Goal: Information Seeking & Learning: Learn about a topic

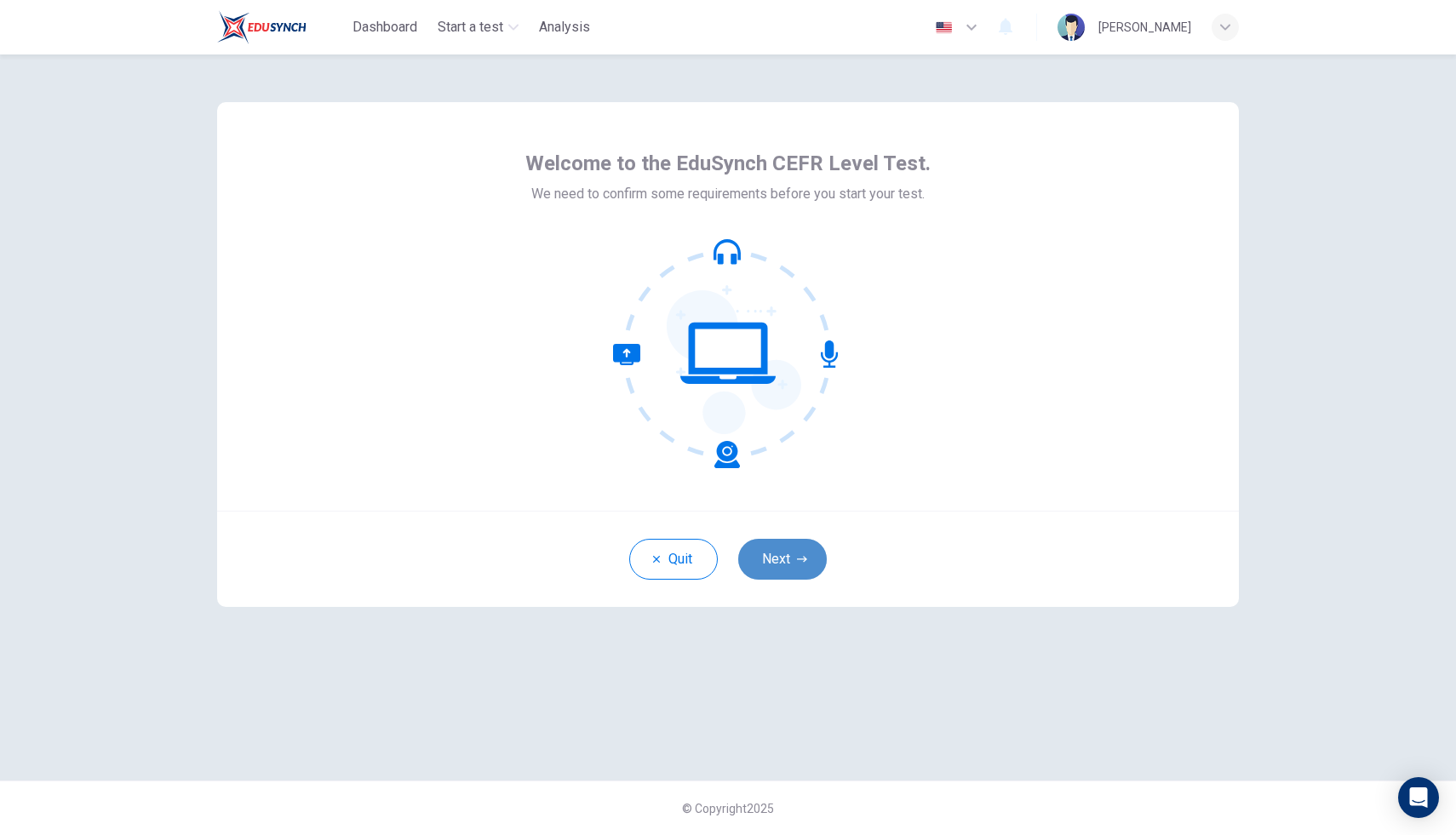
click at [772, 561] on button "Next" at bounding box center [783, 559] width 88 height 41
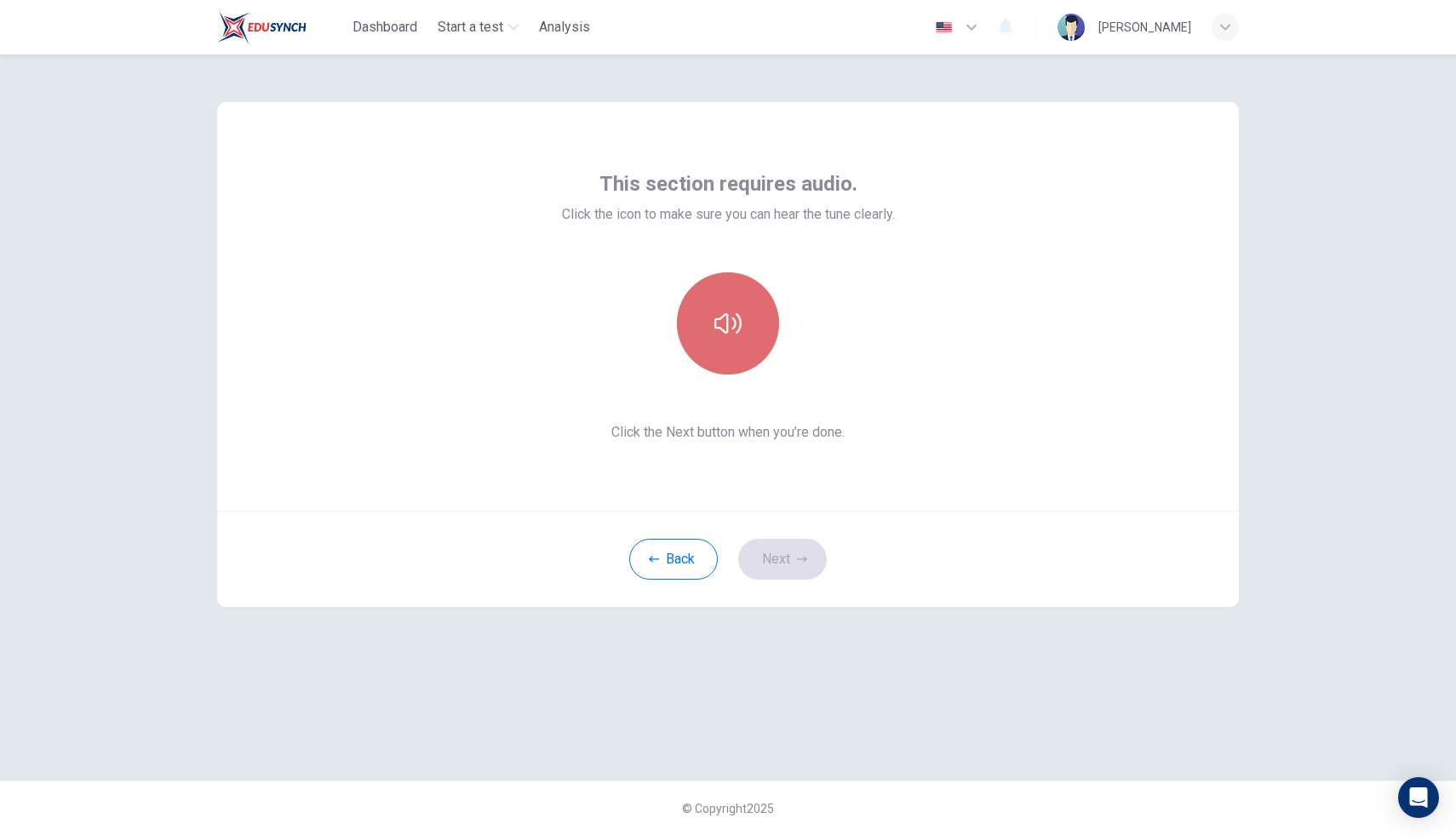
click at [719, 344] on button "button" at bounding box center [728, 323] width 102 height 102
click at [739, 335] on icon "button" at bounding box center [728, 324] width 27 height 27
click at [788, 583] on div "Back Next" at bounding box center [728, 559] width 1021 height 96
click at [788, 568] on button "Next" at bounding box center [783, 559] width 88 height 41
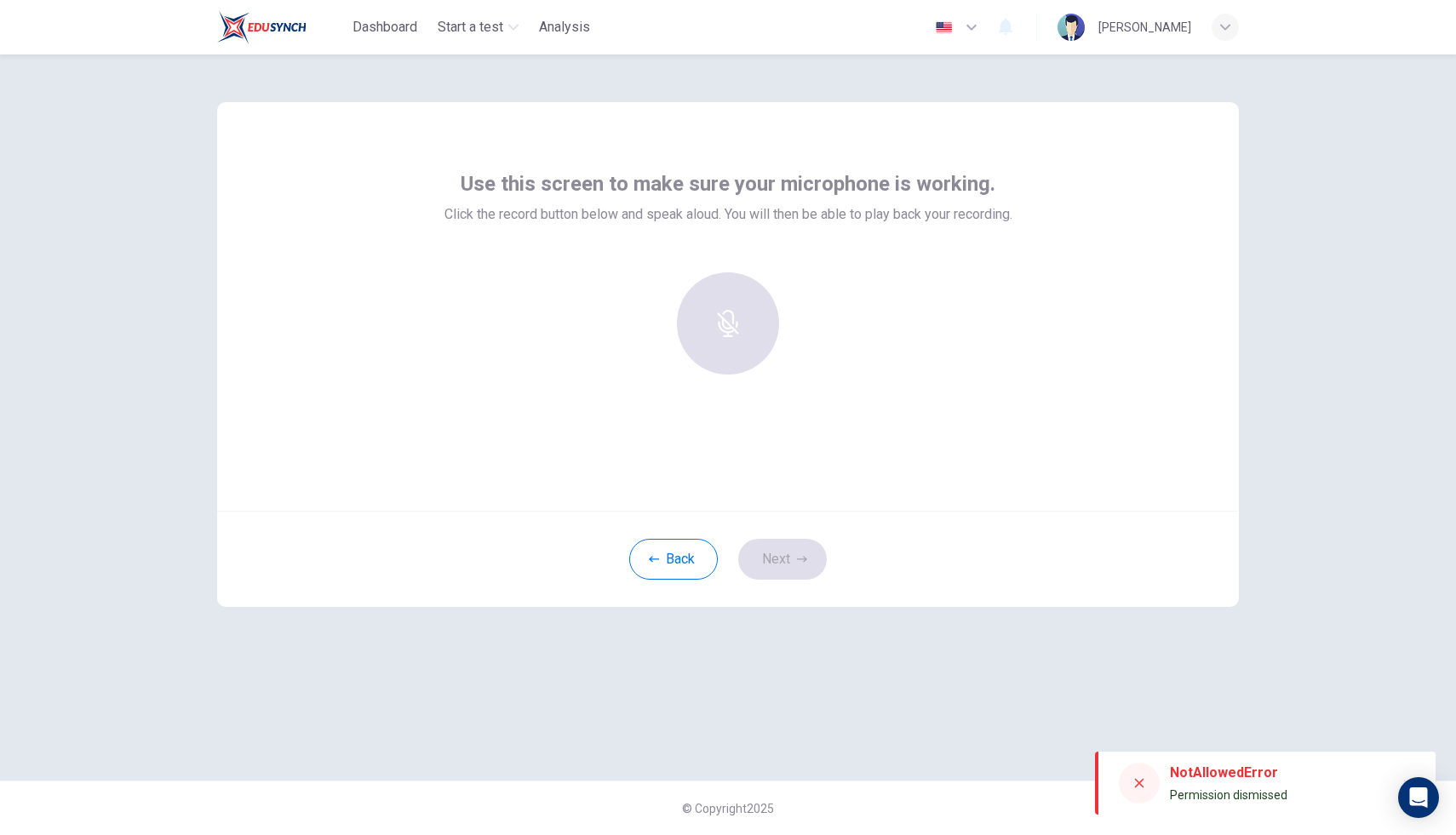
click at [733, 344] on div at bounding box center [728, 323] width 184 height 102
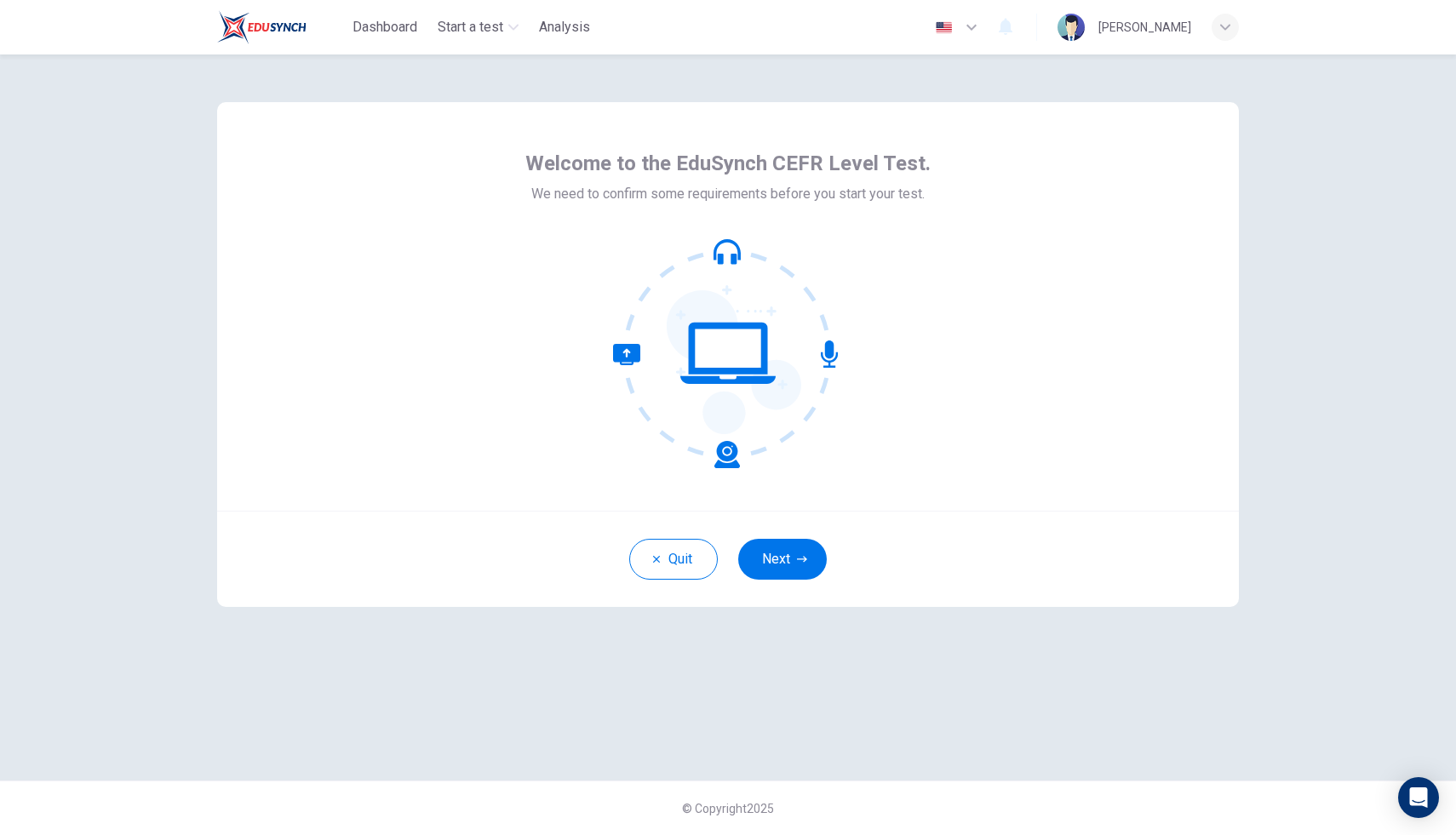
click at [780, 564] on button "Next" at bounding box center [783, 559] width 88 height 41
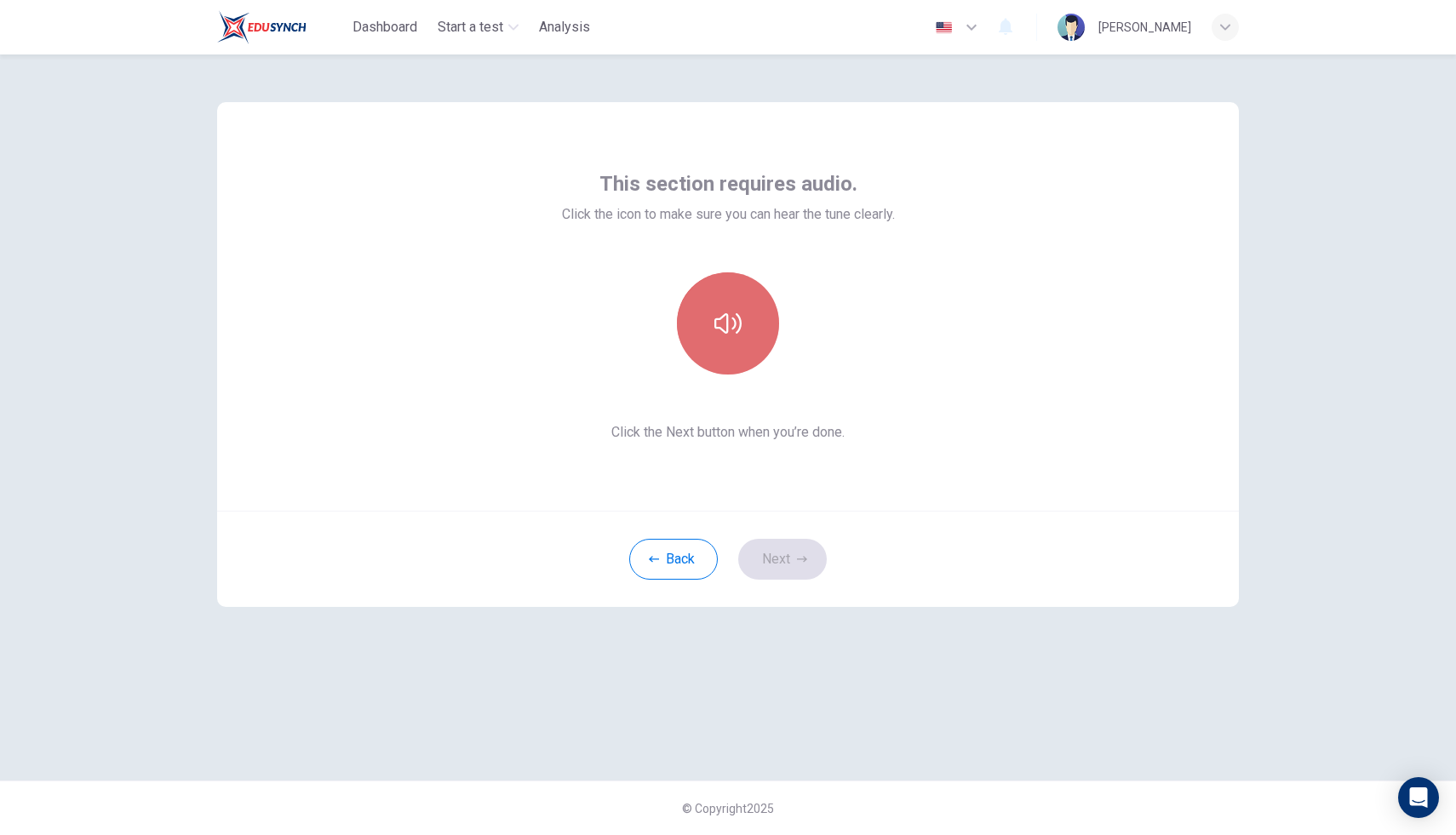
click at [727, 339] on button "button" at bounding box center [728, 323] width 102 height 102
click at [783, 552] on button "Next" at bounding box center [783, 559] width 88 height 41
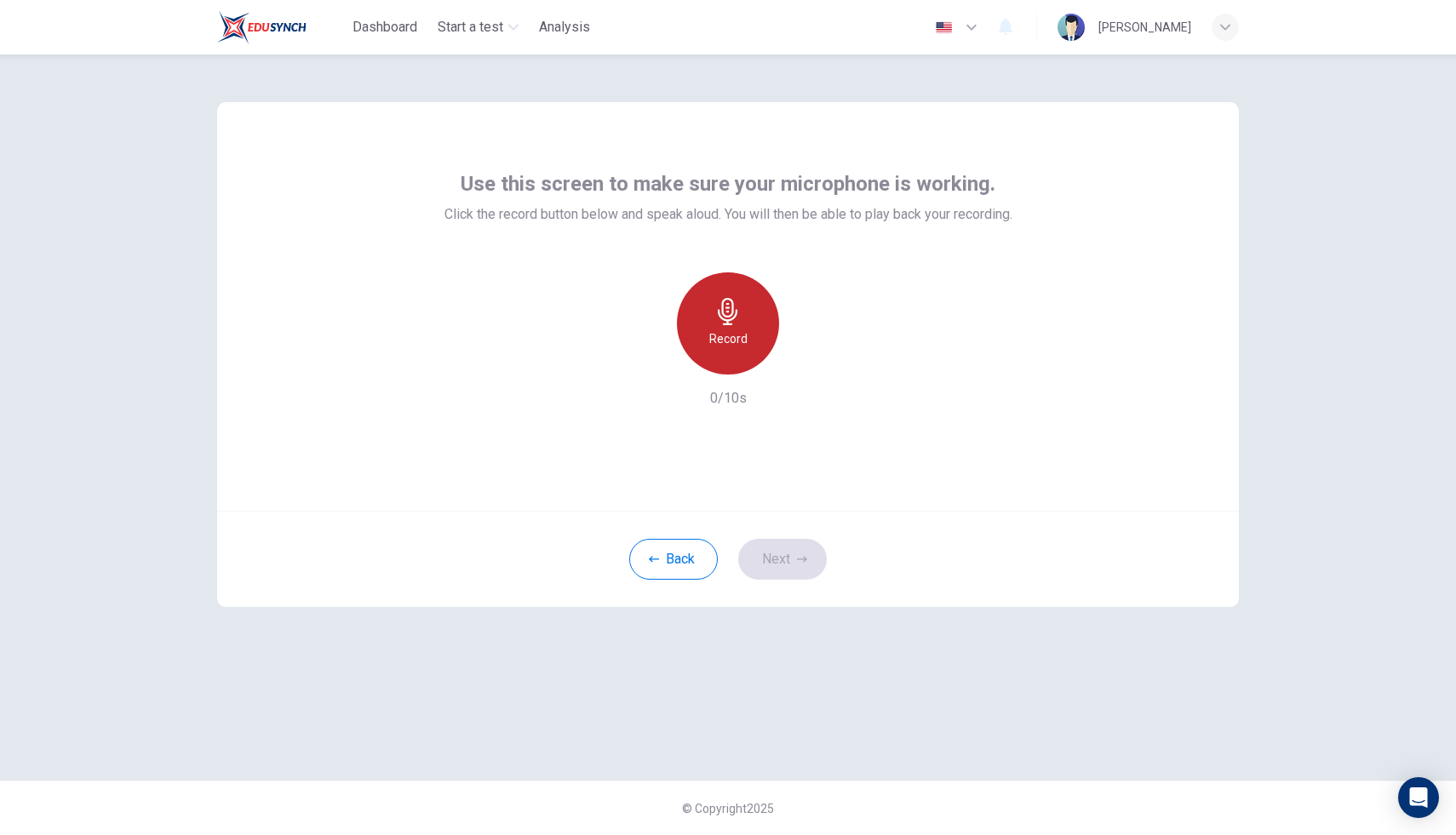
click at [731, 353] on div "Record" at bounding box center [728, 323] width 102 height 102
click at [774, 557] on button "Next" at bounding box center [783, 559] width 88 height 41
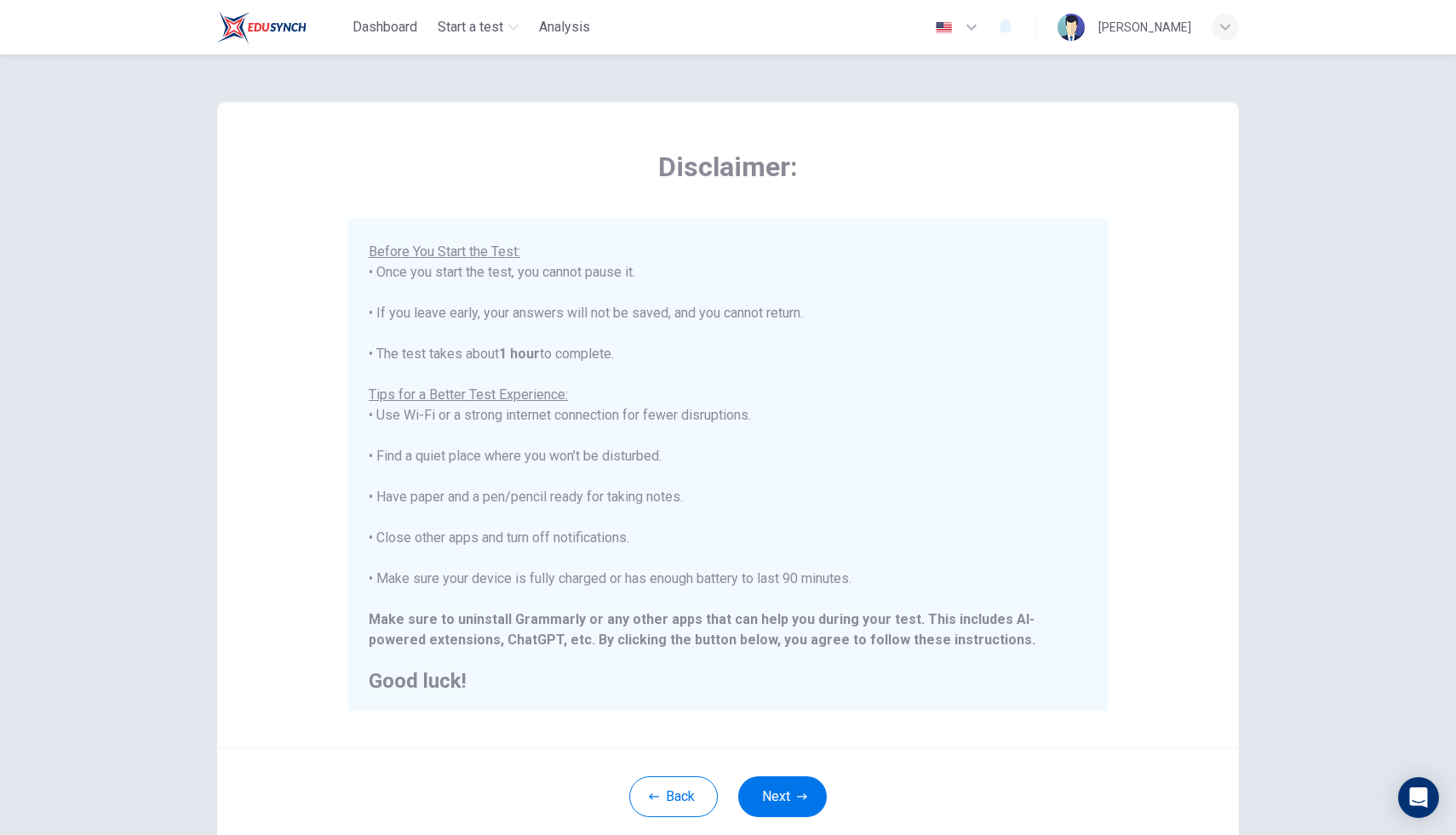
scroll to position [162, 0]
click at [783, 796] on button "Next" at bounding box center [783, 796] width 88 height 41
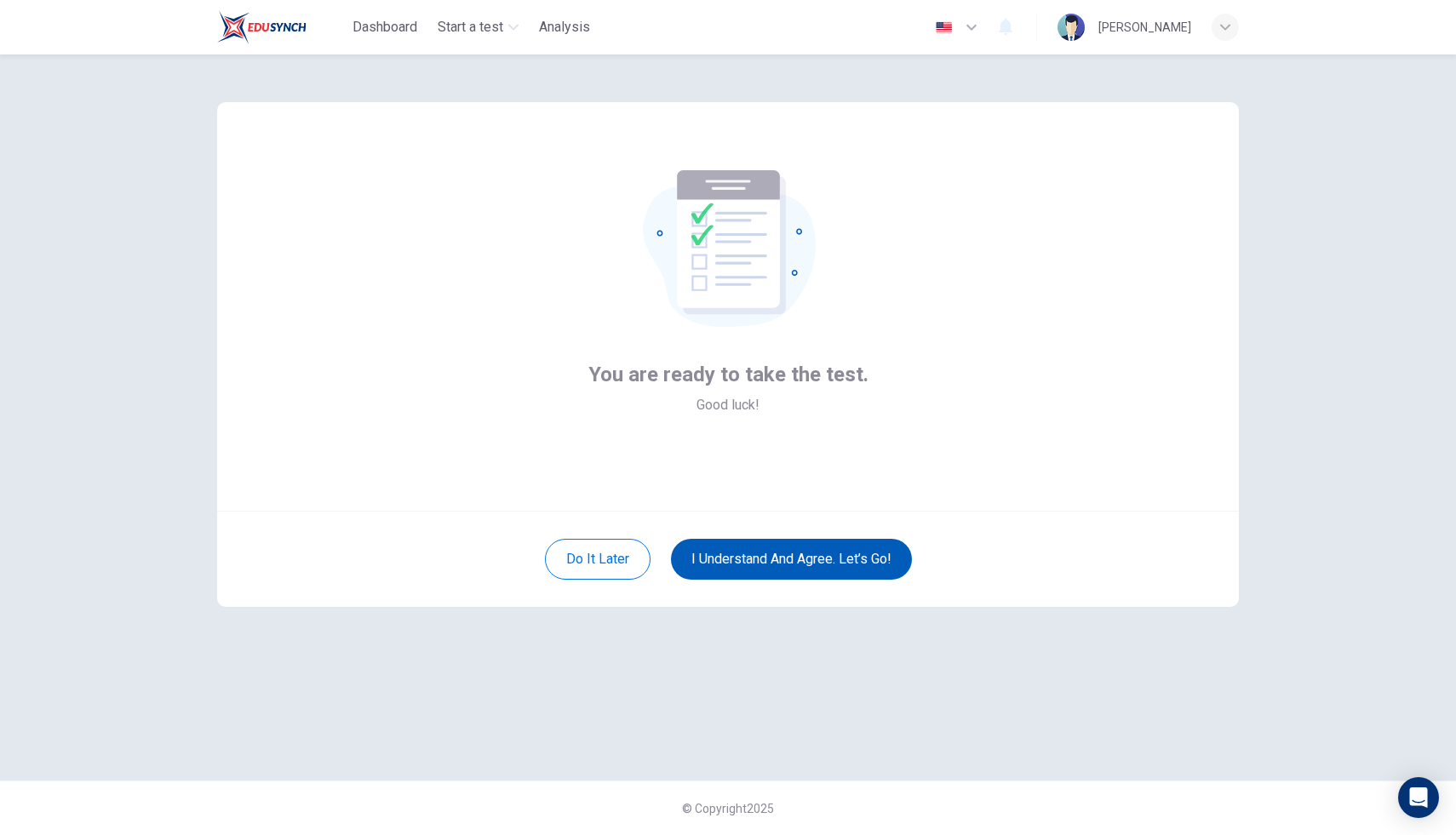
click at [780, 553] on button "I understand and agree. Let’s go!" at bounding box center [791, 559] width 241 height 41
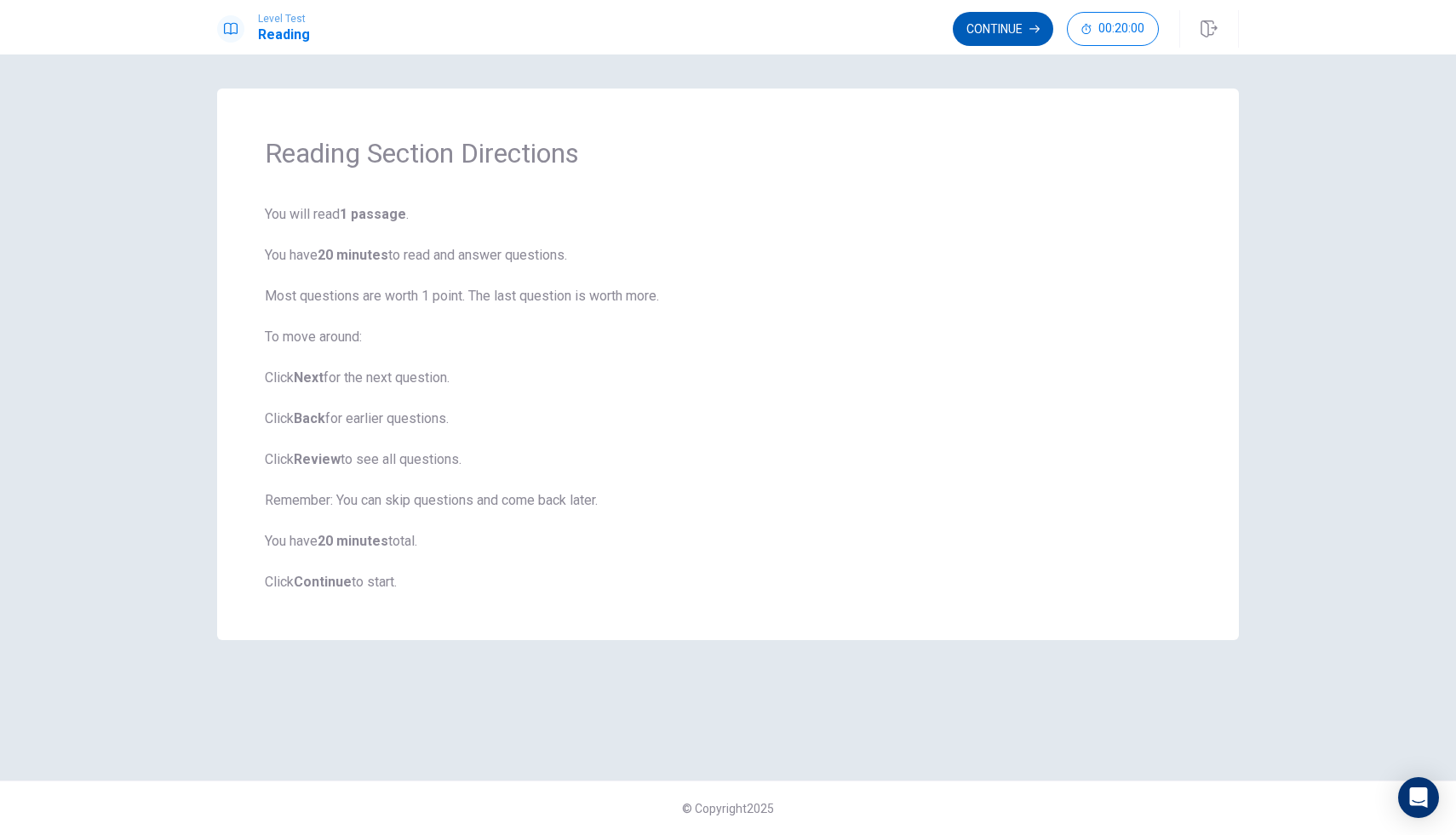
click at [985, 29] on button "Continue" at bounding box center [1003, 29] width 100 height 34
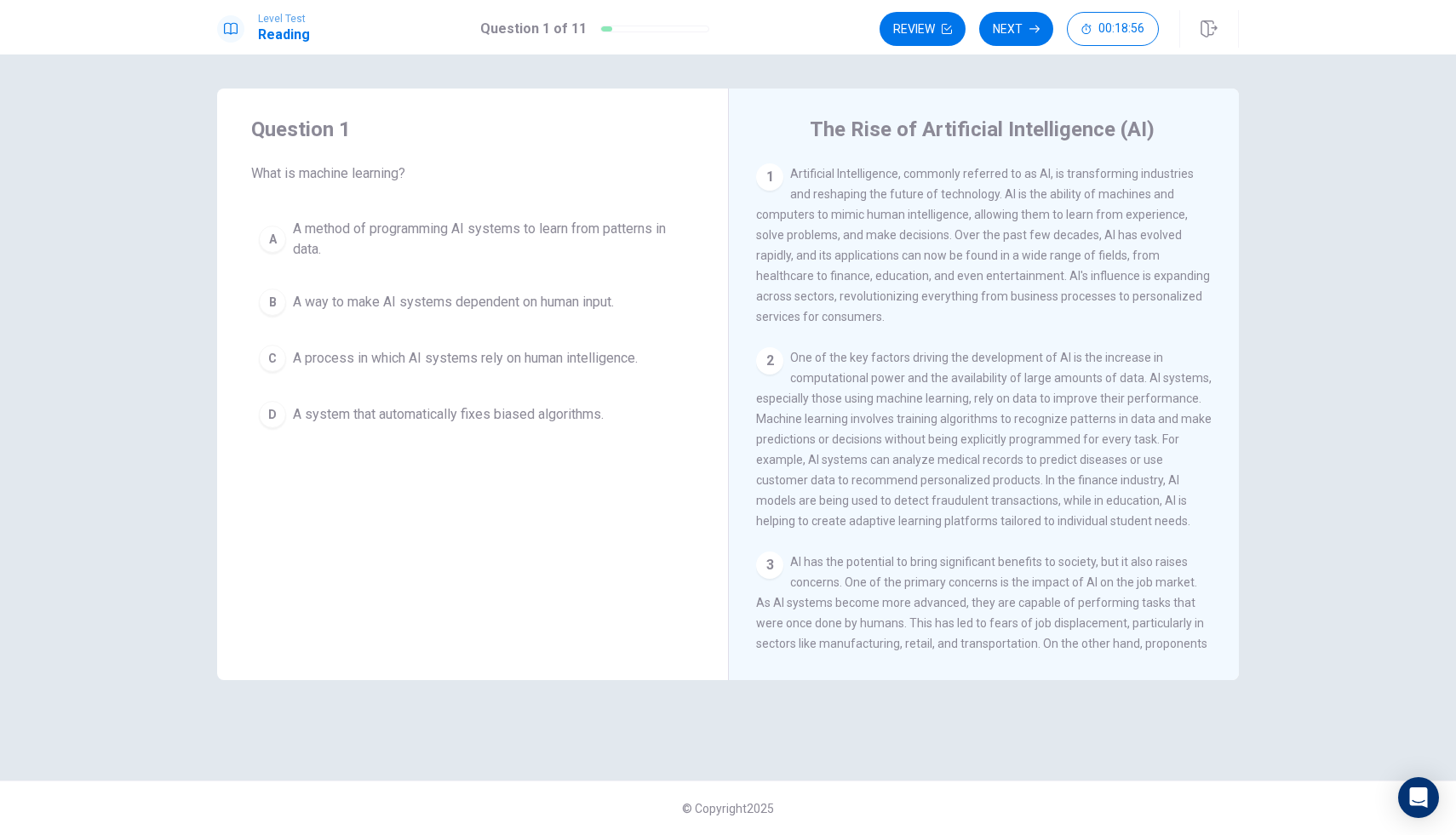
click at [276, 360] on div "C" at bounding box center [272, 358] width 27 height 27
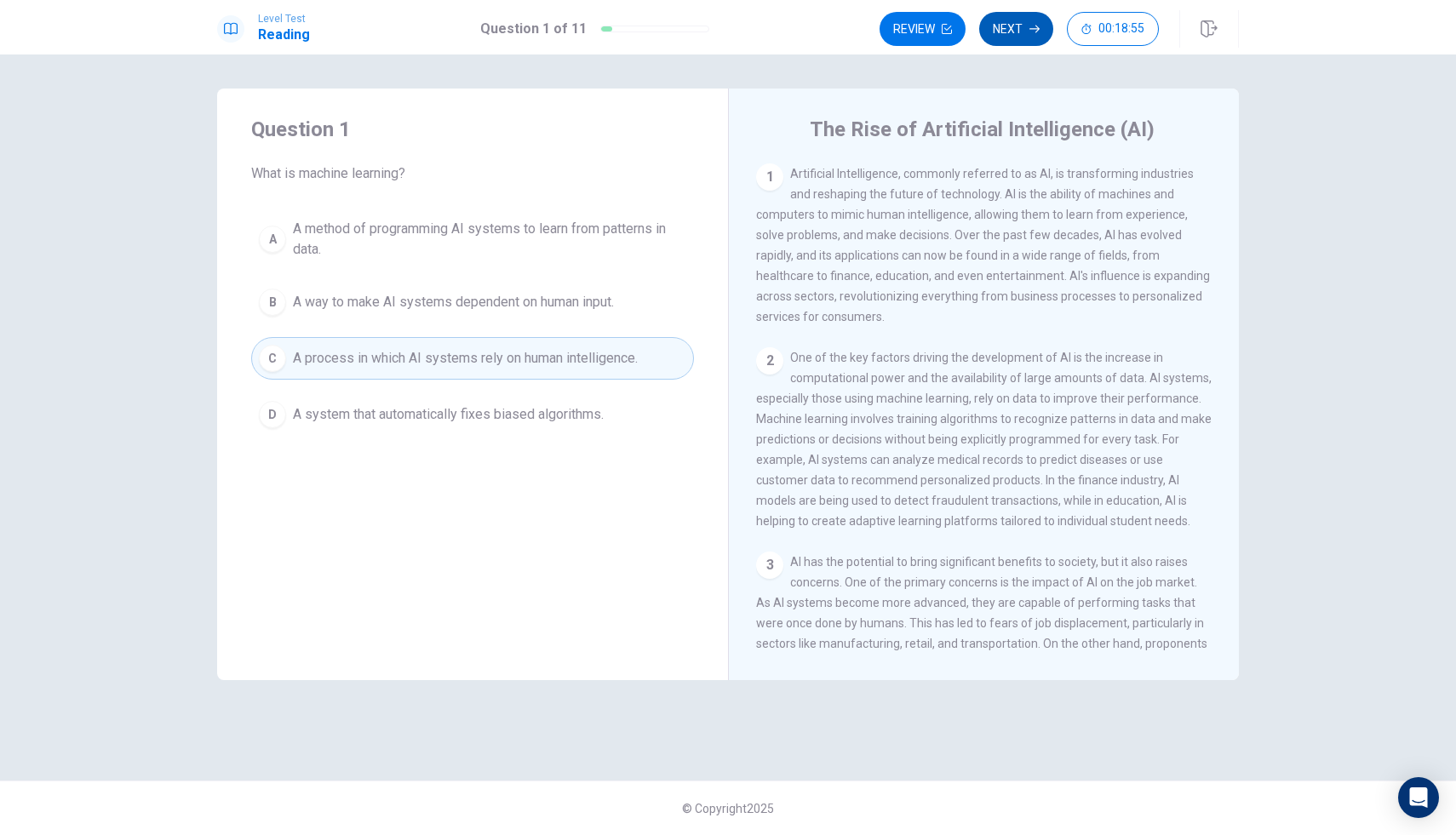
click at [1033, 23] on button "Next" at bounding box center [1016, 29] width 74 height 34
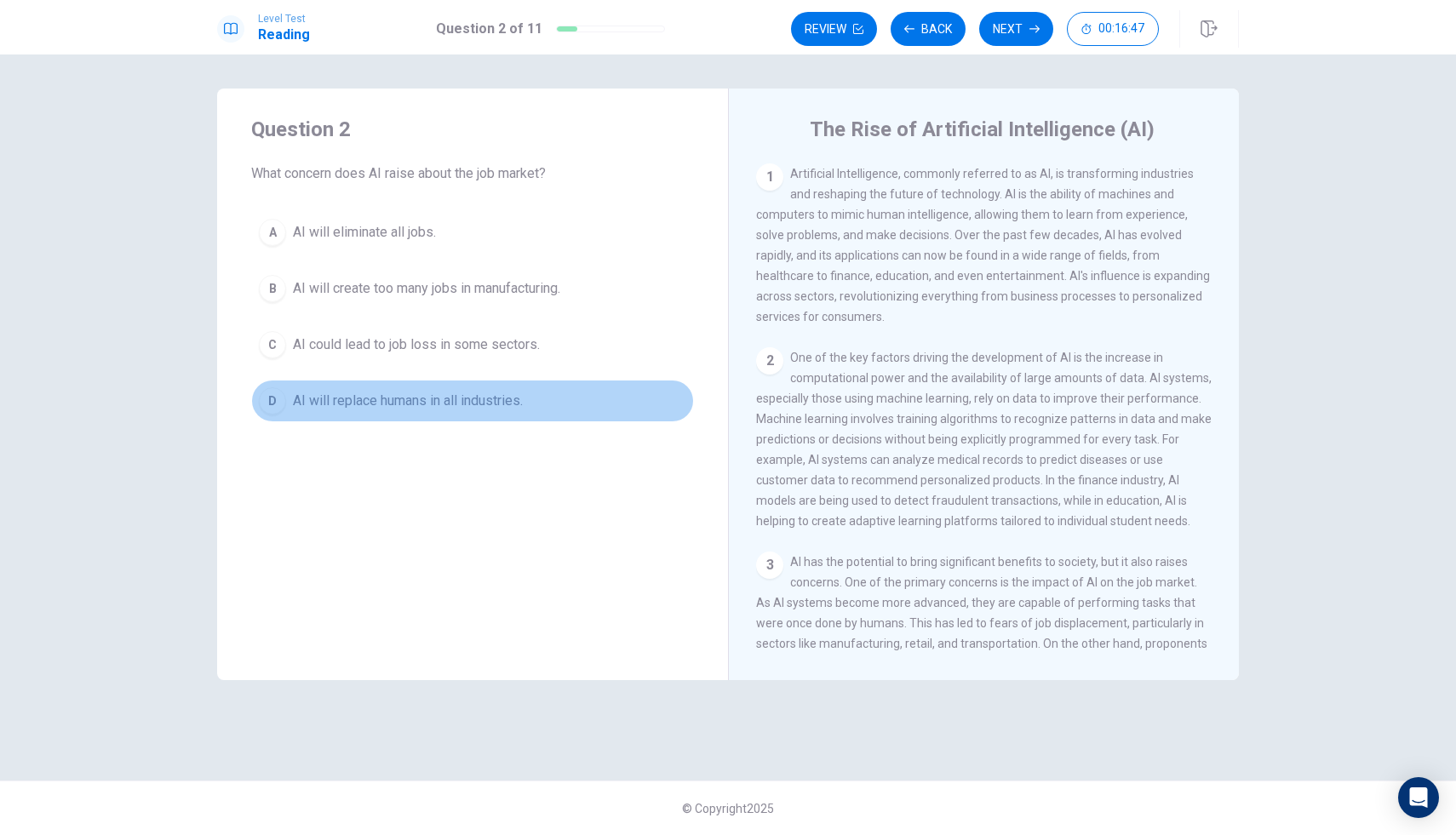
click at [268, 412] on div "D" at bounding box center [272, 401] width 27 height 27
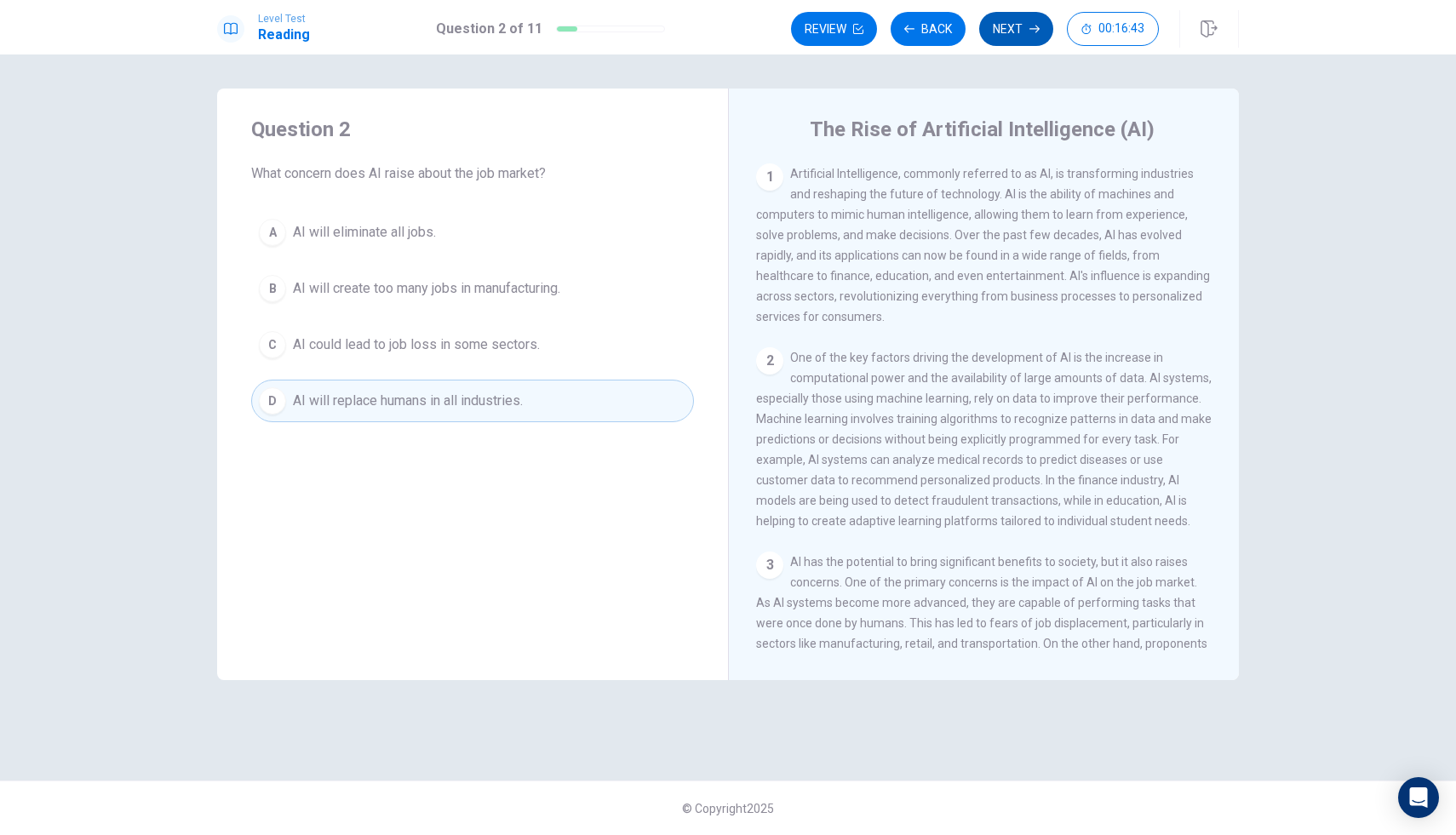
click at [1001, 27] on button "Next" at bounding box center [1016, 29] width 74 height 34
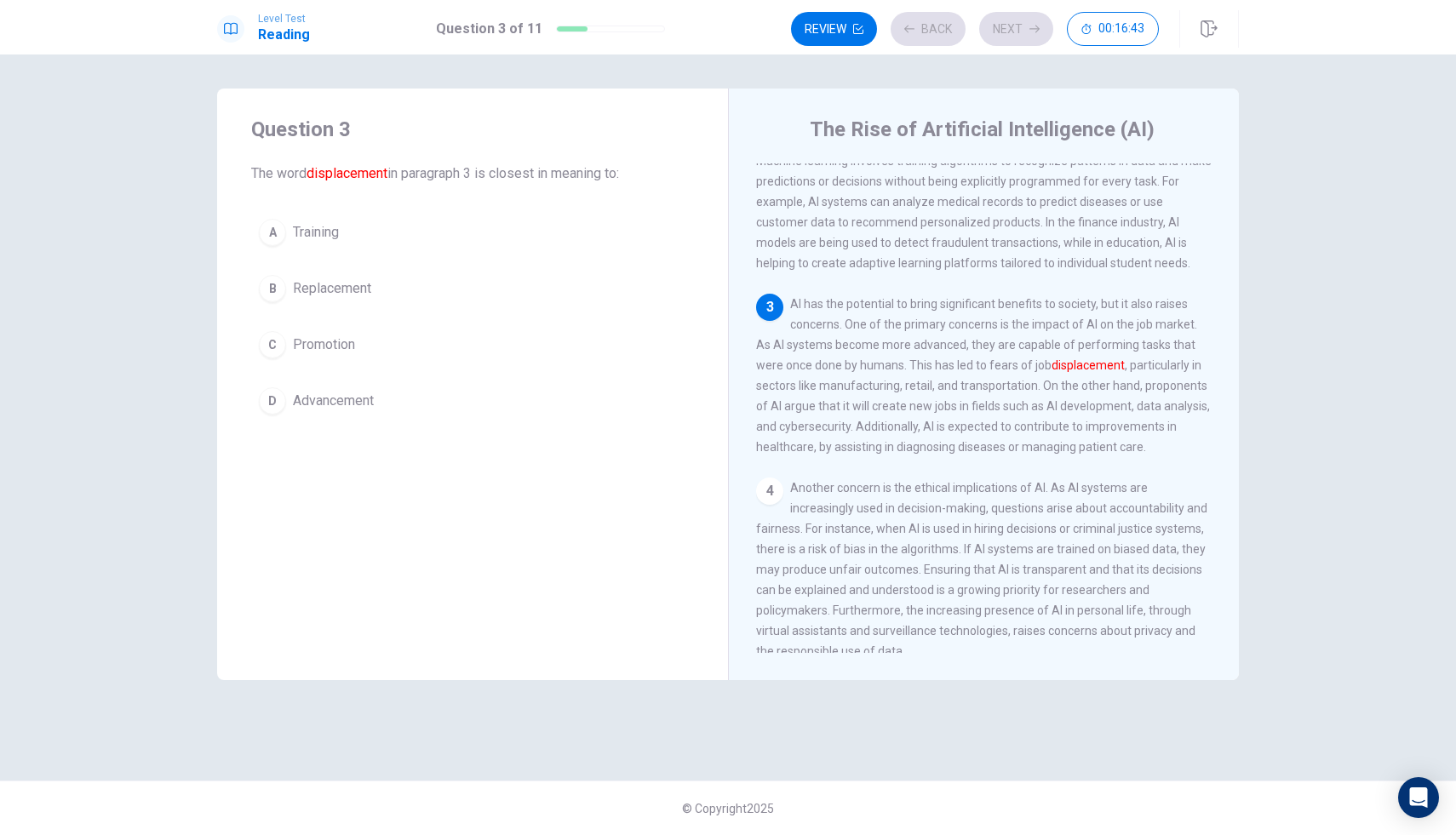
scroll to position [275, 0]
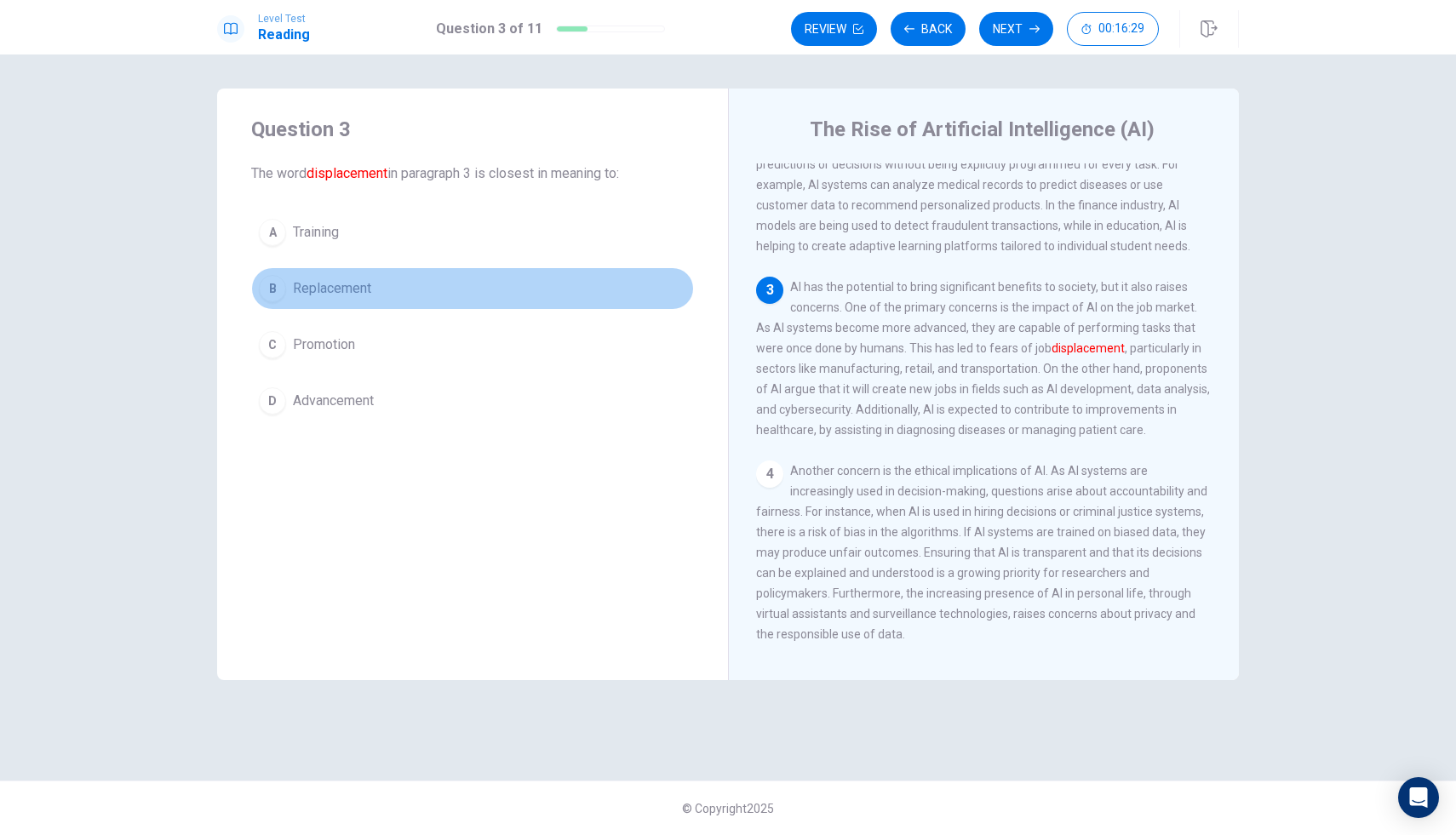
click at [273, 290] on div "B" at bounding box center [272, 289] width 27 height 27
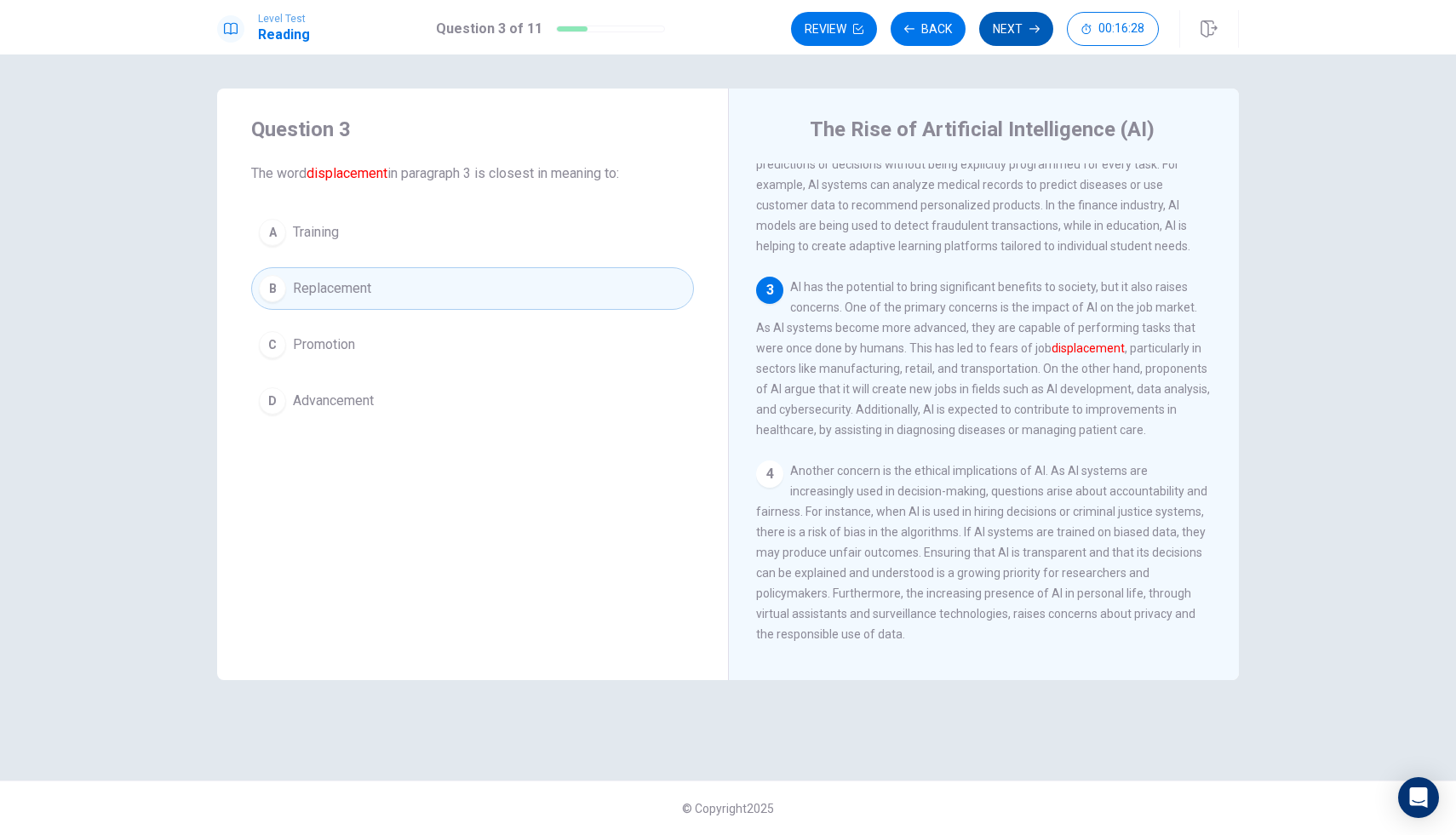
click at [1025, 28] on button "Next" at bounding box center [1016, 29] width 74 height 34
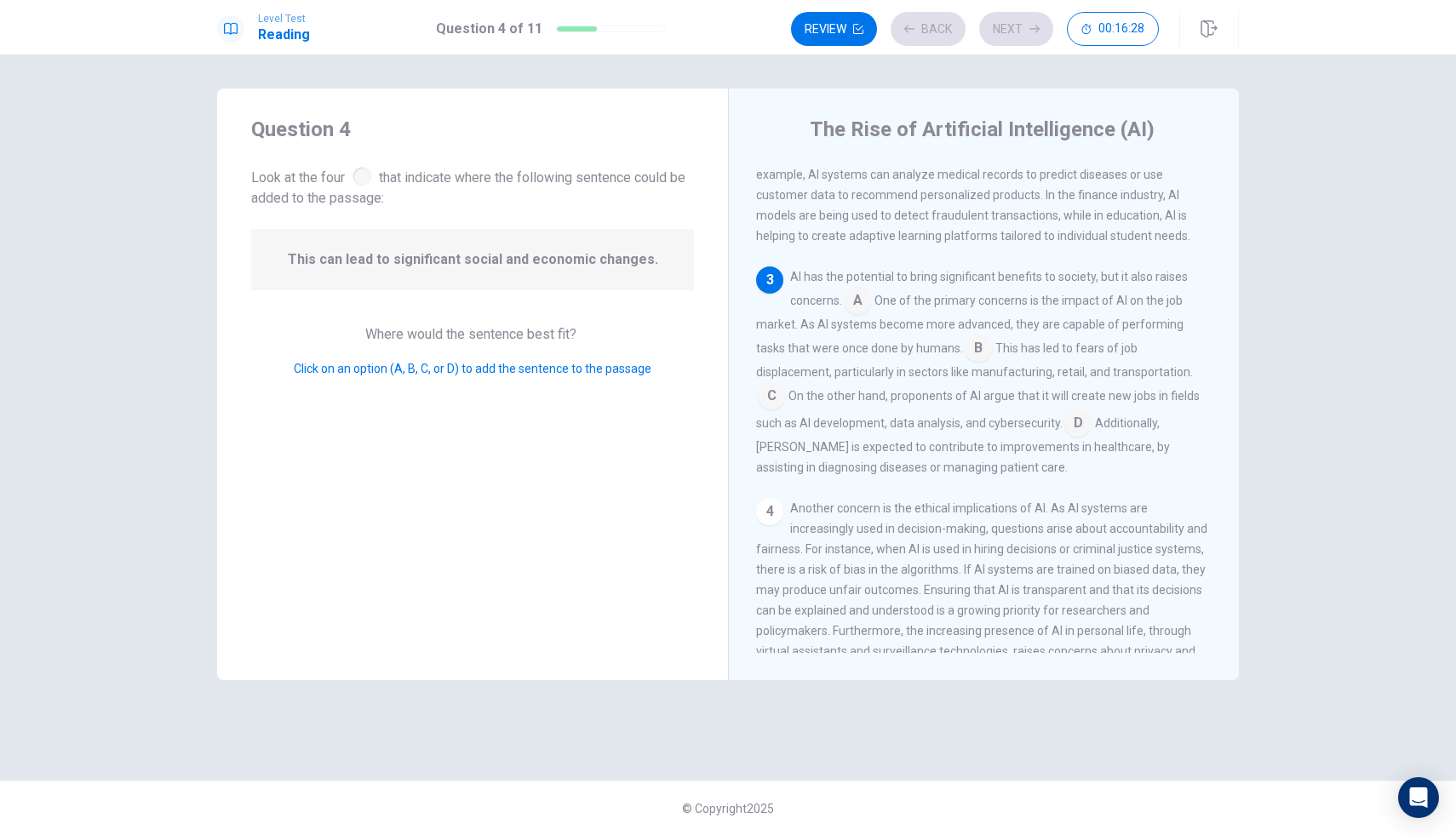
scroll to position [295, 0]
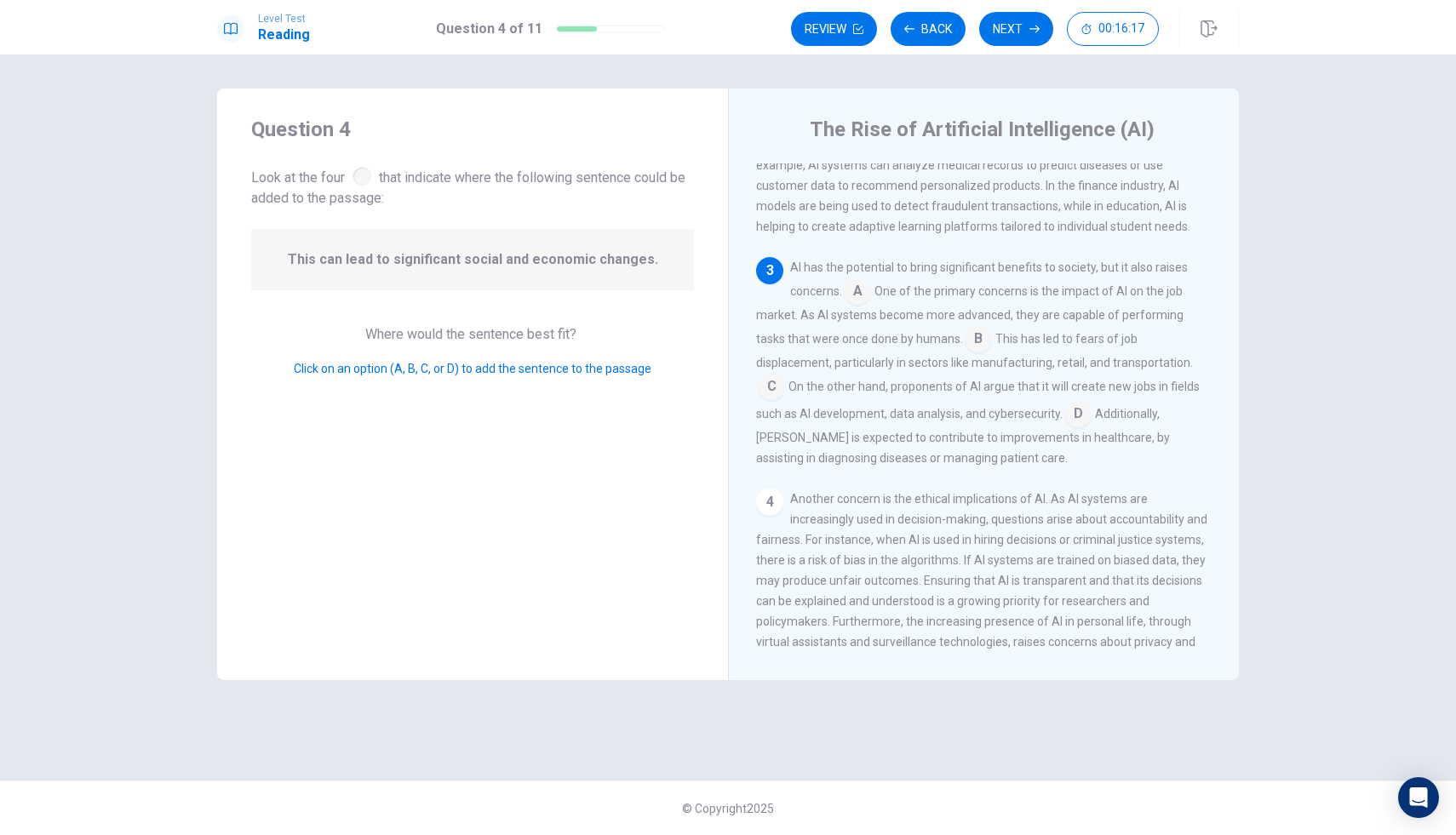
click at [984, 354] on input at bounding box center [978, 341] width 27 height 27
click at [862, 307] on input at bounding box center [857, 293] width 27 height 27
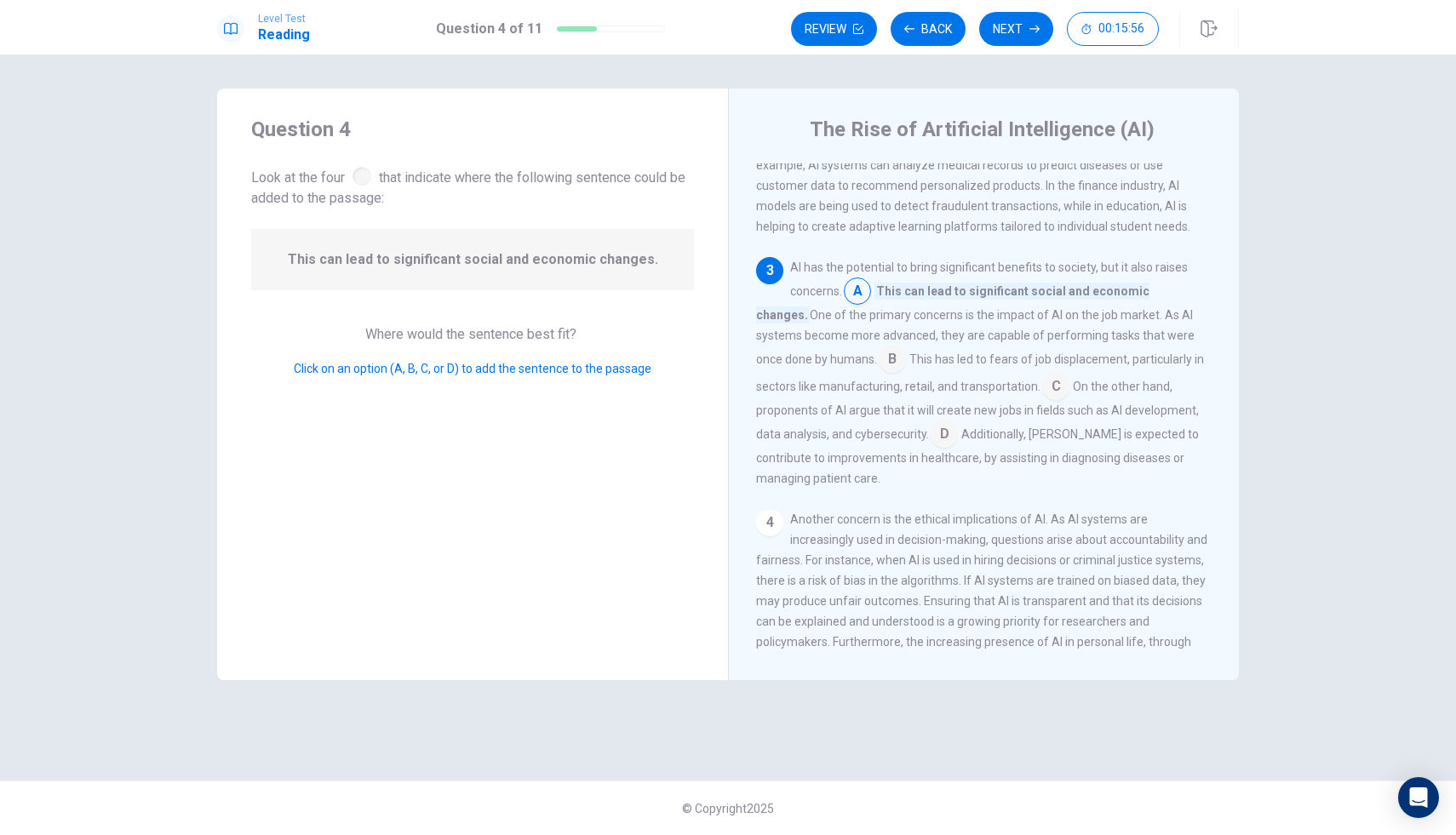
click at [878, 374] on input at bounding box center [892, 361] width 27 height 27
click at [864, 307] on input at bounding box center [857, 293] width 27 height 27
click at [767, 531] on div "4" at bounding box center [770, 523] width 27 height 27
click at [1016, 29] on button "Next" at bounding box center [1016, 29] width 74 height 34
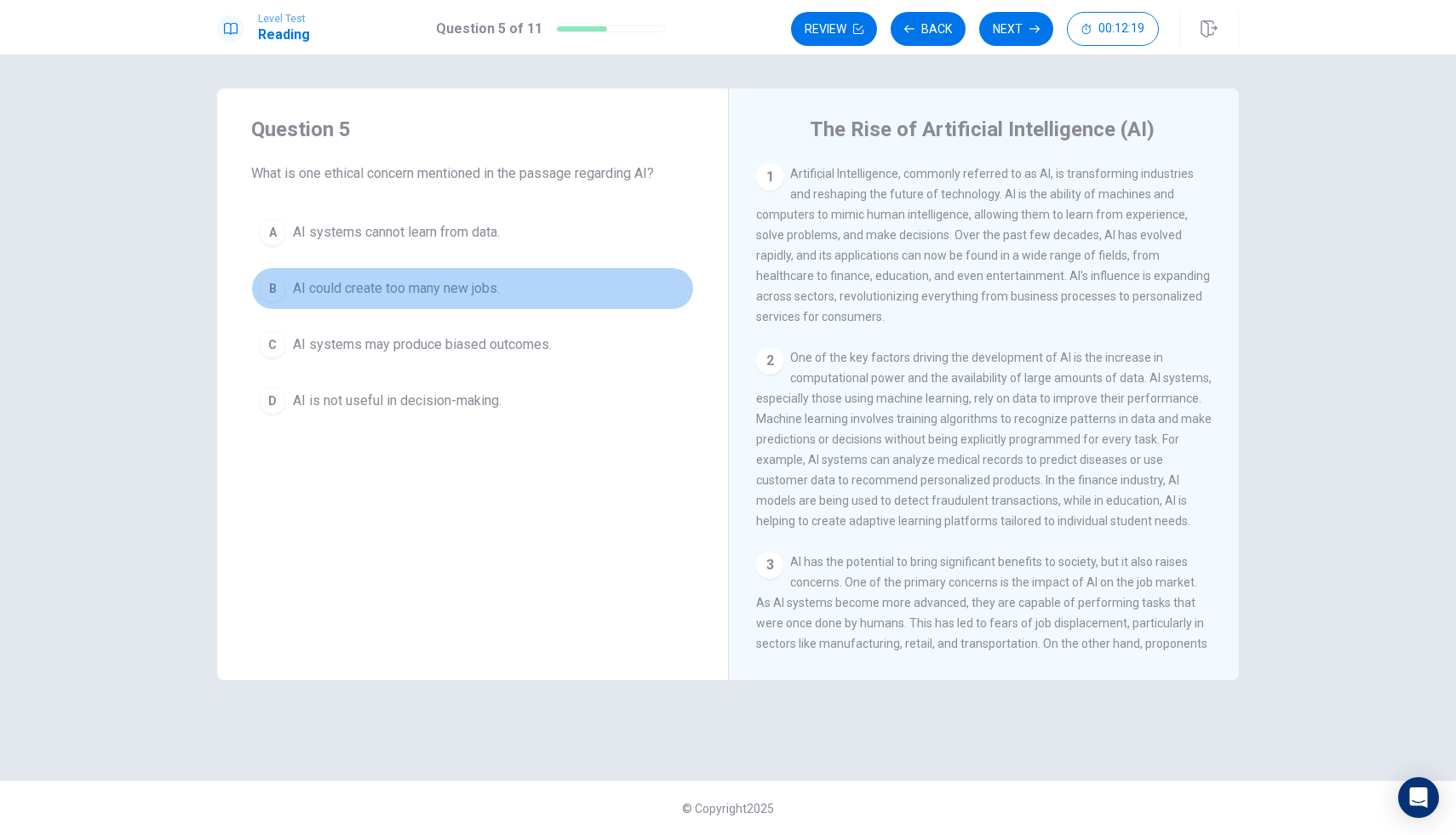
click at [281, 290] on div "B" at bounding box center [272, 289] width 27 height 27
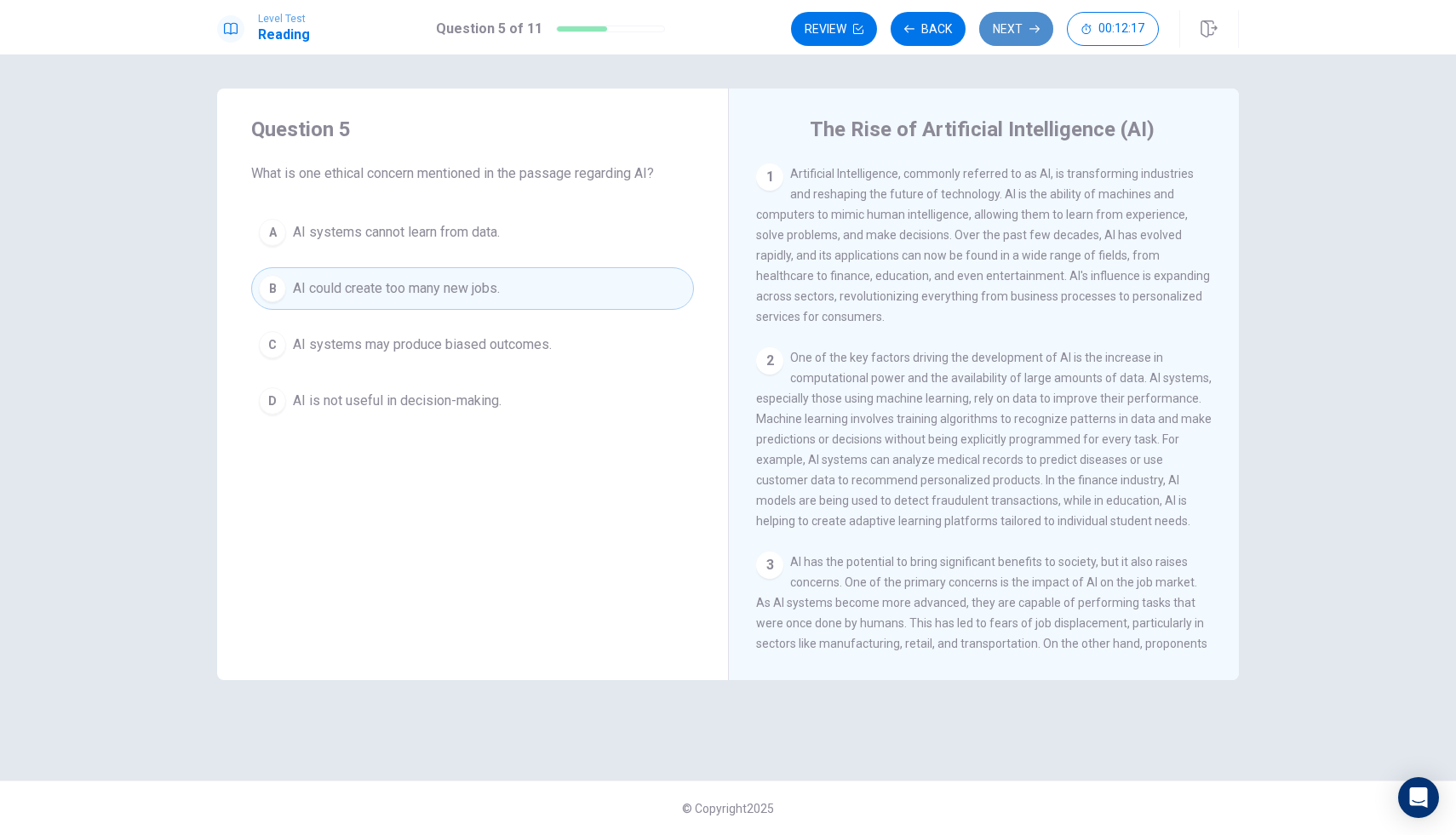
click at [1034, 32] on icon "button" at bounding box center [1034, 28] width 10 height 10
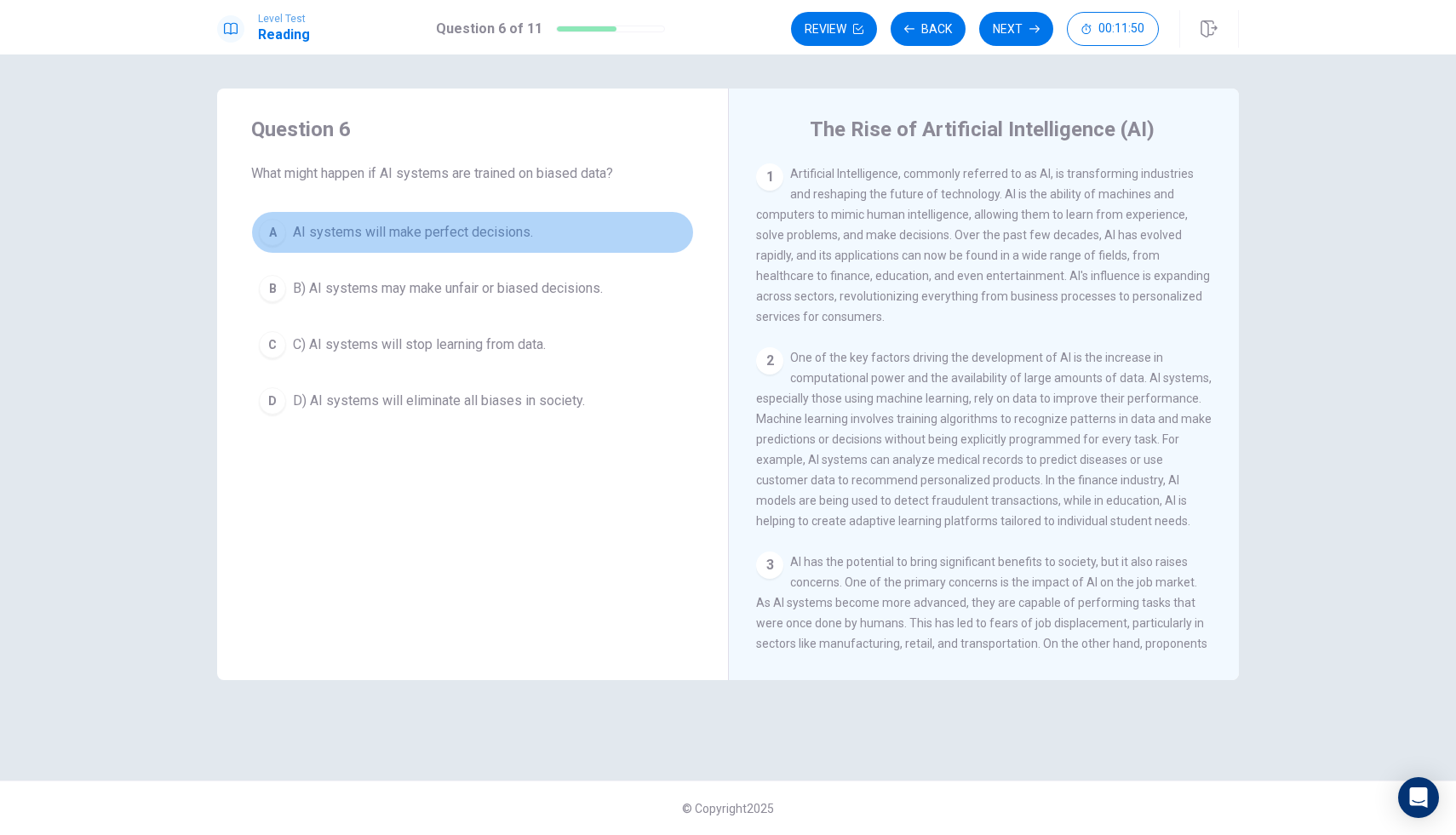
click at [267, 228] on div "A" at bounding box center [272, 233] width 27 height 27
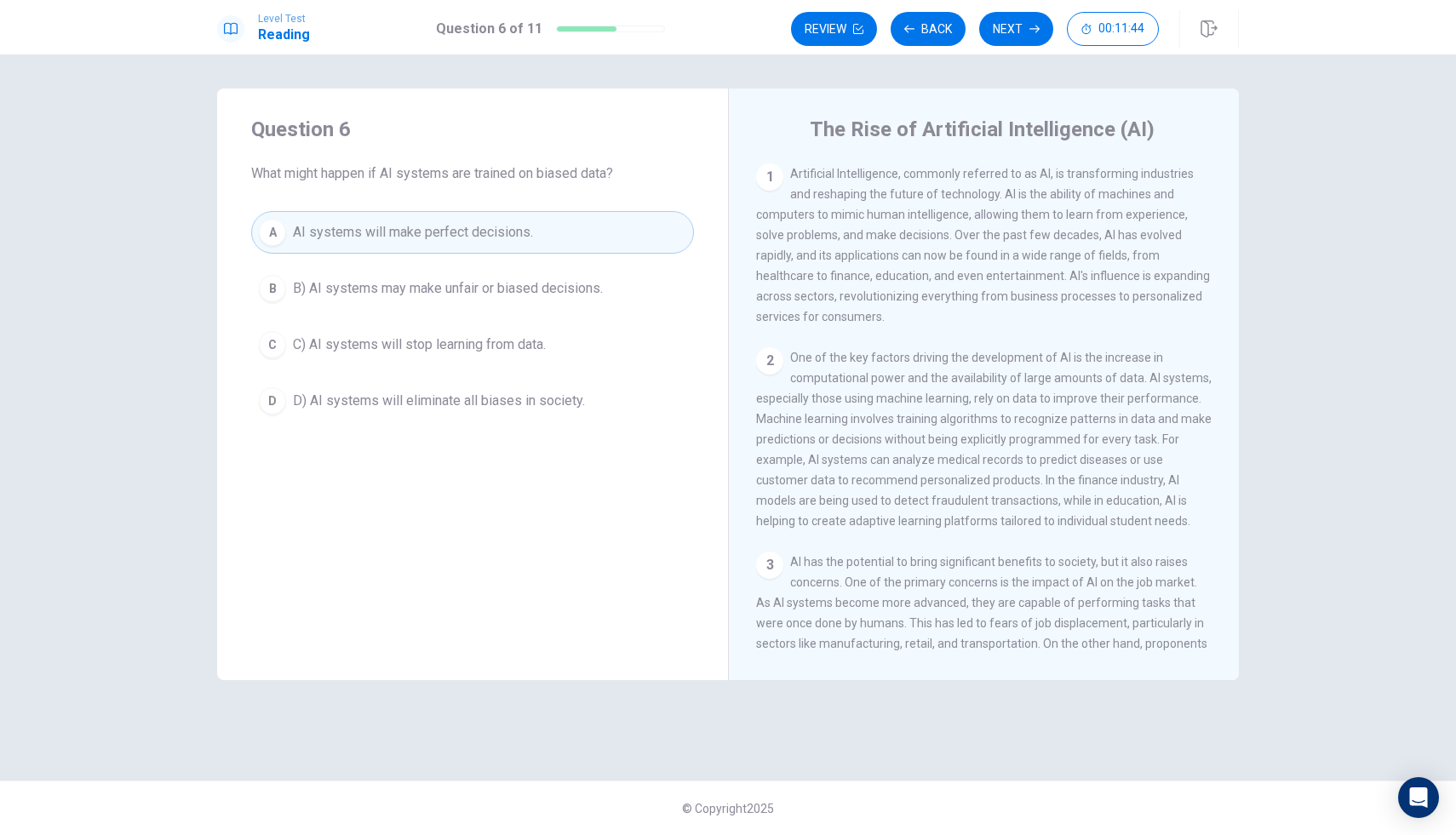
click at [279, 289] on div "B" at bounding box center [272, 289] width 27 height 27
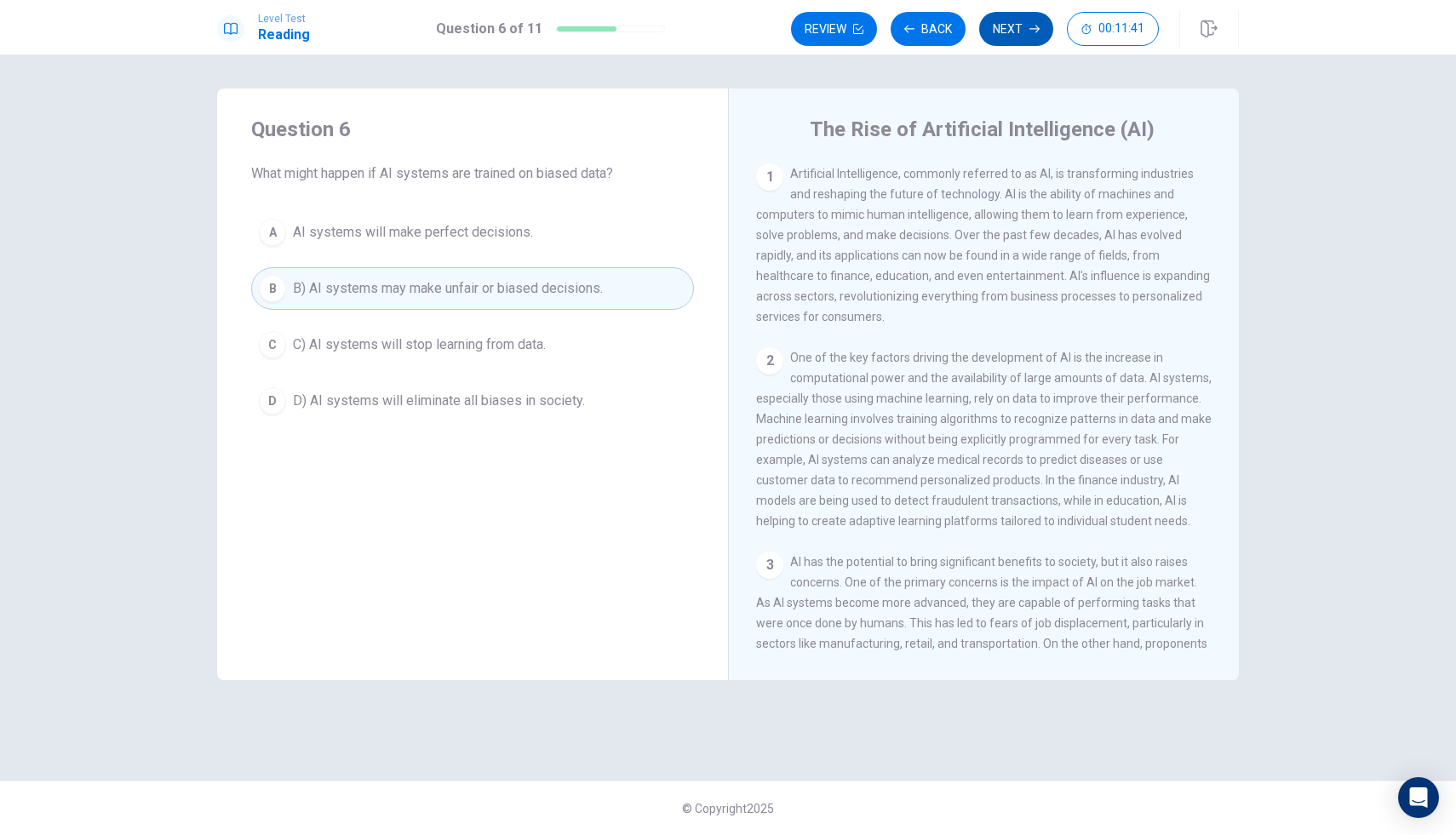
click at [1027, 20] on button "Next" at bounding box center [1016, 29] width 74 height 34
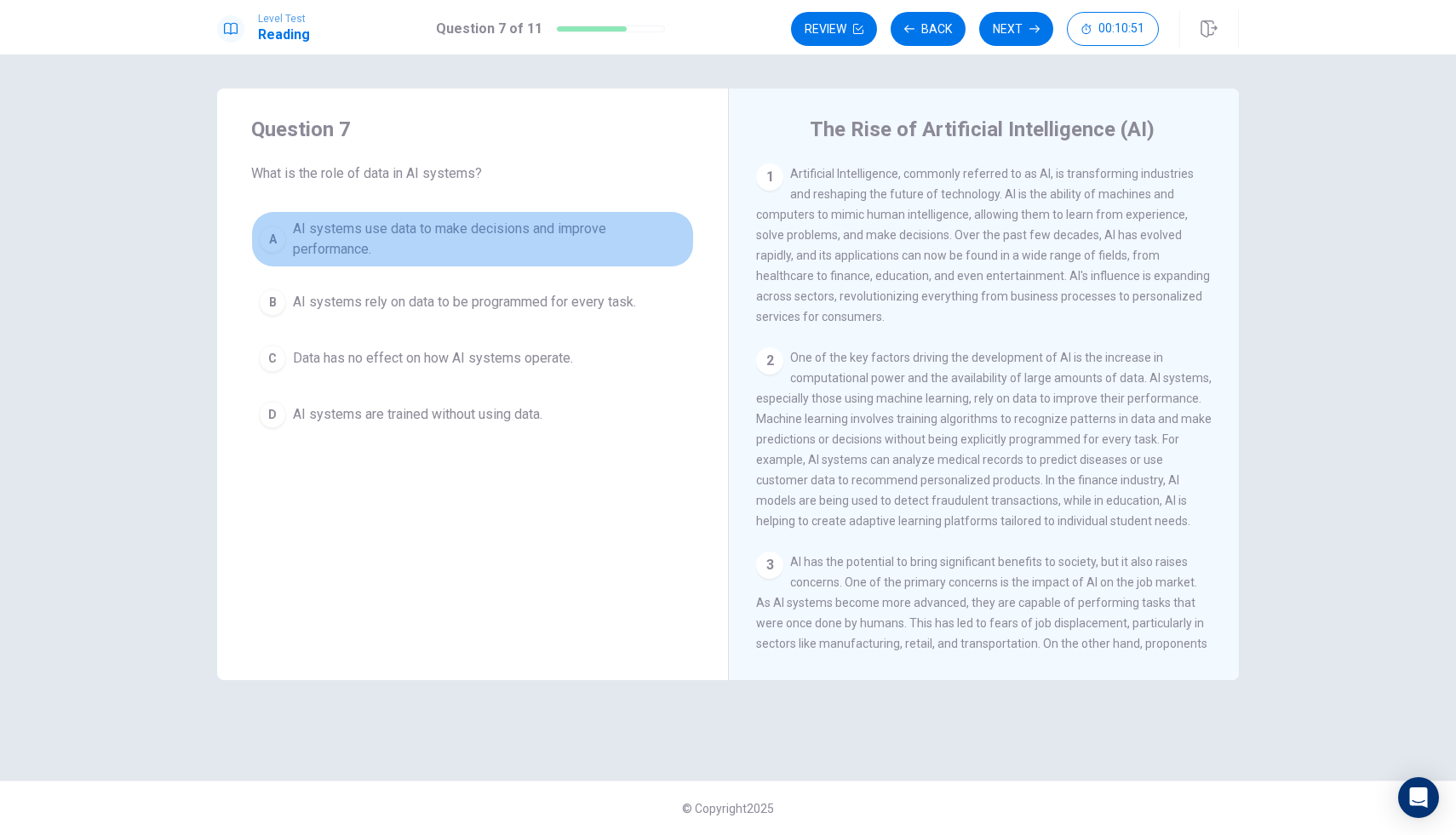
click at [275, 240] on div "A" at bounding box center [272, 239] width 27 height 27
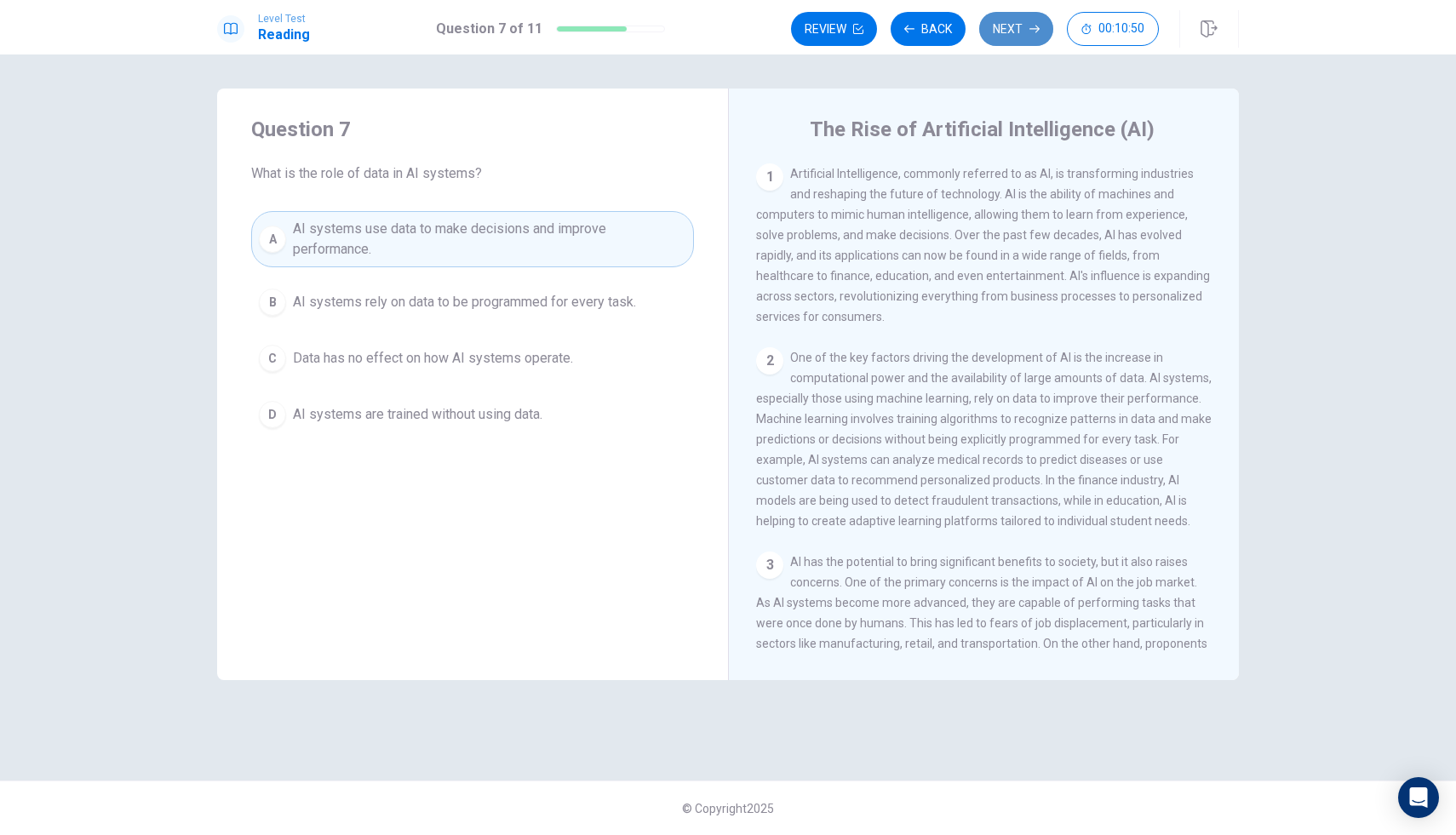
click at [994, 32] on button "Next" at bounding box center [1016, 29] width 74 height 34
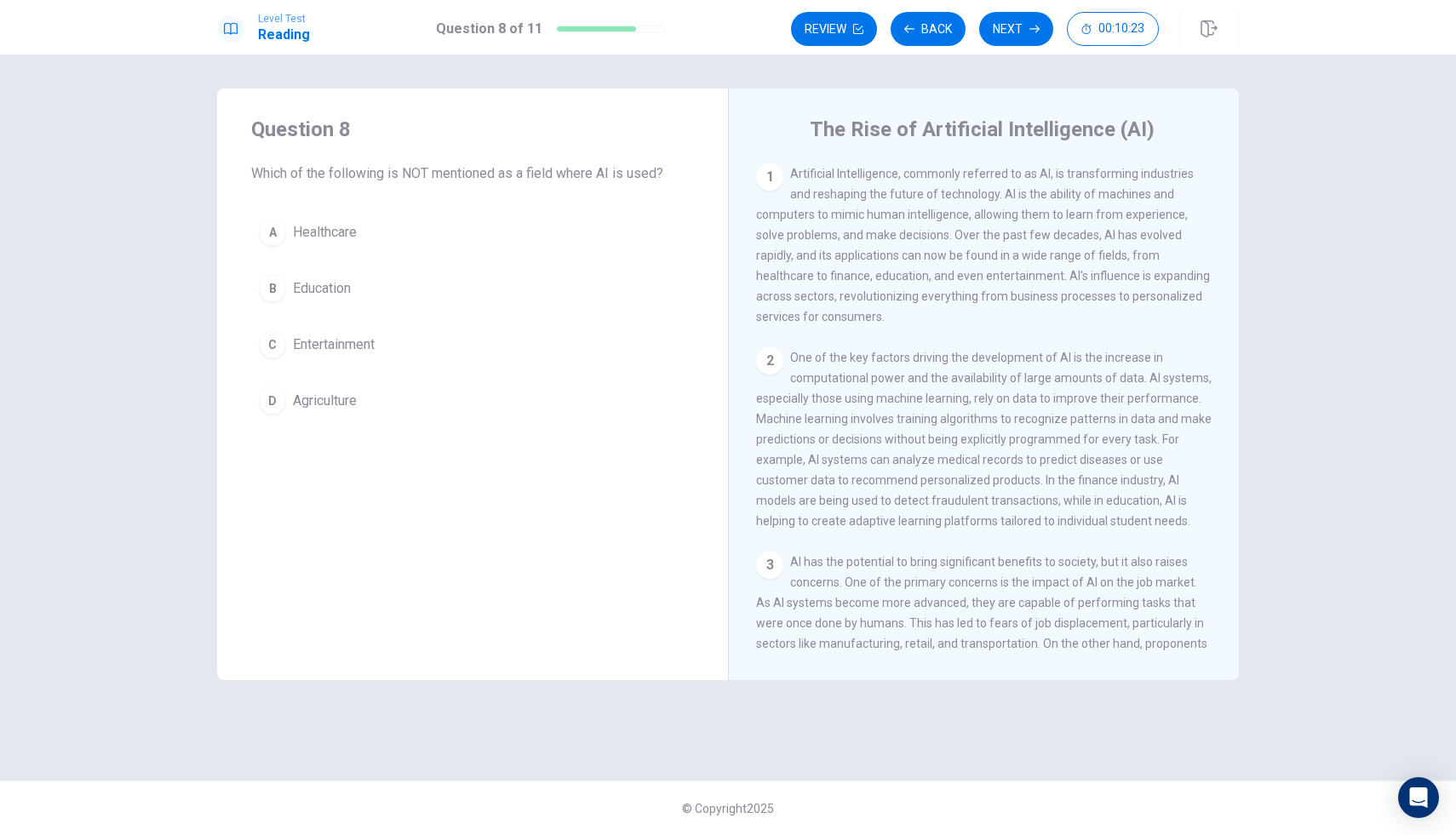
click at [253, 216] on div "A Healthcare B Education C Entertainment D Agriculture" at bounding box center [472, 317] width 443 height 211
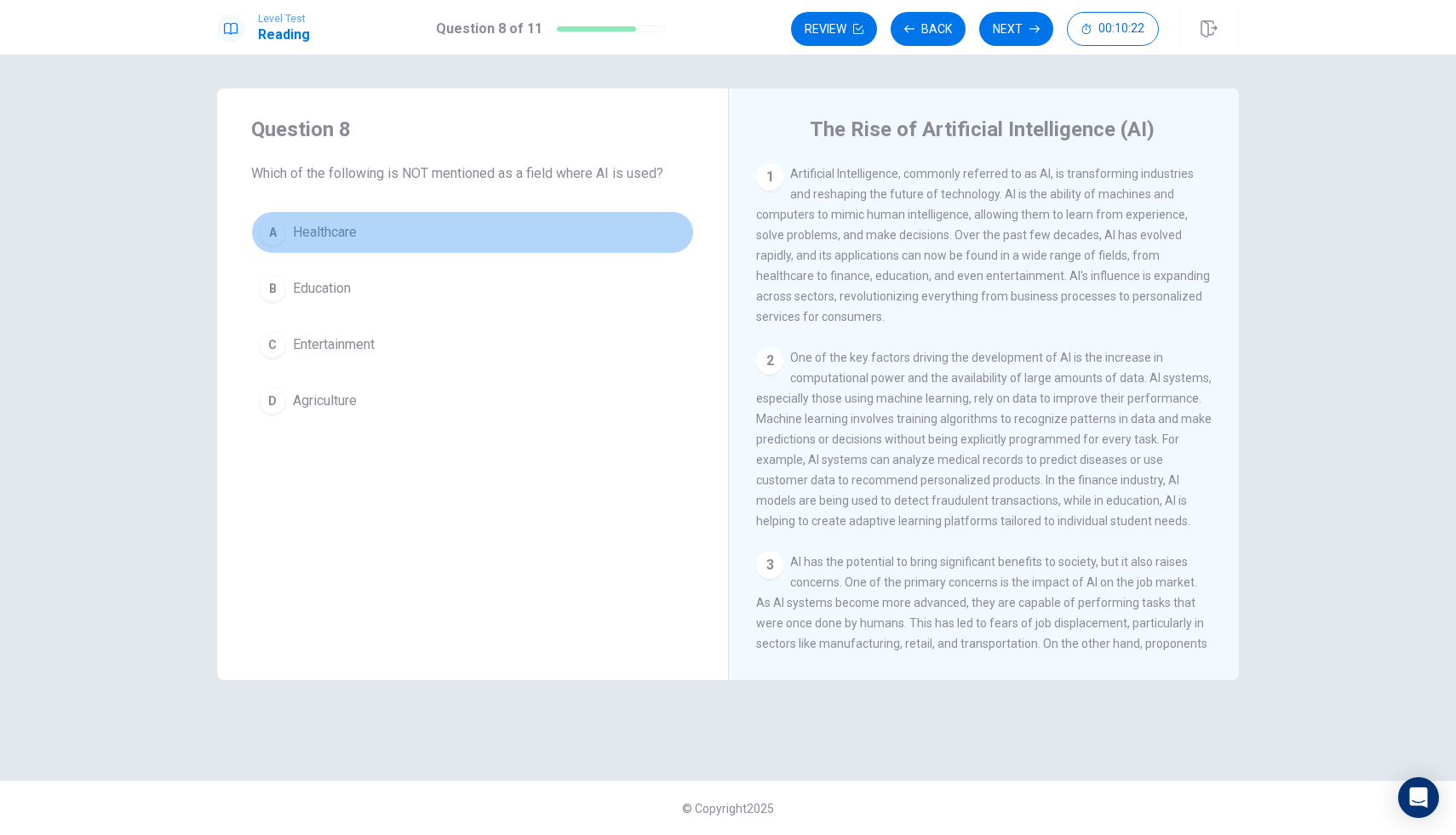
click at [272, 224] on div "A" at bounding box center [272, 233] width 27 height 27
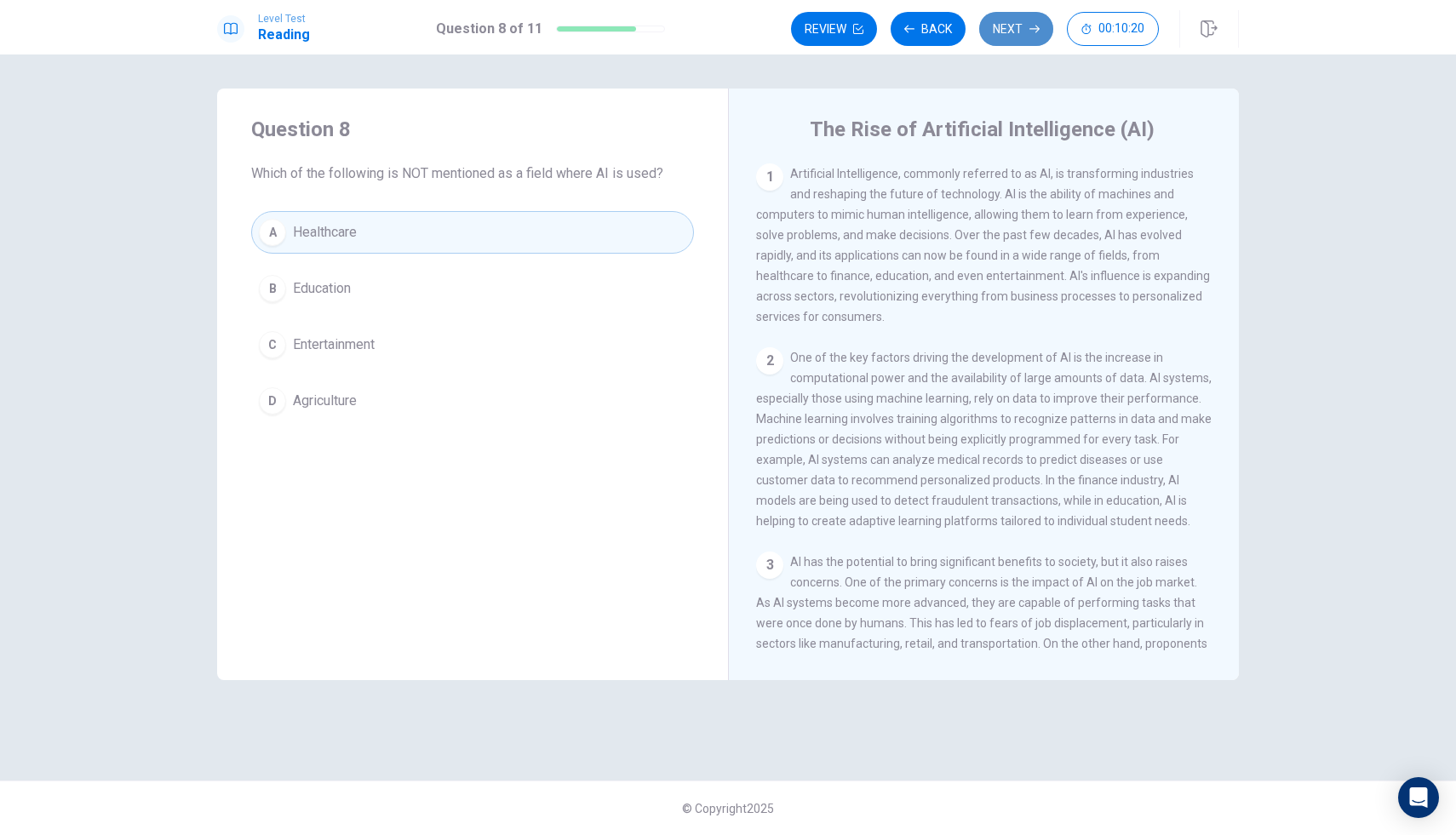
click at [1012, 39] on button "Next" at bounding box center [1016, 29] width 74 height 34
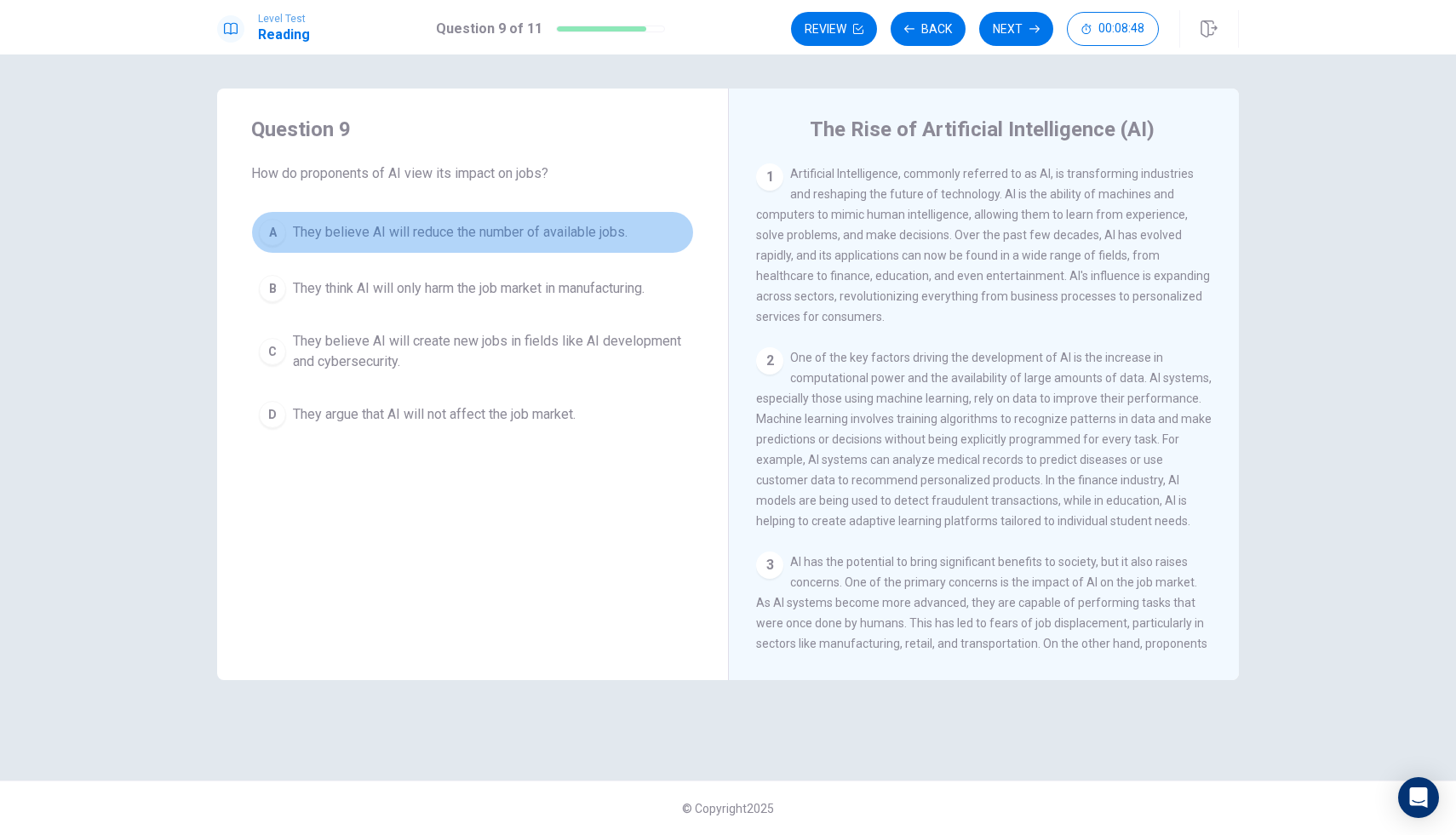
click at [508, 242] on span "They believe AI will reduce the number of available jobs." at bounding box center [460, 232] width 334 height 21
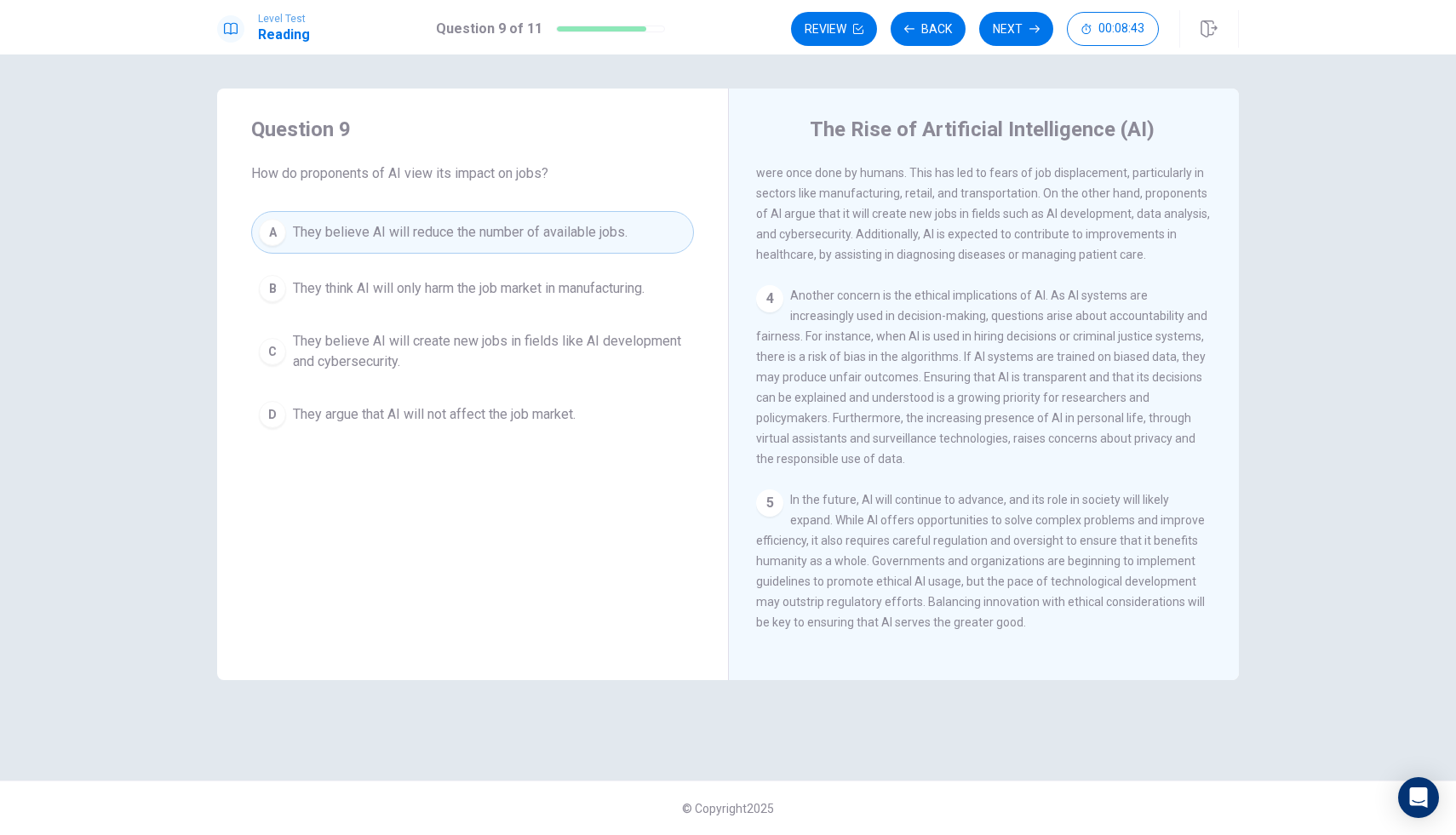
scroll to position [507, 0]
click at [1037, 26] on icon "button" at bounding box center [1034, 29] width 10 height 7
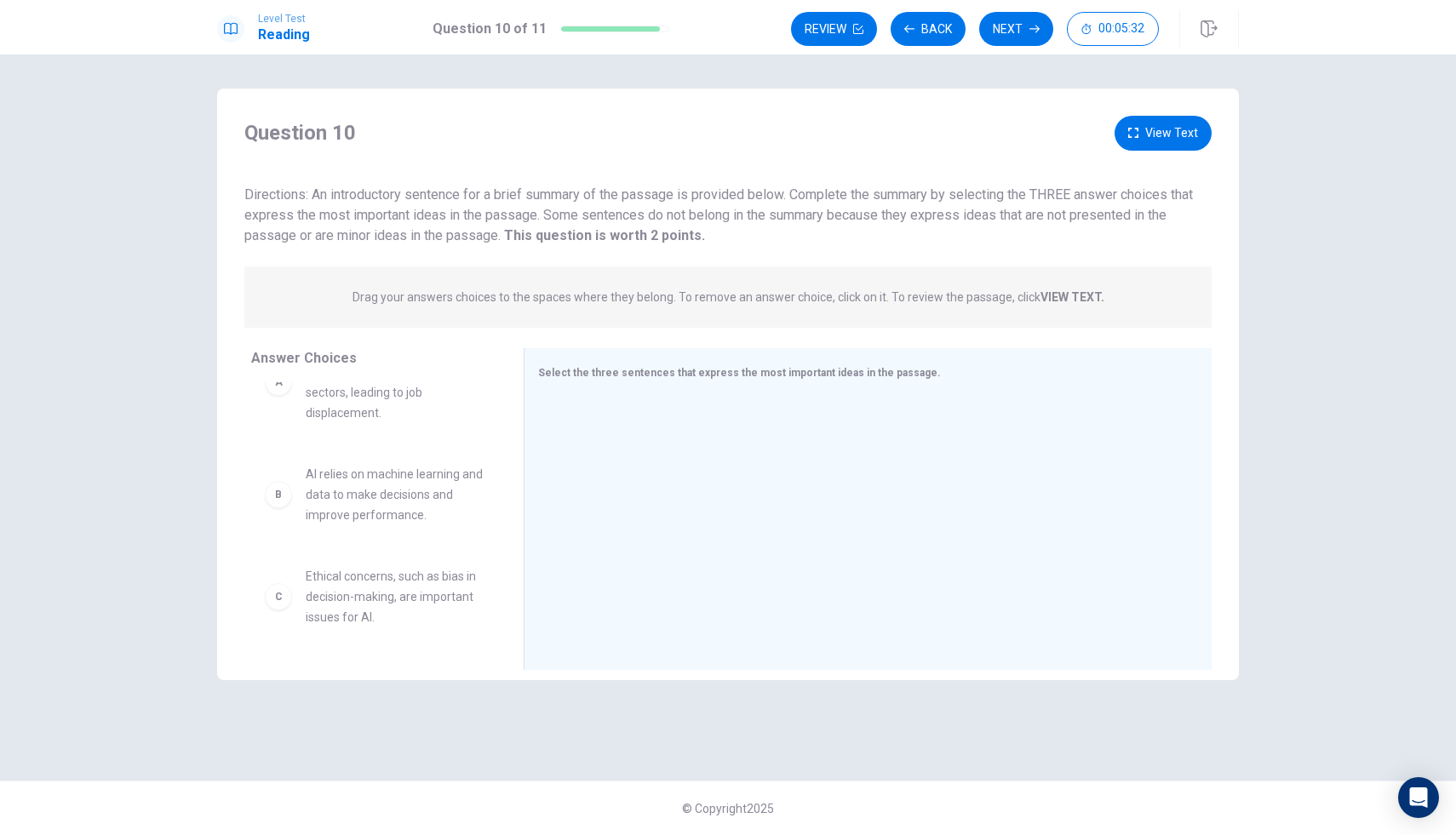
scroll to position [55, 0]
click at [287, 501] on div "B" at bounding box center [279, 494] width 27 height 27
click at [283, 501] on div "B" at bounding box center [279, 494] width 27 height 27
click at [279, 505] on div "B" at bounding box center [279, 494] width 27 height 27
drag, startPoint x: 279, startPoint y: 505, endPoint x: 547, endPoint y: 527, distance: 268.9
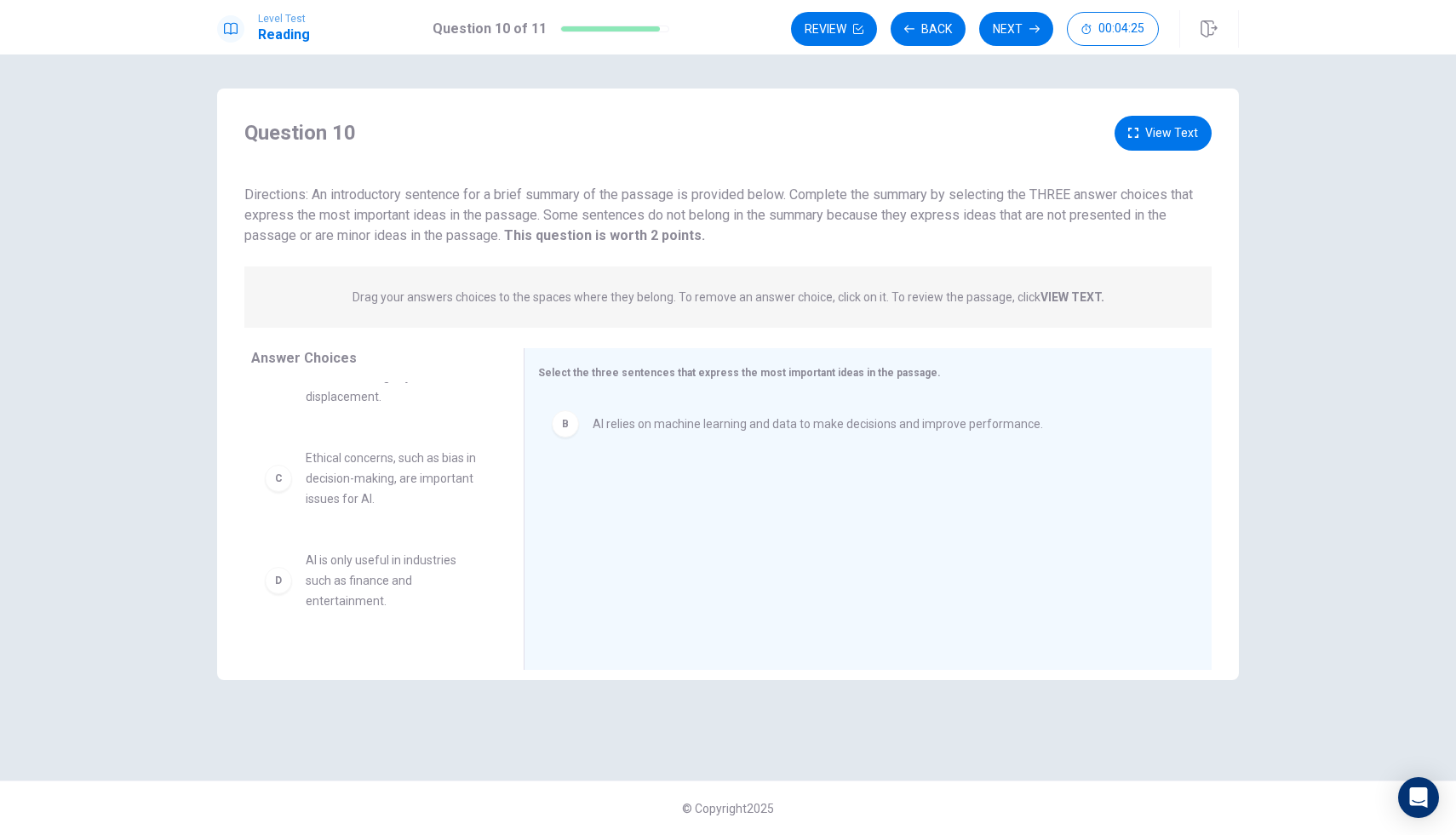
scroll to position [0, 0]
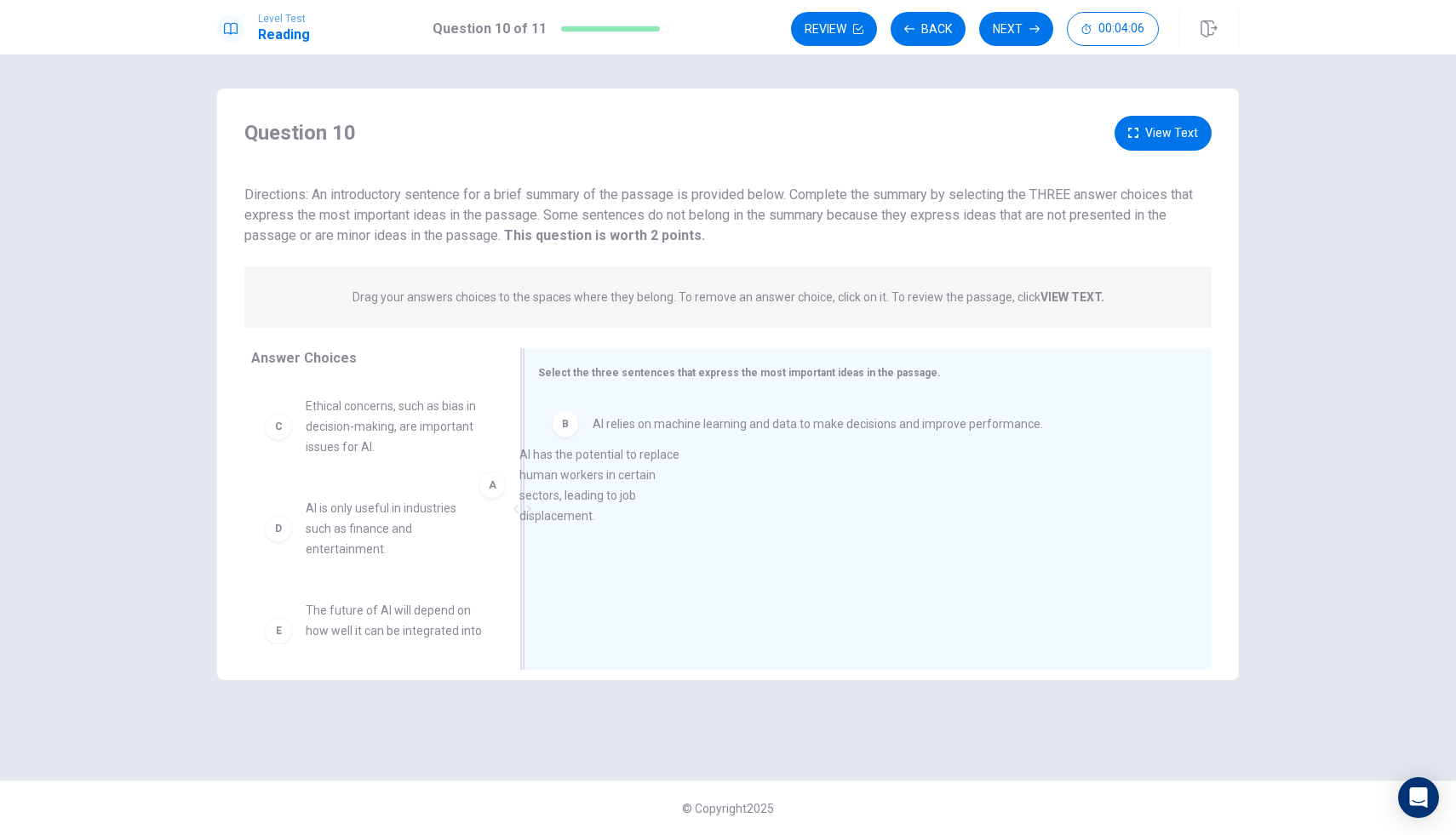
drag, startPoint x: 286, startPoint y: 438, endPoint x: 516, endPoint y: 495, distance: 237.0
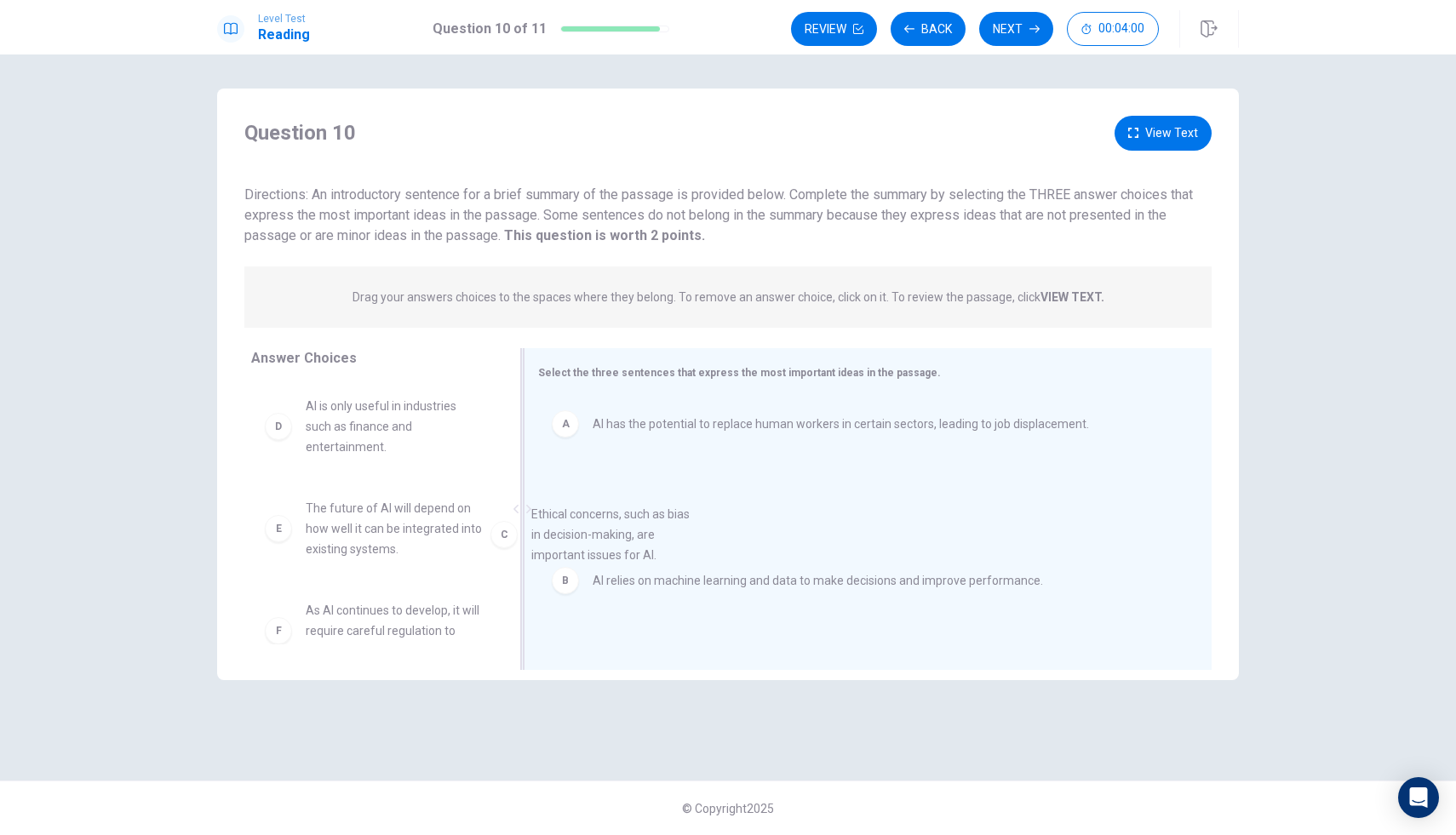
drag, startPoint x: 293, startPoint y: 440, endPoint x: 527, endPoint y: 546, distance: 256.9
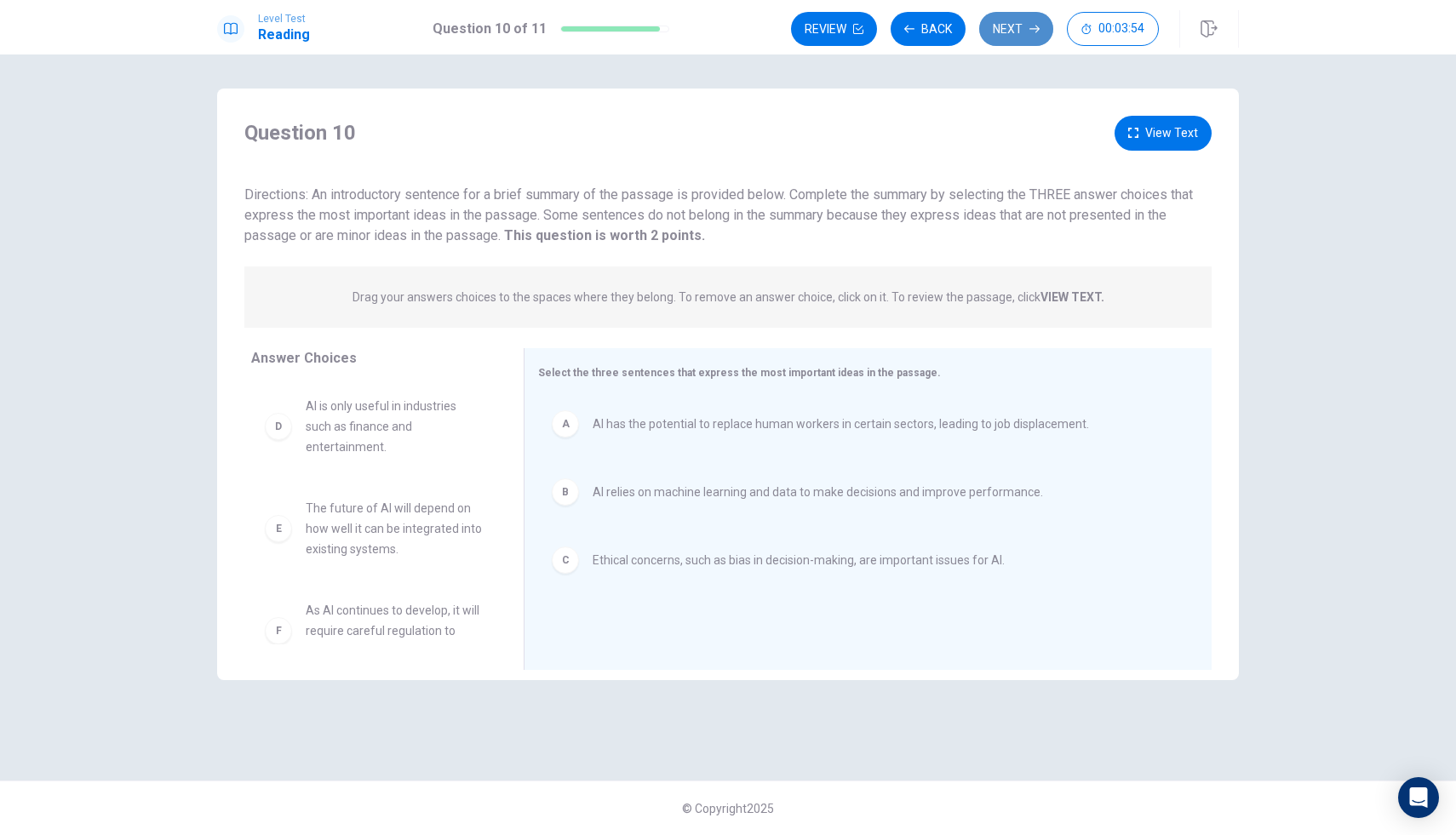
click at [1002, 24] on button "Next" at bounding box center [1016, 29] width 74 height 34
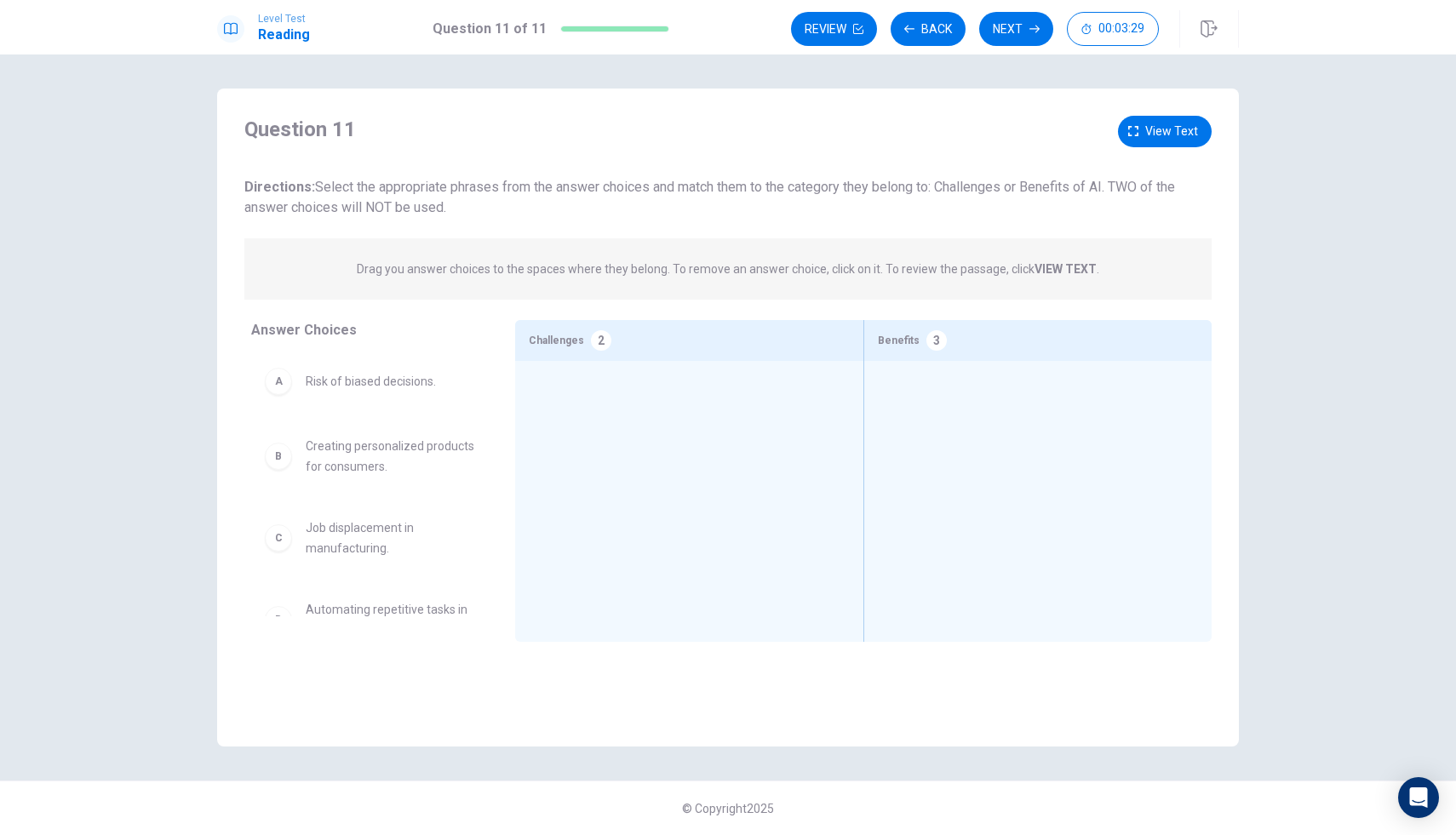
drag, startPoint x: 276, startPoint y: 386, endPoint x: 435, endPoint y: 413, distance: 161.3
drag, startPoint x: 283, startPoint y: 390, endPoint x: 565, endPoint y: 432, distance: 285.1
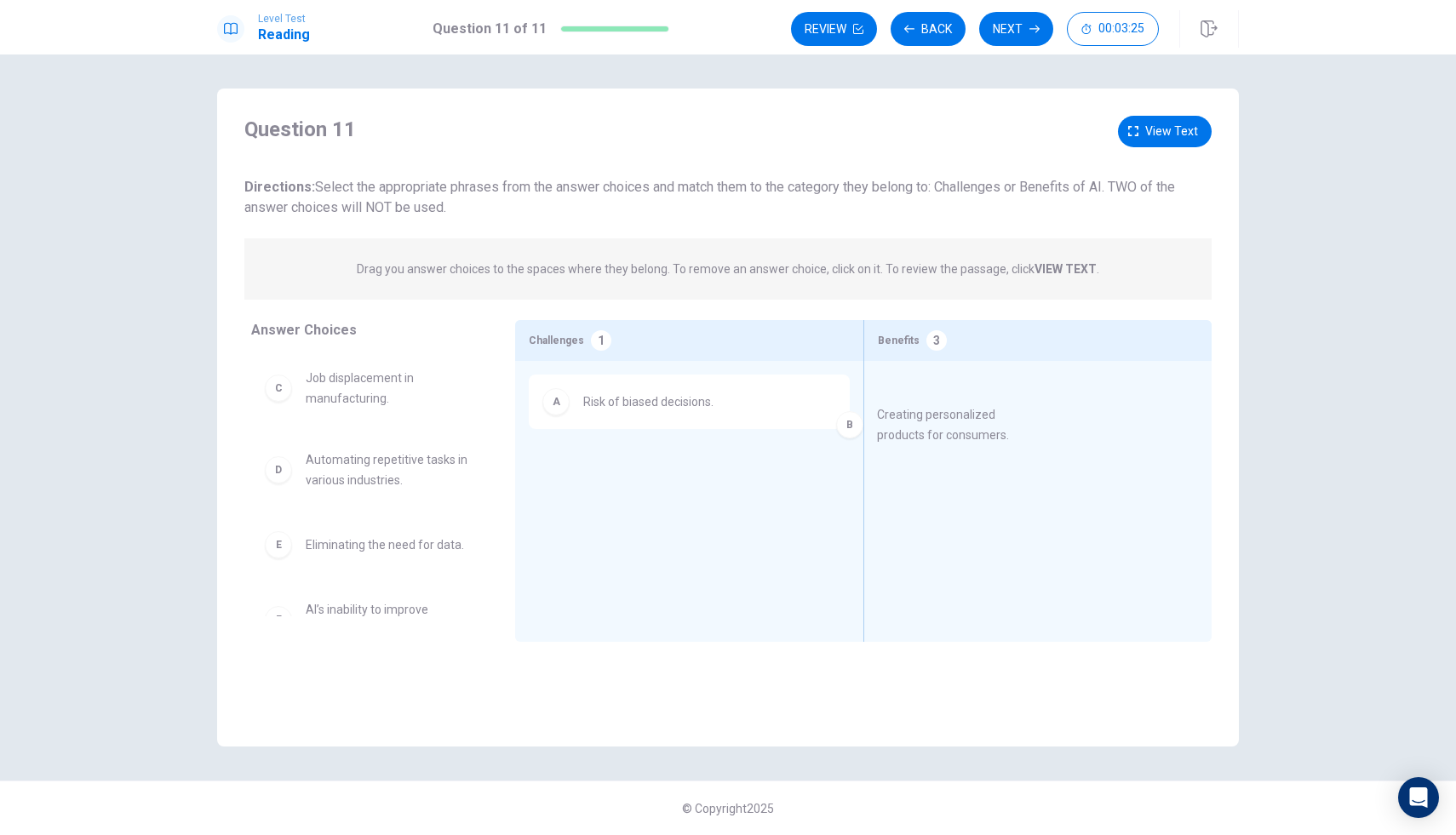
drag, startPoint x: 274, startPoint y: 390, endPoint x: 854, endPoint y: 427, distance: 581.2
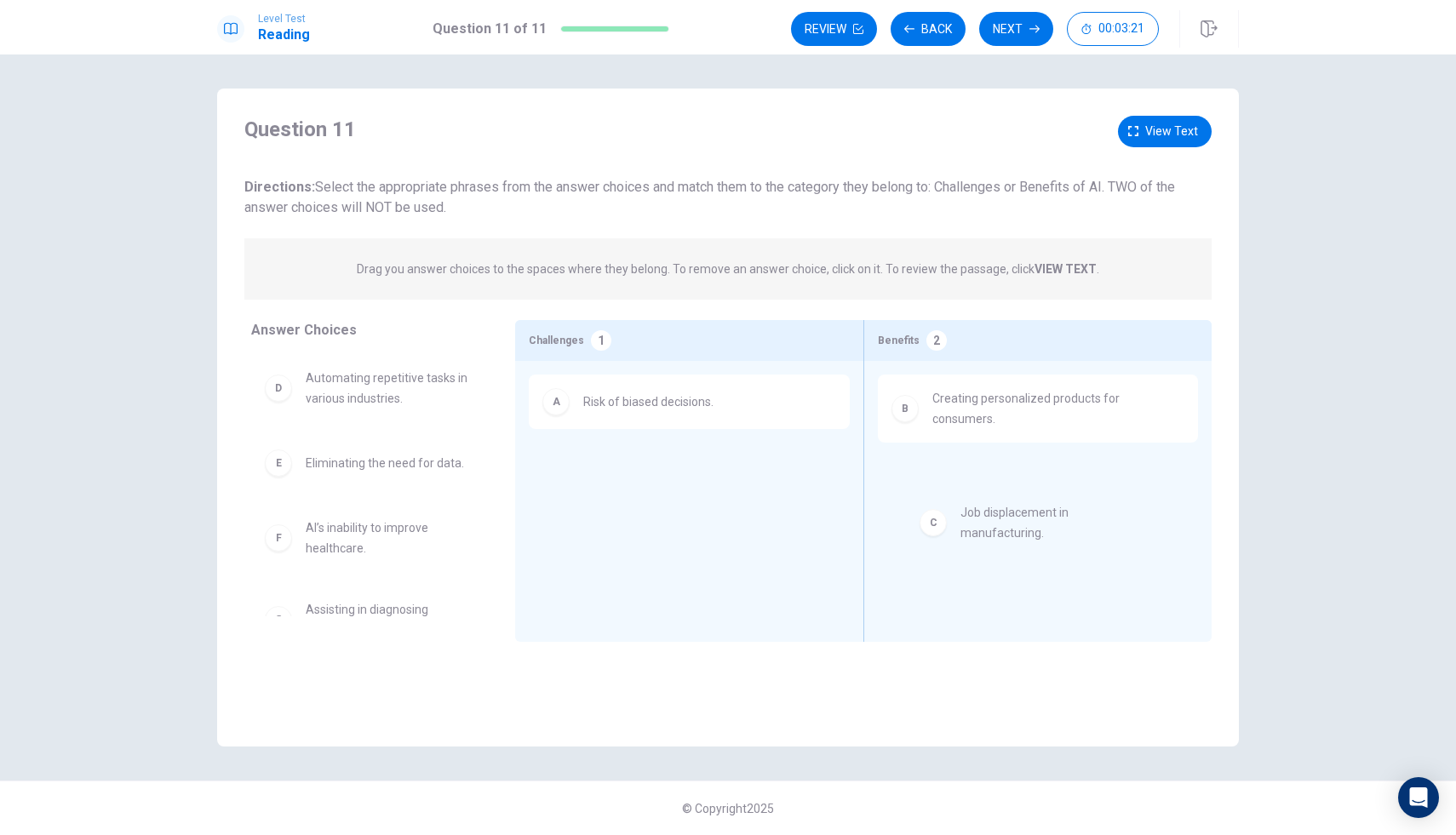
drag, startPoint x: 278, startPoint y: 392, endPoint x: 941, endPoint y: 528, distance: 676.8
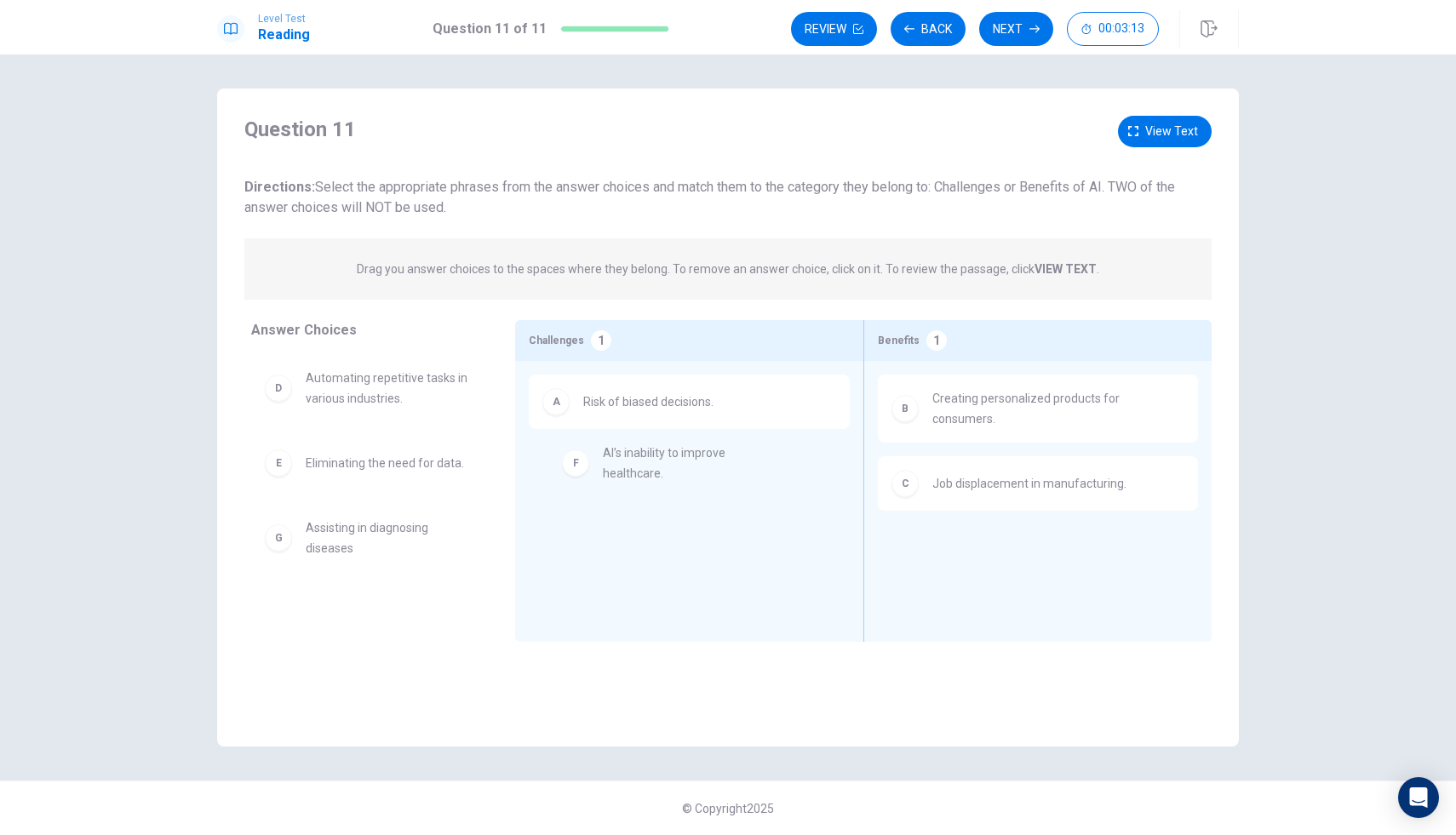
drag, startPoint x: 281, startPoint y: 543, endPoint x: 580, endPoint y: 476, distance: 306.4
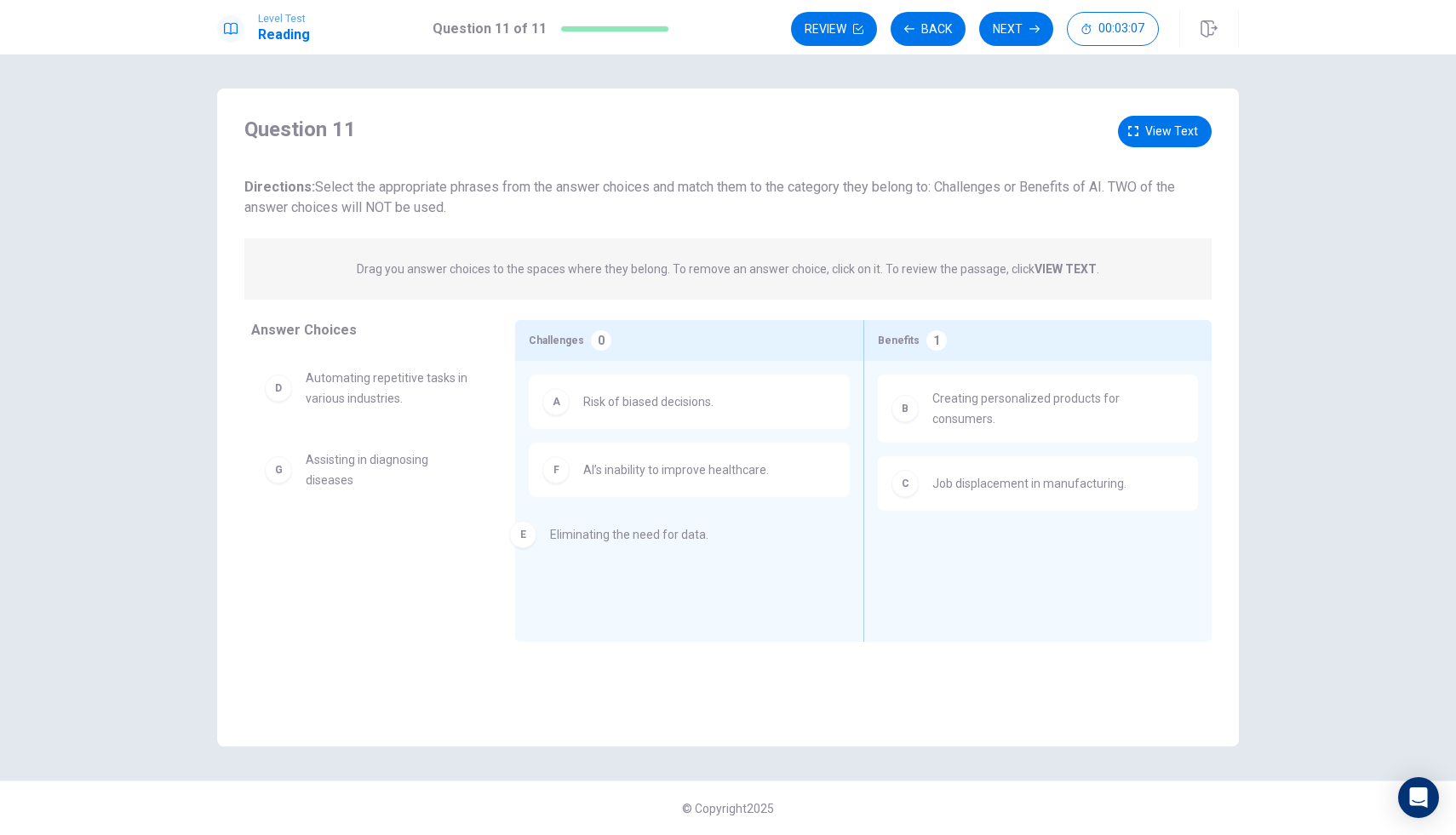
drag, startPoint x: 275, startPoint y: 455, endPoint x: 539, endPoint y: 524, distance: 272.9
drag, startPoint x: 276, startPoint y: 476, endPoint x: 579, endPoint y: 543, distance: 310.3
drag, startPoint x: 579, startPoint y: 543, endPoint x: 288, endPoint y: 458, distance: 303.2
click at [288, 458] on div "Answer Choices D Automating repetitive tasks in various industries. E Eliminati…" at bounding box center [728, 481] width 1021 height 322
drag, startPoint x: 278, startPoint y: 463, endPoint x: 564, endPoint y: 473, distance: 286.2
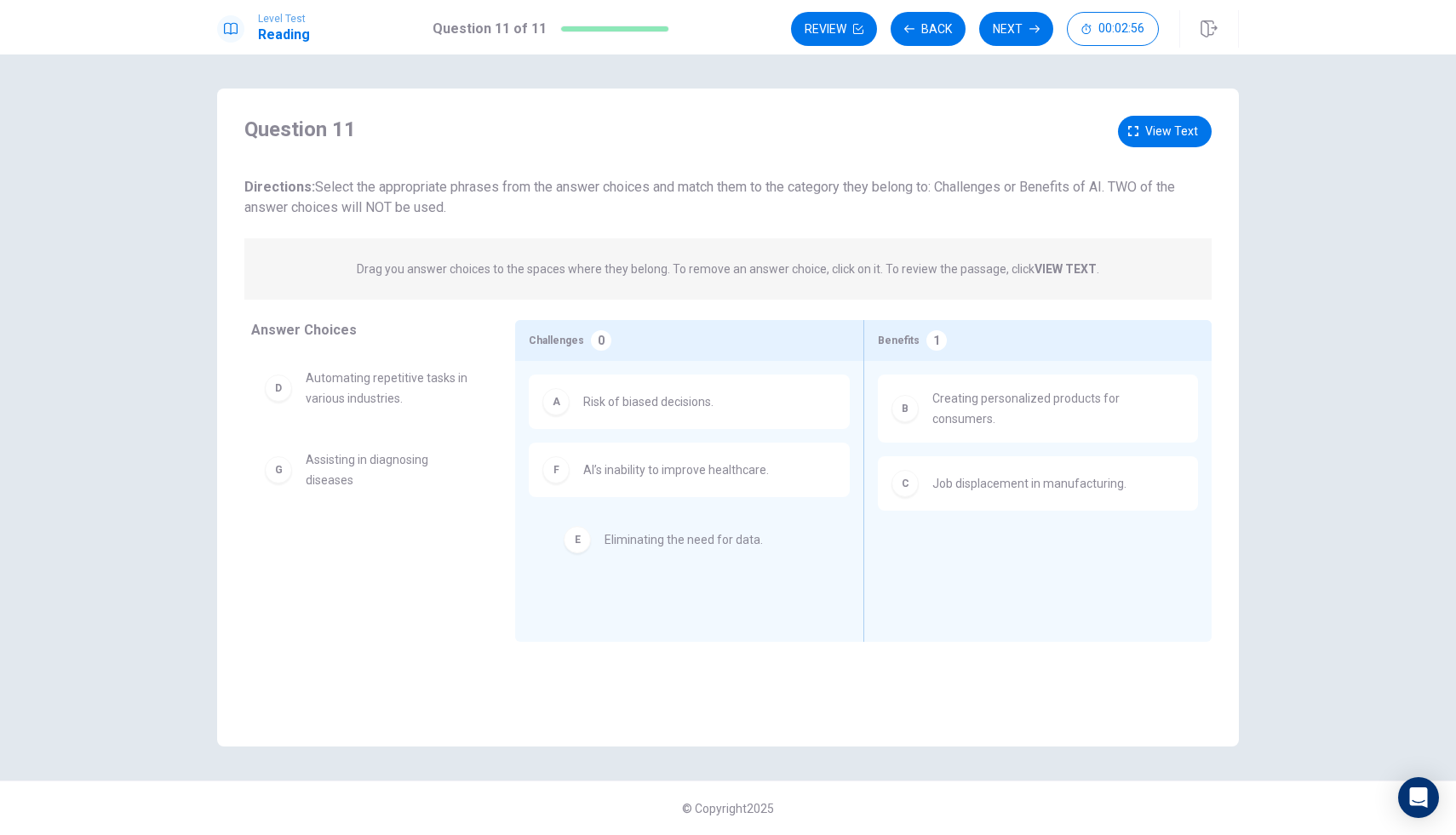
drag, startPoint x: 313, startPoint y: 475, endPoint x: 632, endPoint y: 552, distance: 328.2
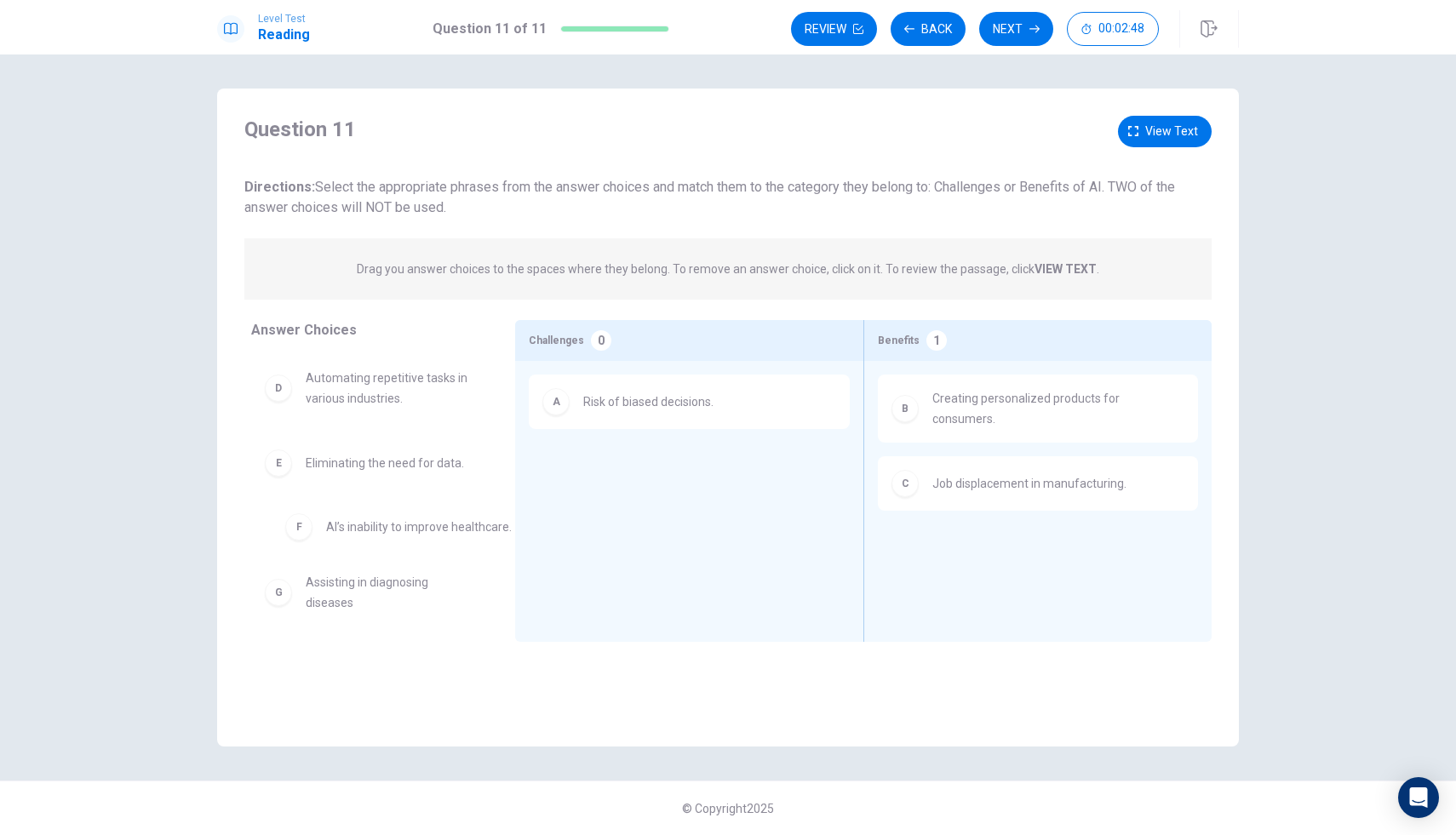
drag, startPoint x: 571, startPoint y: 479, endPoint x: 311, endPoint y: 535, distance: 266.0
drag, startPoint x: 290, startPoint y: 470, endPoint x: 572, endPoint y: 479, distance: 282.1
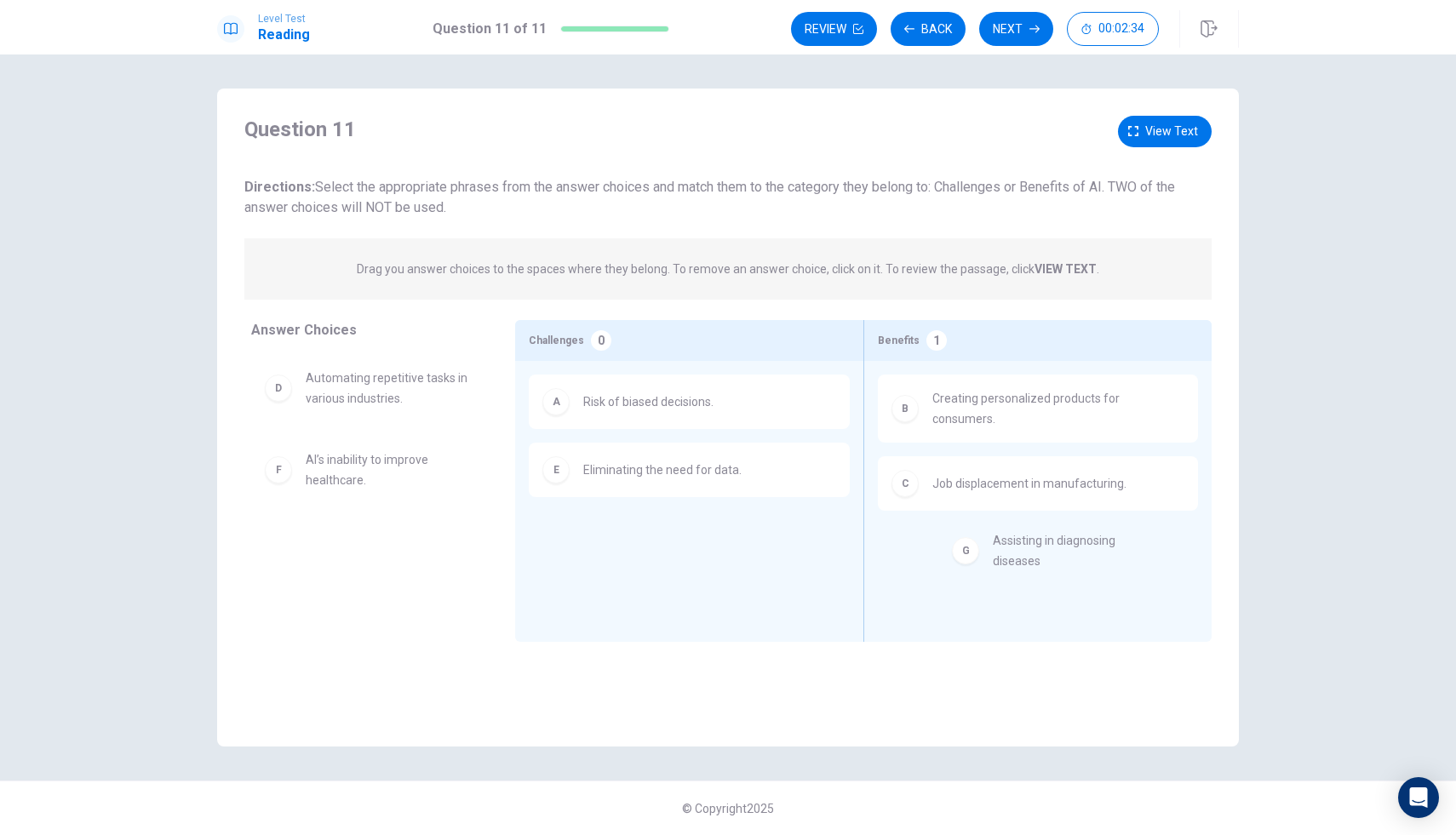
drag, startPoint x: 270, startPoint y: 550, endPoint x: 968, endPoint y: 532, distance: 698.2
click at [994, 30] on button "Next" at bounding box center [1016, 29] width 74 height 34
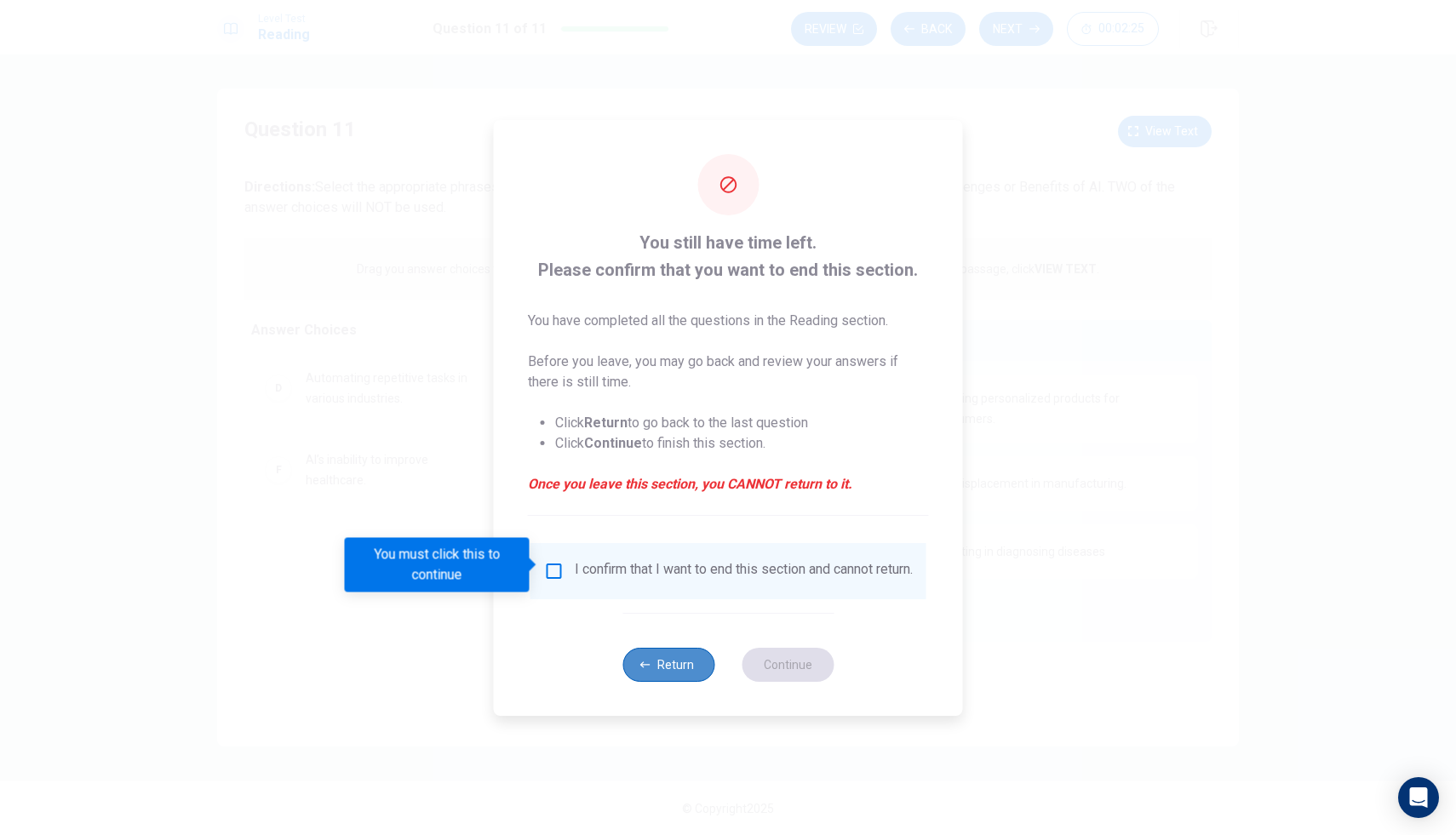
click at [674, 674] on button "Return" at bounding box center [668, 665] width 92 height 34
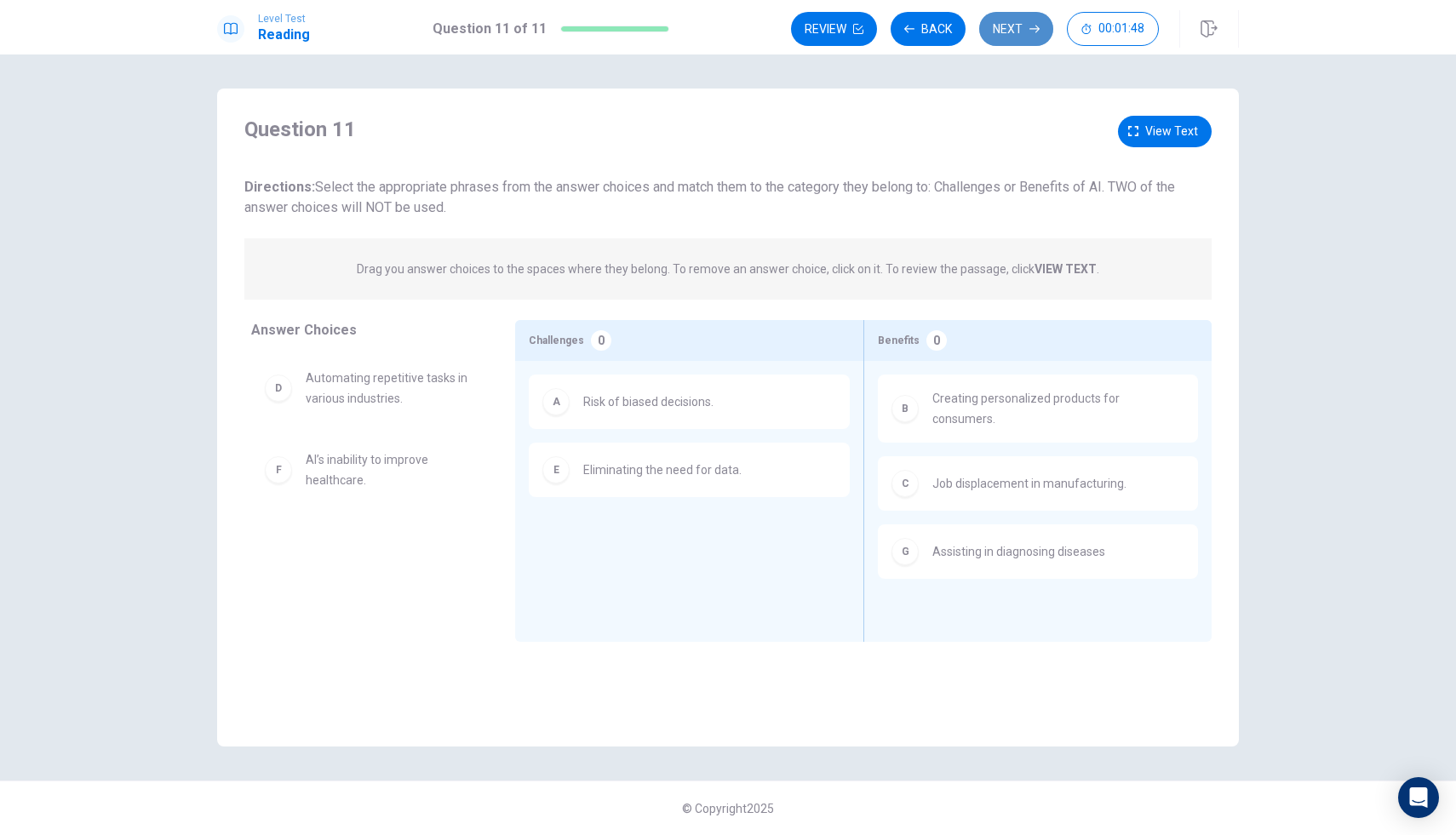
click at [1011, 34] on button "Next" at bounding box center [1016, 29] width 74 height 34
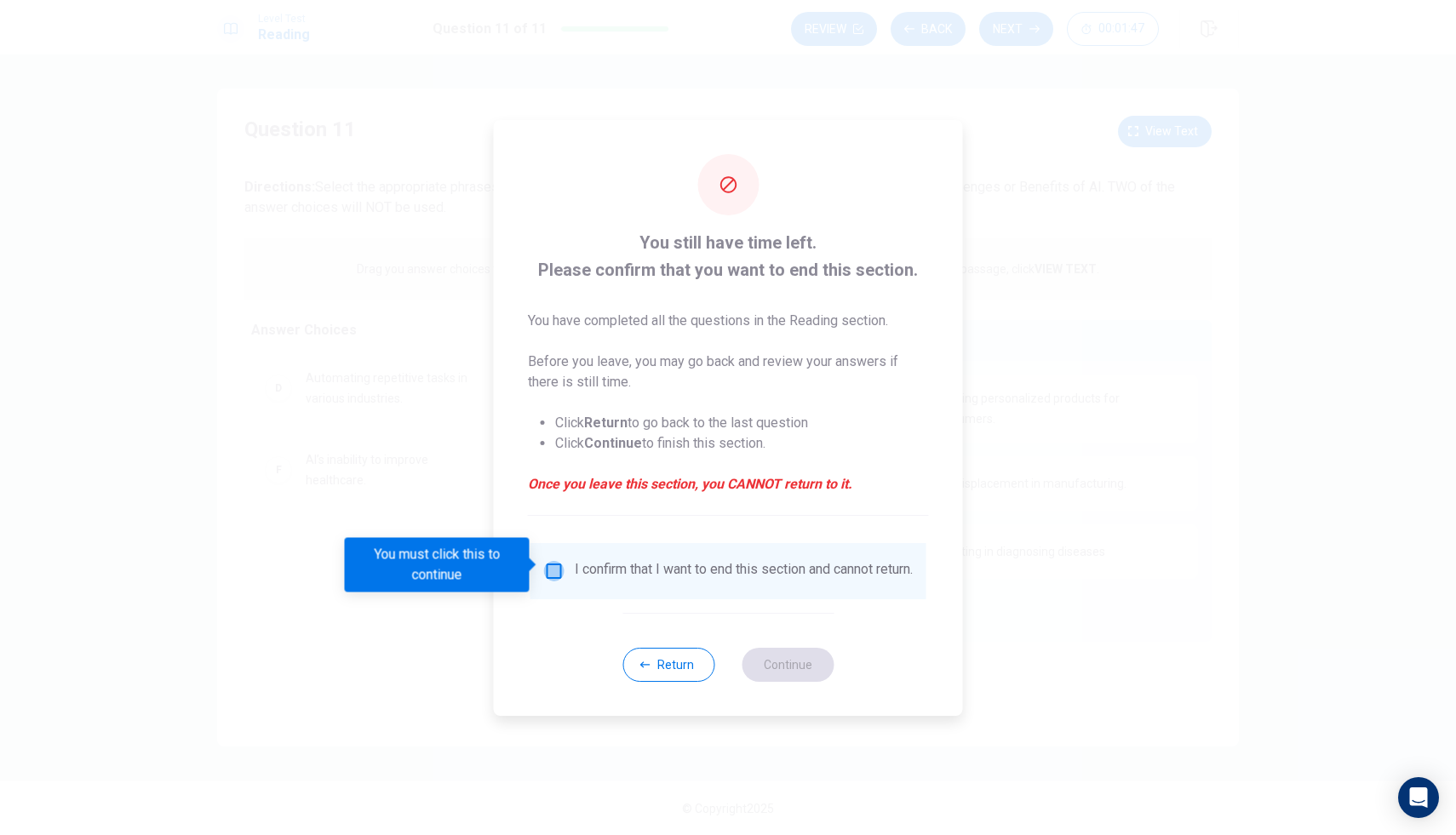
click at [551, 564] on input "You must click this to continue" at bounding box center [554, 571] width 21 height 21
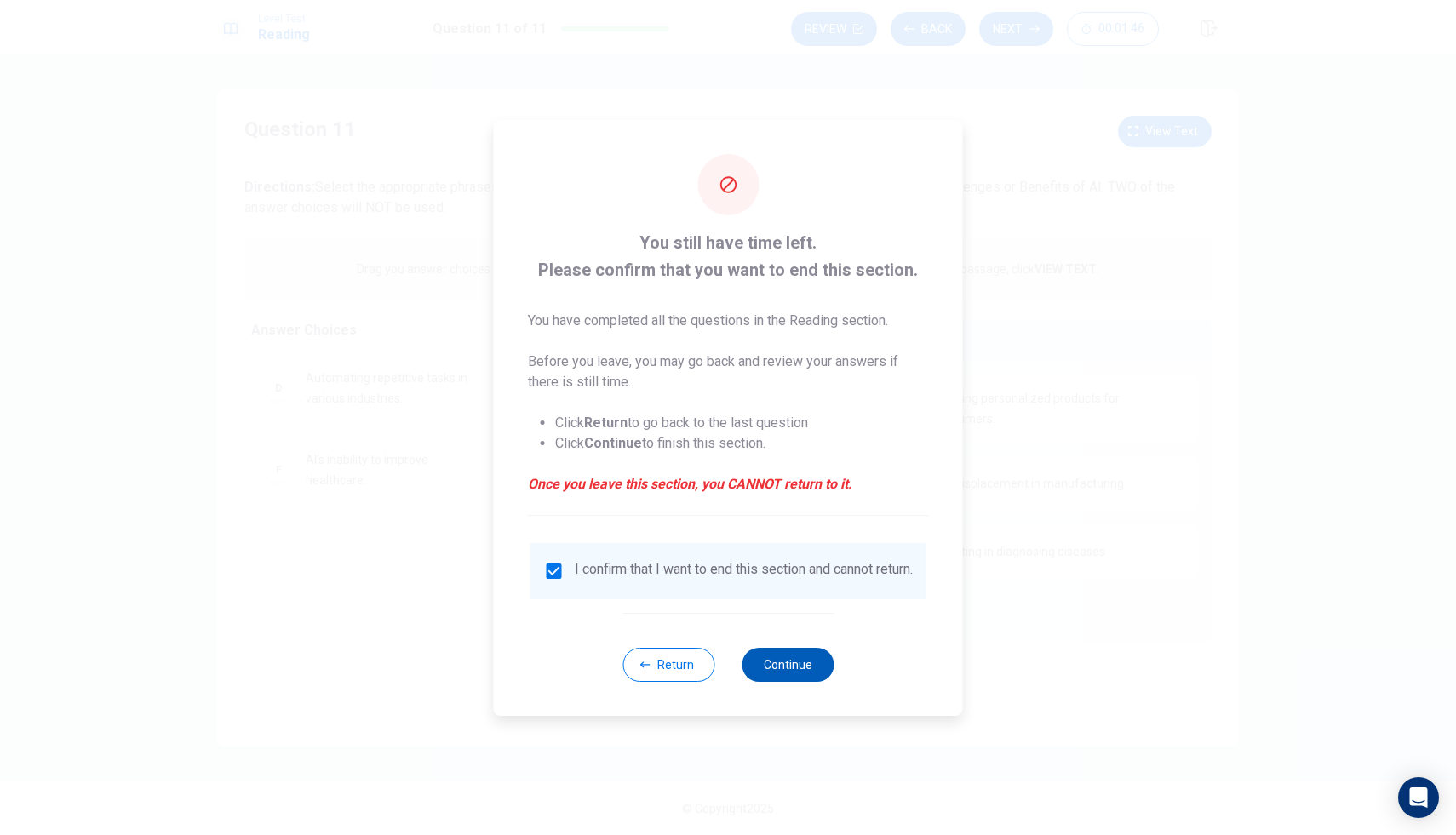
click at [772, 670] on button "Continue" at bounding box center [787, 665] width 92 height 34
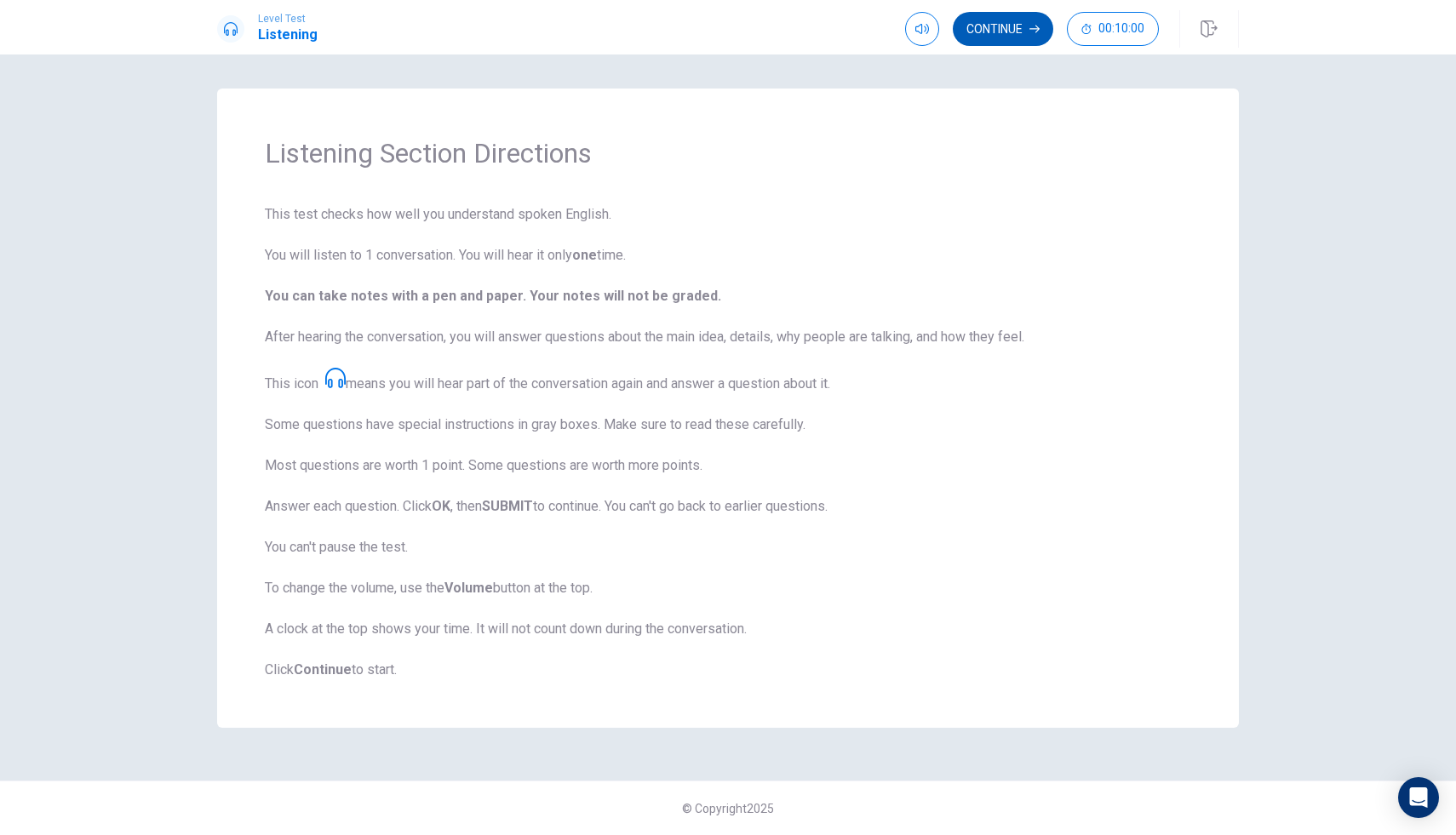
click at [1009, 25] on button "Continue" at bounding box center [1003, 29] width 100 height 34
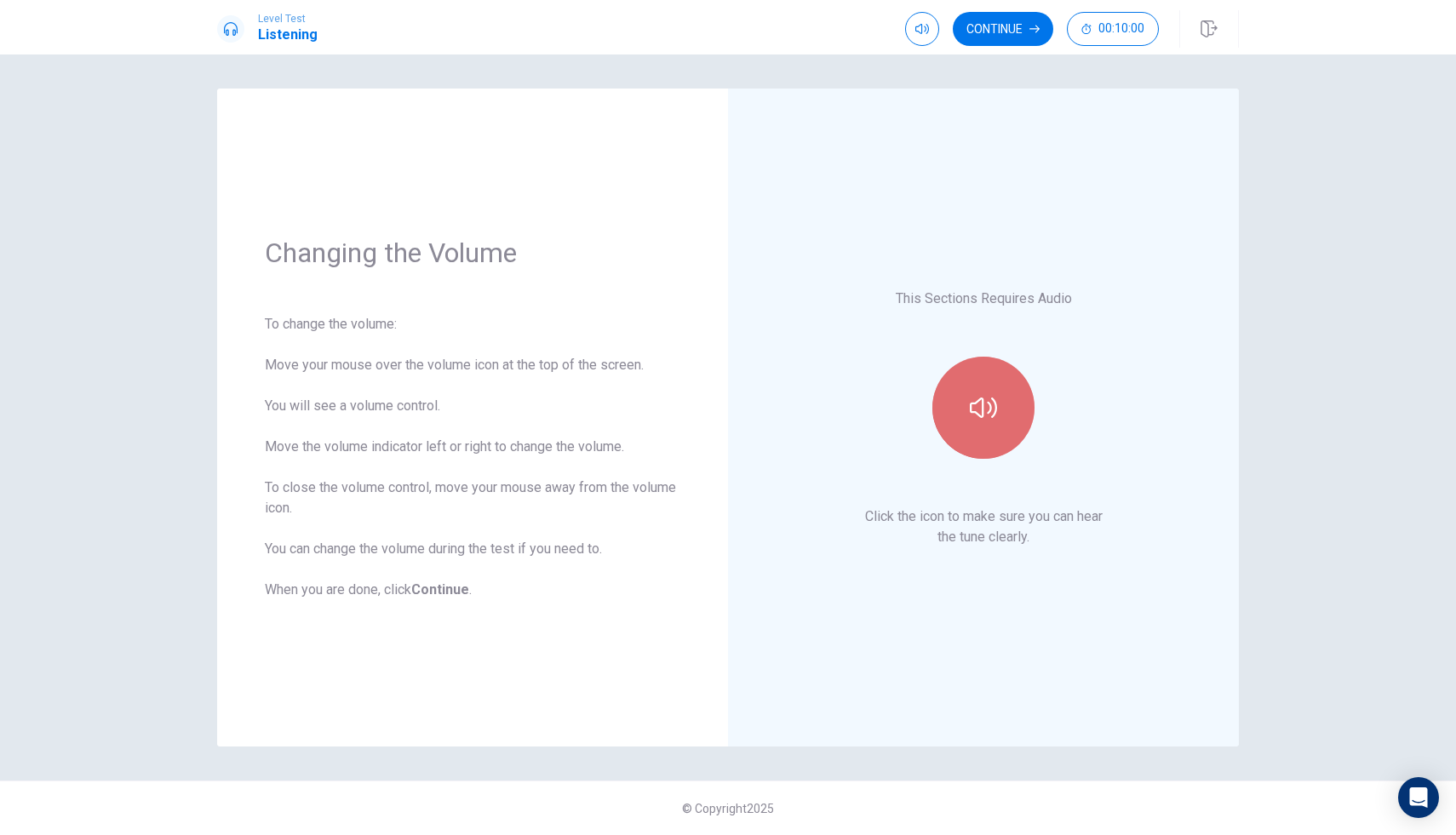
click at [995, 399] on icon "button" at bounding box center [984, 408] width 27 height 27
click at [996, 26] on button "Continue" at bounding box center [1003, 29] width 100 height 34
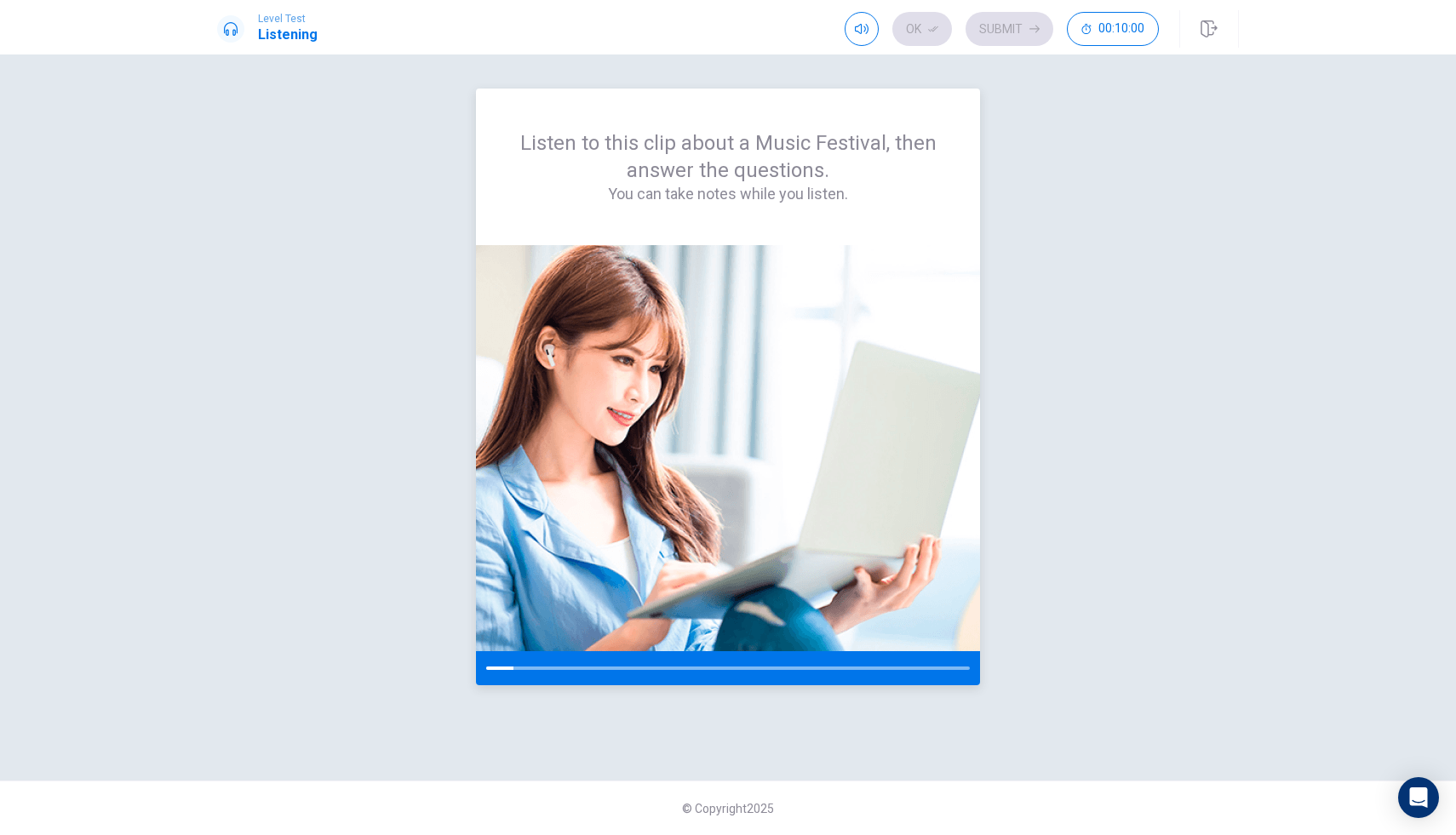
click at [784, 216] on div "Listen to this clip about a Music Festival, then answer the questions. You can …" at bounding box center [728, 167] width 504 height 157
click at [1430, 797] on div "Open Intercom Messenger" at bounding box center [1419, 798] width 45 height 45
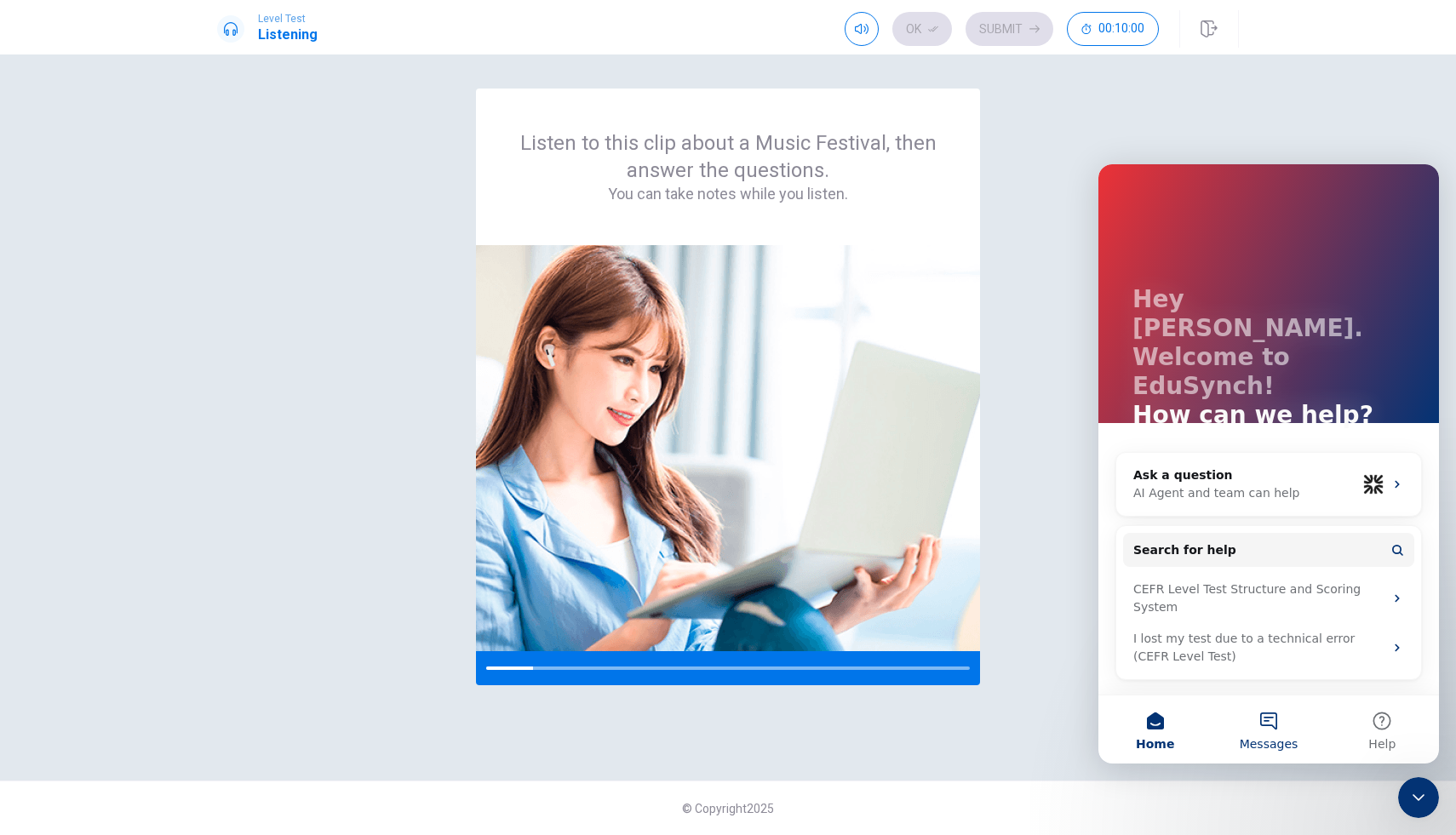
click at [1282, 734] on button "Messages" at bounding box center [1268, 729] width 114 height 69
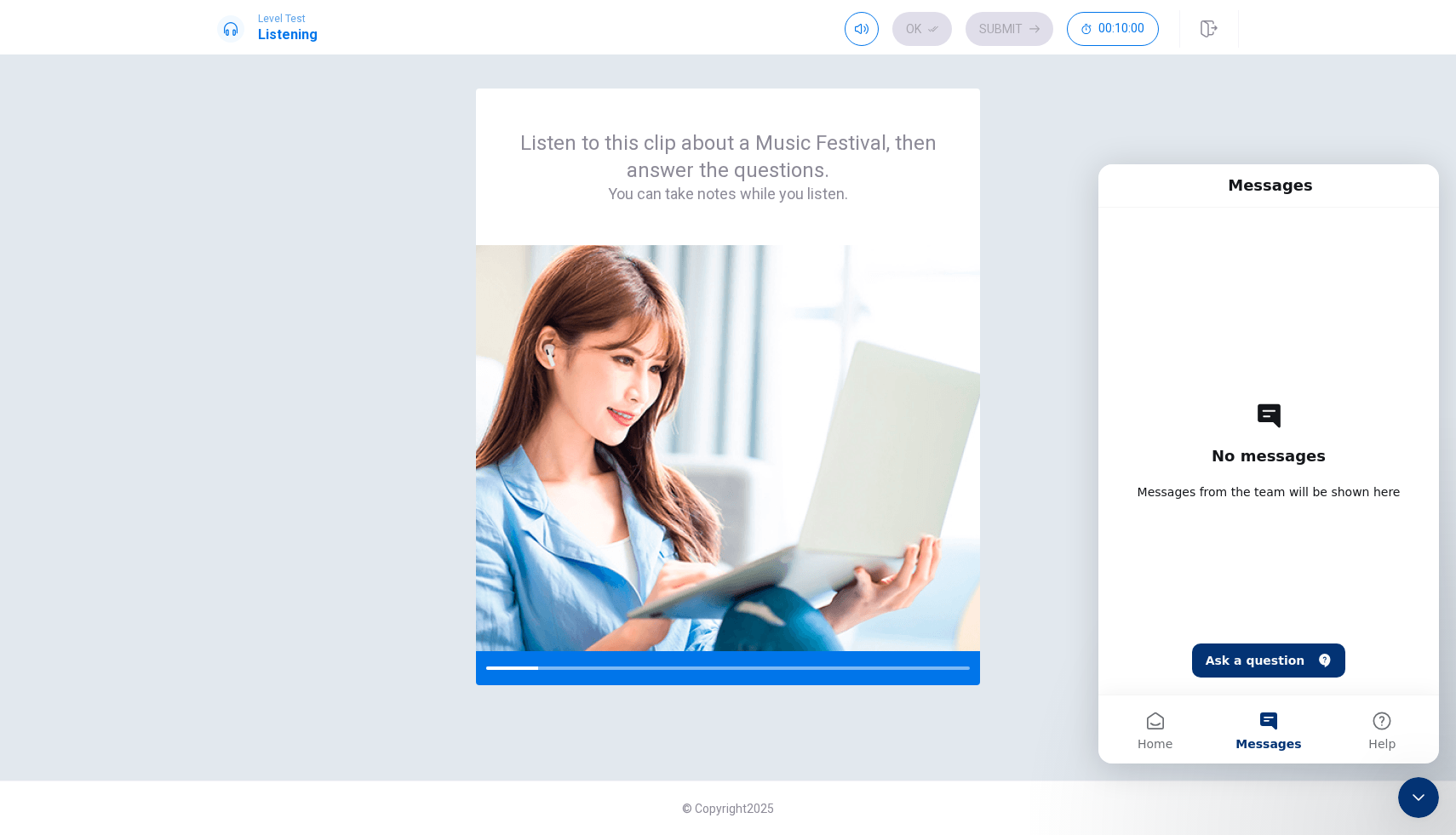
click at [1415, 799] on icon "Close Intercom Messenger" at bounding box center [1418, 797] width 21 height 21
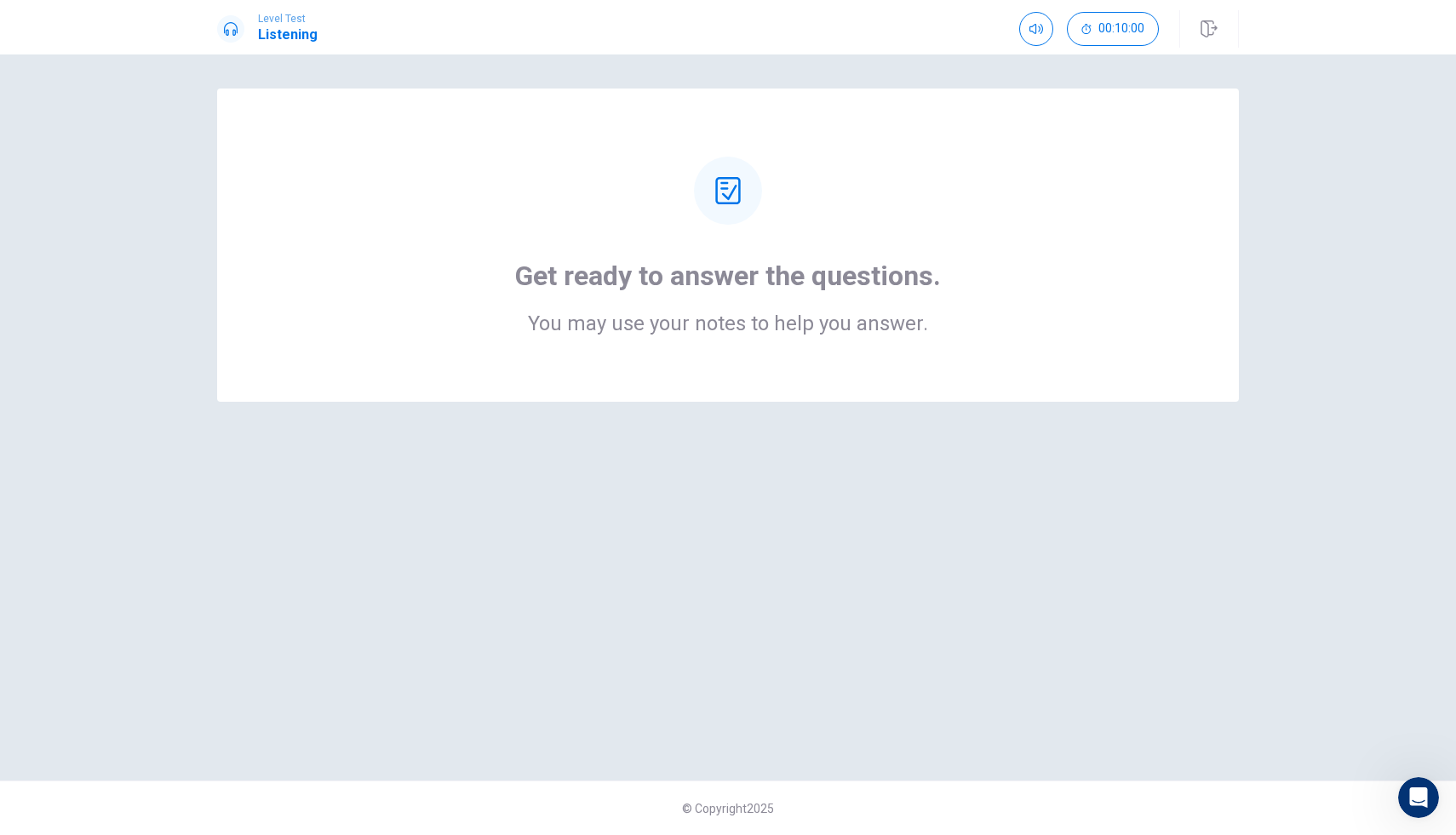
click at [765, 375] on div "Get ready to answer the questions. You may use your notes to help you answer." at bounding box center [728, 244] width 1021 height 313
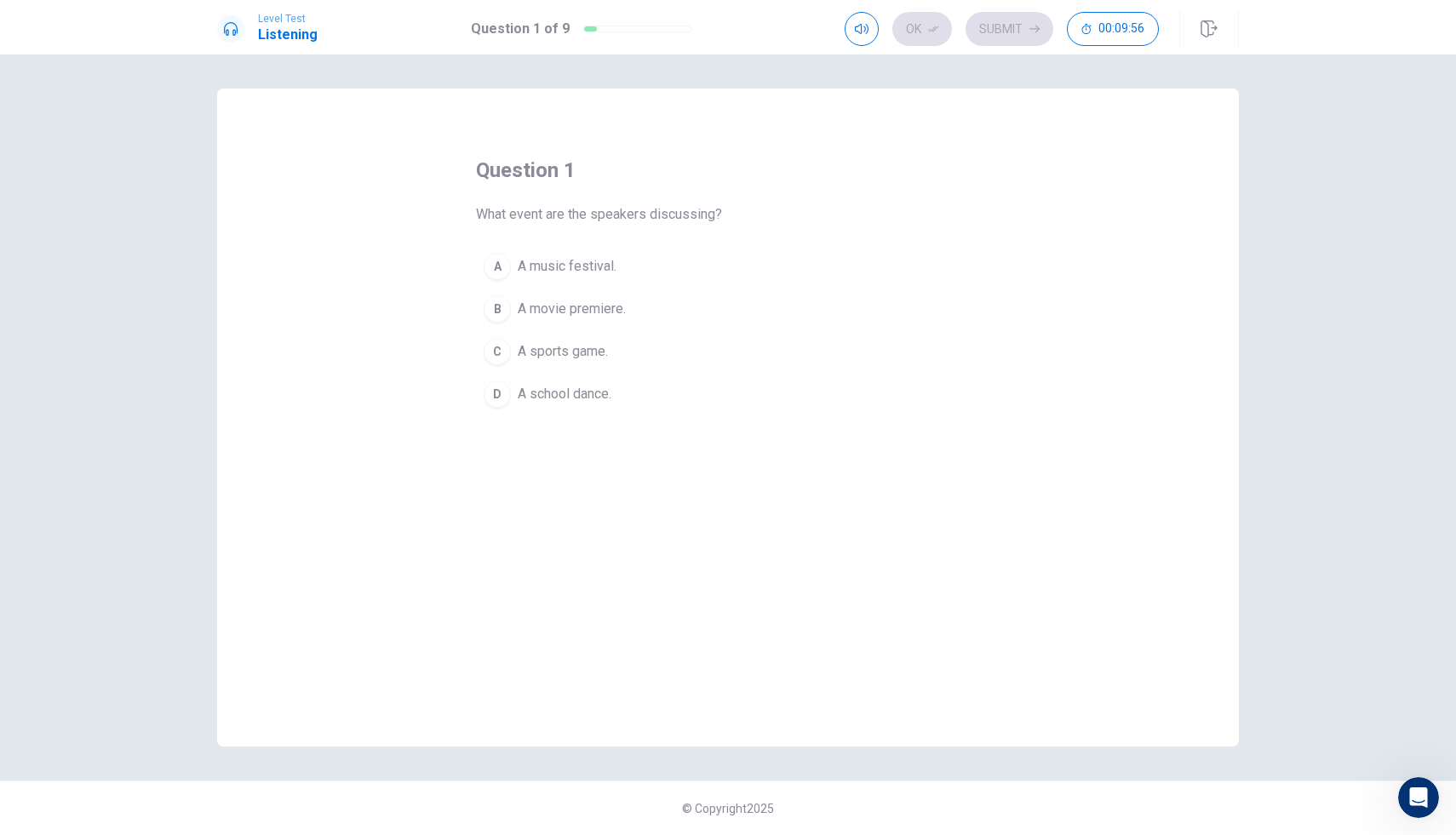
click at [542, 268] on span "A music festival." at bounding box center [567, 266] width 99 height 21
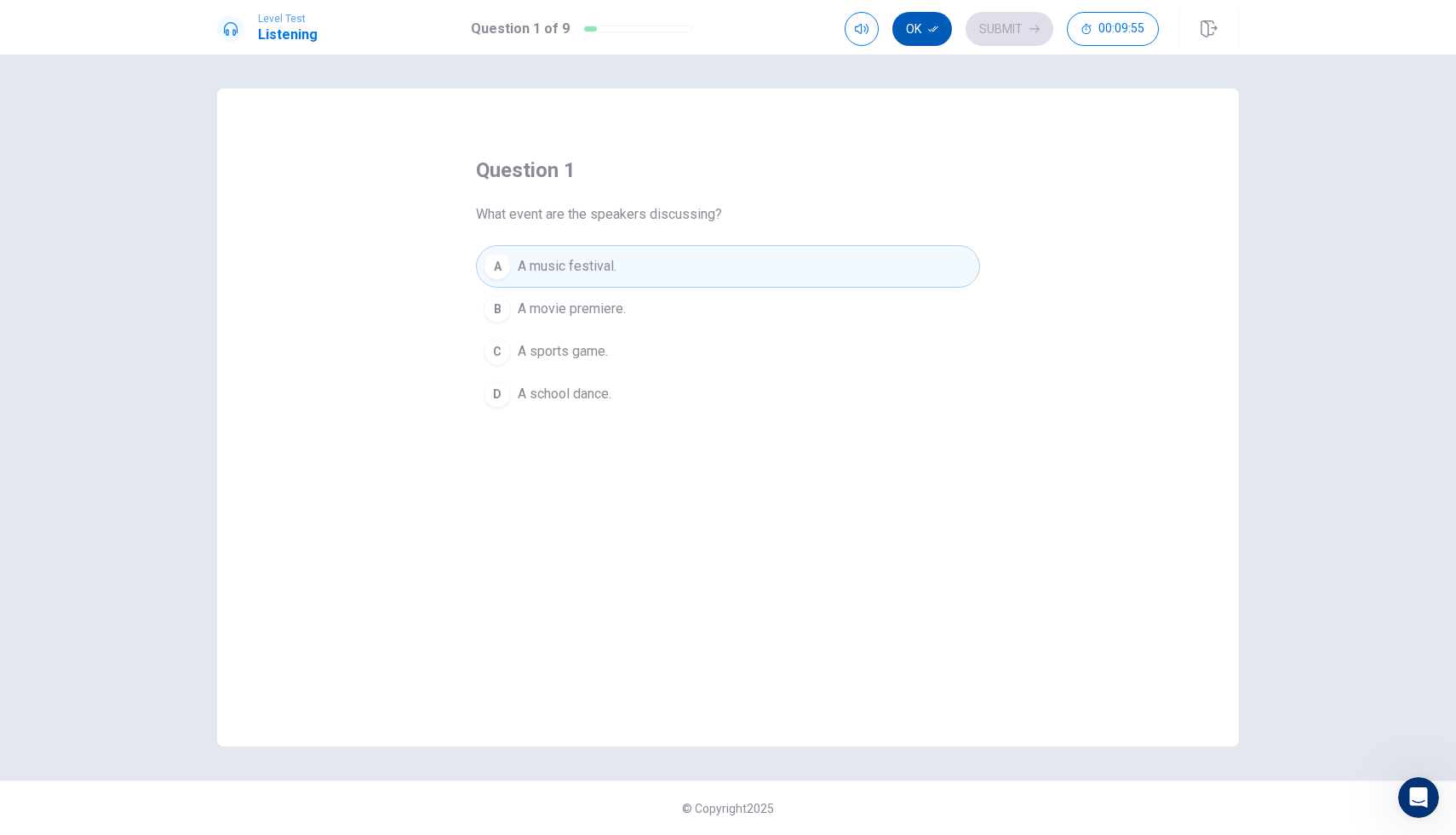
click at [928, 32] on button "Ok" at bounding box center [922, 29] width 60 height 34
click at [1028, 23] on button "Submit" at bounding box center [1009, 29] width 87 height 34
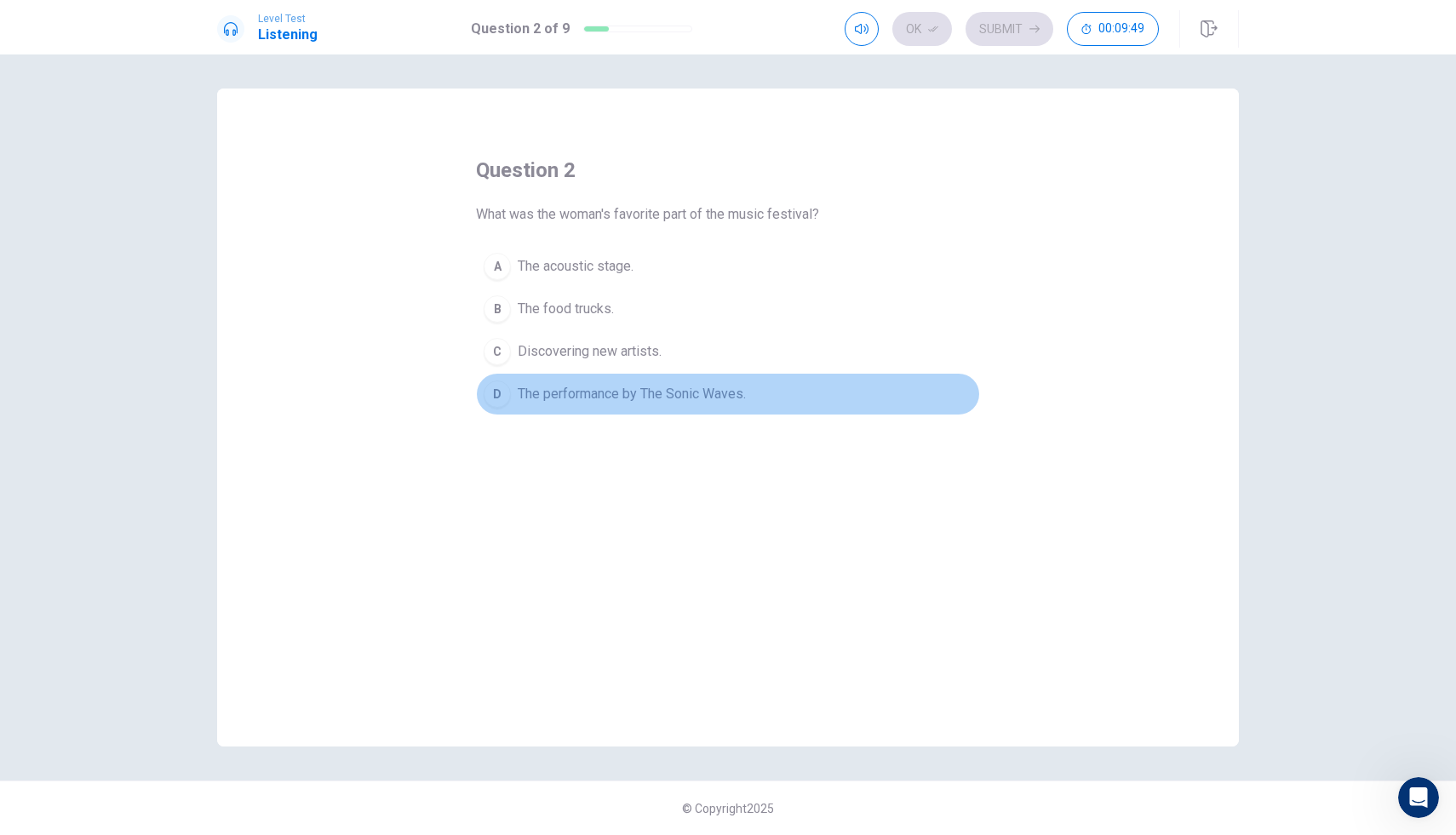
click at [616, 394] on span "The performance by The Sonic Waves." at bounding box center [631, 394] width 228 height 21
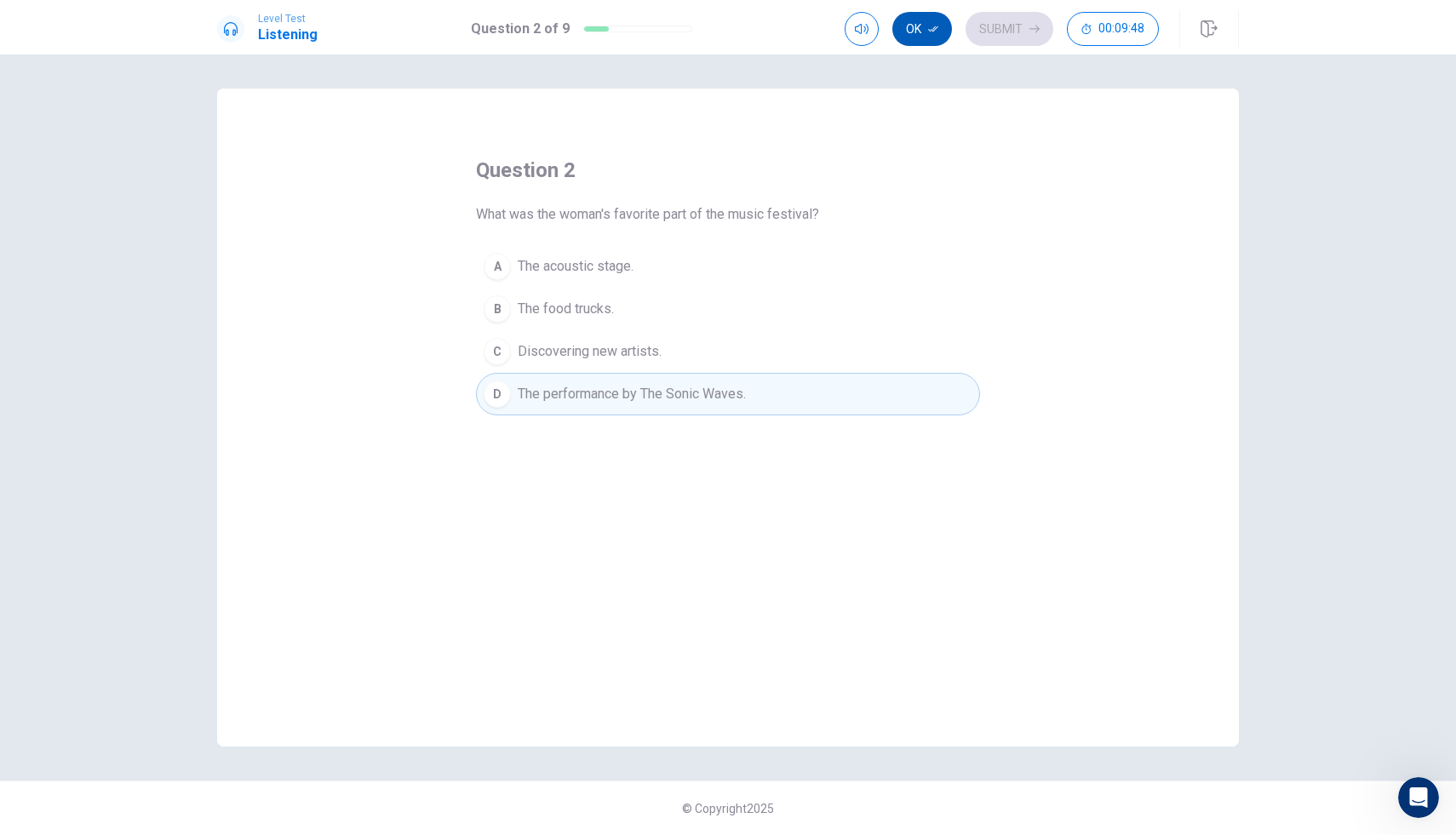
click at [935, 33] on icon "button" at bounding box center [932, 28] width 10 height 10
click at [987, 32] on button "Submit" at bounding box center [1009, 29] width 87 height 34
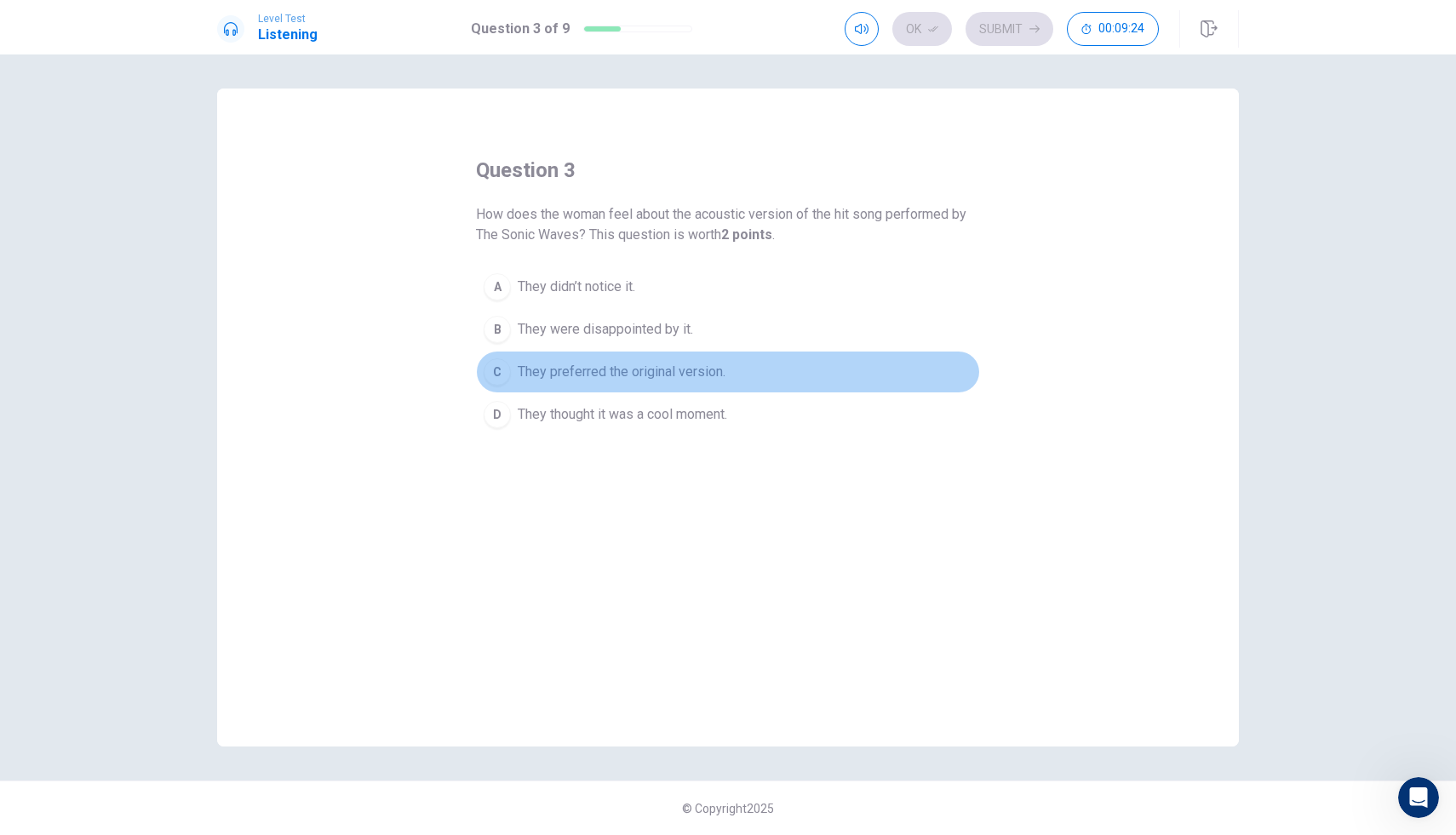
click at [511, 365] on button "C They preferred the original version." at bounding box center [728, 372] width 504 height 42
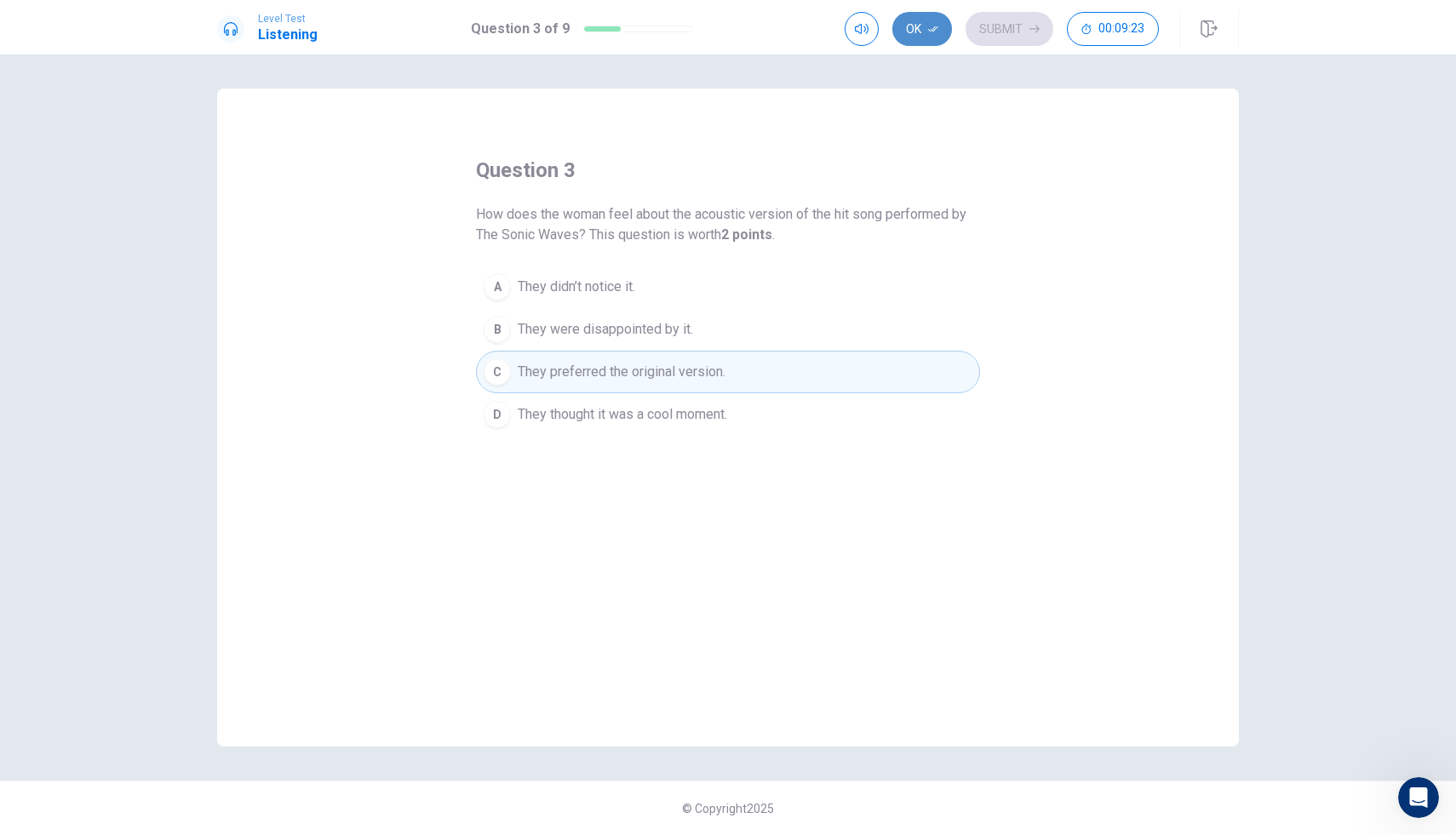
click at [909, 32] on button "Ok" at bounding box center [922, 29] width 60 height 34
click at [970, 28] on button "Submit" at bounding box center [1009, 29] width 87 height 34
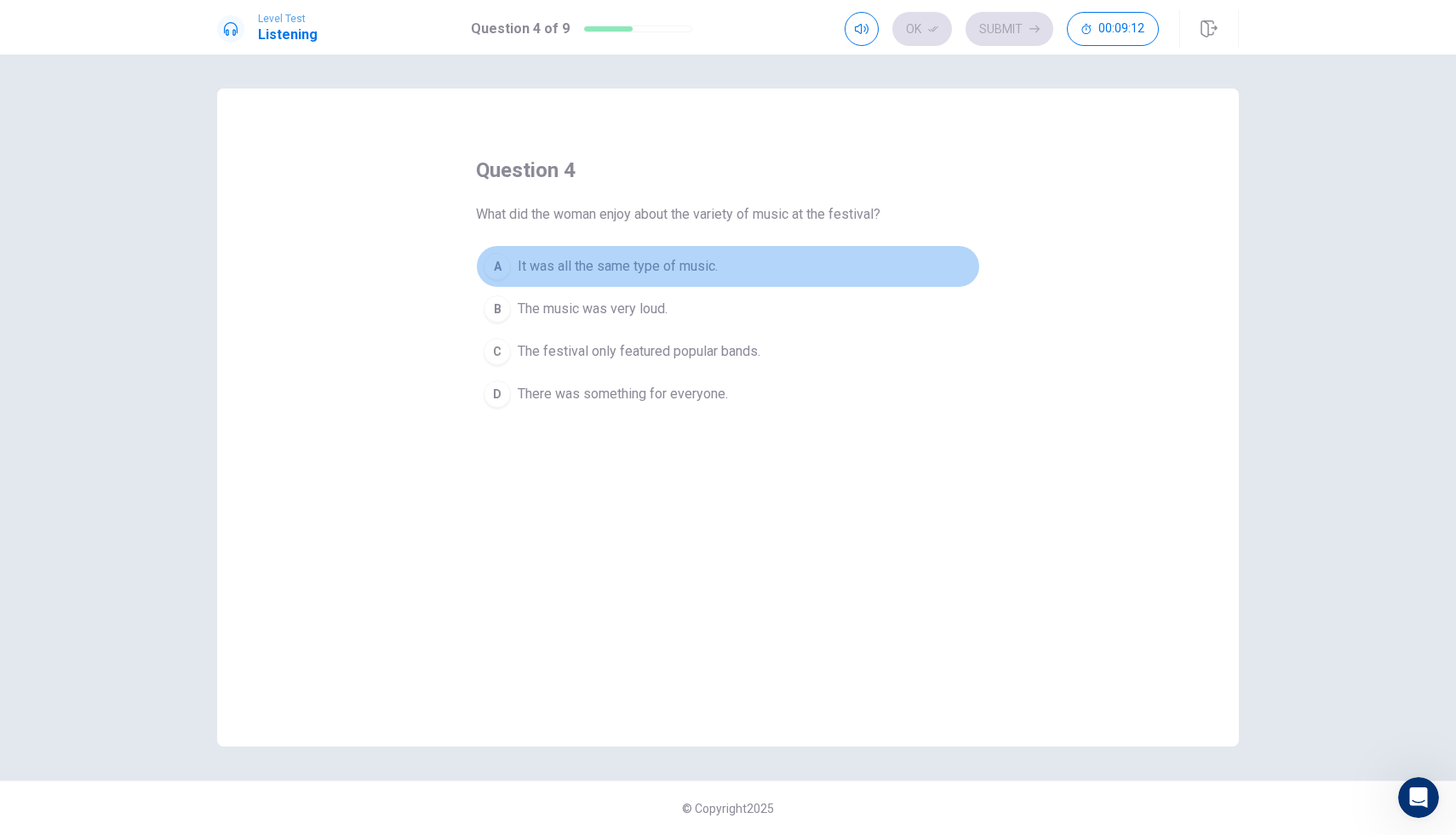
click at [629, 274] on span "It was all the same type of music." at bounding box center [618, 266] width 200 height 21
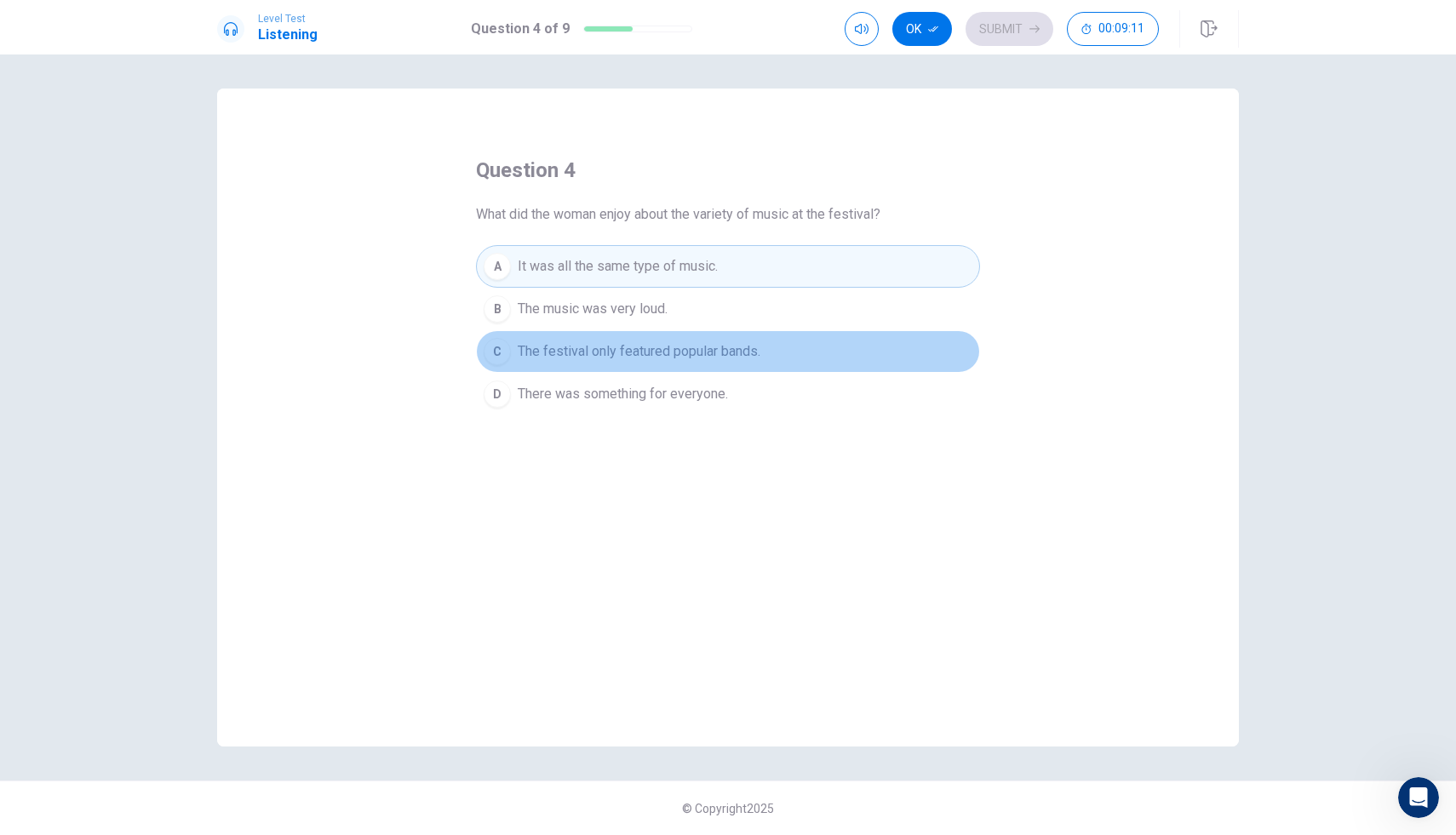
click at [643, 359] on span "The festival only featured popular bands." at bounding box center [638, 352] width 243 height 21
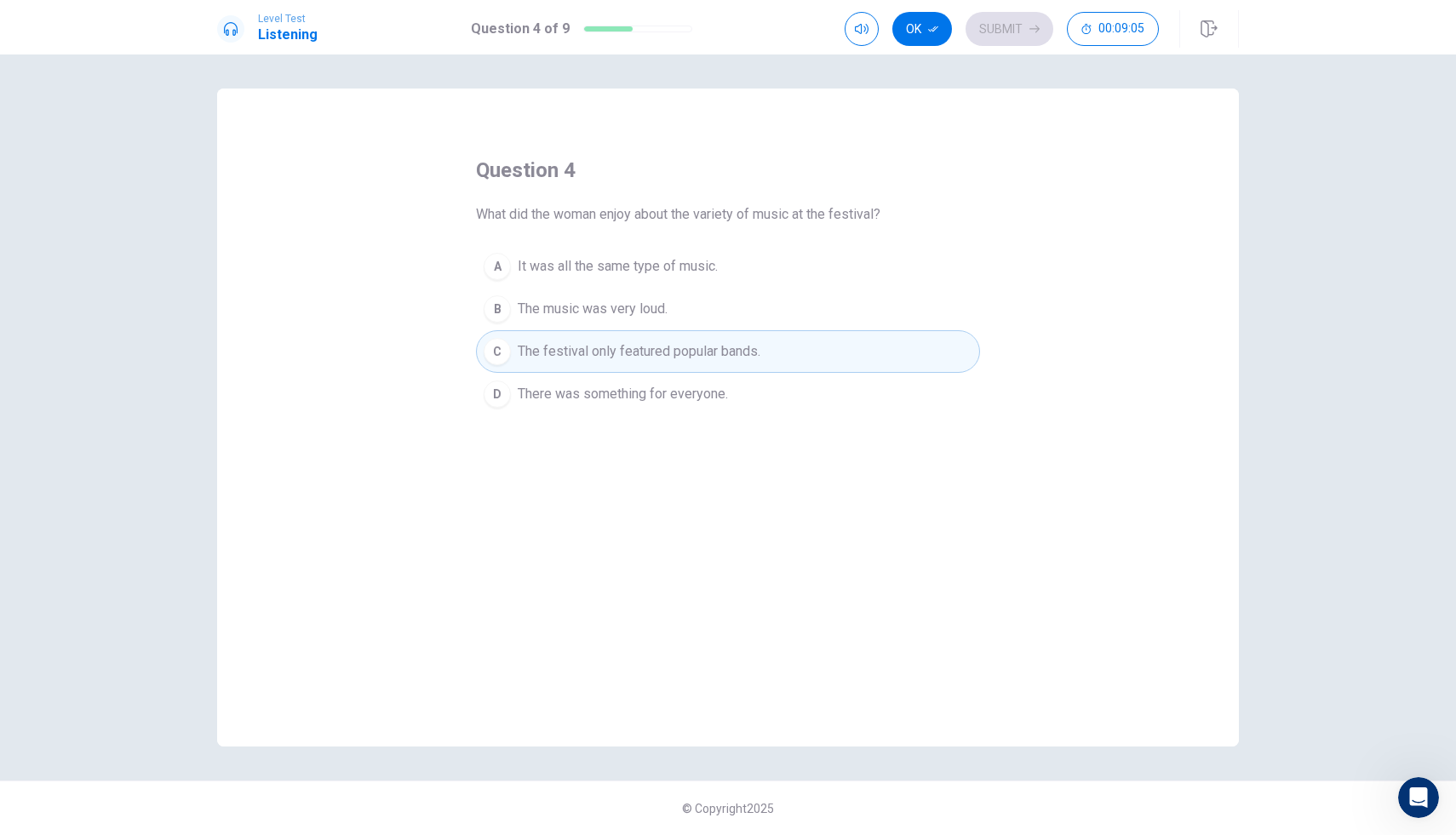
click at [647, 401] on span "There was something for everyone." at bounding box center [622, 394] width 210 height 21
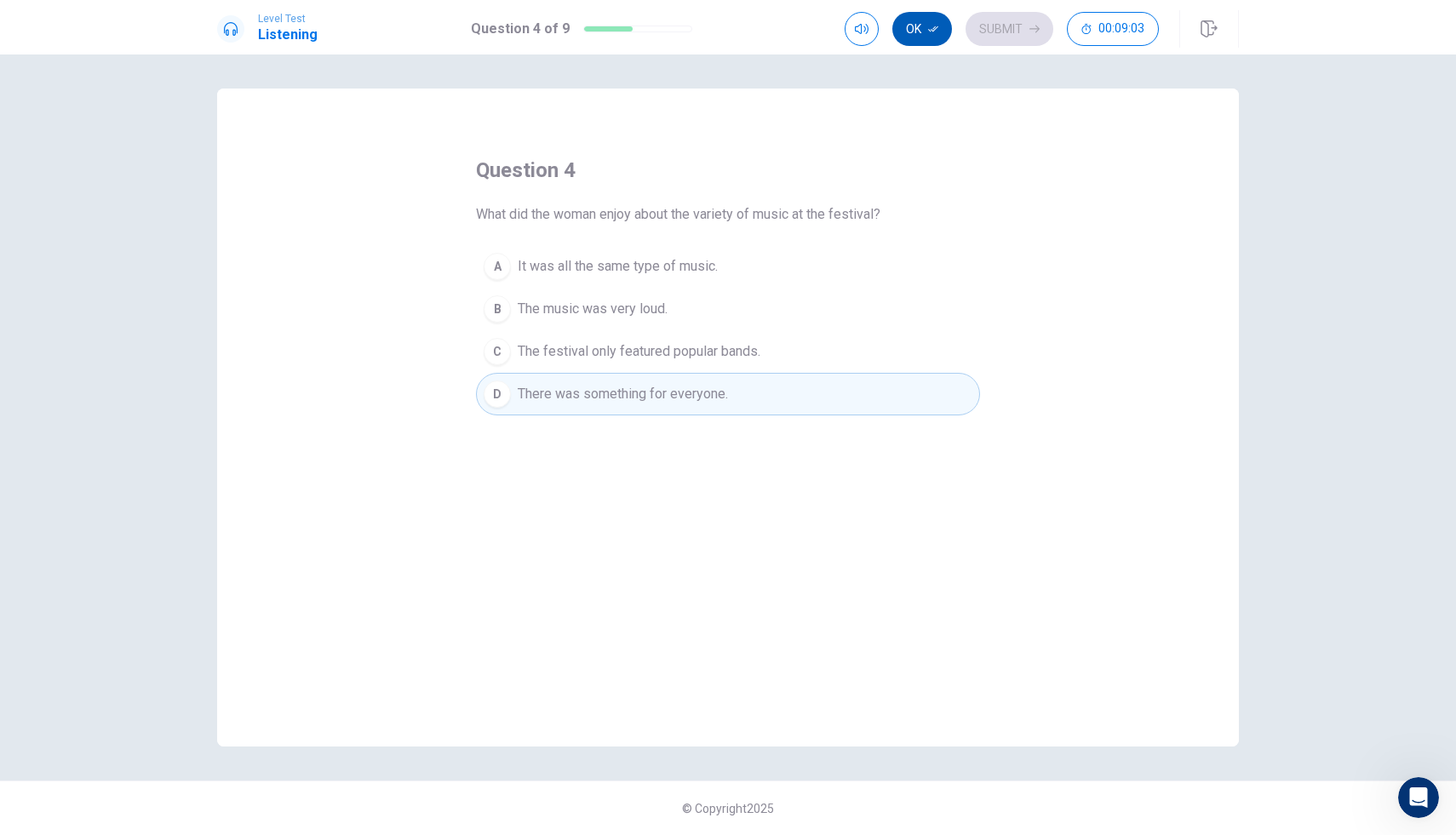
click at [923, 19] on button "Ok" at bounding box center [922, 29] width 60 height 34
click at [988, 38] on button "Submit" at bounding box center [1009, 29] width 87 height 34
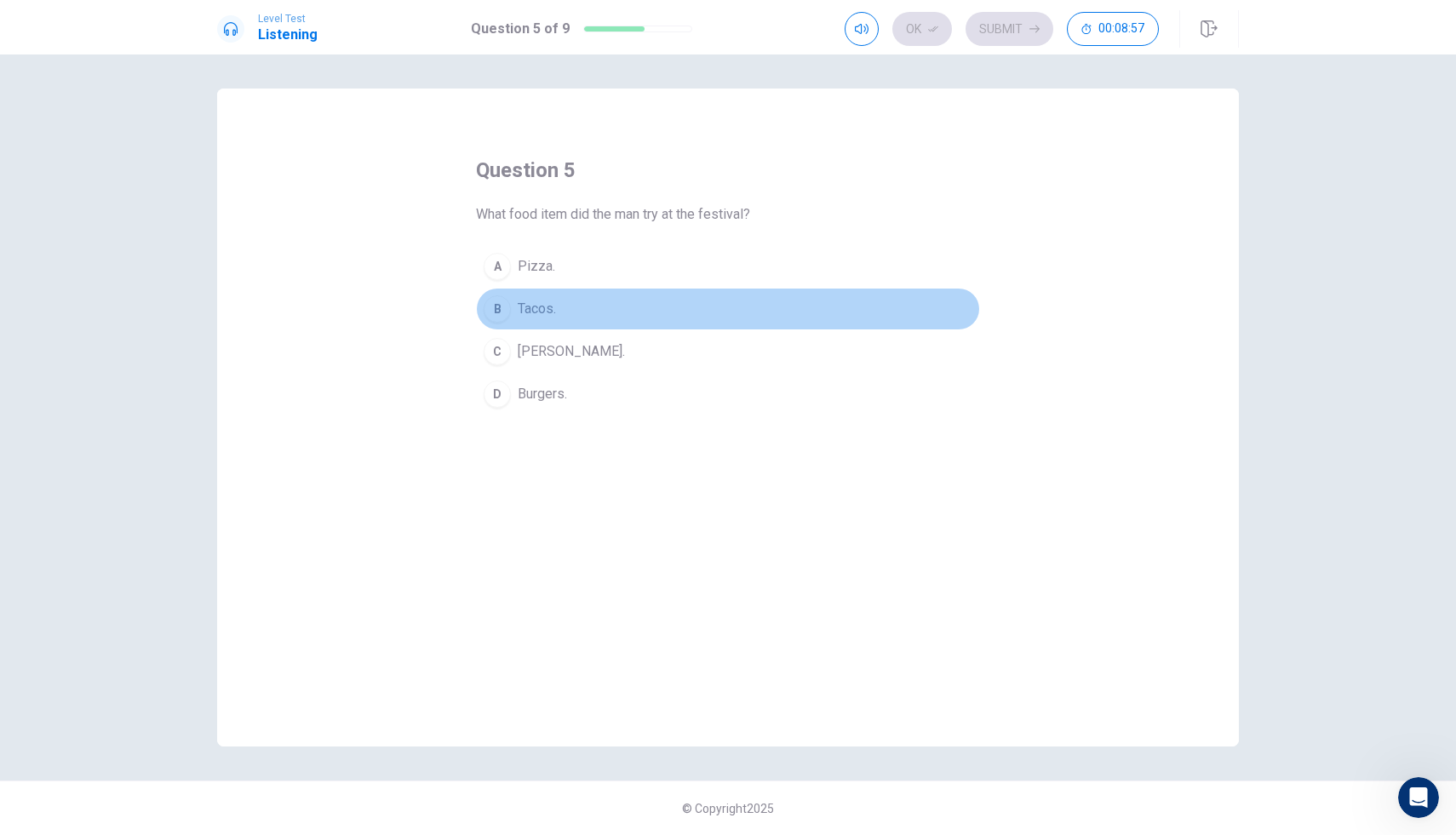
click at [501, 311] on div "B" at bounding box center [497, 309] width 27 height 27
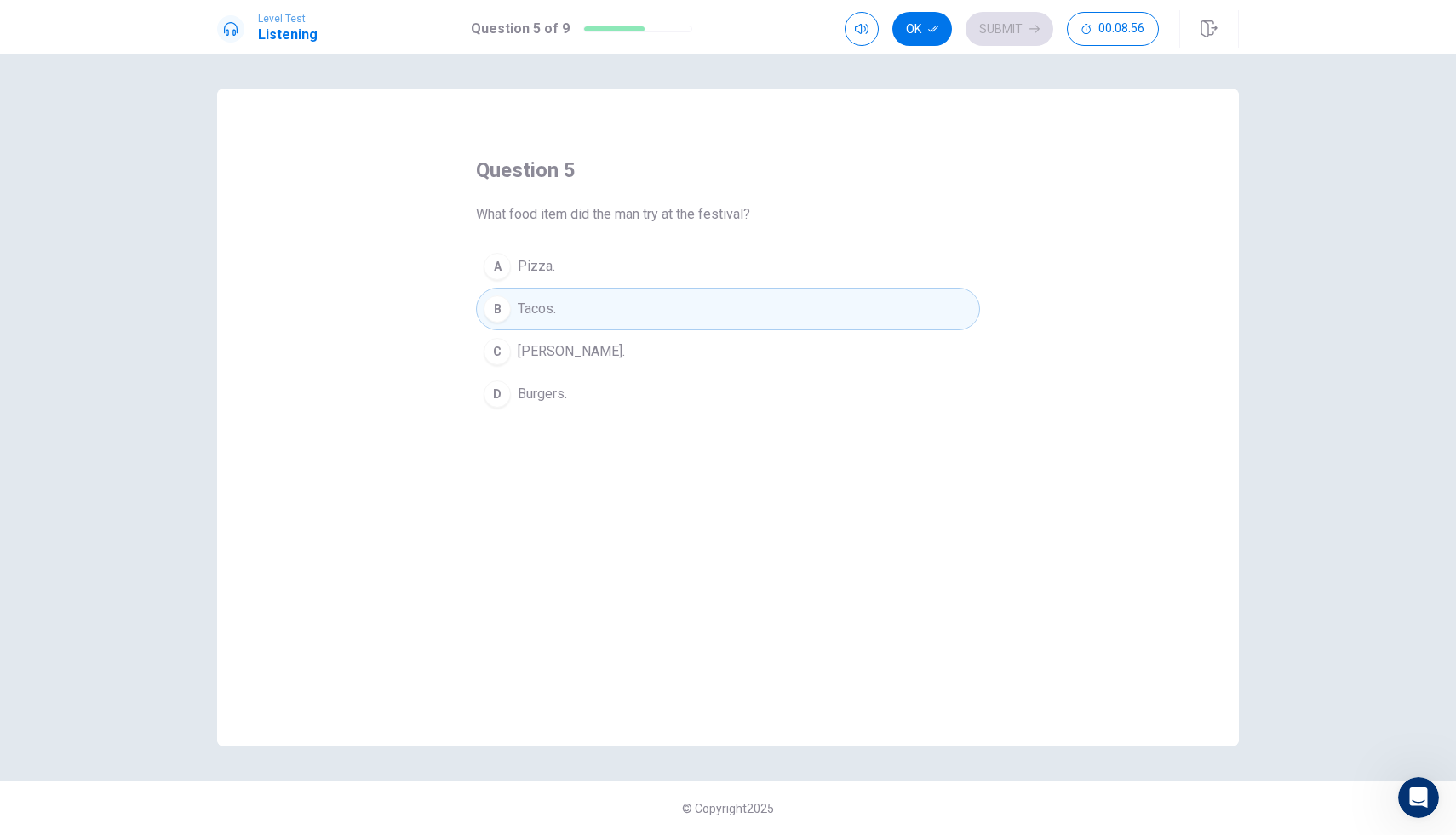
click at [599, 353] on button "C [PERSON_NAME]." at bounding box center [728, 351] width 504 height 42
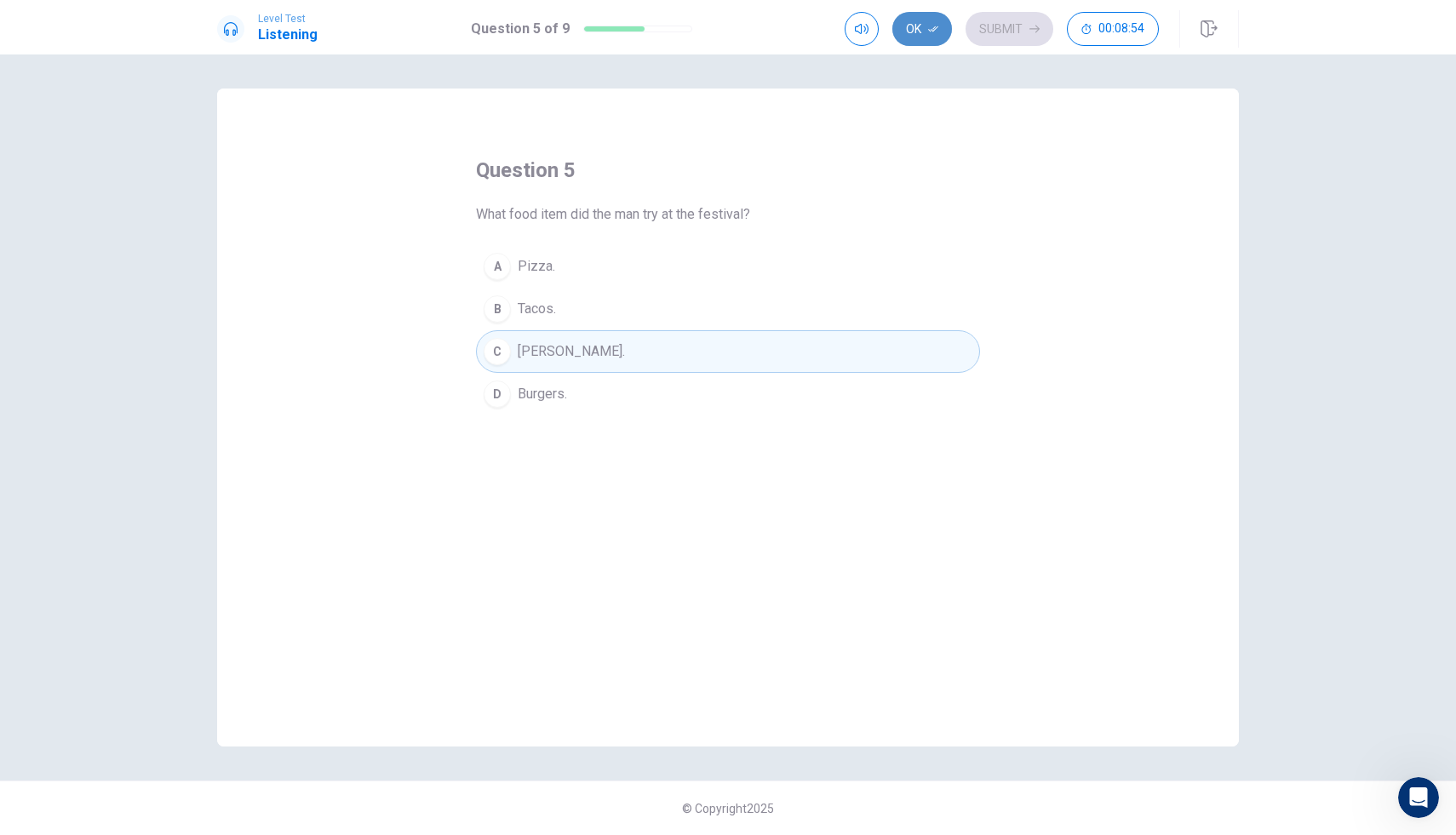
click at [902, 27] on button "Ok" at bounding box center [922, 29] width 60 height 34
click at [978, 27] on button "Submit" at bounding box center [1009, 29] width 87 height 34
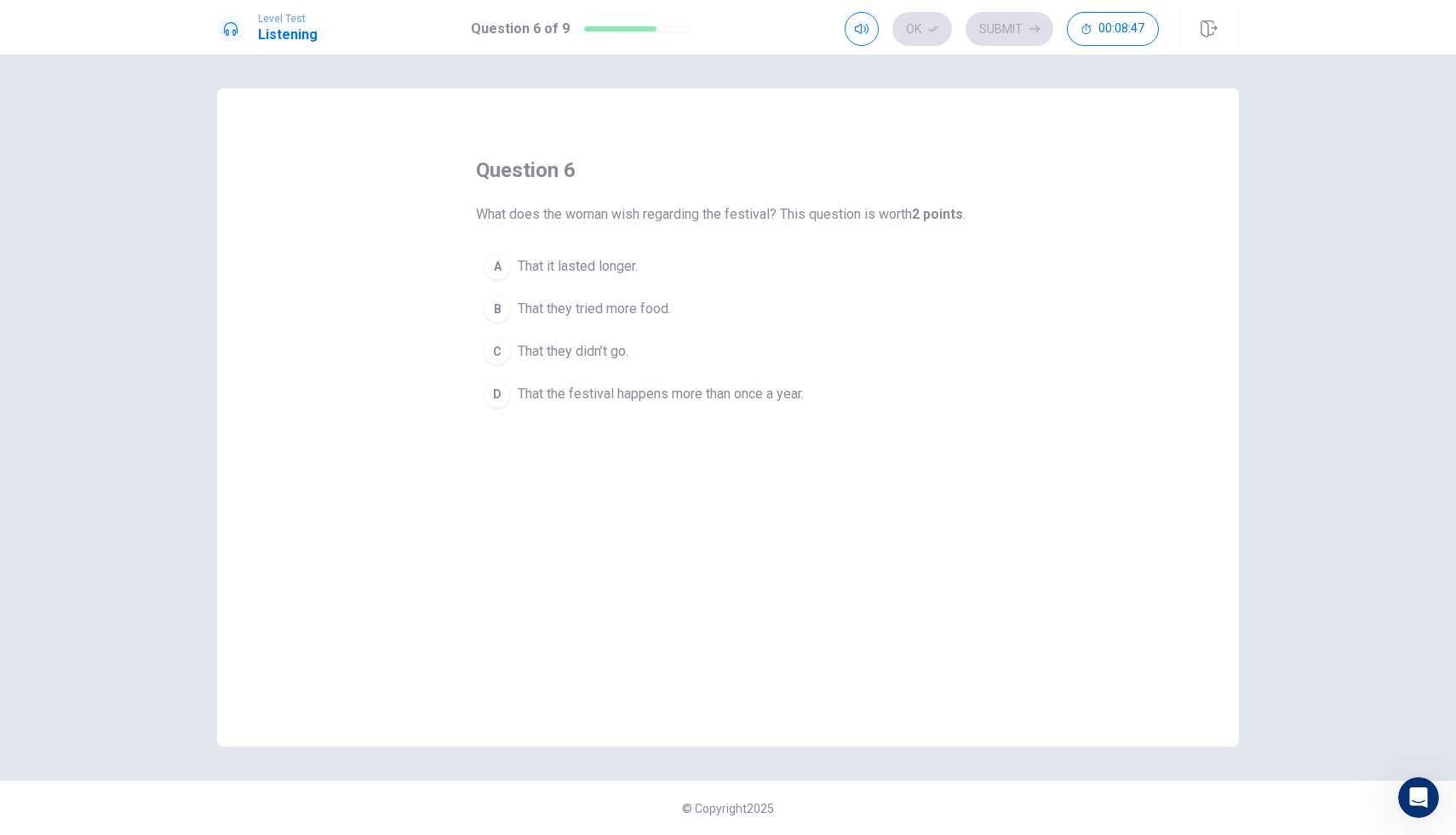
click at [615, 401] on span "That the festival happens more than once a year." at bounding box center [660, 394] width 286 height 21
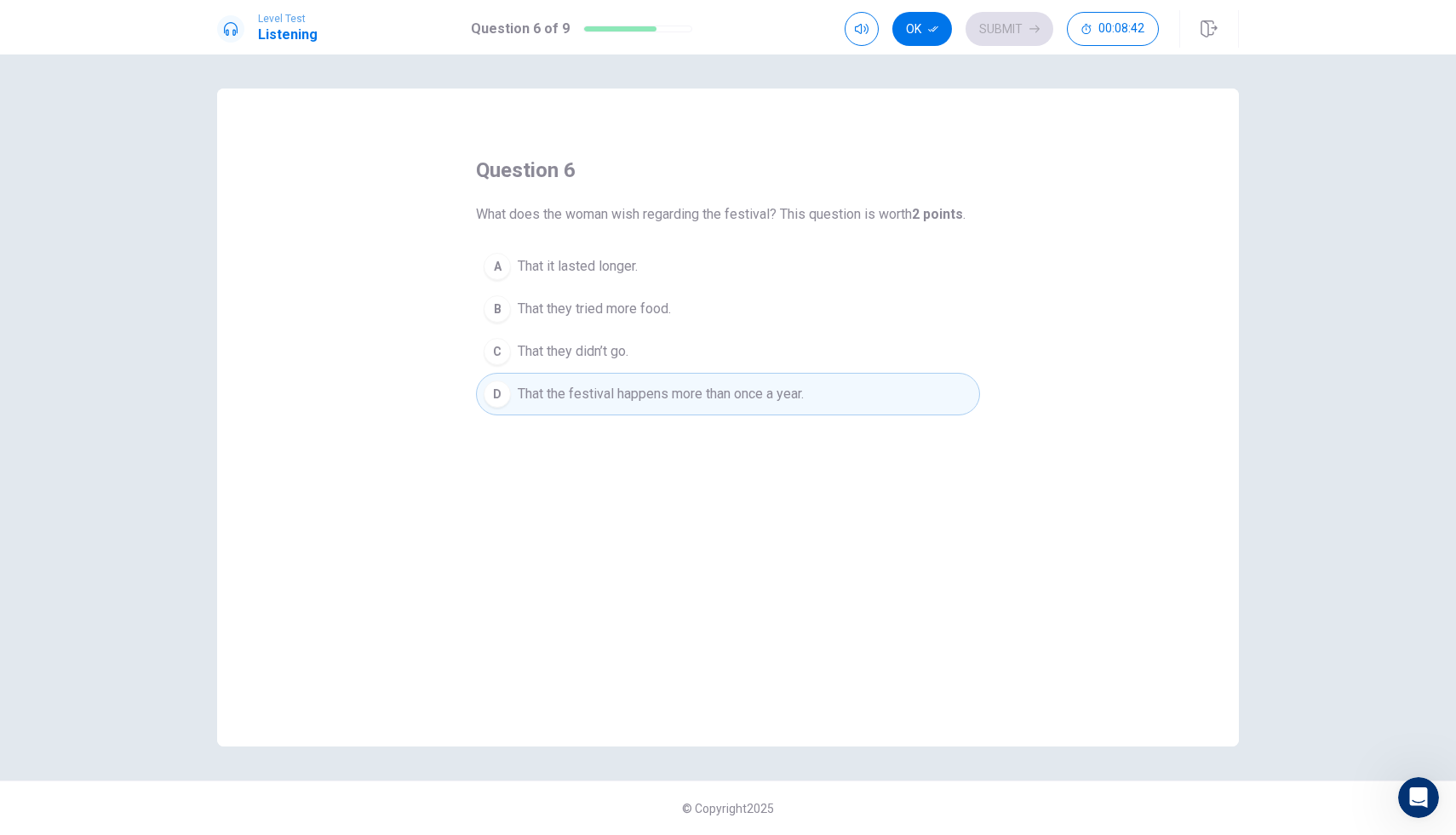
click at [605, 317] on span "That they tried more food." at bounding box center [594, 308] width 153 height 21
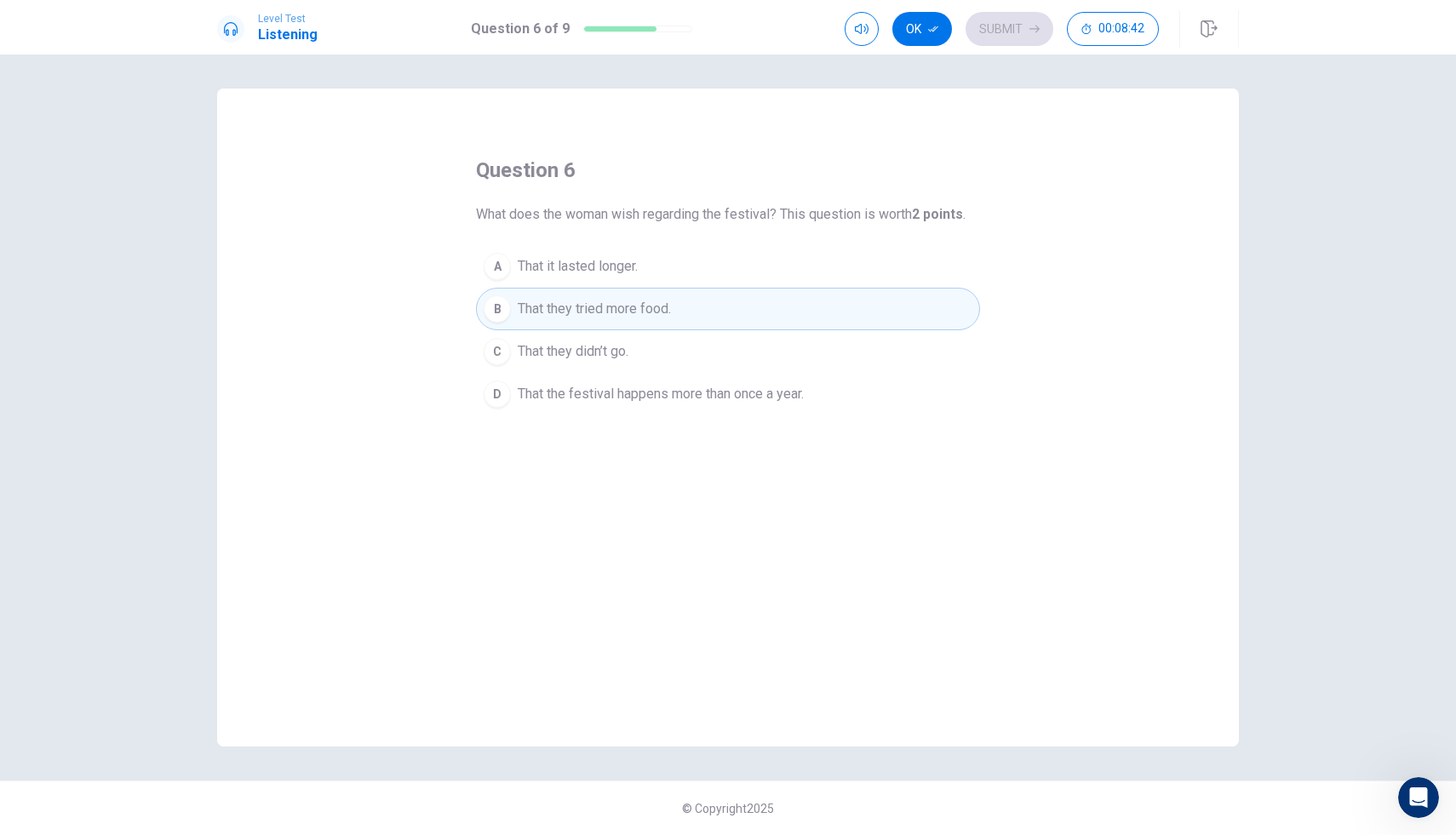
click at [589, 344] on span "That they didn’t go." at bounding box center [572, 352] width 111 height 21
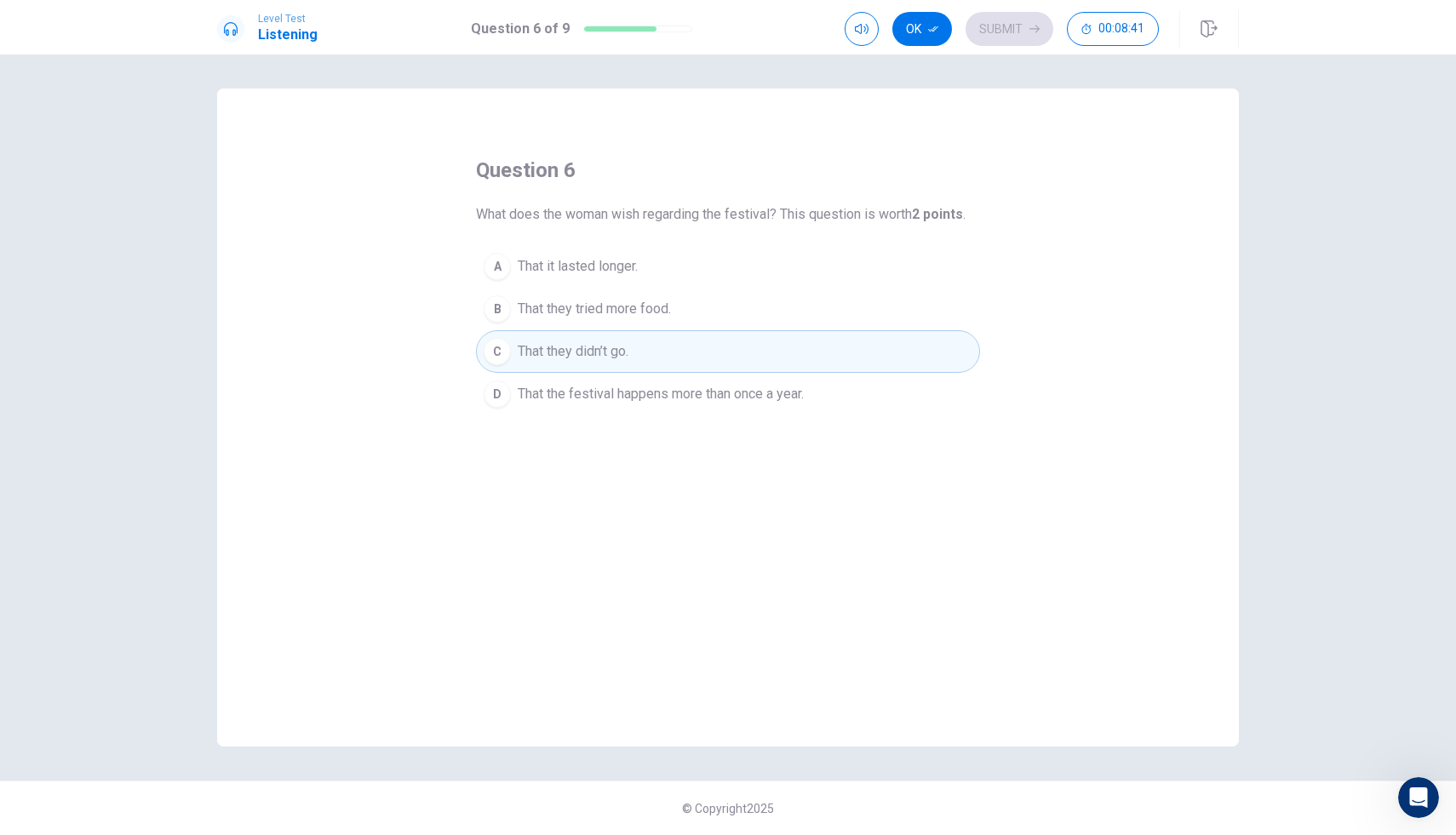
click at [591, 273] on span "That it lasted longer." at bounding box center [577, 266] width 120 height 21
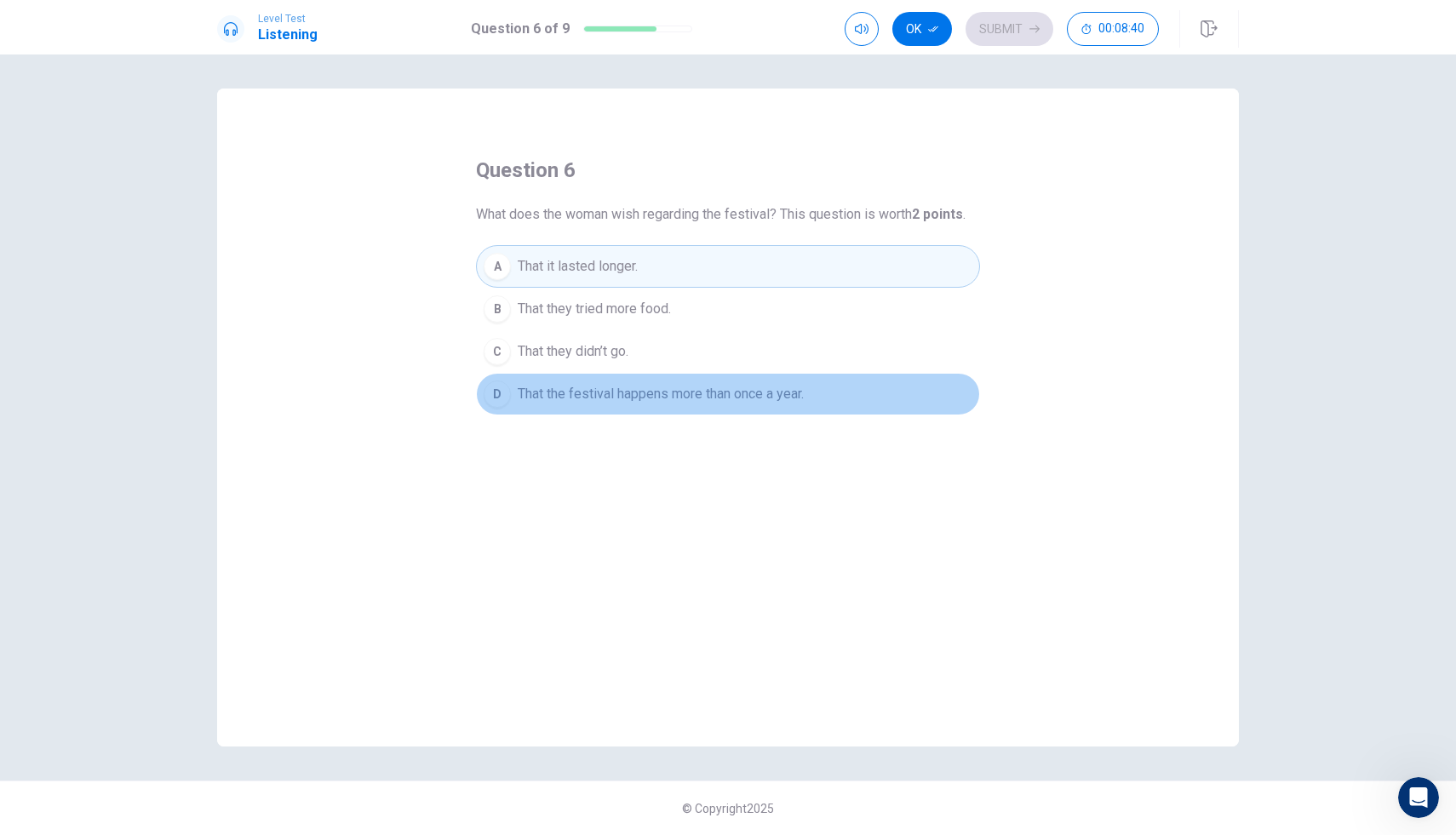
click at [617, 390] on span "That the festival happens more than once a year." at bounding box center [660, 394] width 286 height 21
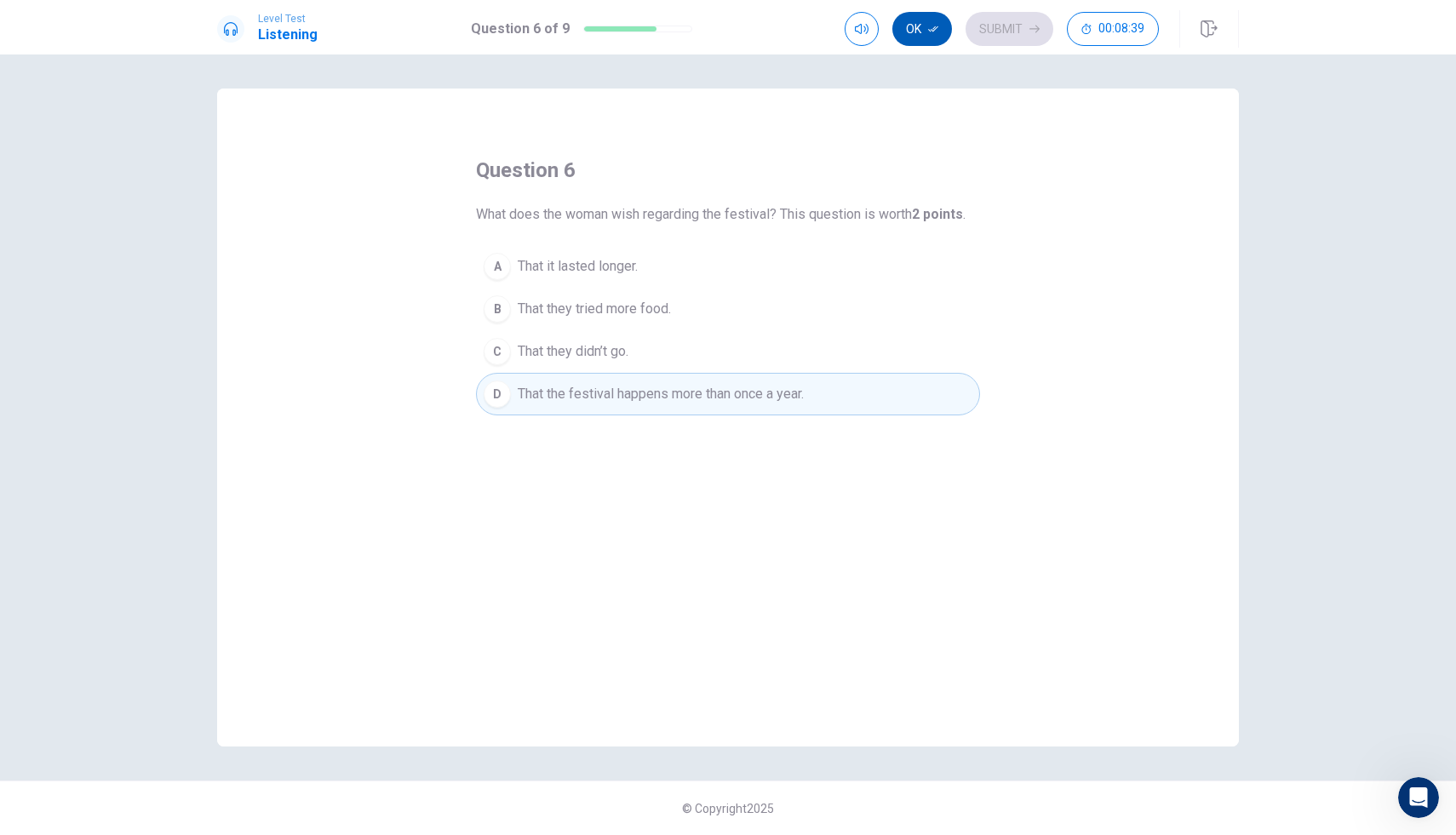
click at [918, 35] on button "Ok" at bounding box center [922, 29] width 60 height 34
click at [981, 27] on button "Submit" at bounding box center [1009, 29] width 87 height 34
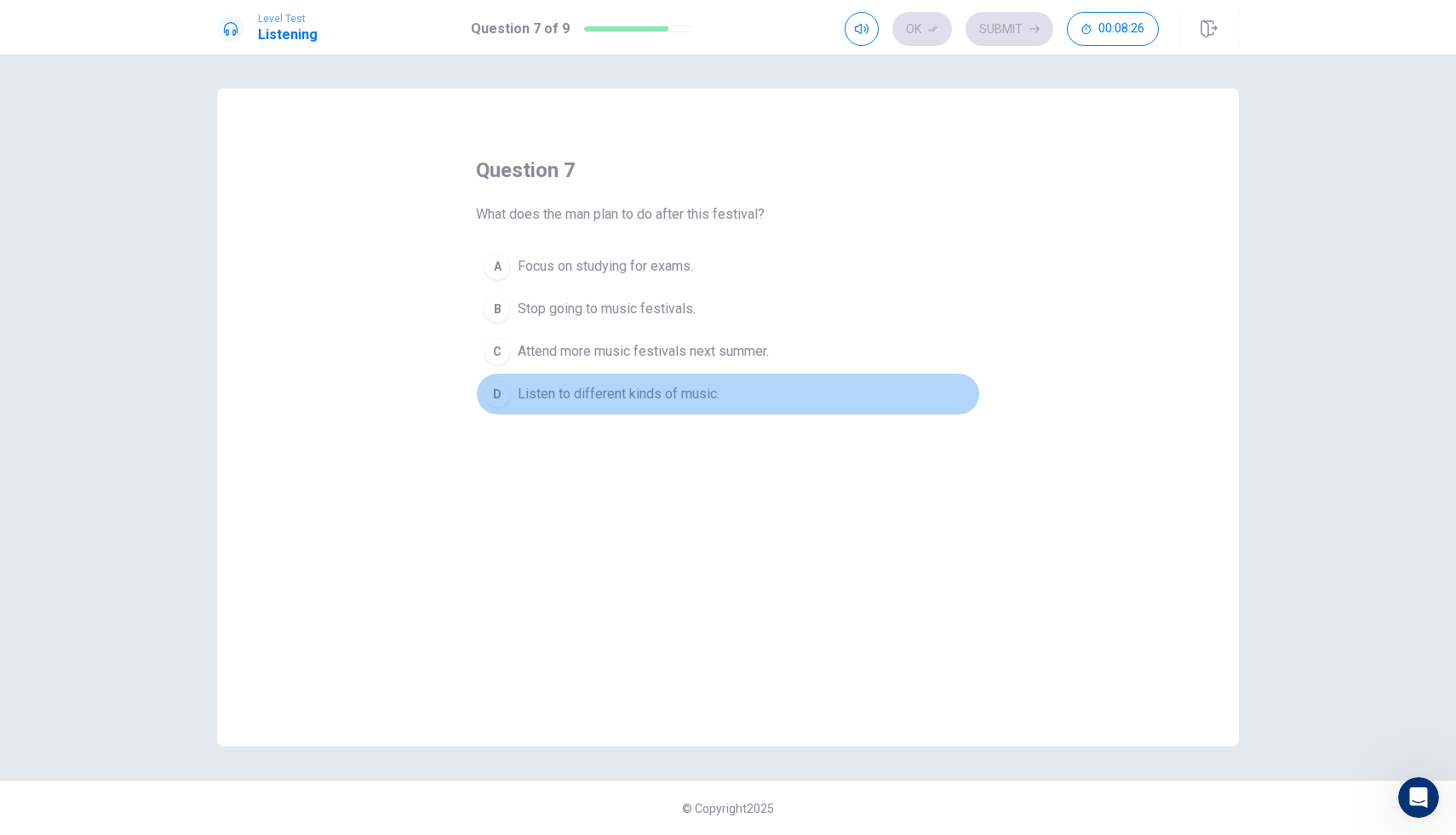
click at [566, 392] on span "Listen to different kinds of music." at bounding box center [618, 394] width 202 height 21
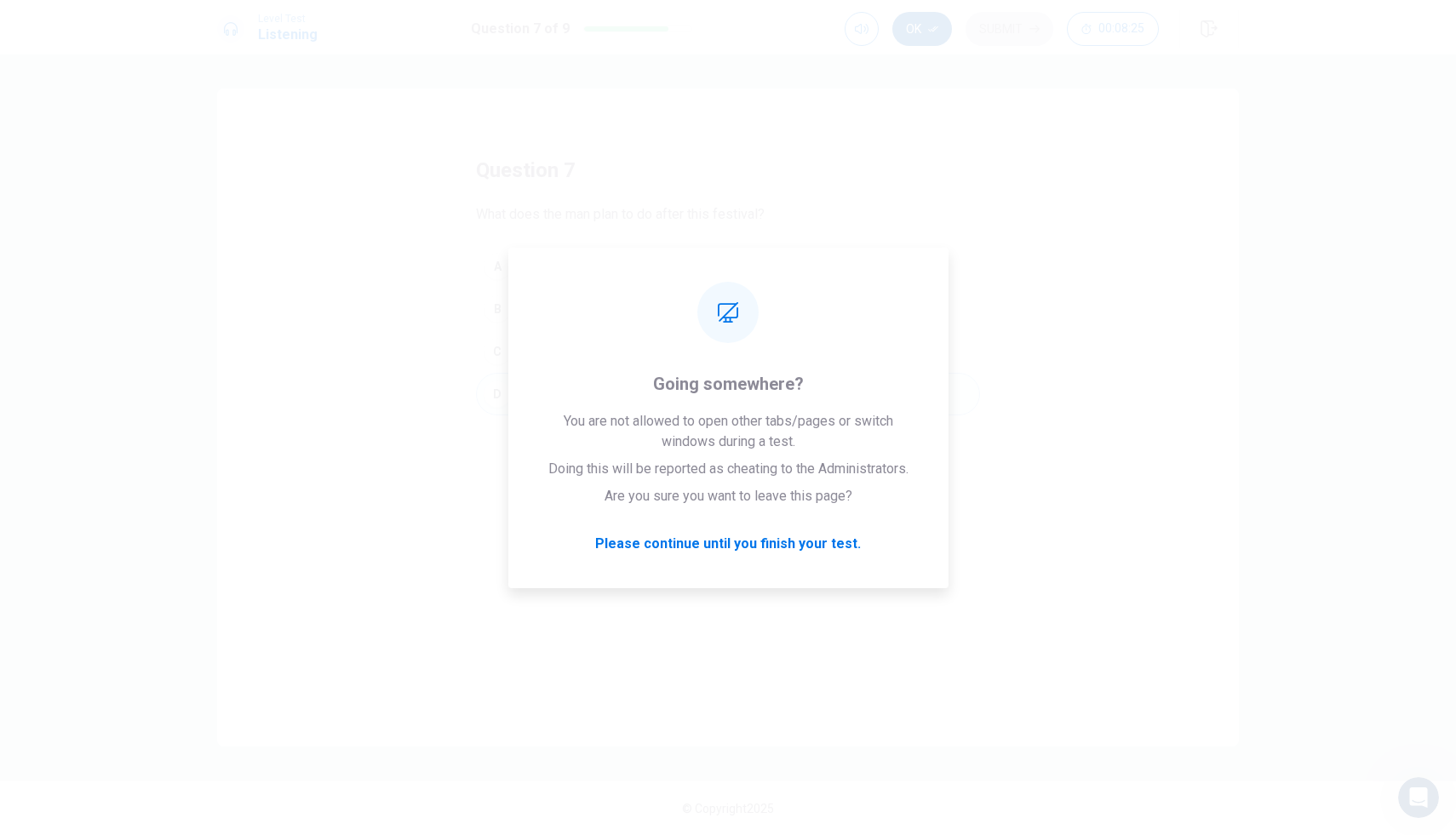
click at [936, 17] on button "Ok" at bounding box center [922, 29] width 60 height 34
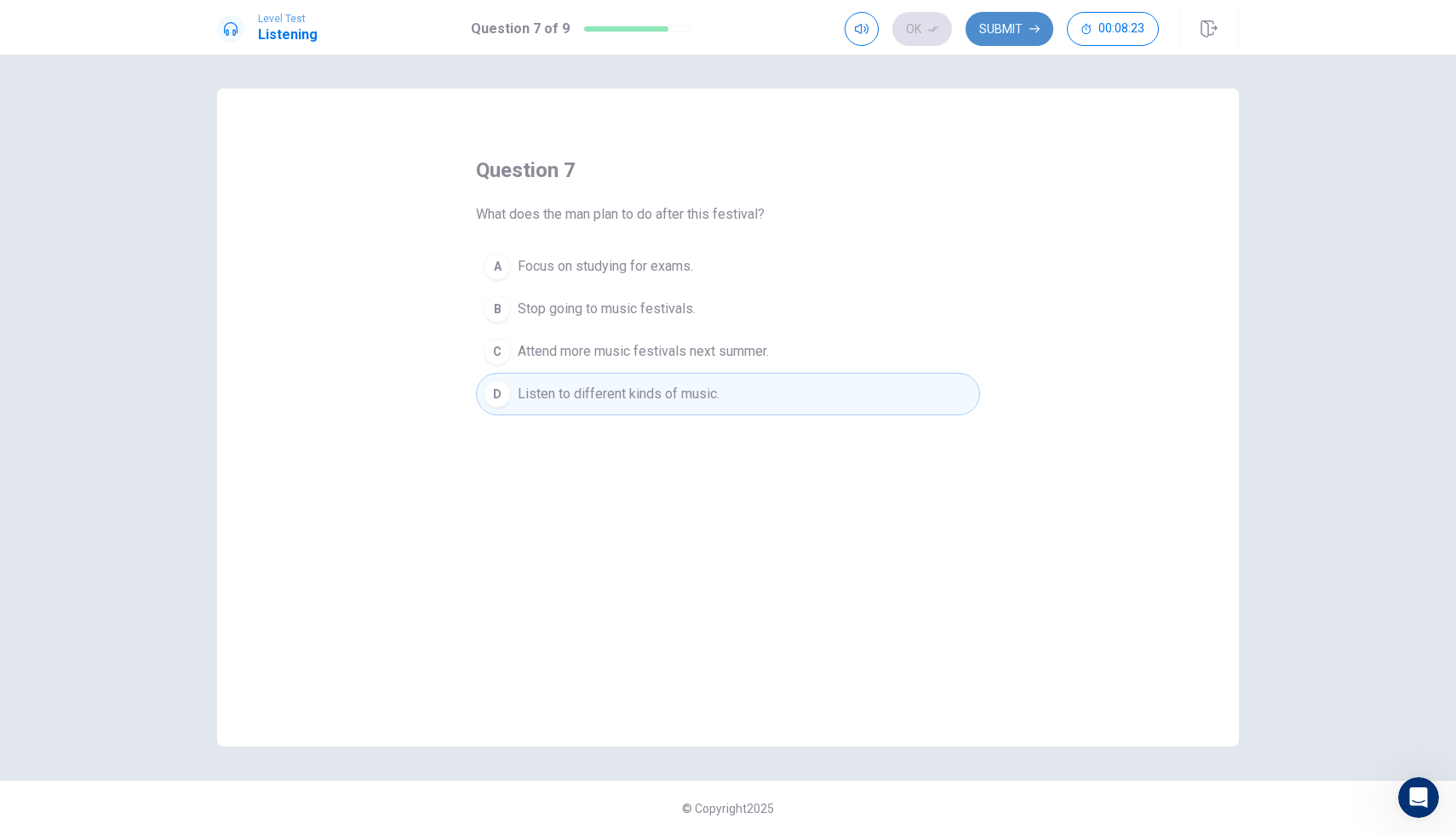
click at [1010, 27] on button "Submit" at bounding box center [1009, 29] width 87 height 34
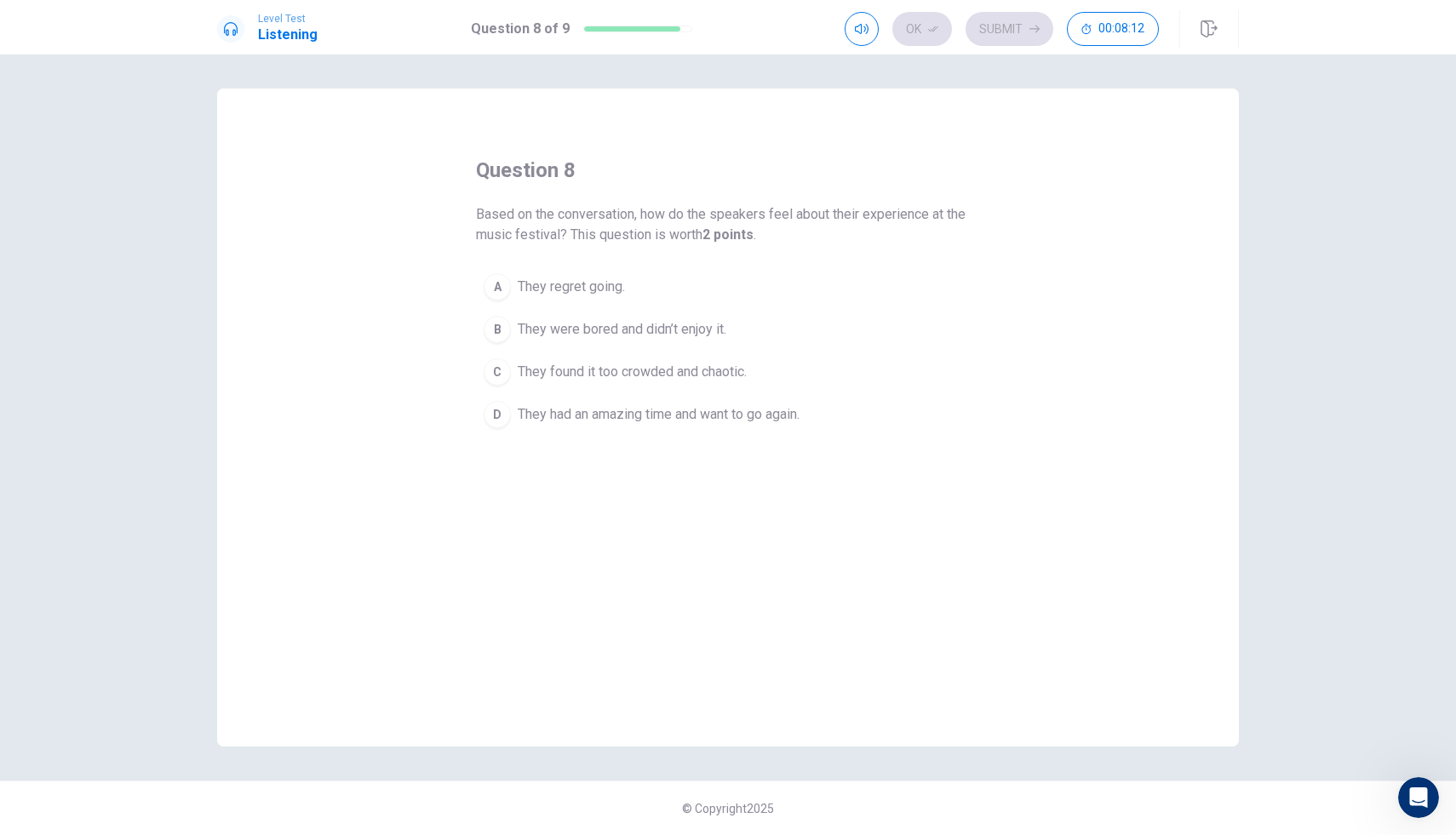
click at [703, 414] on span "They had an amazing time and want to go again." at bounding box center [658, 415] width 282 height 21
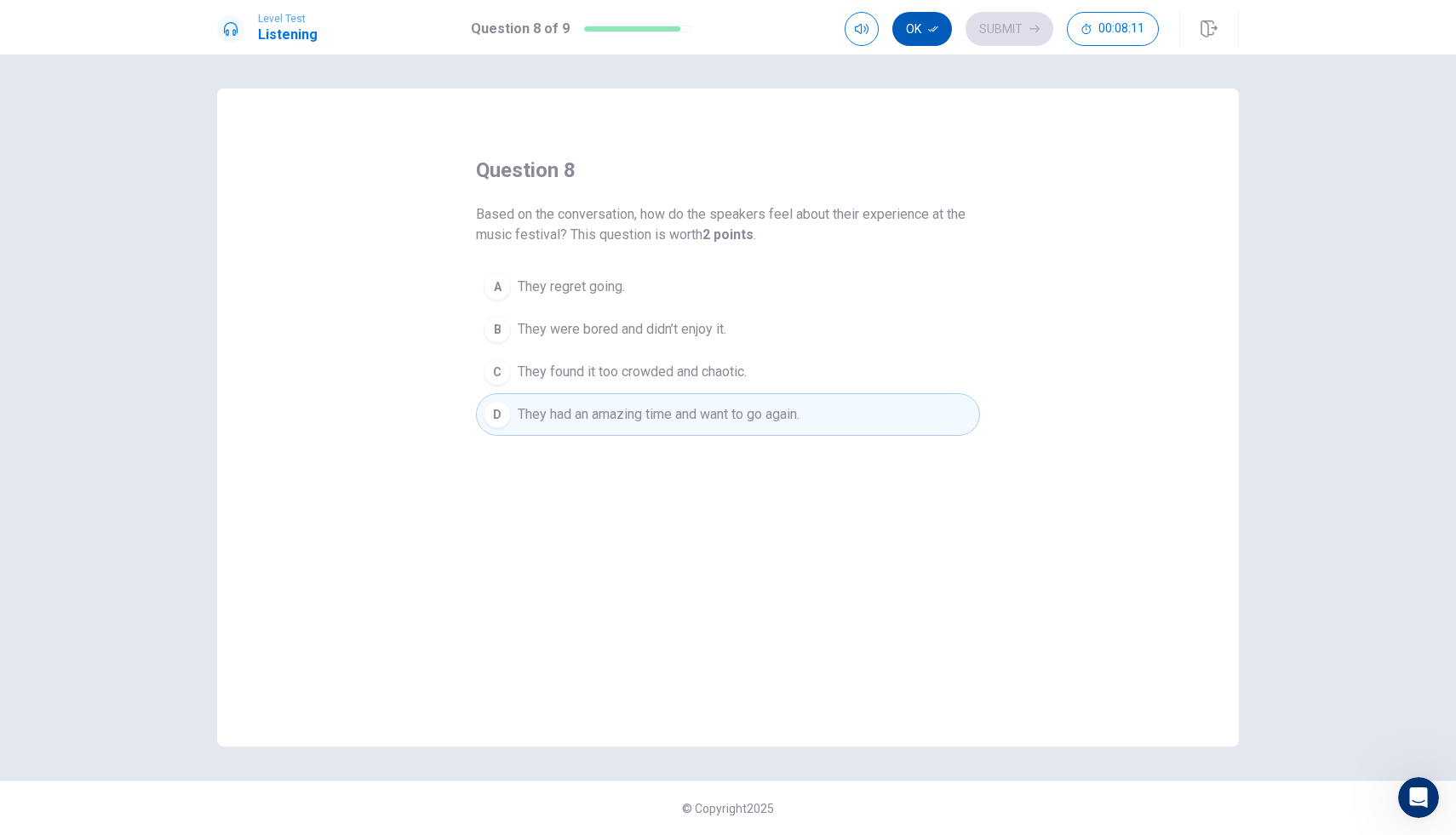
click at [916, 34] on button "Ok" at bounding box center [922, 29] width 60 height 34
click at [984, 38] on button "Submit" at bounding box center [1009, 29] width 87 height 34
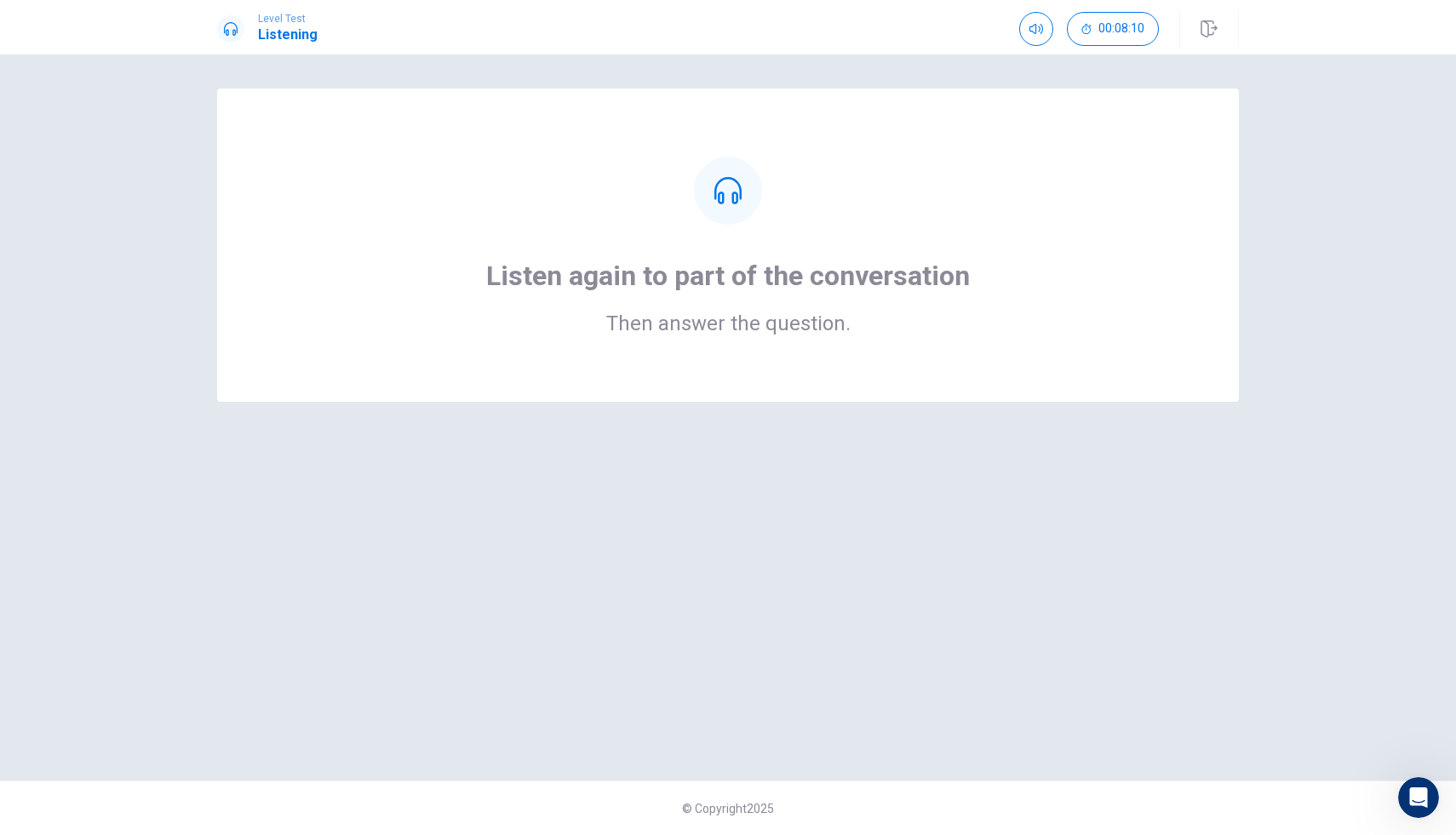
click at [767, 341] on div "Listen again to part of the conversation Then answer the question." at bounding box center [728, 244] width 1021 height 313
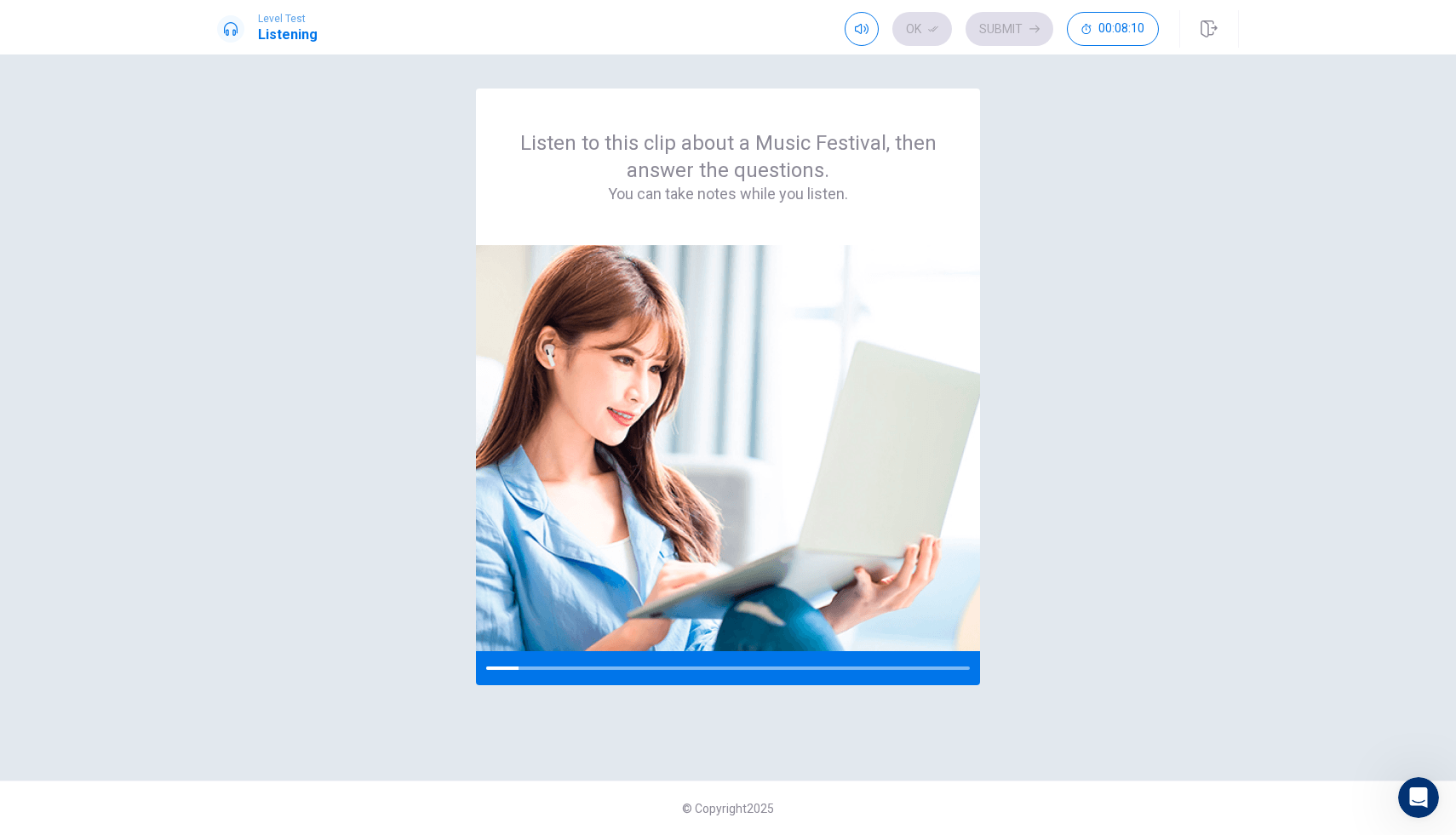
click at [1422, 789] on icon "Open Intercom Messenger" at bounding box center [1418, 798] width 28 height 28
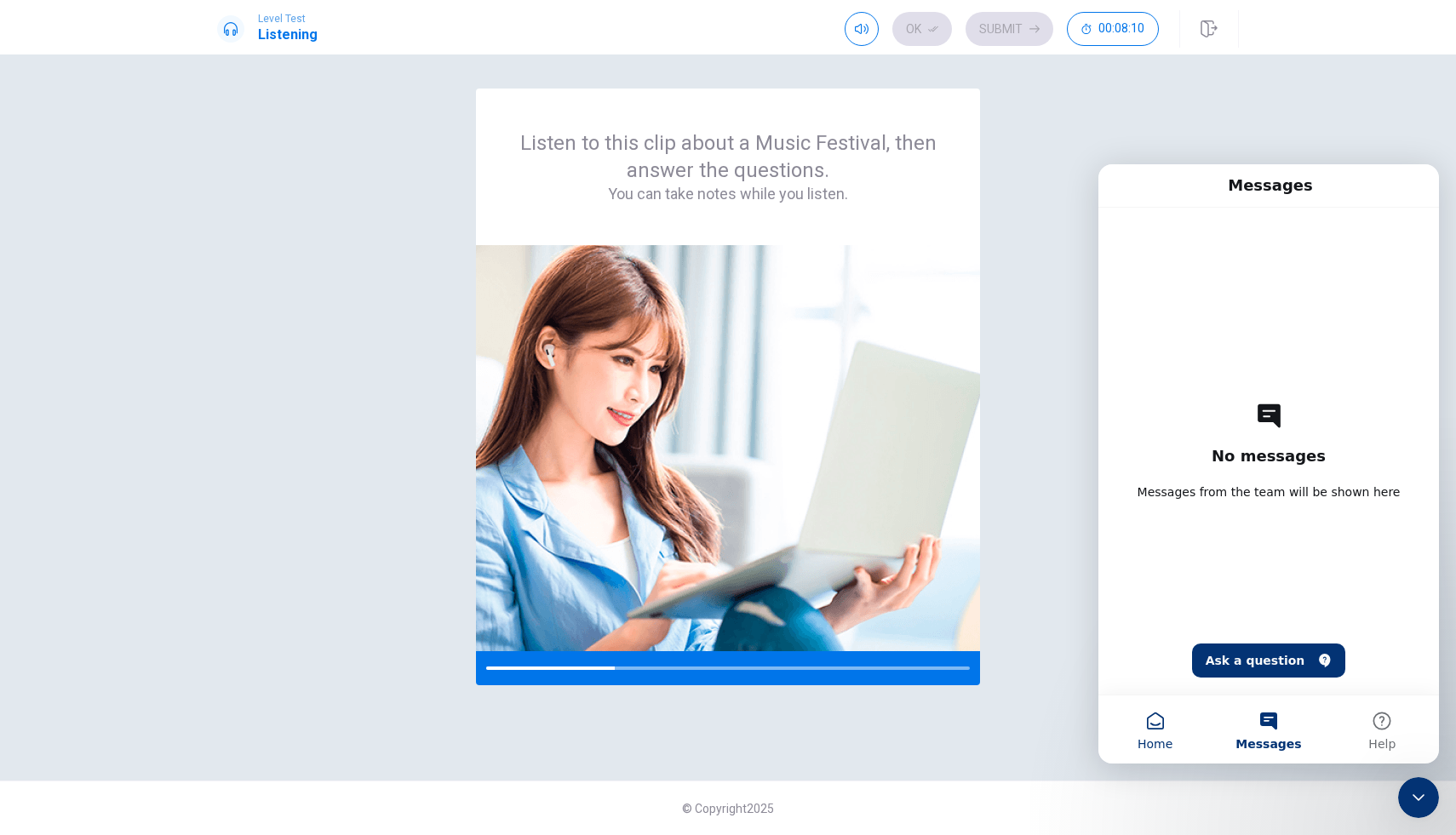
click at [1161, 721] on button "Home" at bounding box center [1155, 729] width 114 height 69
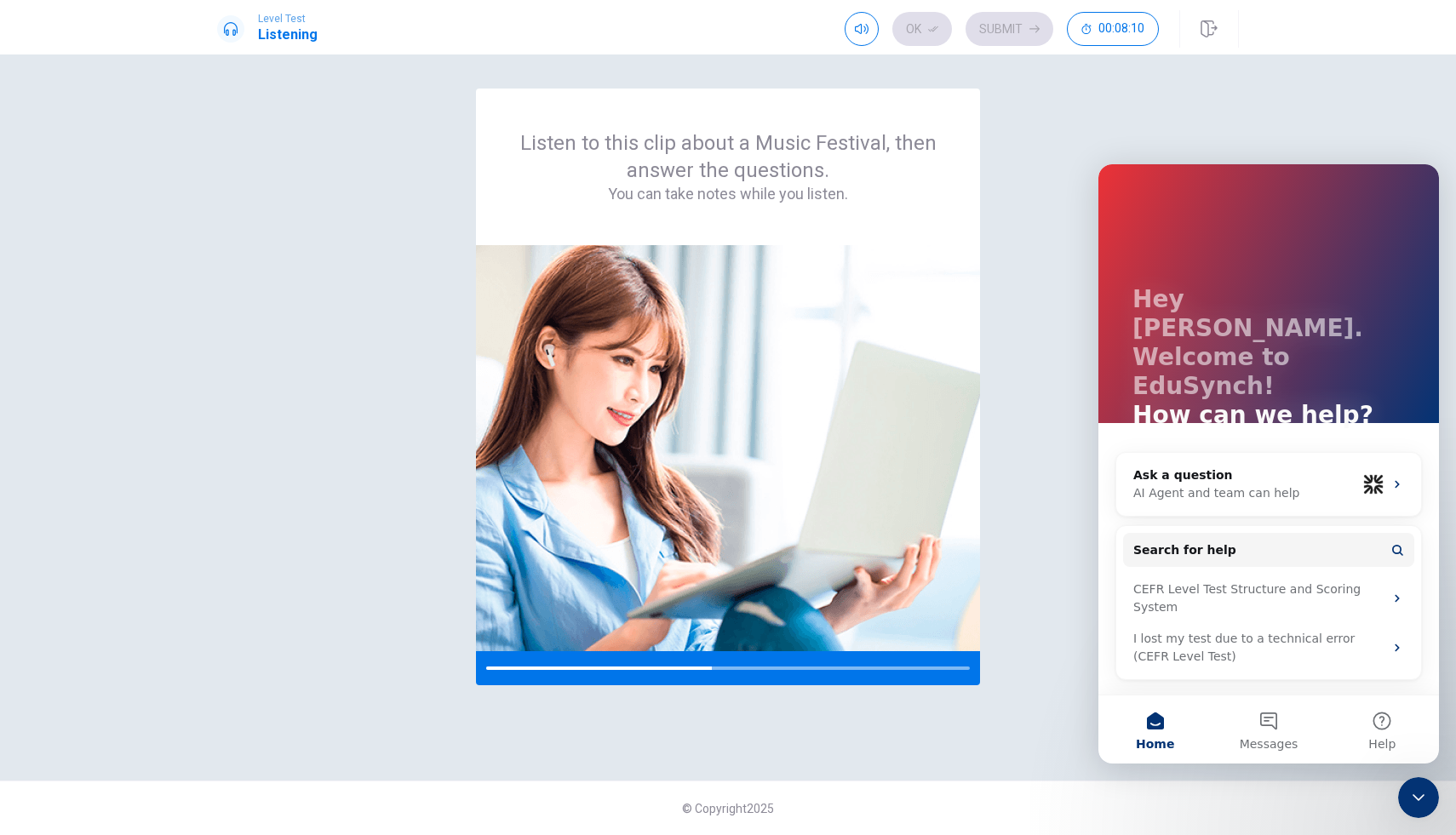
click at [1078, 487] on div "Listen to this clip about a Music Festival, then answer the questions. You can …" at bounding box center [728, 418] width 1021 height 658
click at [1168, 725] on button "Home" at bounding box center [1155, 729] width 114 height 69
click at [1049, 635] on div "Listen to this clip about a Music Festival, then answer the questions. You can …" at bounding box center [728, 418] width 1021 height 658
click at [1415, 798] on icon "Close Intercom Messenger" at bounding box center [1418, 797] width 21 height 21
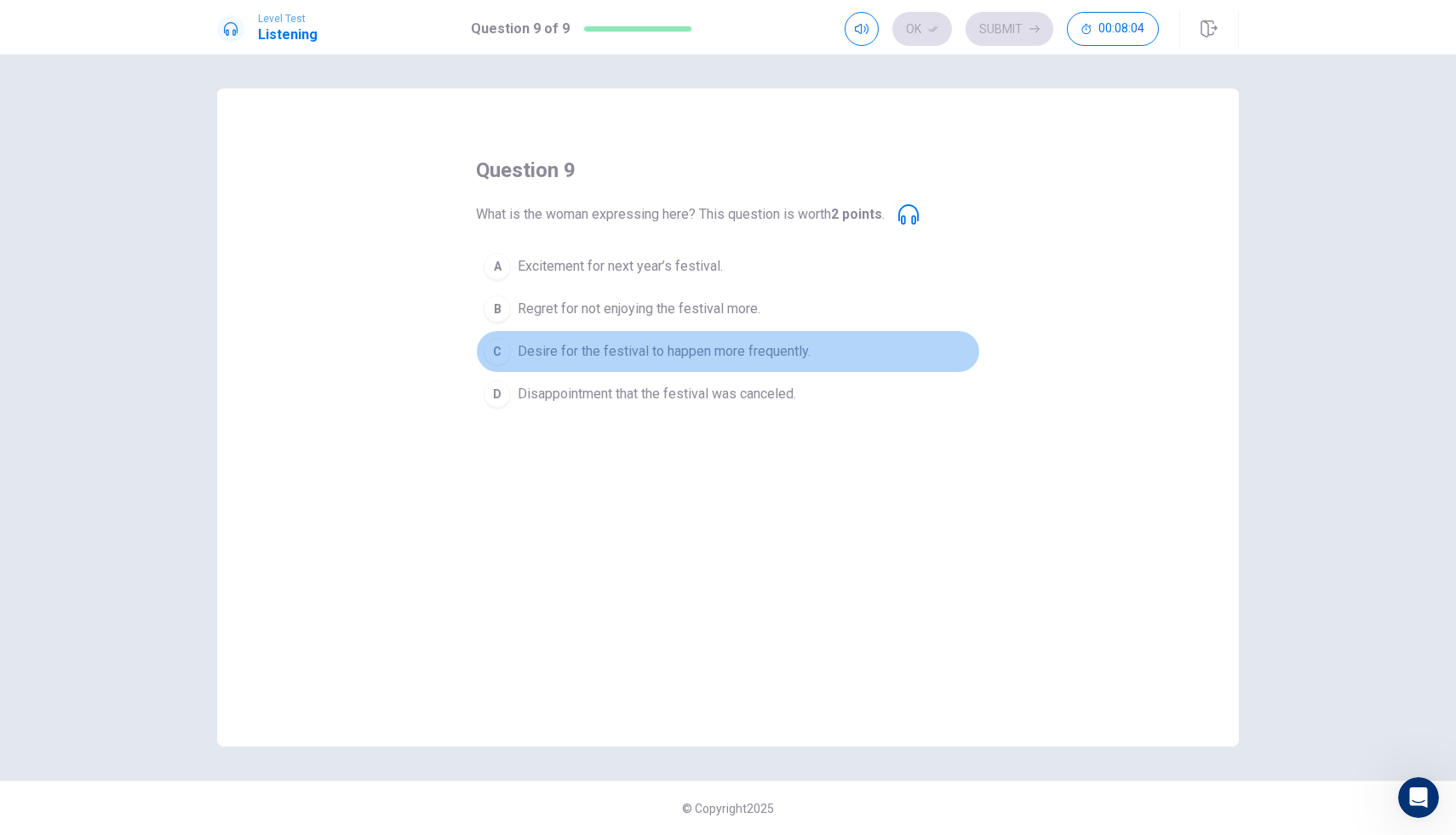
click at [650, 348] on span "Desire for the festival to happen more frequently." at bounding box center [664, 352] width 293 height 21
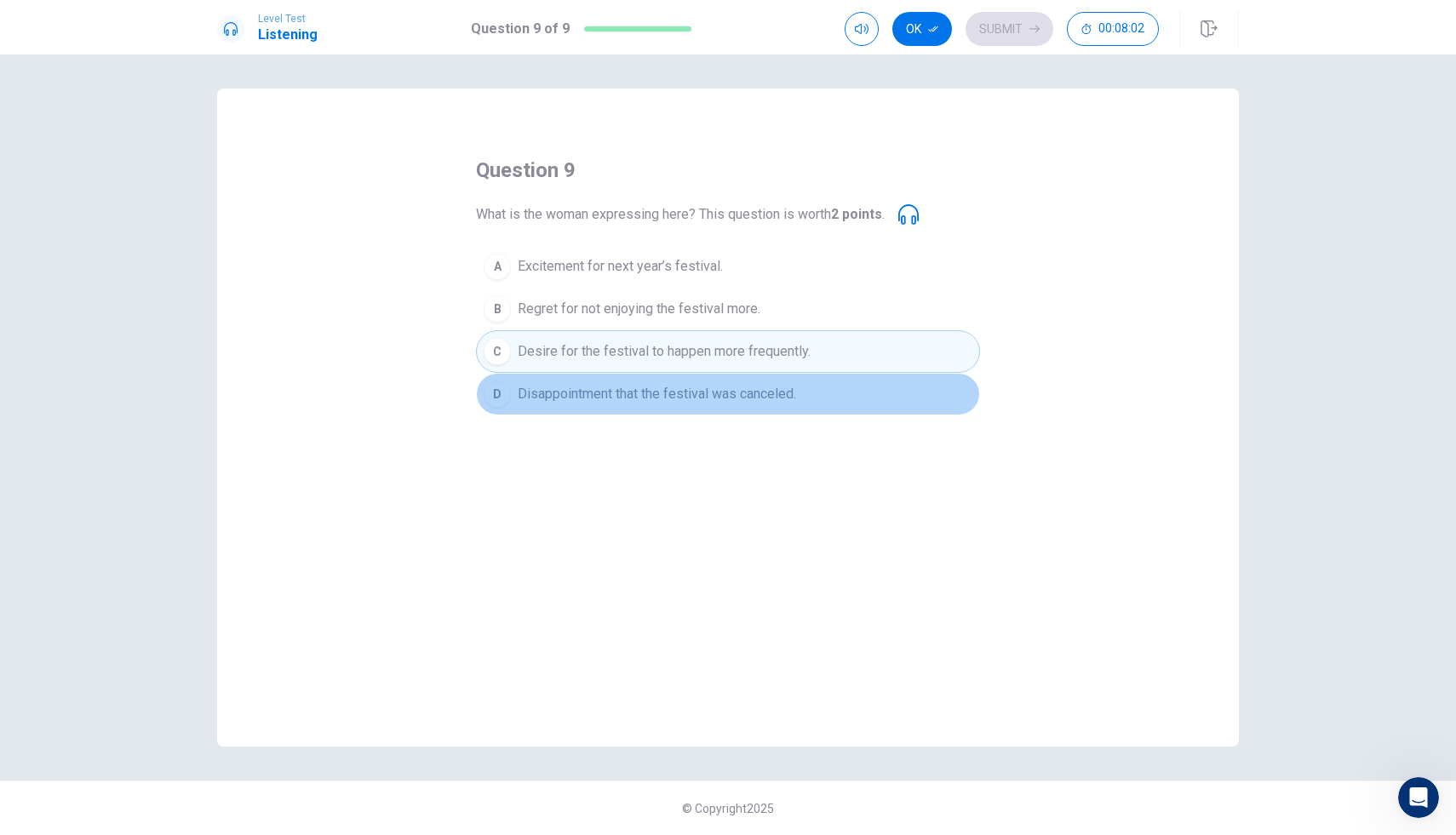
click at [627, 396] on span "Disappointment that the festival was canceled." at bounding box center [656, 394] width 279 height 21
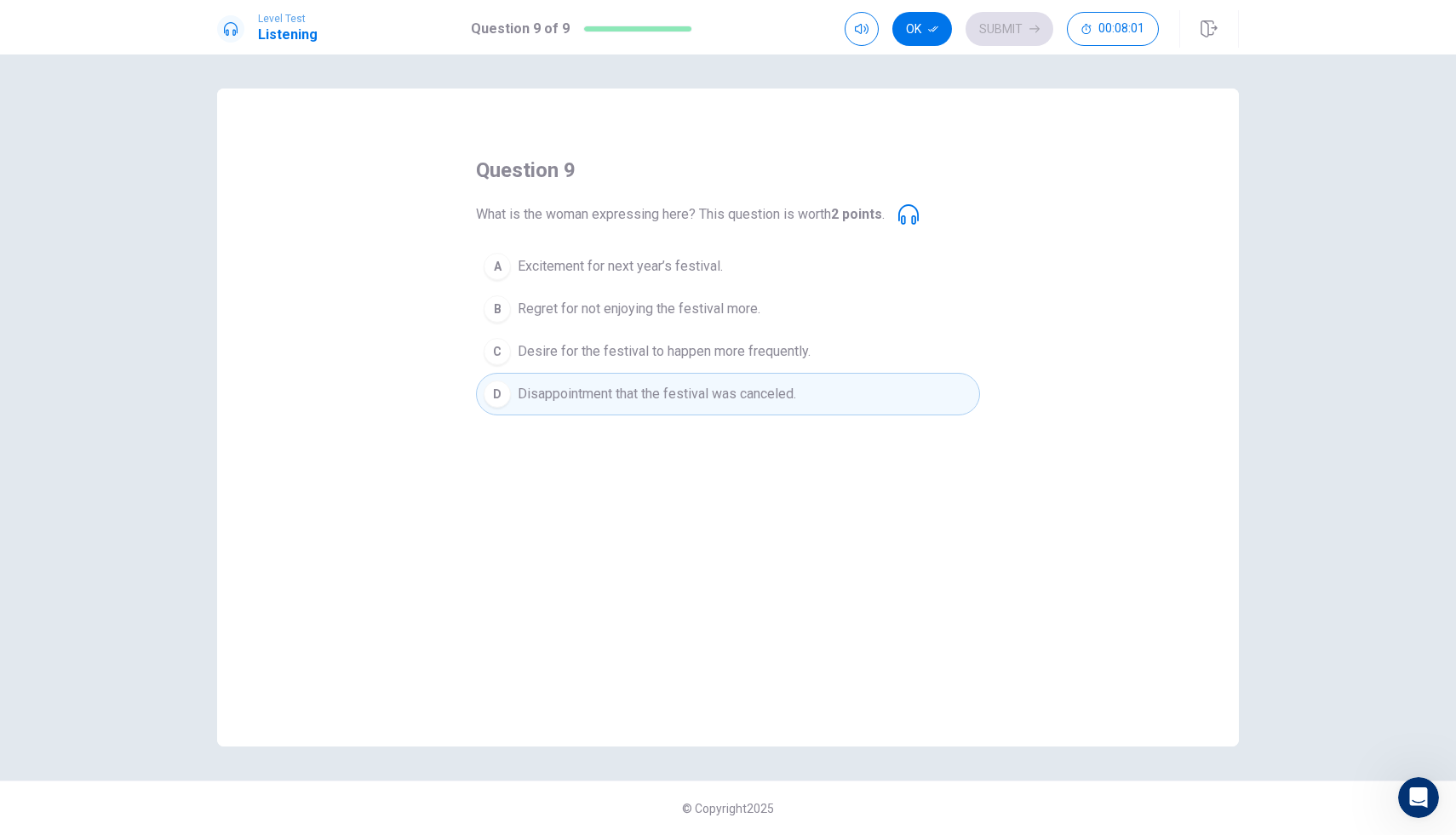
click at [617, 317] on span "Regret for not enjoying the festival more." at bounding box center [638, 308] width 243 height 21
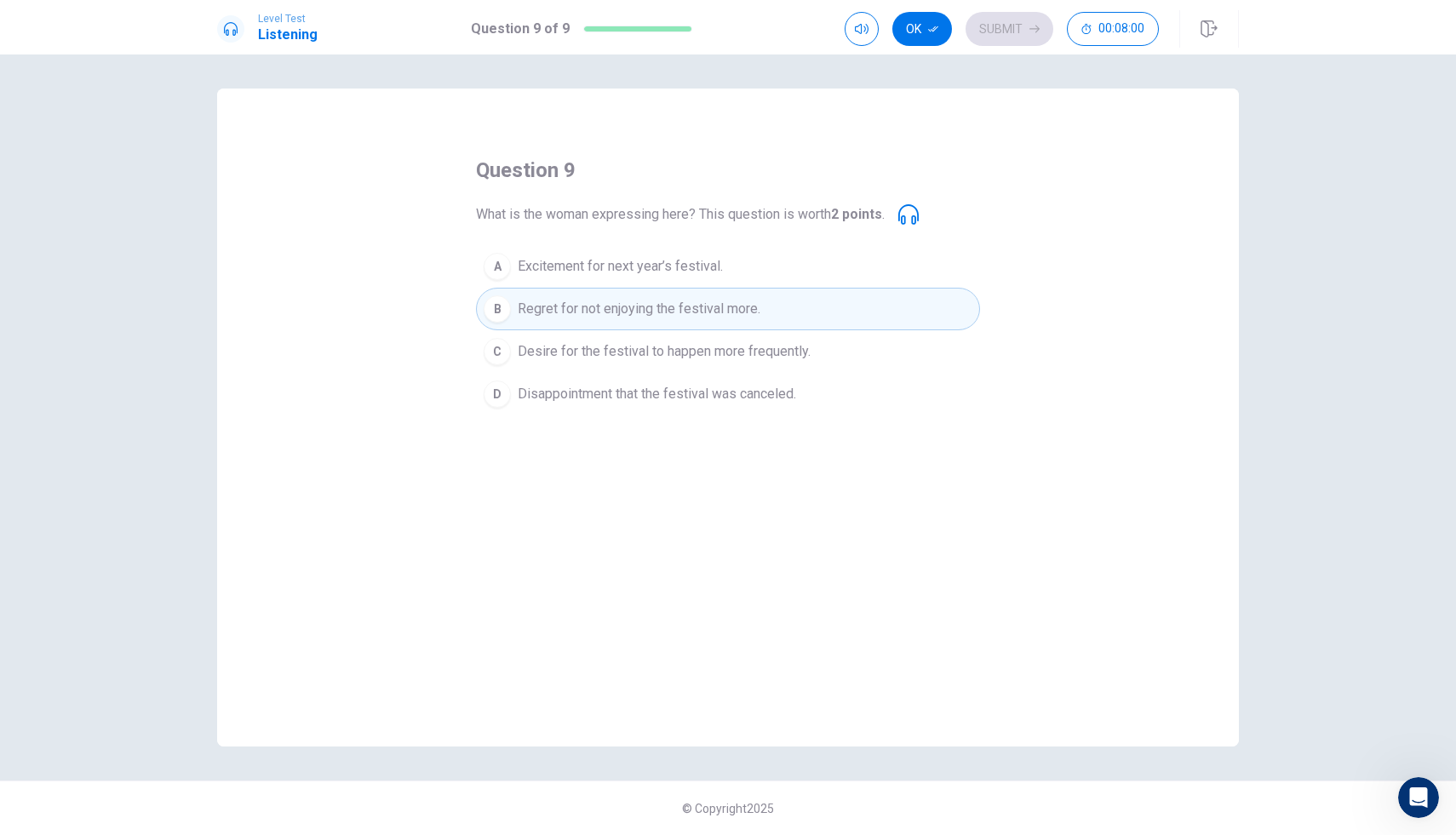
click at [624, 344] on span "Desire for the festival to happen more frequently." at bounding box center [664, 352] width 293 height 21
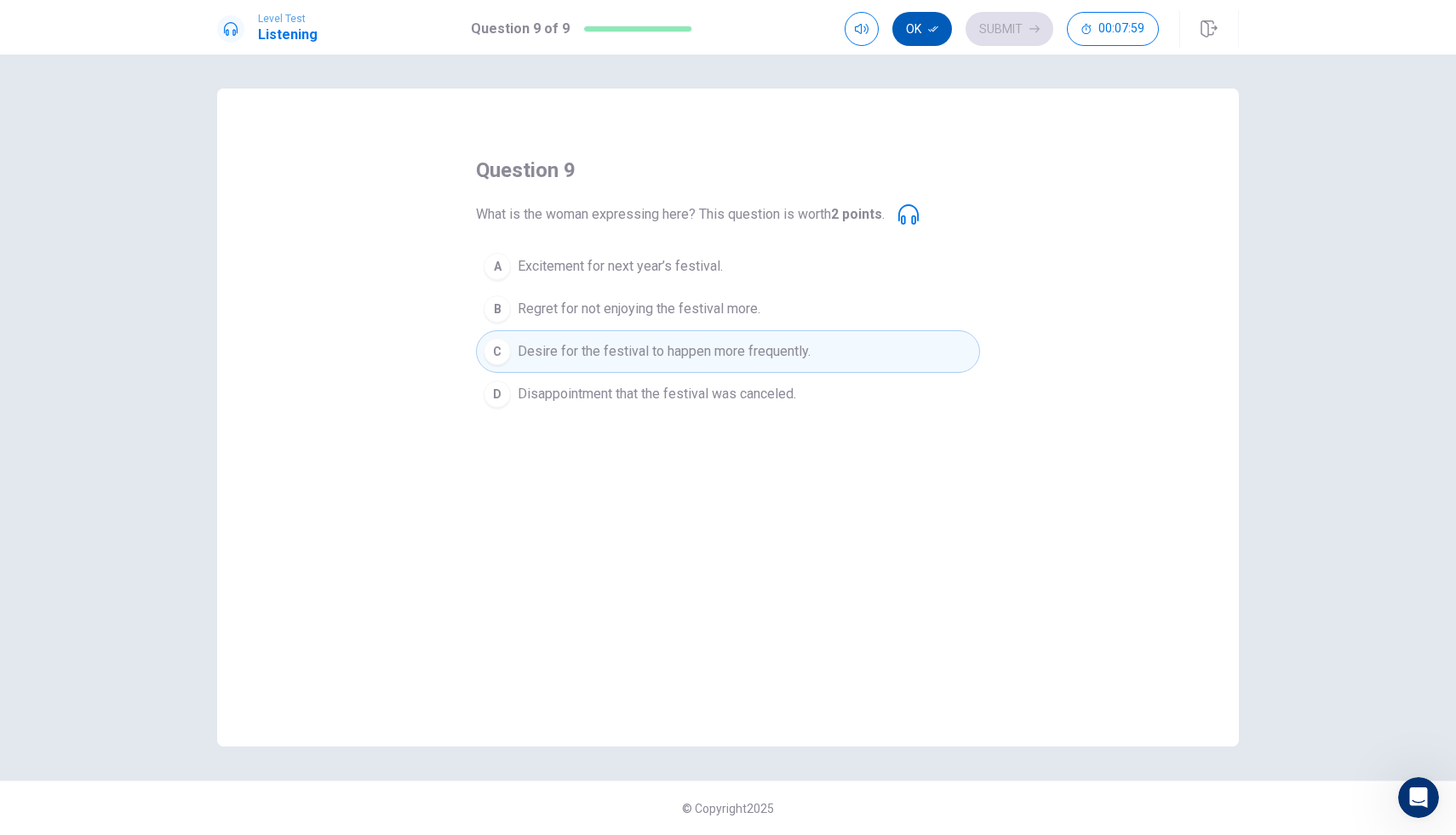
click at [923, 35] on button "Ok" at bounding box center [922, 29] width 60 height 34
click at [980, 23] on button "Submit" at bounding box center [1009, 29] width 87 height 34
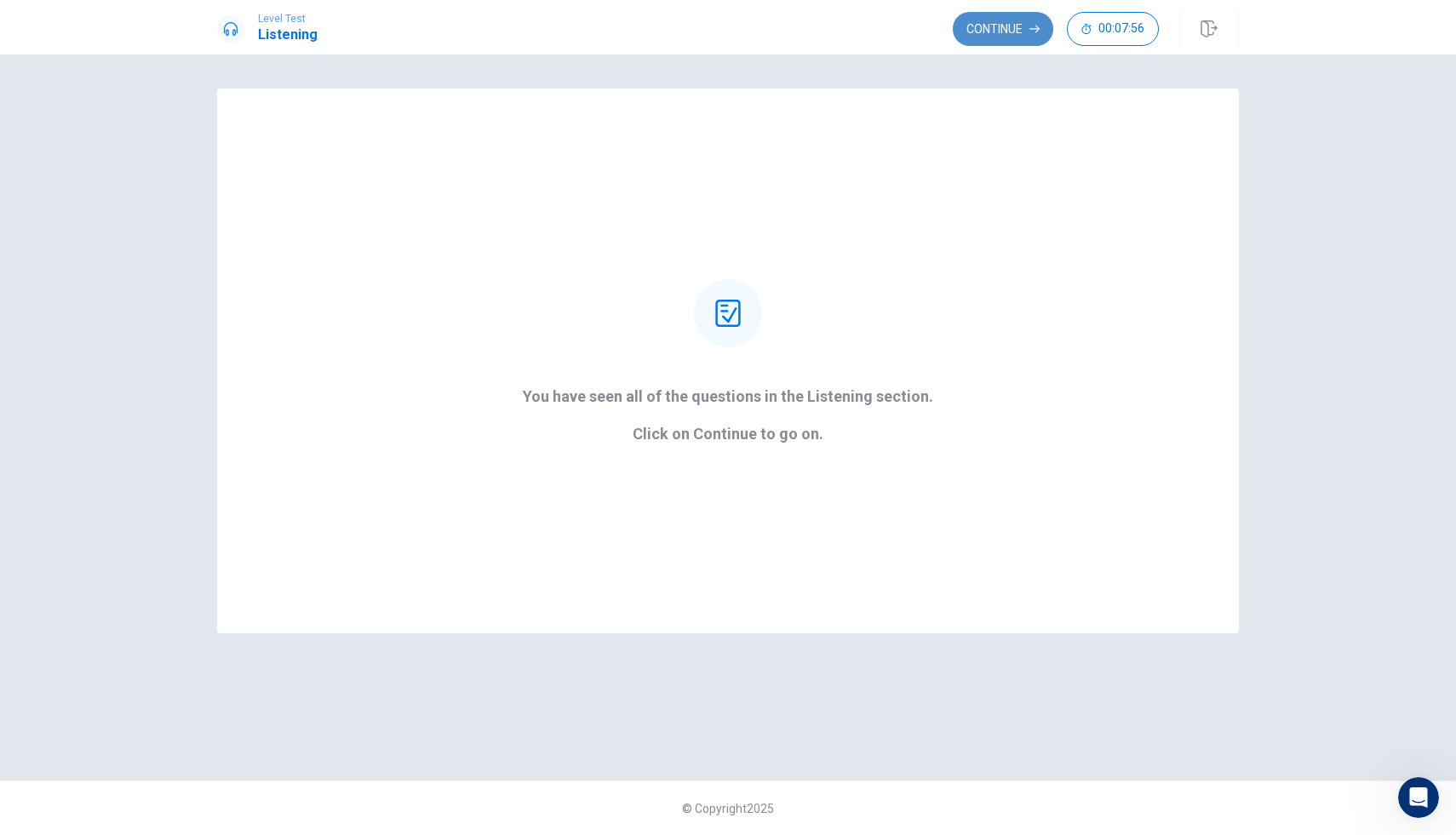
click at [1000, 34] on button "Continue" at bounding box center [1003, 29] width 100 height 34
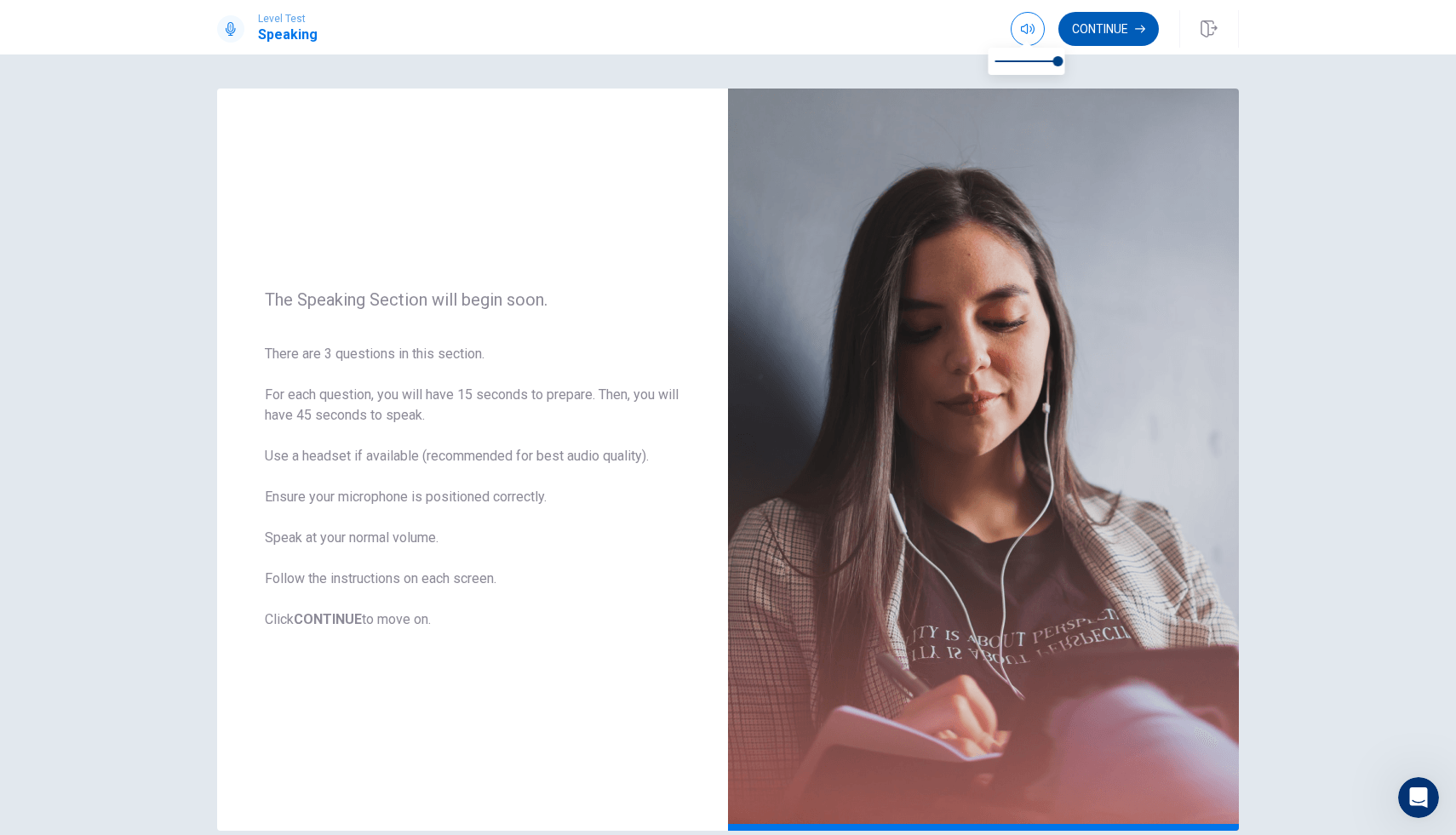
click at [1096, 29] on button "Continue" at bounding box center [1108, 29] width 100 height 34
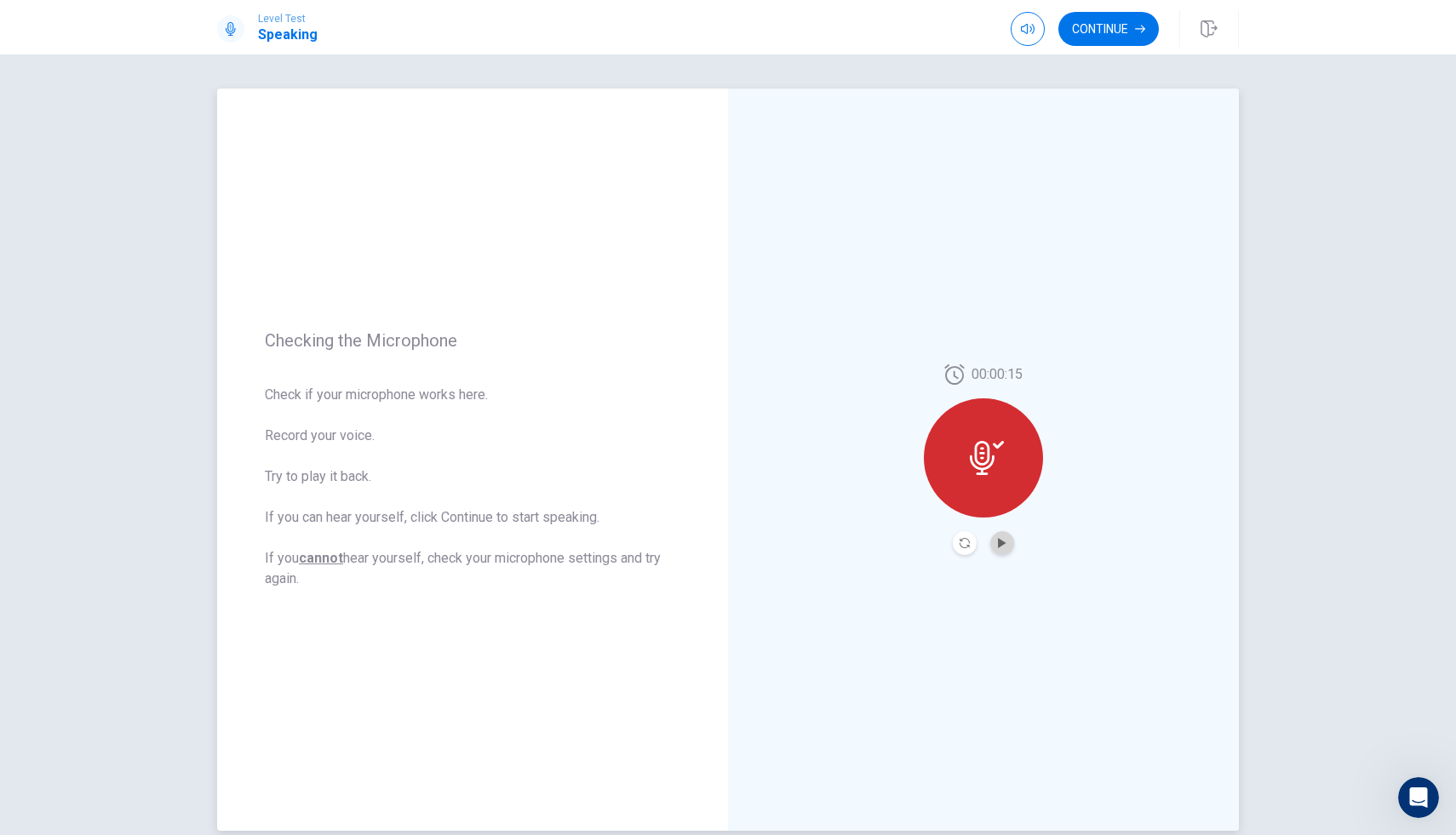
click at [999, 549] on button "Play Audio" at bounding box center [1002, 543] width 23 height 23
click at [1101, 34] on button "Continue" at bounding box center [1108, 29] width 100 height 34
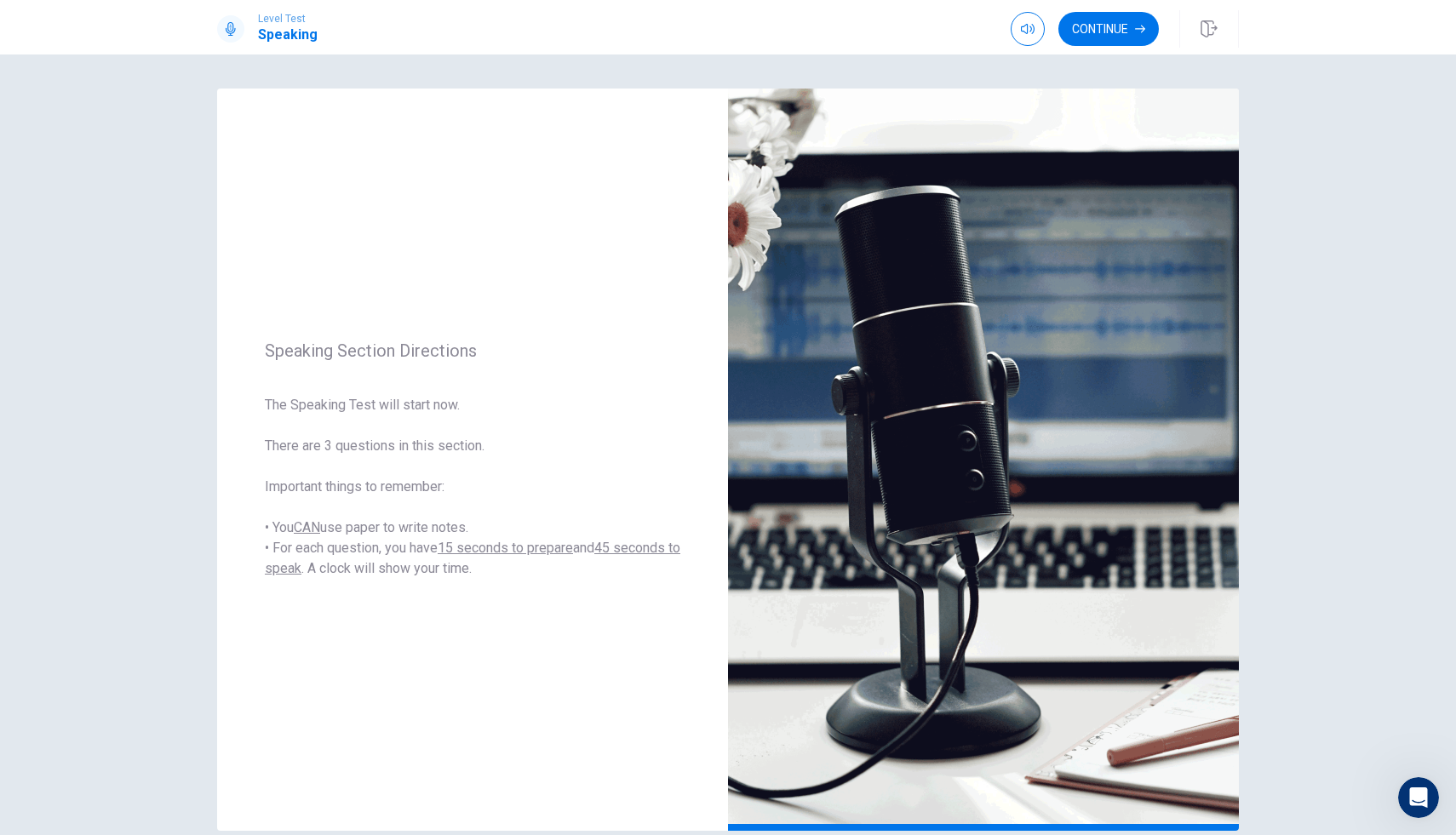
click at [1113, 47] on div "Continue" at bounding box center [1124, 29] width 228 height 38
click at [1113, 20] on button "Continue" at bounding box center [1108, 29] width 100 height 34
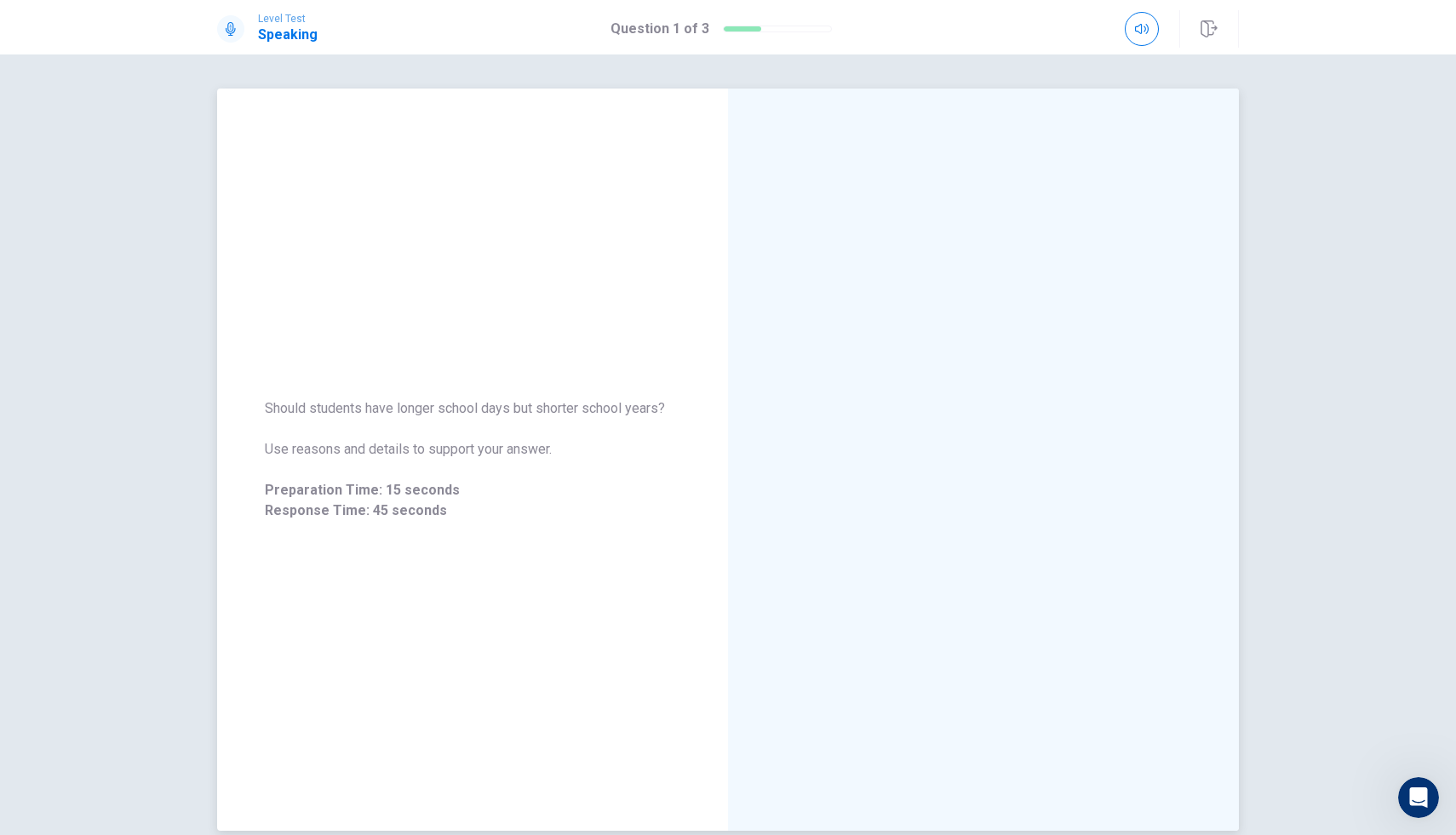
click at [1140, 92] on div at bounding box center [983, 459] width 511 height 742
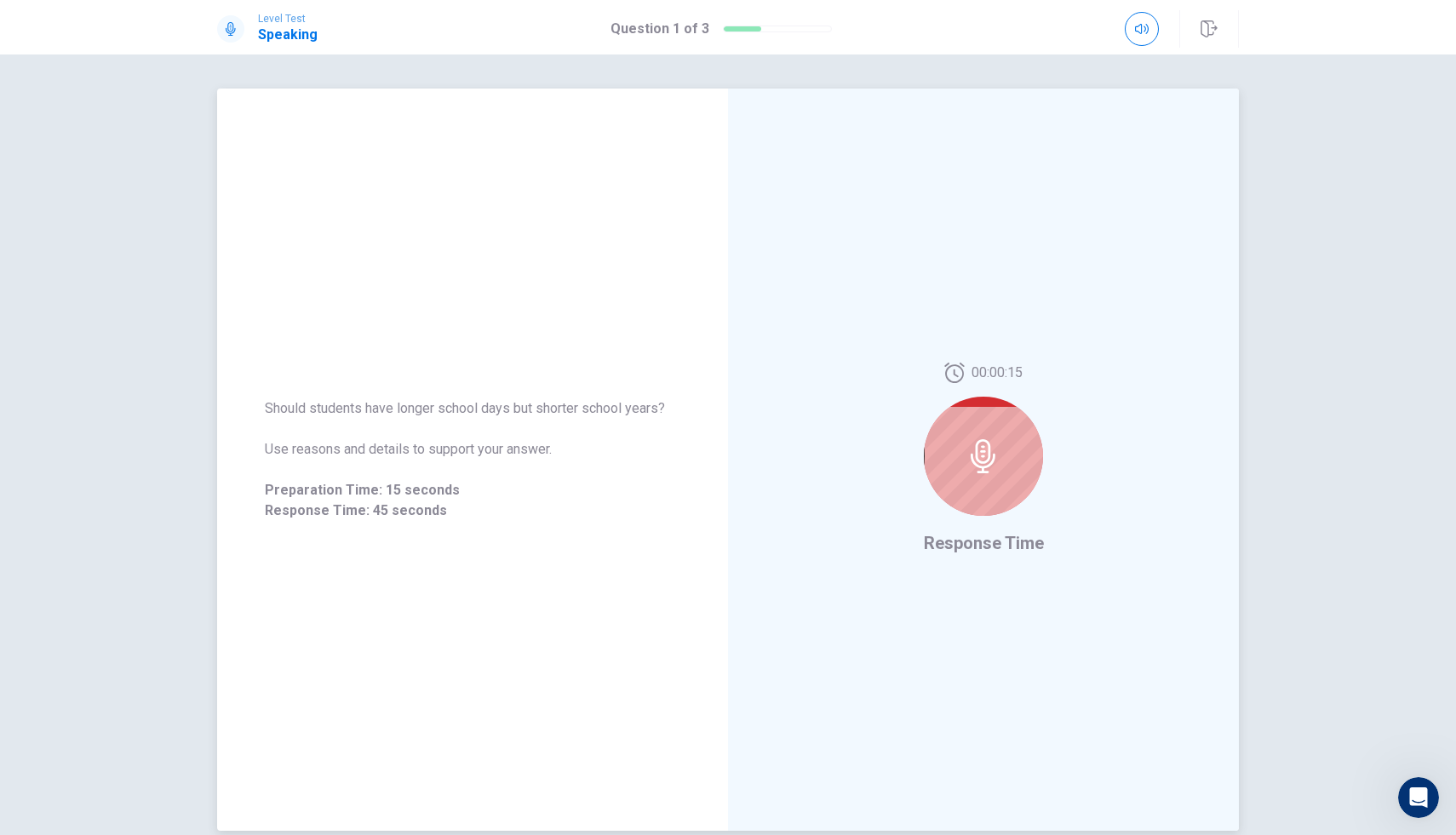
click at [981, 500] on div at bounding box center [984, 456] width 119 height 119
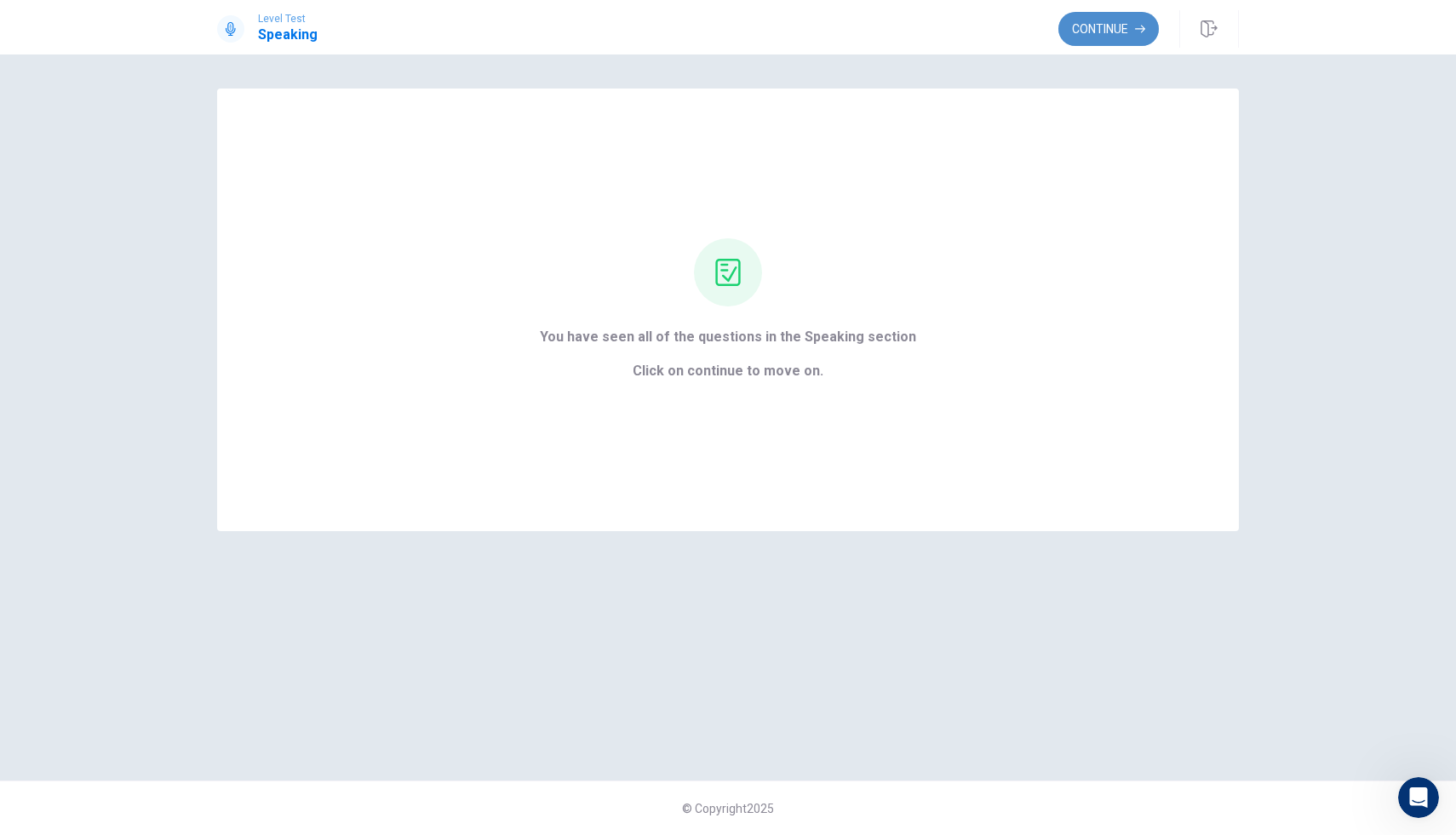
click at [1113, 22] on button "Continue" at bounding box center [1108, 29] width 100 height 34
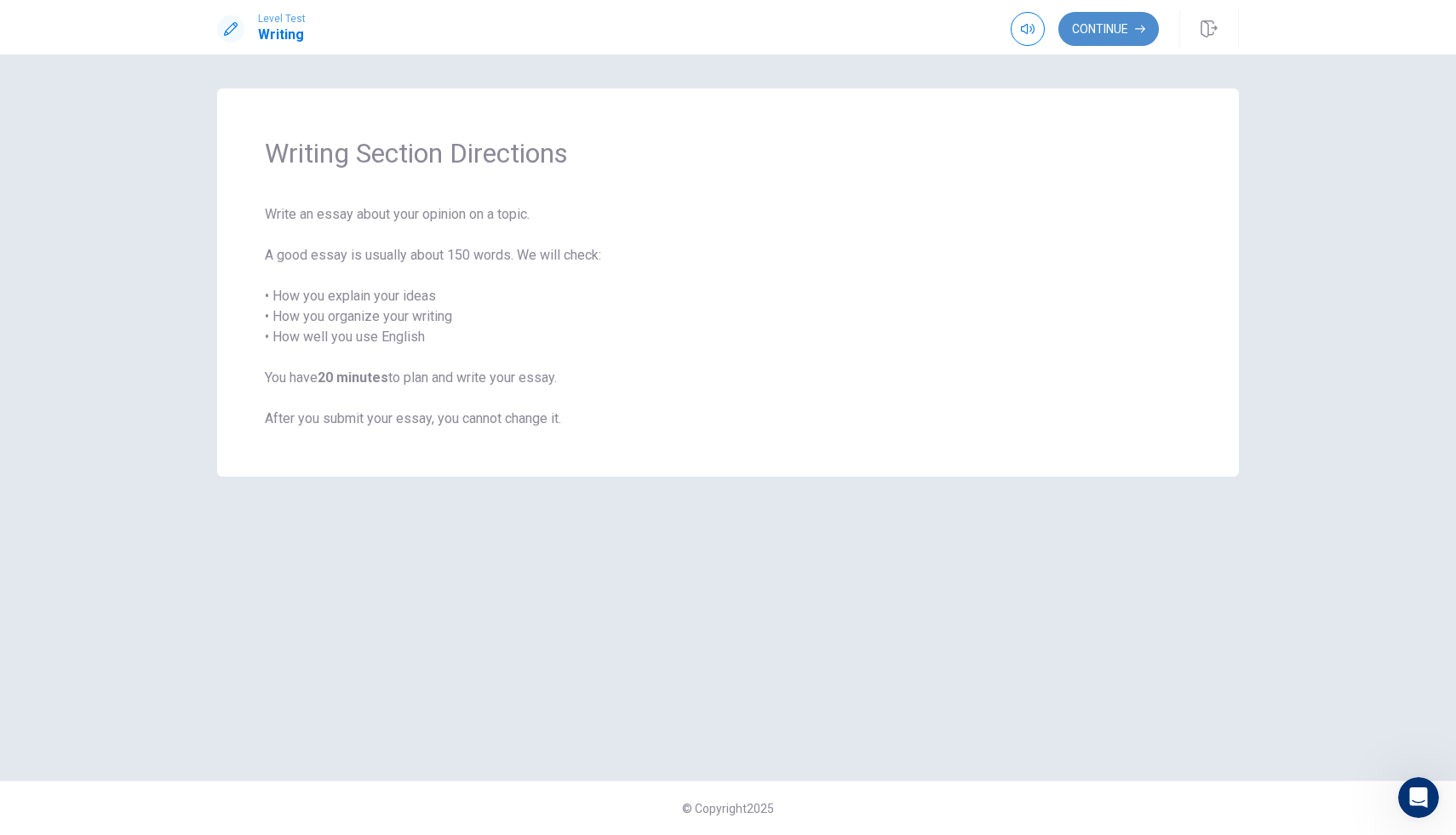
click at [1085, 35] on button "Continue" at bounding box center [1108, 29] width 100 height 34
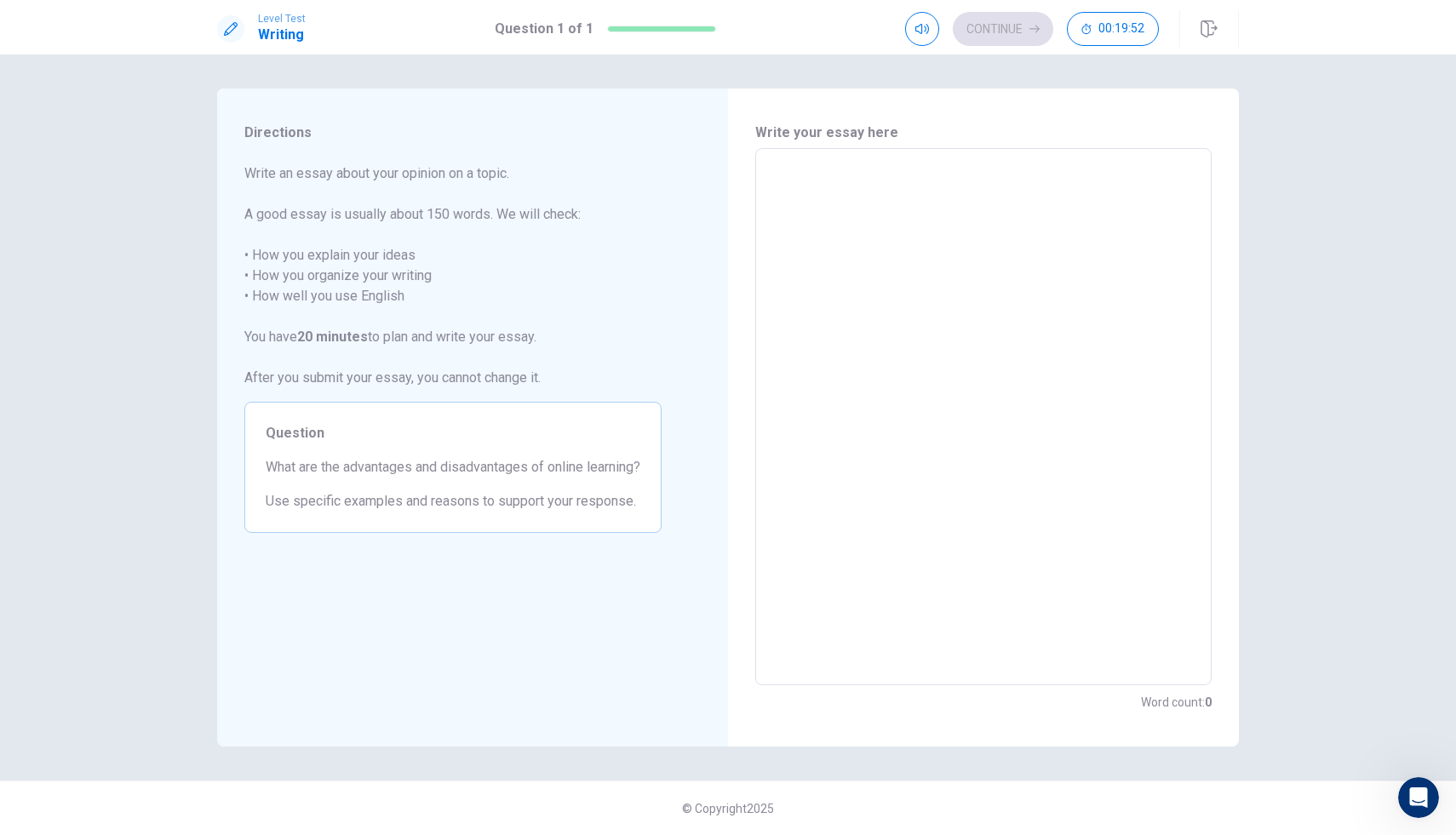
click at [798, 189] on textarea at bounding box center [984, 417] width 433 height 509
type textarea "T"
type textarea "x"
type textarea "TH"
type textarea "x"
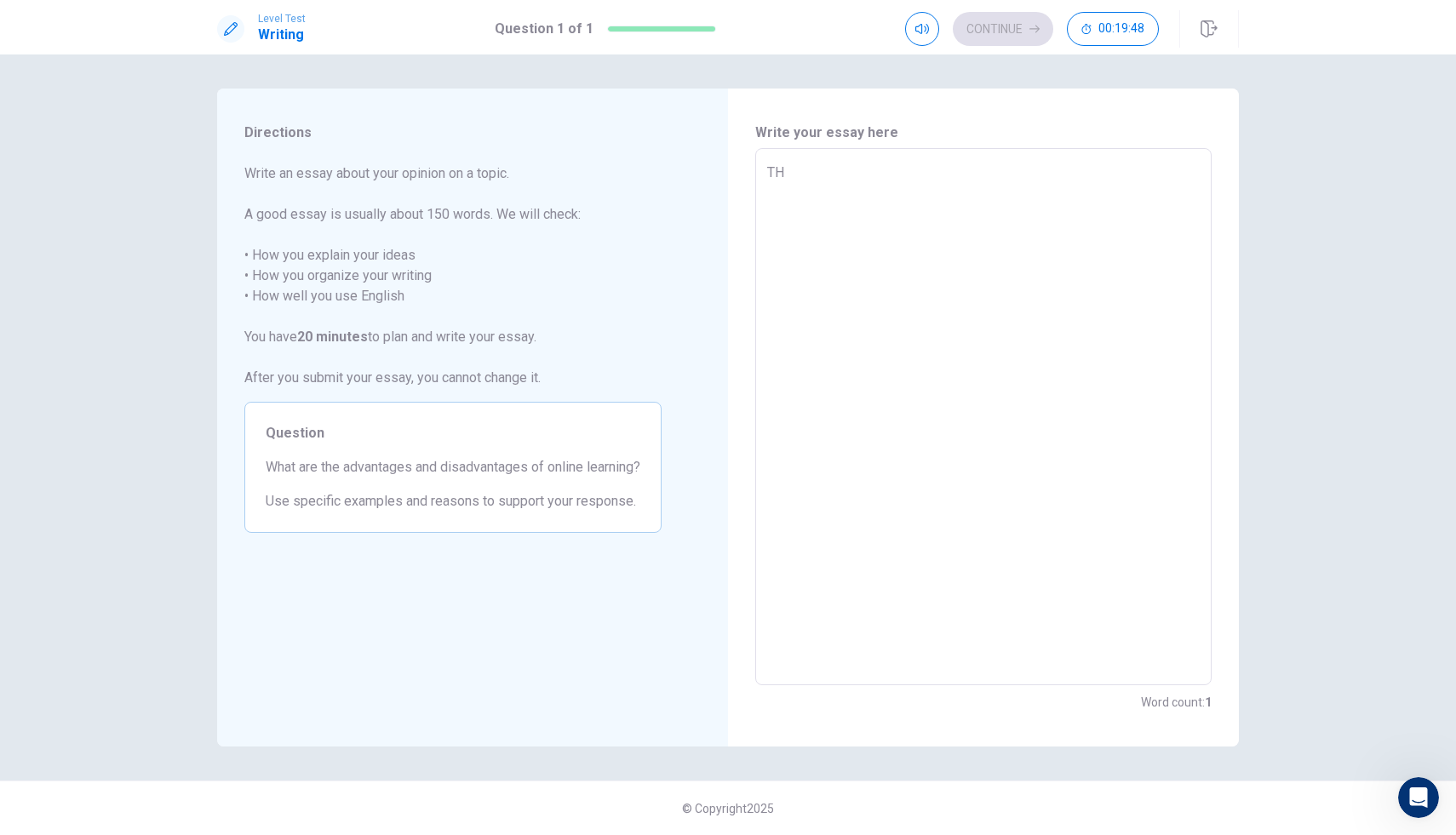
type textarea "T"
type textarea "x"
type textarea "Th"
type textarea "x"
type textarea "The"
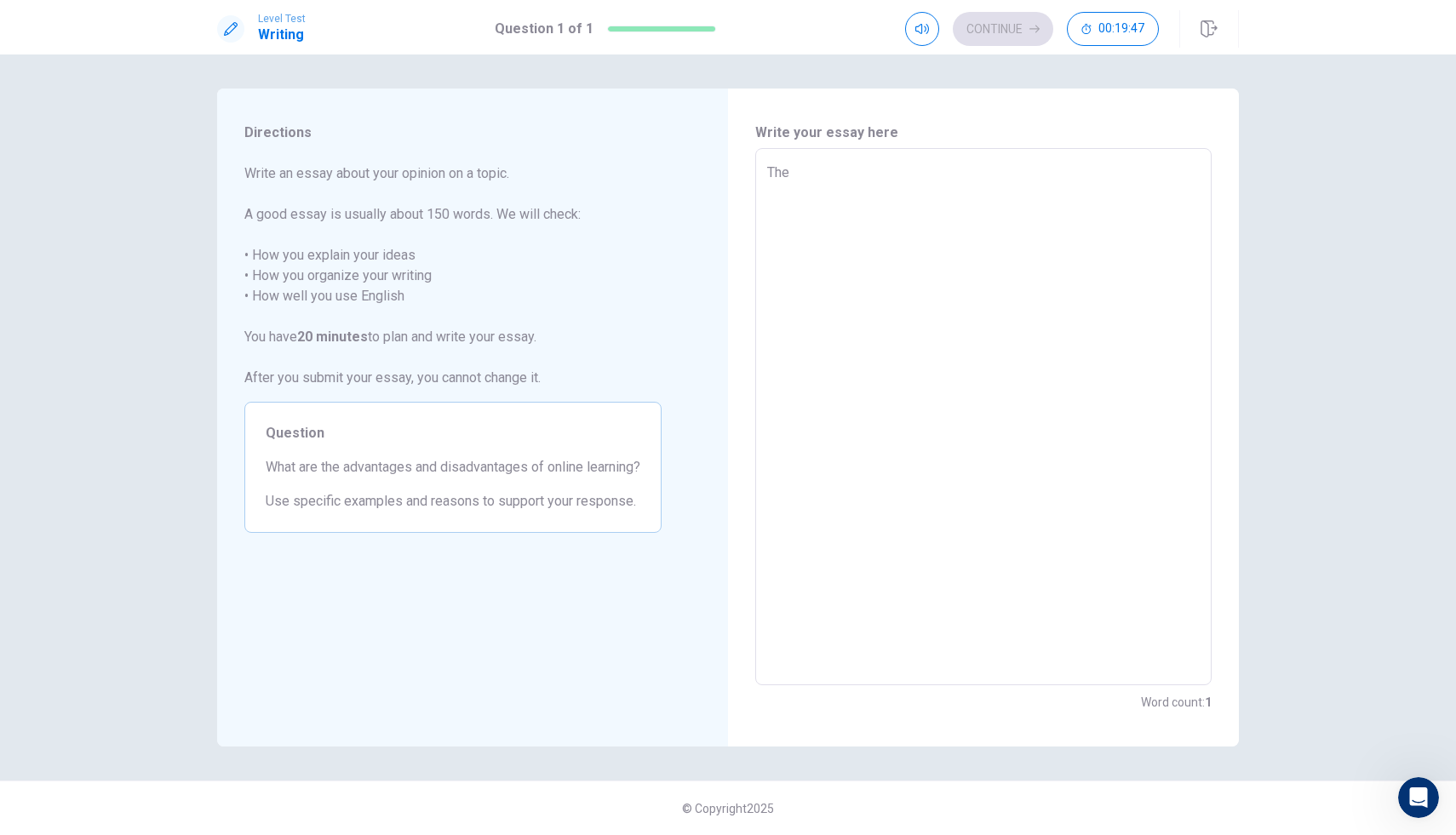
type textarea "x"
type textarea "They"
type textarea "x"
type textarea "They"
type textarea "x"
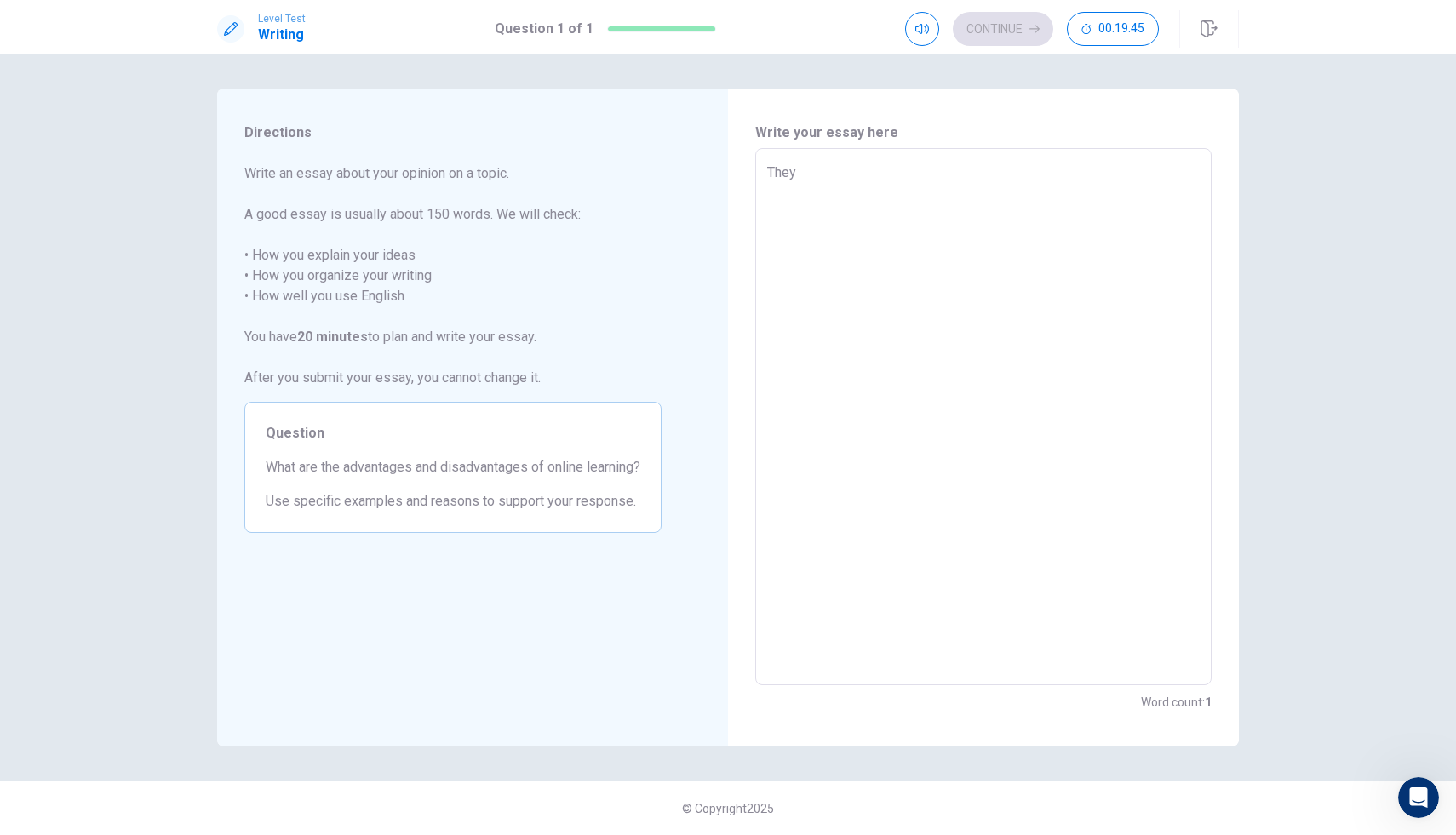
type textarea "They"
type textarea "x"
type textarea "The"
type textarea "x"
type textarea "Ther"
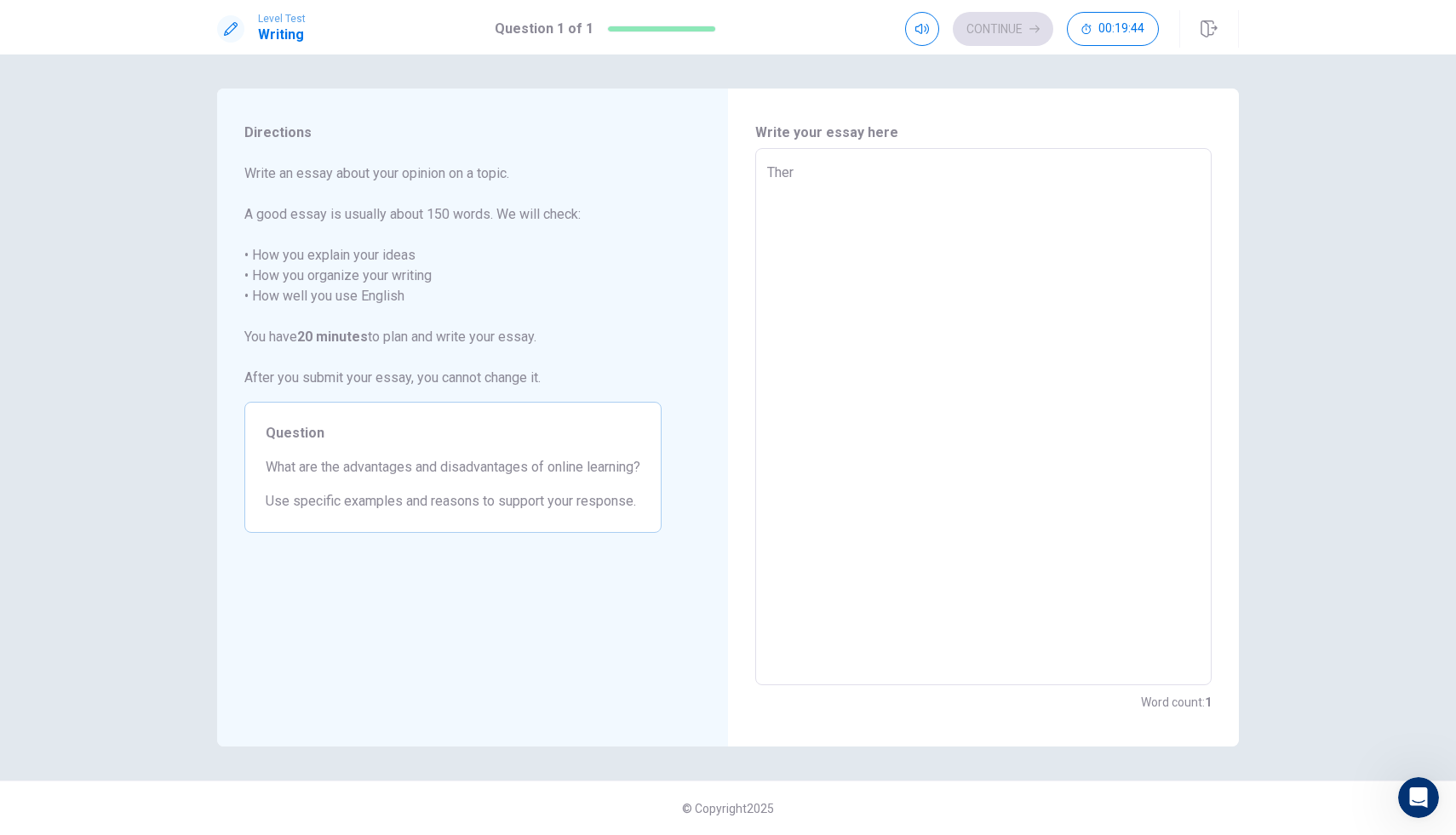
type textarea "x"
type textarea "There"
type textarea "x"
type textarea "There"
type textarea "x"
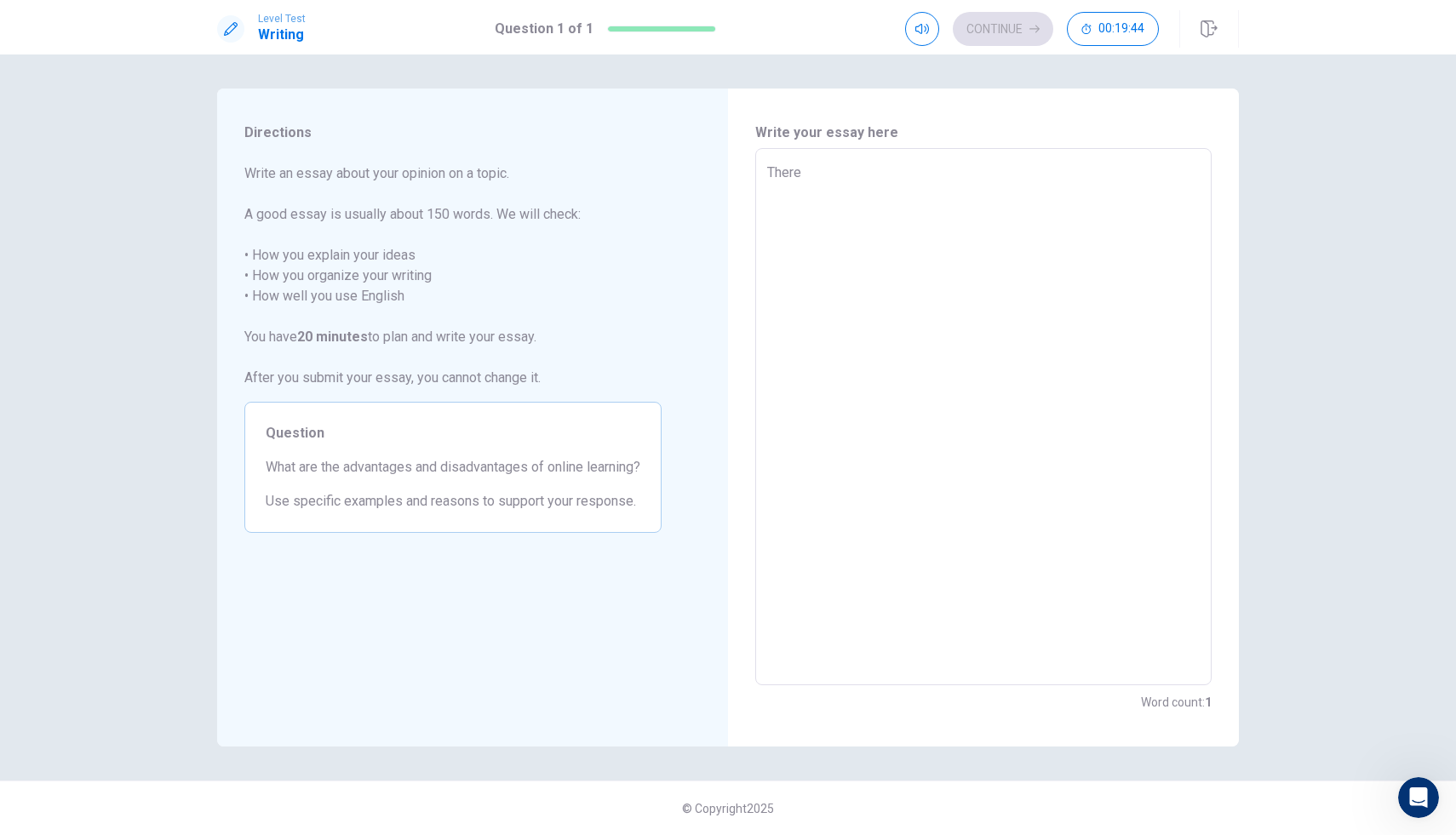
type textarea "There a"
type textarea "x"
type textarea "There ar"
type textarea "x"
type textarea "There are"
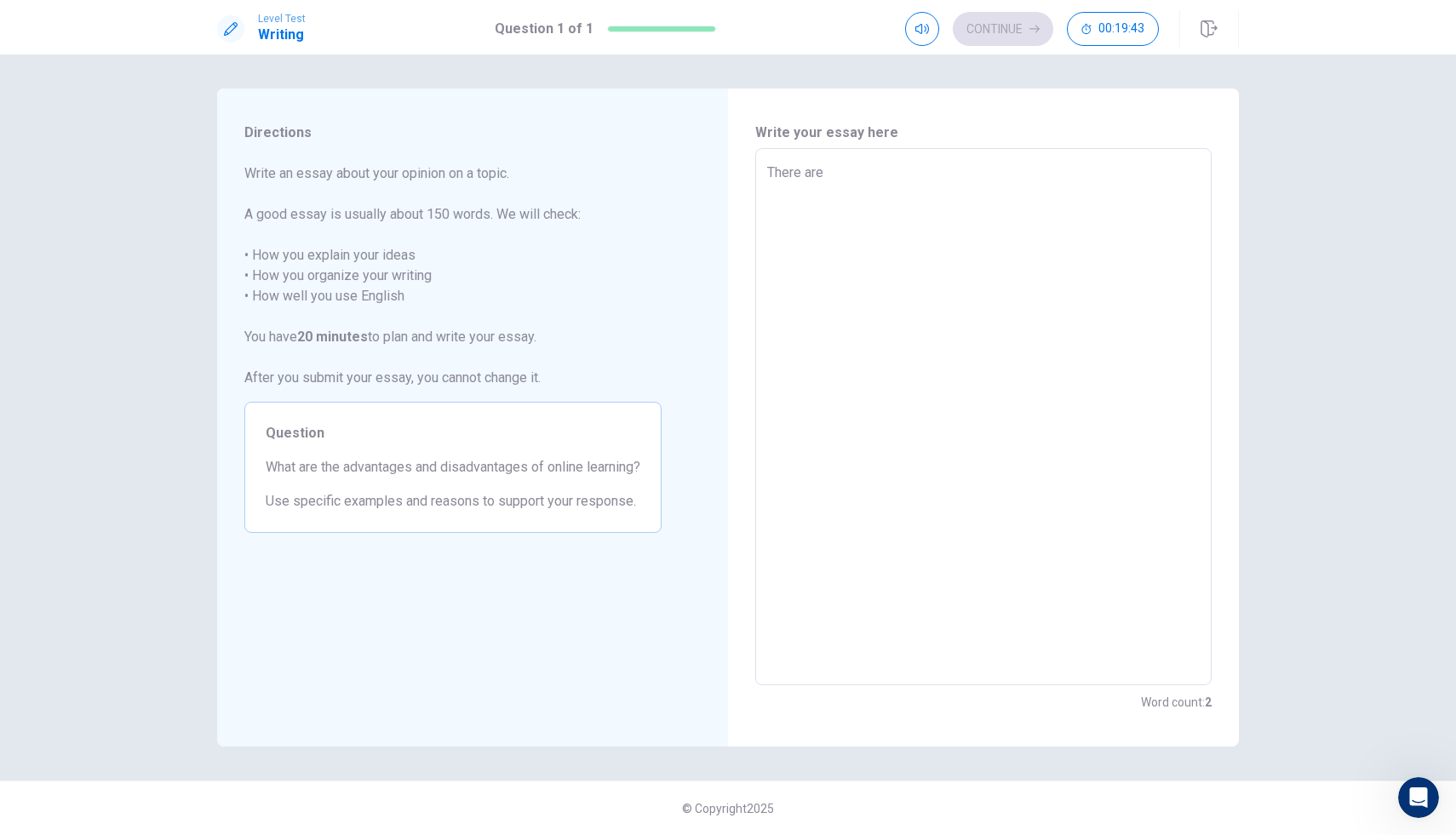
type textarea "x"
type textarea "There are"
type textarea "x"
type textarea "There are a"
type textarea "x"
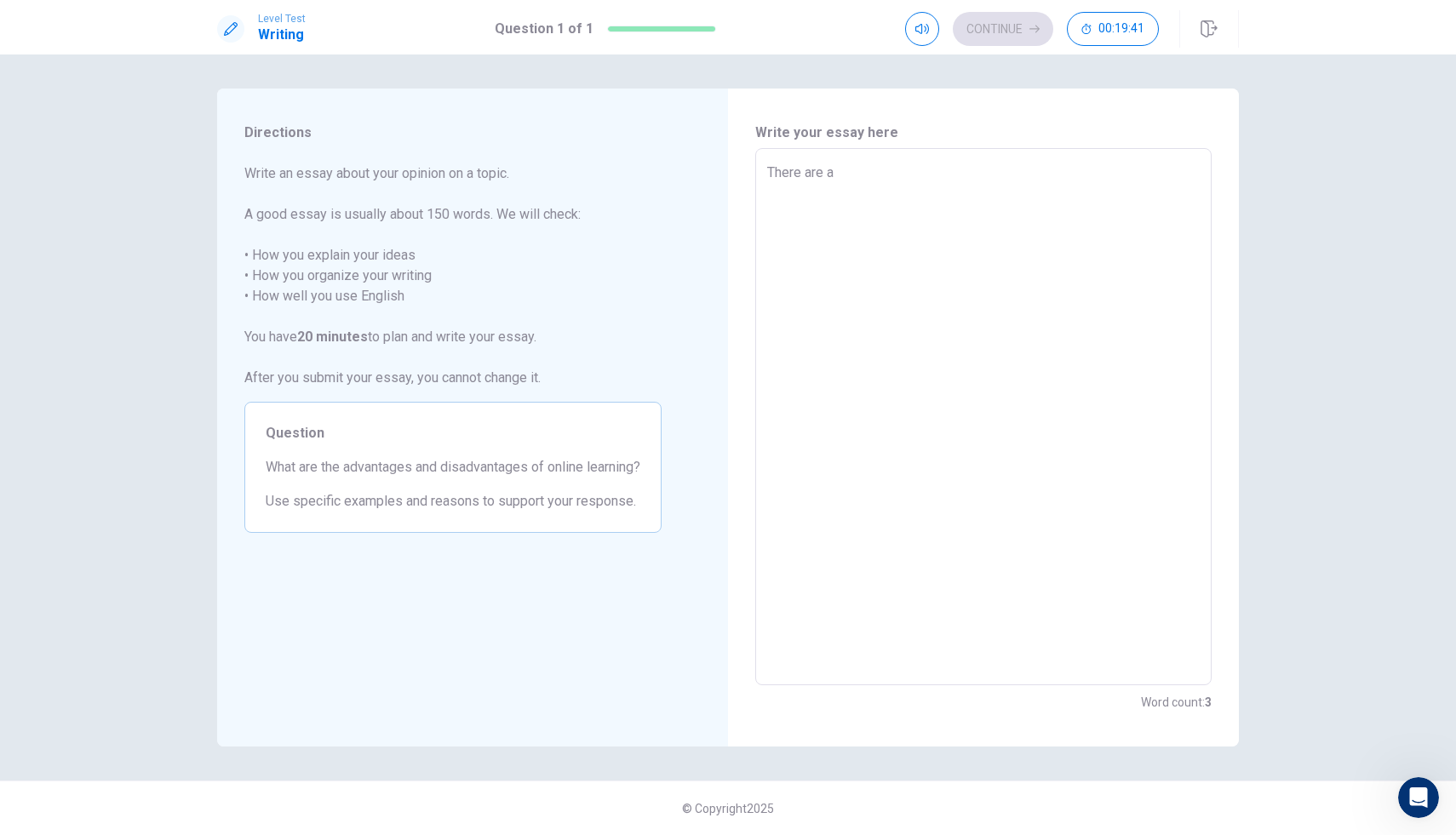
type textarea "There are ad"
type textarea "x"
type textarea "There are adv"
type textarea "x"
type textarea "There are adva"
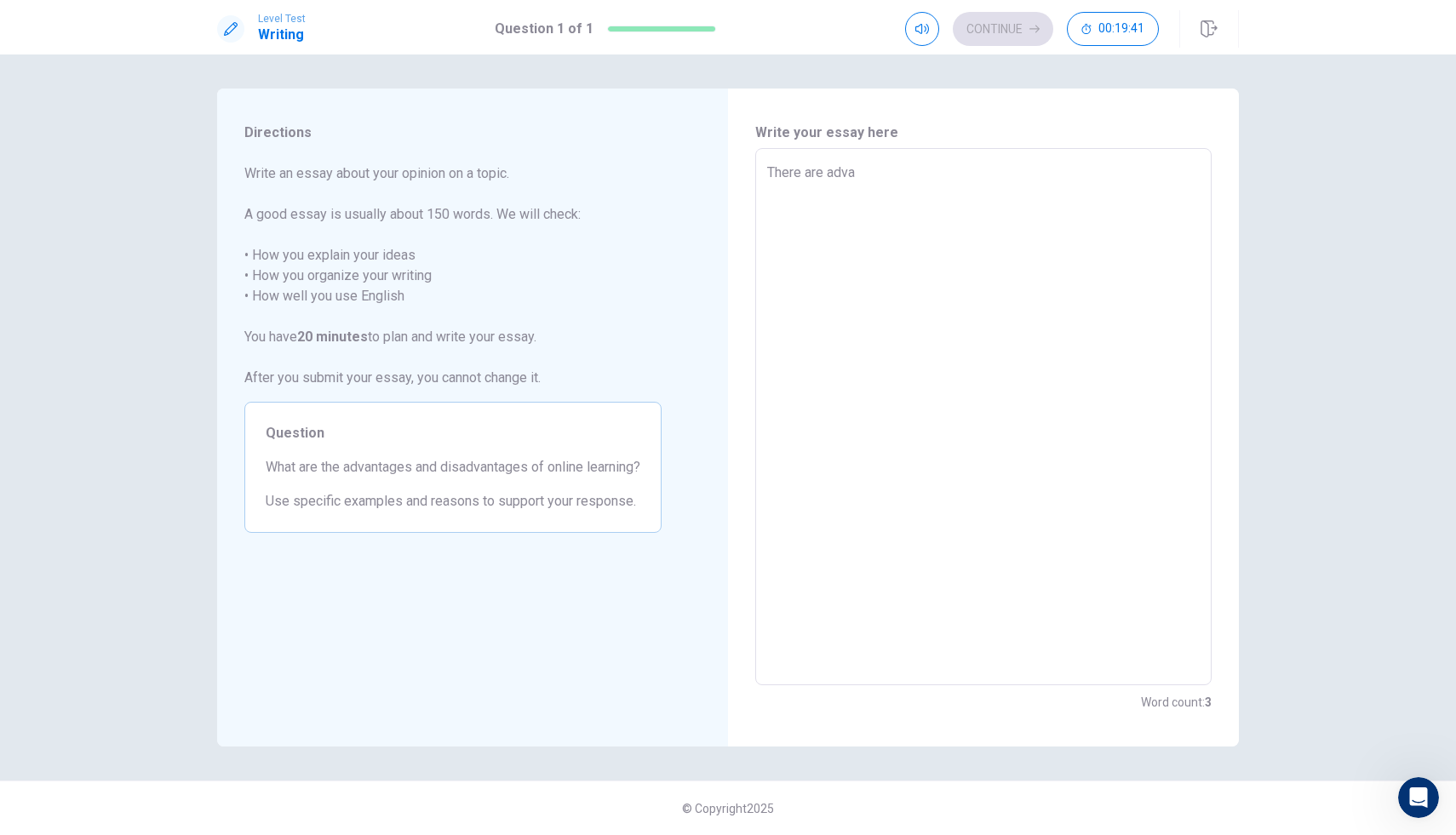
type textarea "x"
type textarea "There are advan"
type textarea "x"
type textarea "There are advant"
type textarea "x"
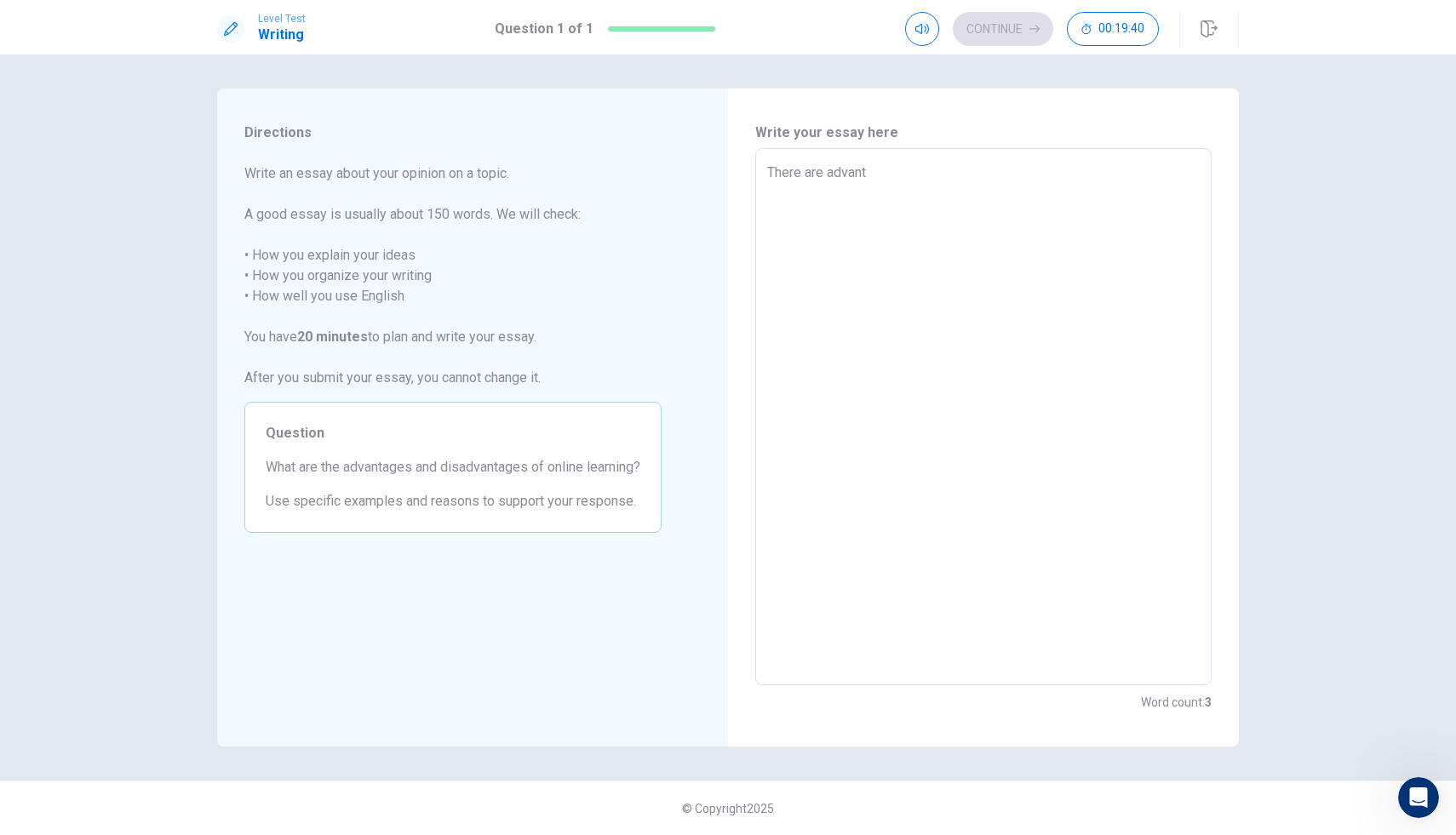
type textarea "There are advanta"
type textarea "x"
type textarea "There are advantag"
type textarea "x"
type textarea "There are advantage"
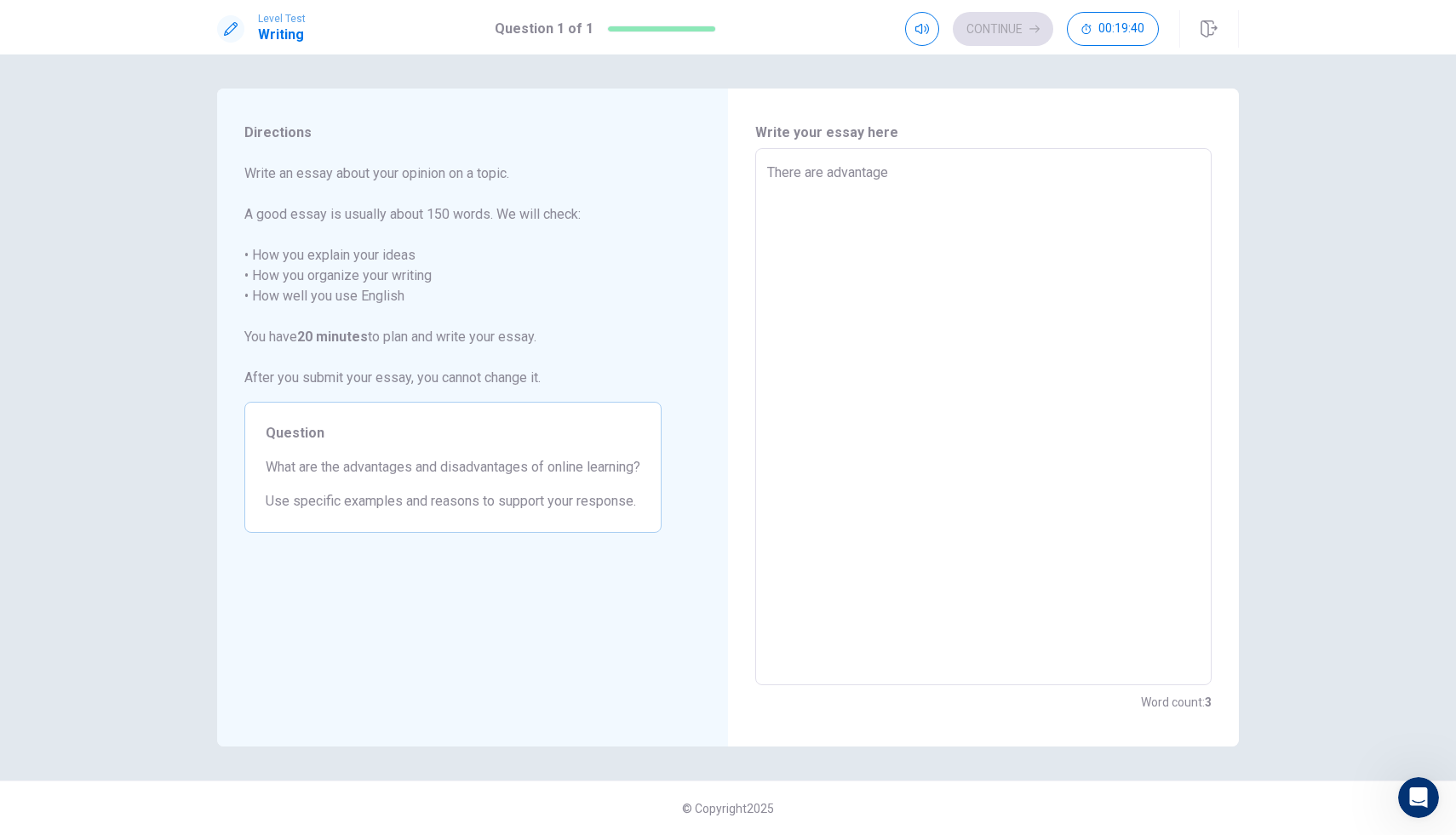
type textarea "x"
type textarea "There are advantages"
type textarea "x"
type textarea "There are advantages"
type textarea "x"
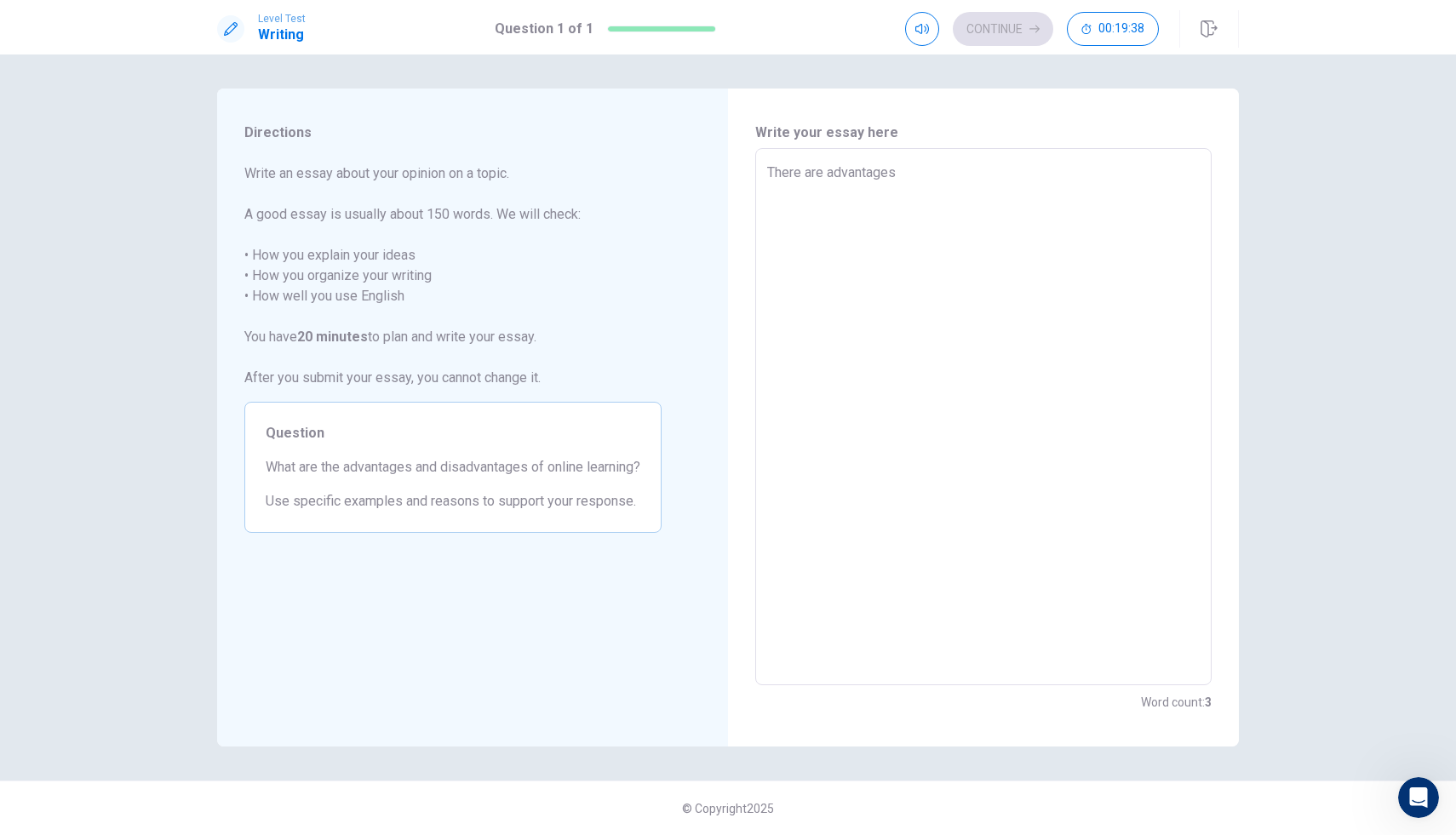
type textarea "There are advantages a"
type textarea "x"
type textarea "There are advantages an"
type textarea "x"
type textarea "There are advantages and"
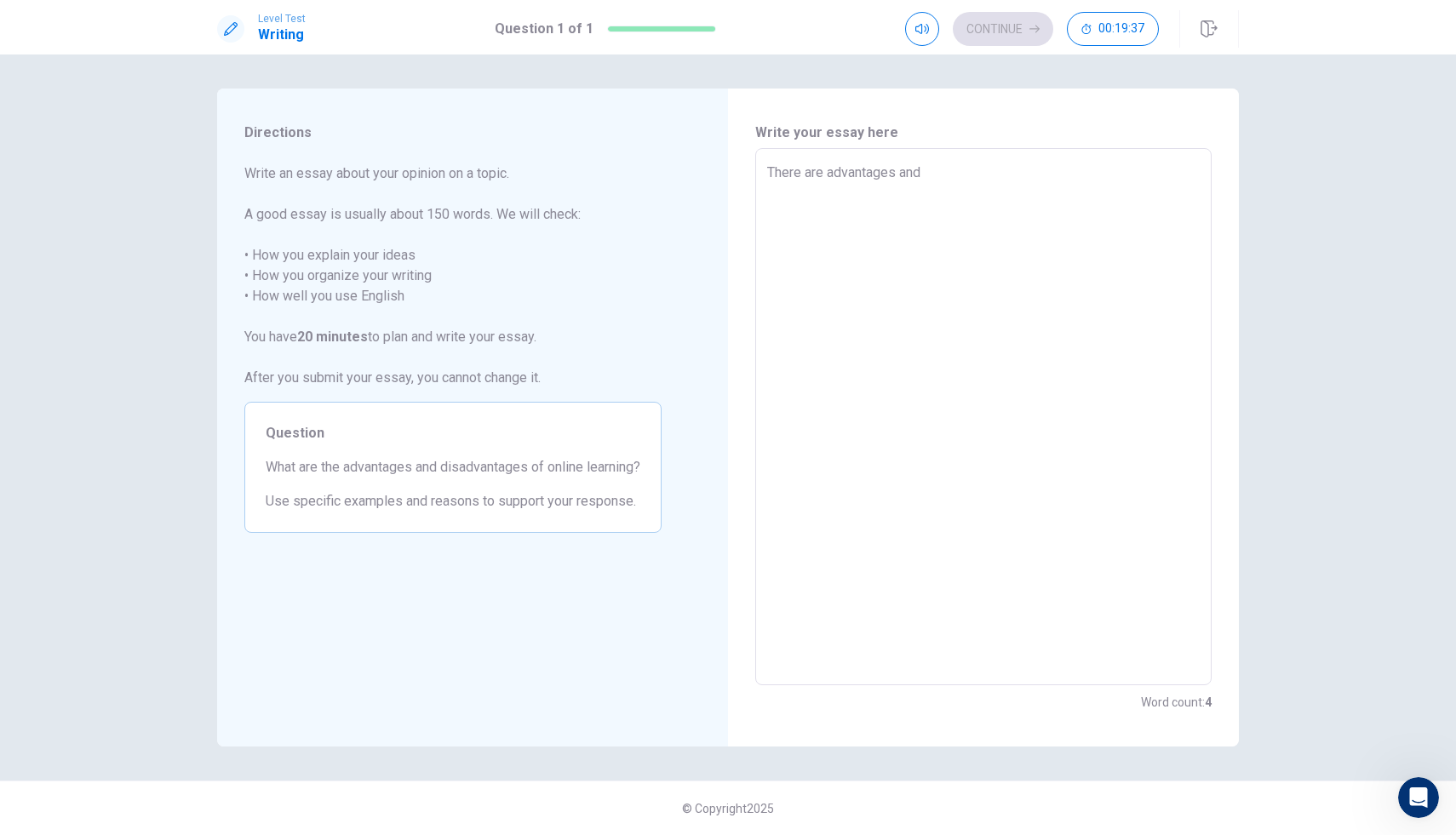
type textarea "x"
type textarea "There are advantages and"
type textarea "x"
type textarea "There are advantages and d"
type textarea "x"
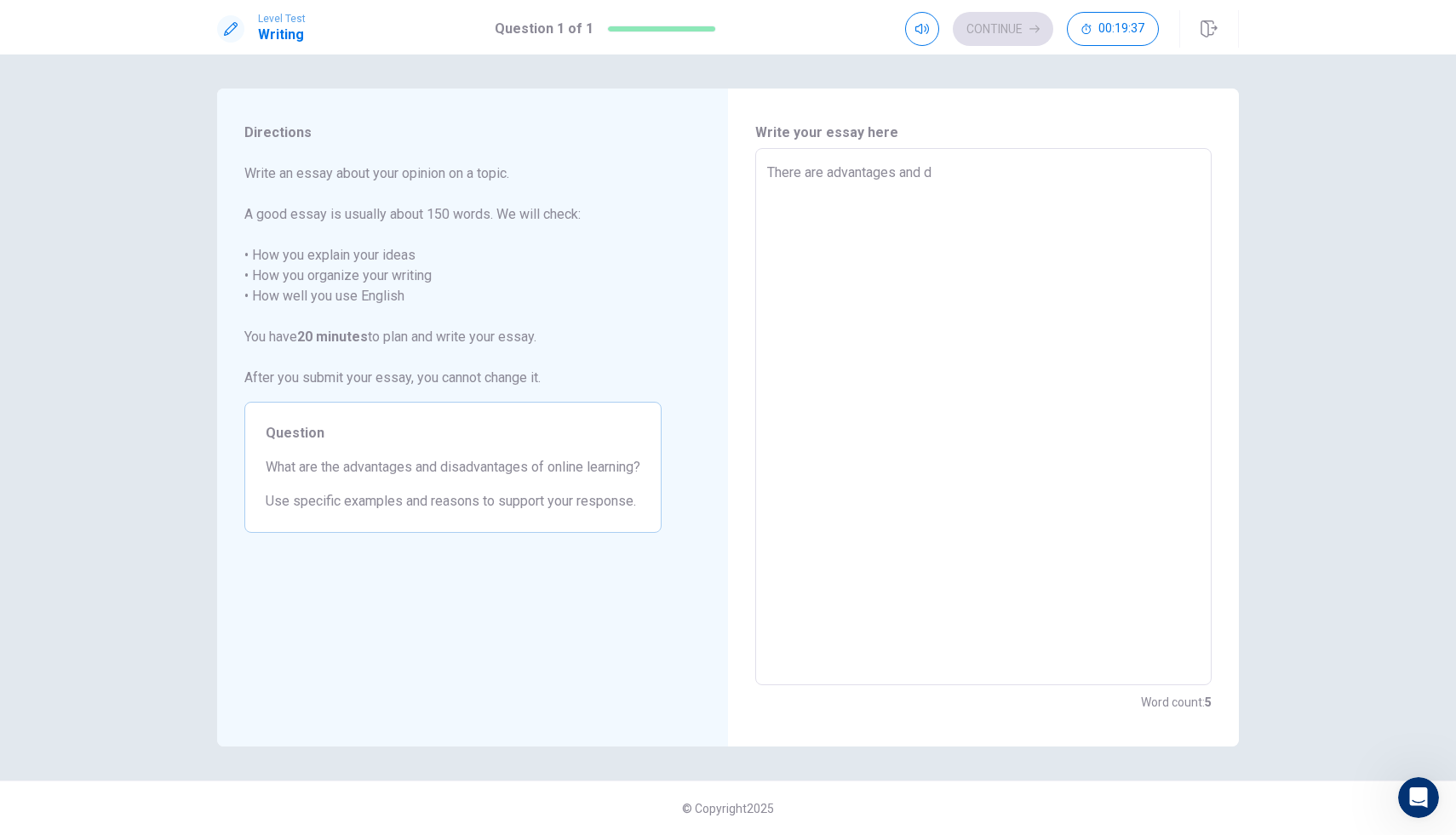
type textarea "There are advantages and di"
type textarea "x"
type textarea "There are advantages and dis"
type textarea "x"
type textarea "There are advantages and disa"
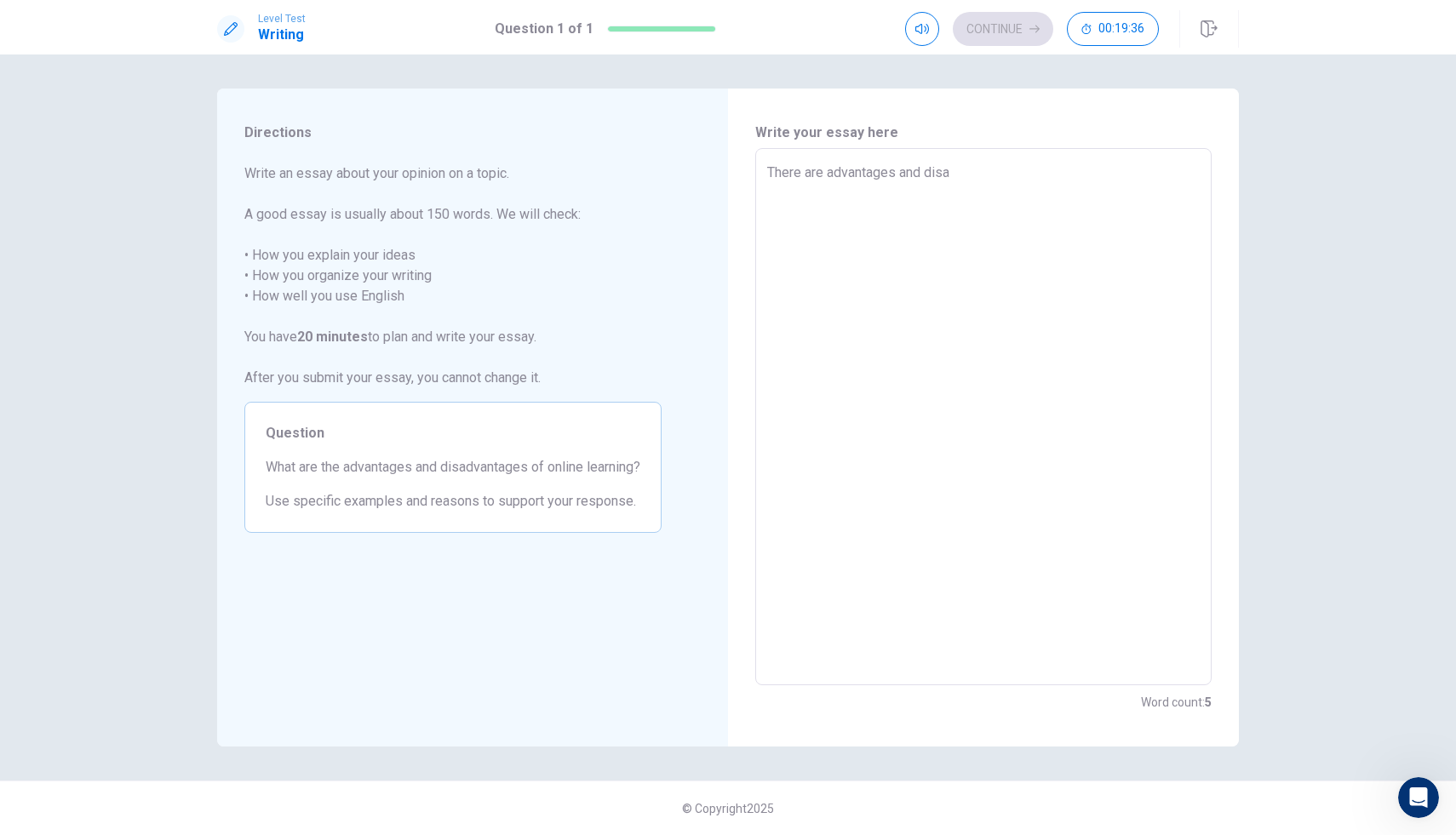
type textarea "x"
type textarea "There are advantages and disad"
type textarea "x"
type textarea "There are advantages and disadv"
type textarea "x"
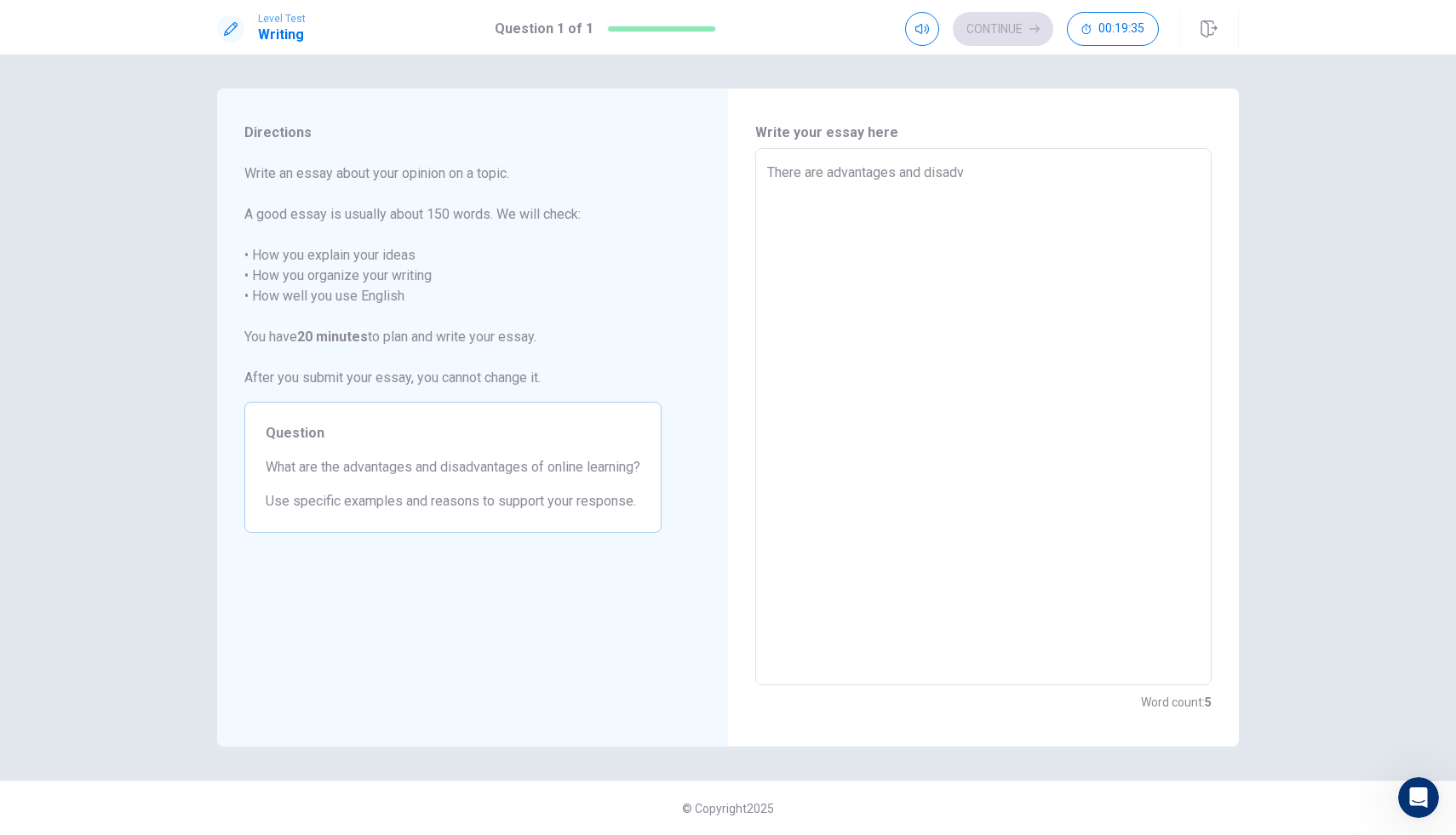
type textarea "There are advantages and disadva"
type textarea "x"
type textarea "There are advantages and disadvat"
type textarea "x"
type textarea "There are advantages and disadvata"
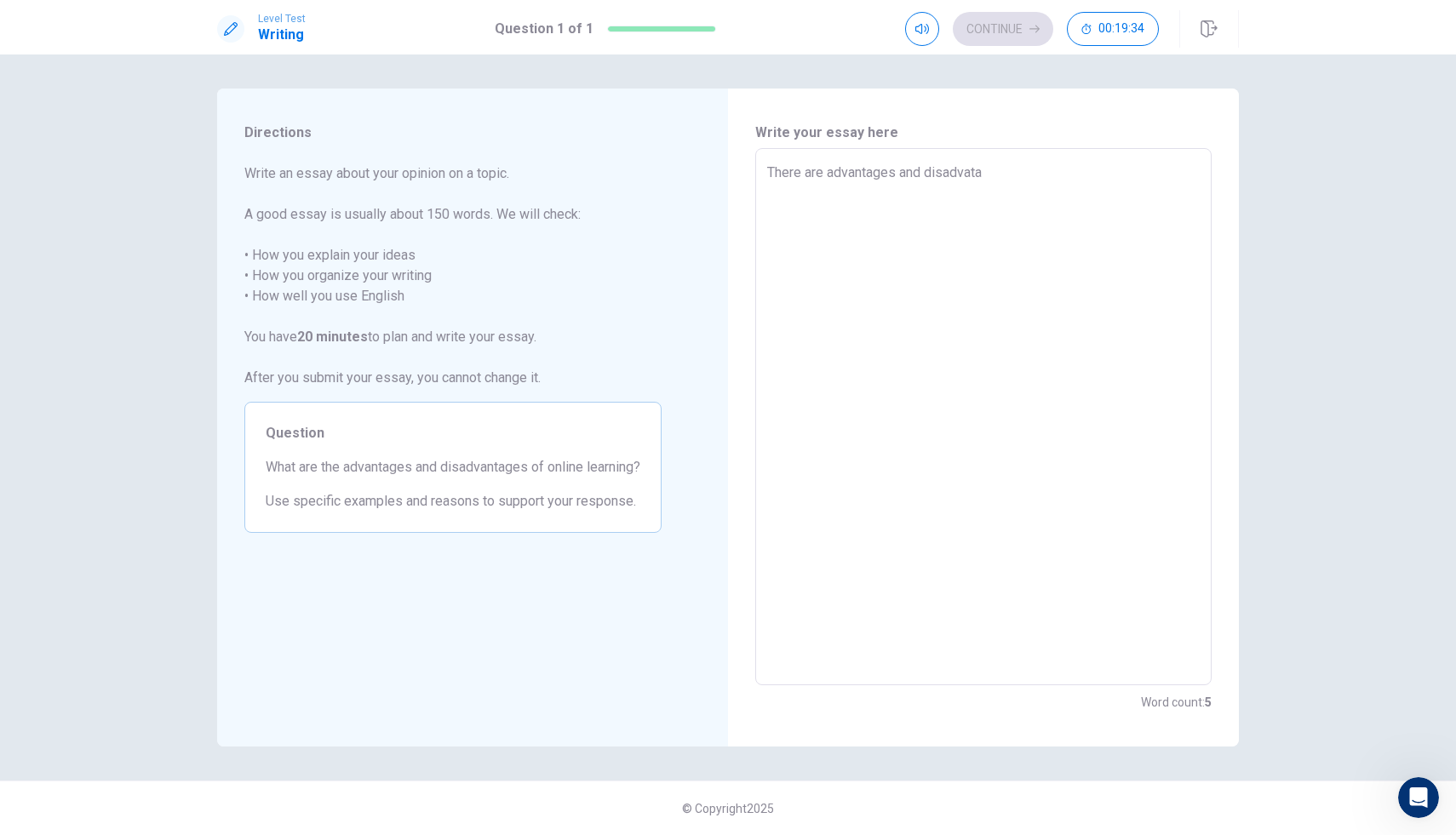
type textarea "x"
type textarea "There are advantages and disadvatag"
type textarea "x"
type textarea "There are advantages and disadvatage"
type textarea "x"
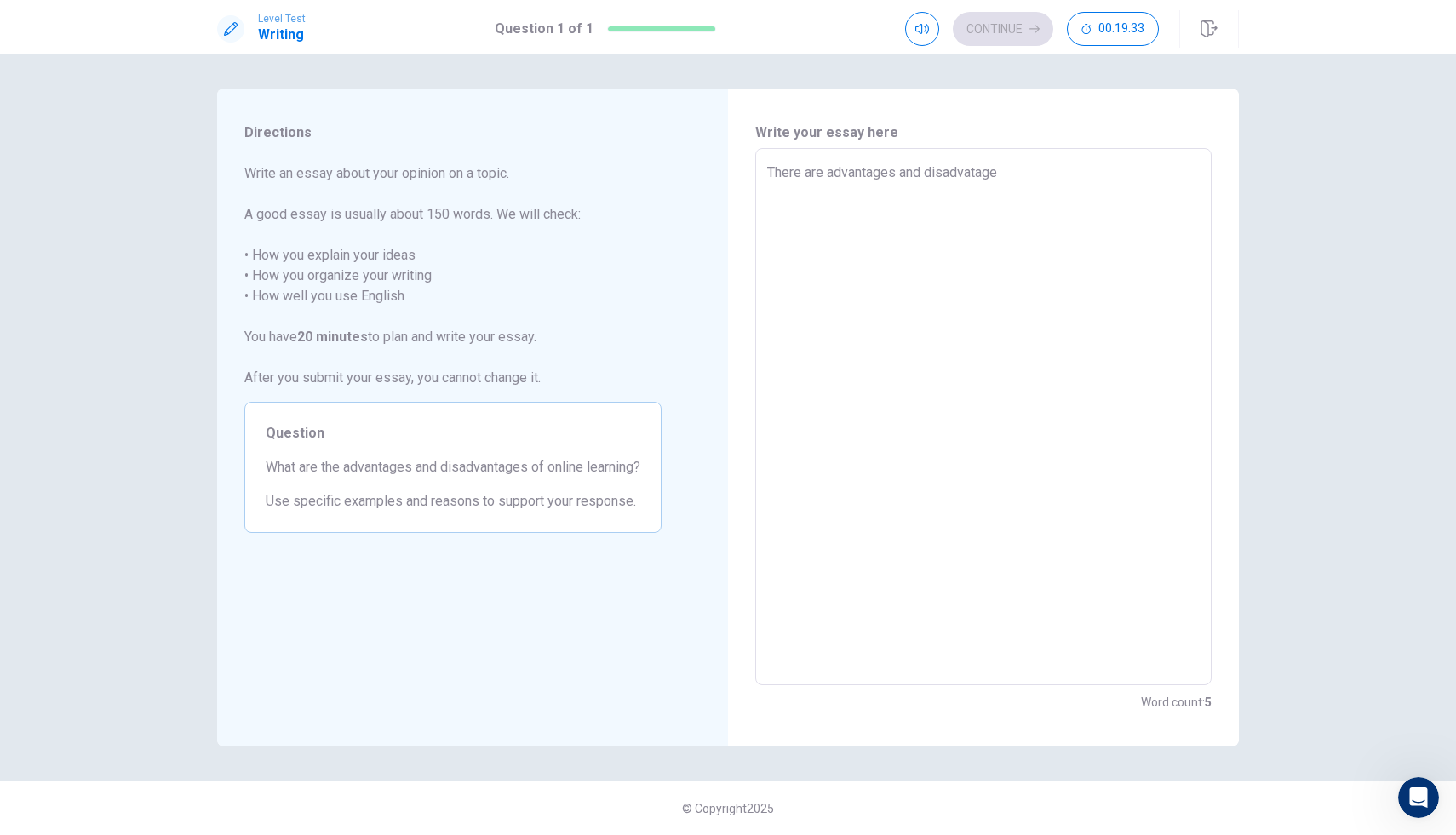
type textarea "There are advantages and disadvatages"
click at [878, 175] on textarea "There are advantages and disadvatages" at bounding box center [984, 417] width 433 height 509
click at [975, 170] on textarea "There are advantages and disadvatages" at bounding box center [984, 417] width 433 height 509
type textarea "x"
type textarea "There are advantages and disadvantages"
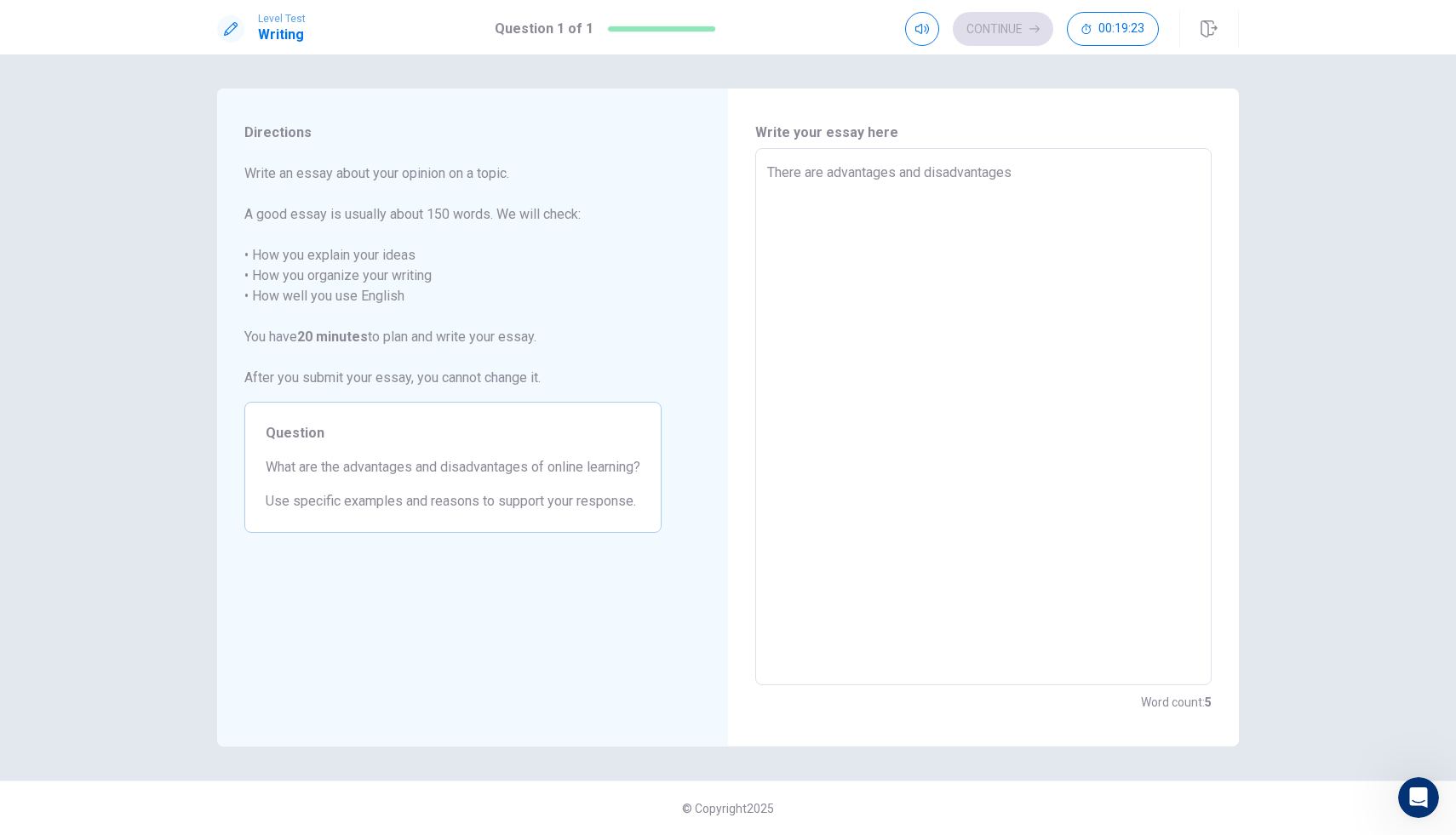
click at [1084, 182] on textarea "There are advantages and disadvantages" at bounding box center [984, 417] width 433 height 509
type textarea "x"
type textarea "There are advantages and disadvantages"
type textarea "x"
type textarea "There are advantages and disadvantages o"
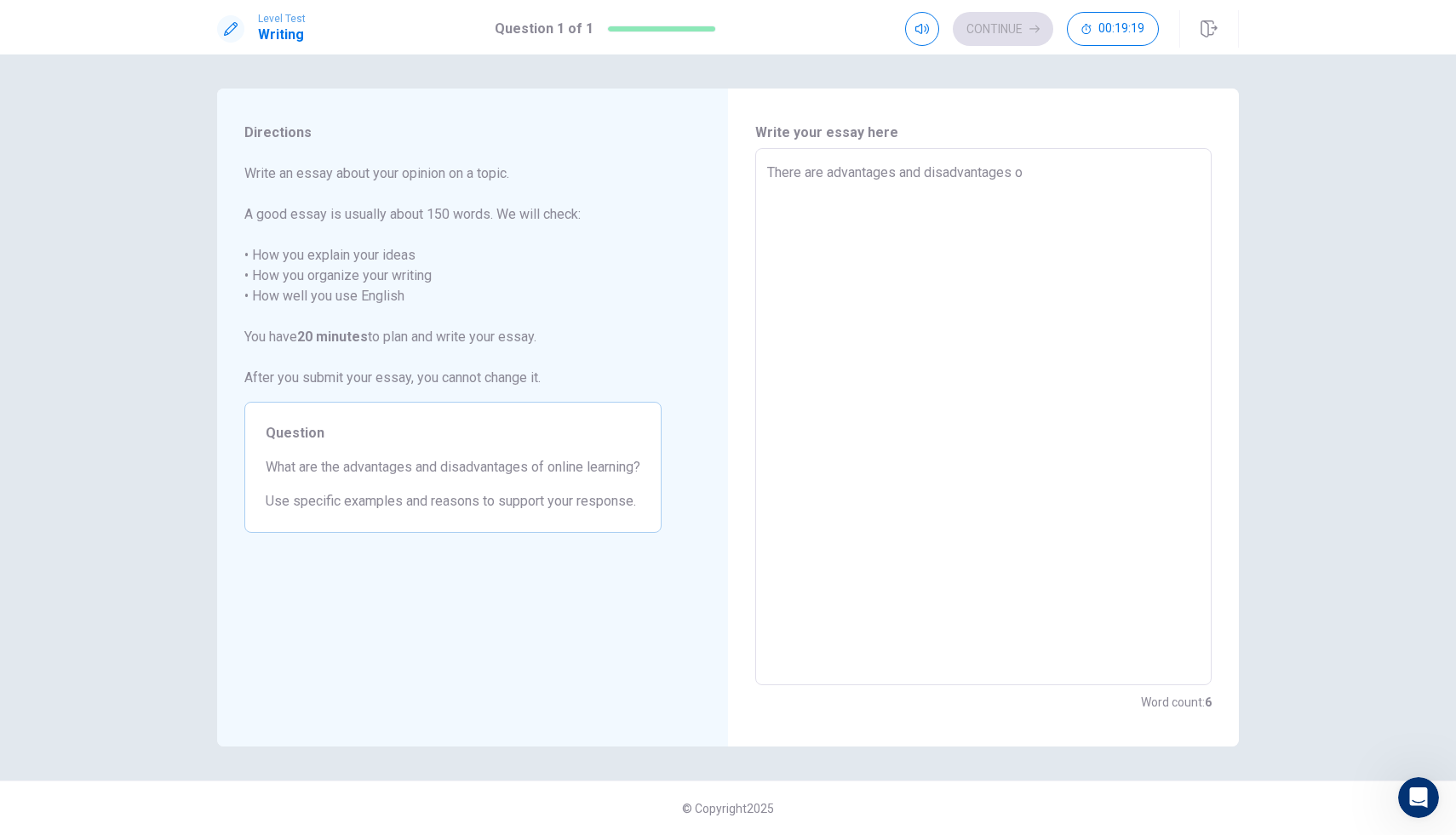
type textarea "x"
type textarea "There are advantages and disadvantages of"
type textarea "x"
type textarea "There are advantages and disadvantages of"
type textarea "x"
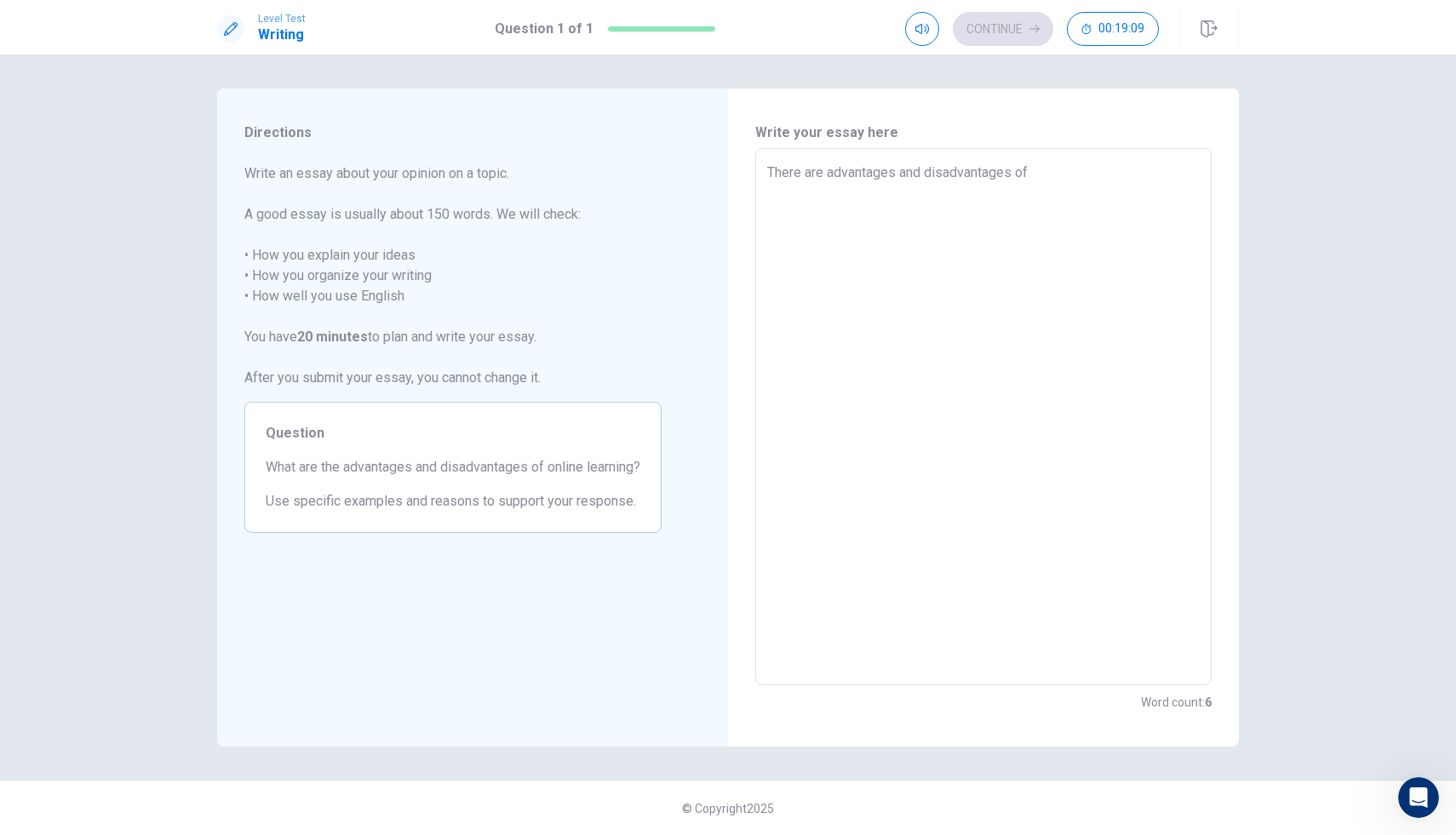
type textarea "There are advantages and disadvantages of o"
type textarea "x"
type textarea "There are advantages and disadvantages of on"
type textarea "x"
type textarea "There are advantages and disadvantages of onl"
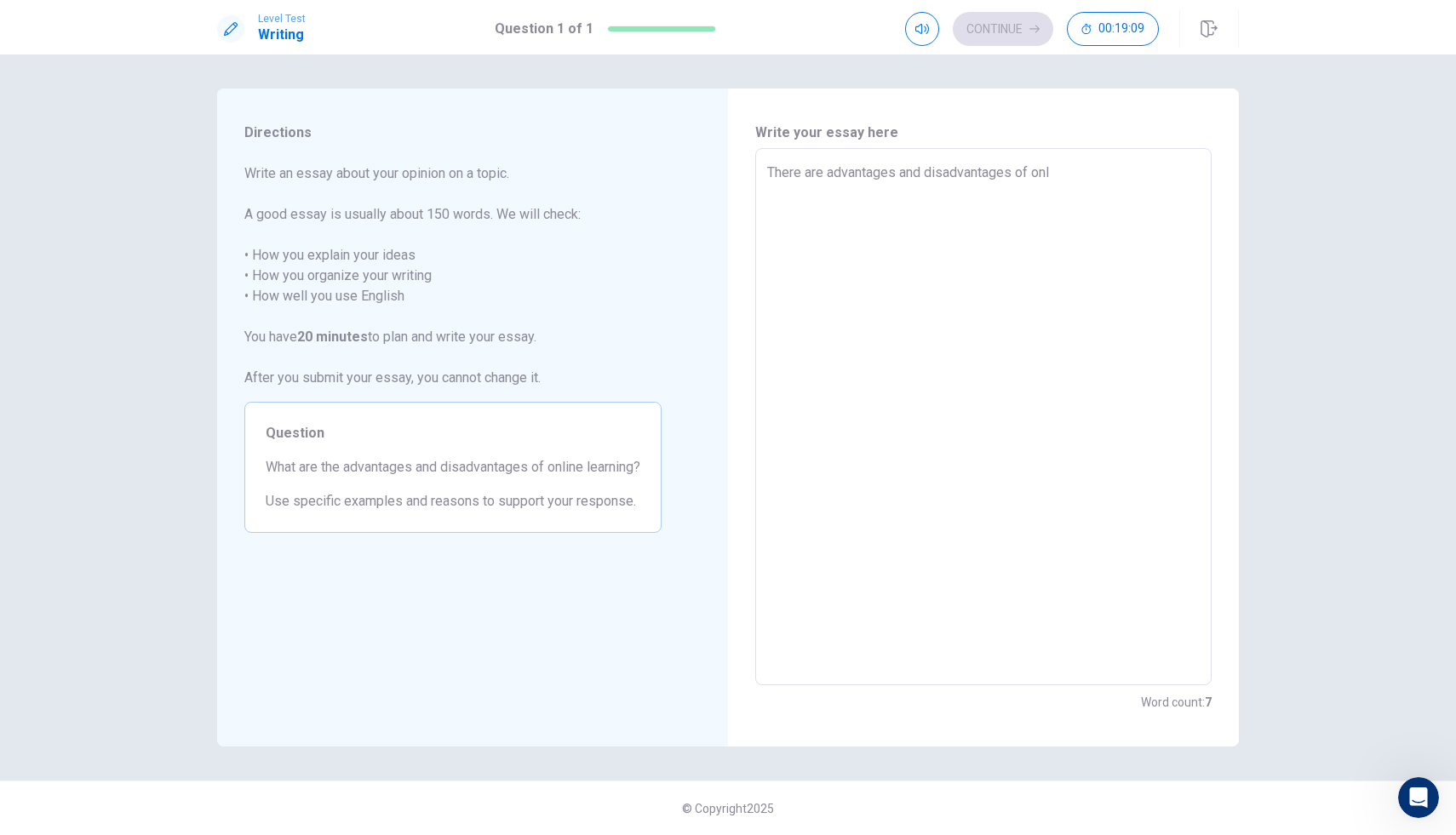
type textarea "x"
type textarea "There are advantages and disadvantages of onli"
type textarea "x"
type textarea "There are advantages and disadvantages of onlin"
type textarea "x"
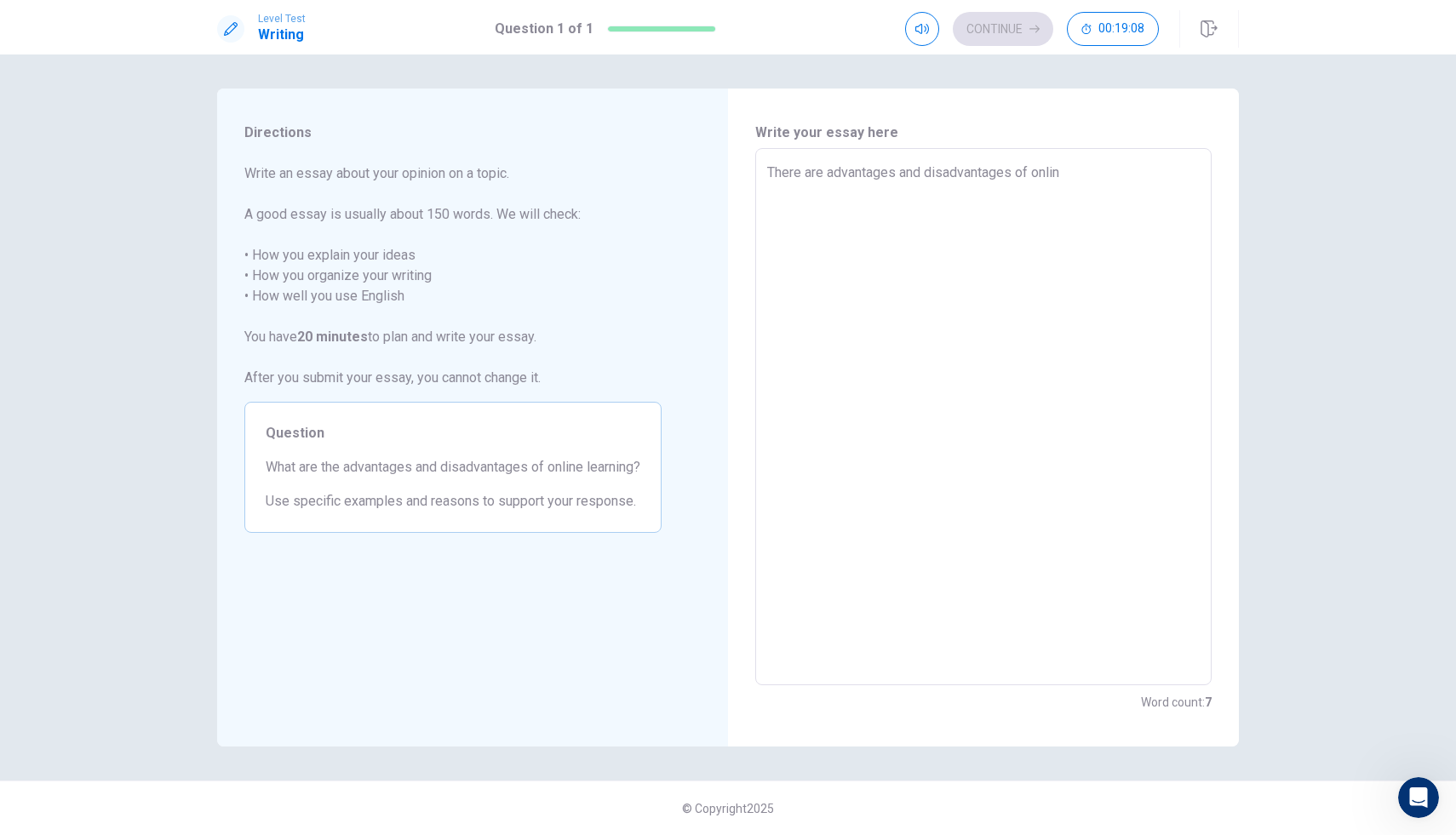
type textarea "There are advantages and disadvantages of online"
type textarea "x"
type textarea "There are advantages and disadvantages of online"
type textarea "x"
type textarea "There are advantages and disadvantages of online l"
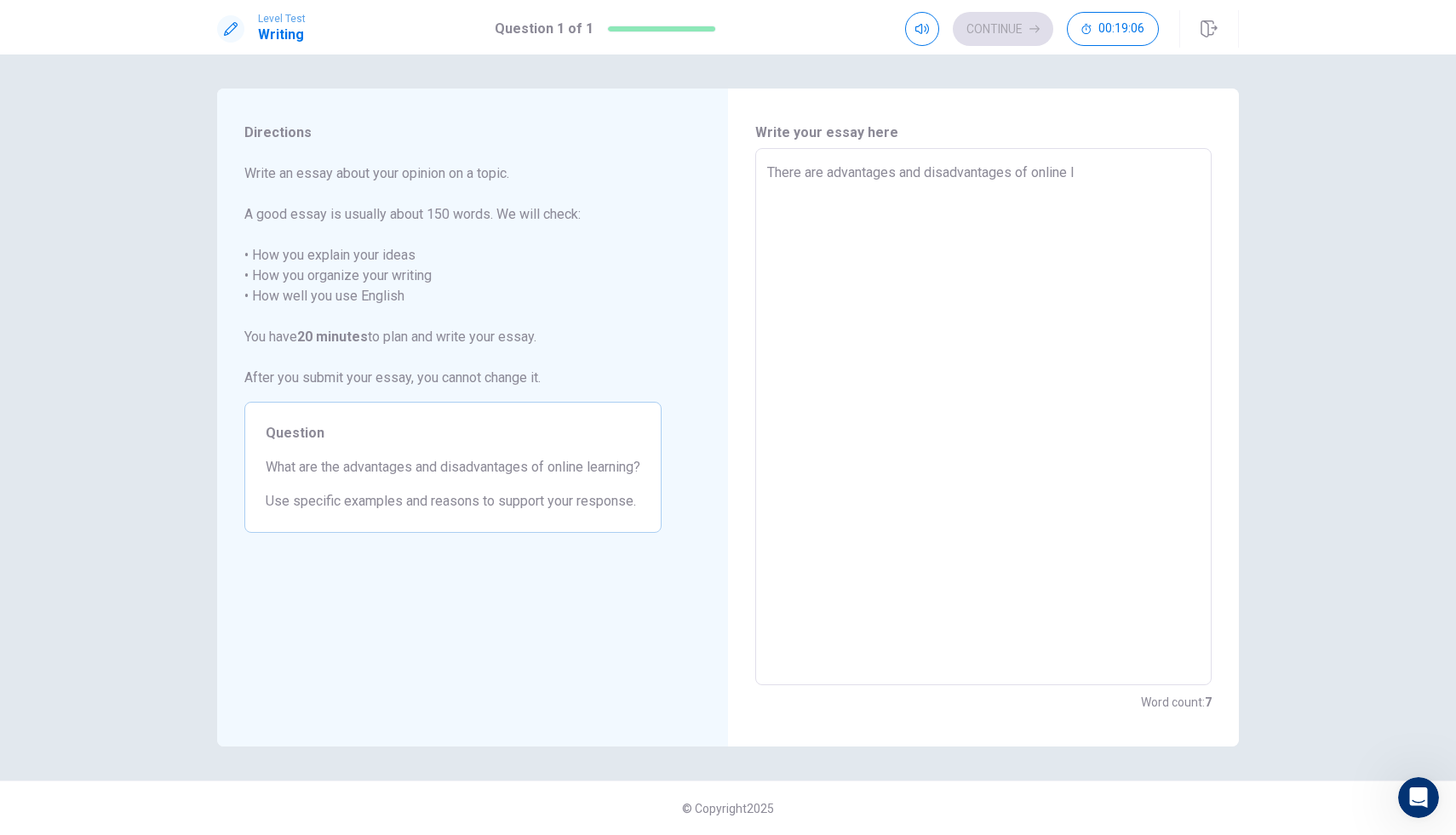
type textarea "x"
type textarea "There are advantages and disadvantages of online le"
type textarea "x"
type textarea "There are advantages and disadvantages of online lea"
type textarea "x"
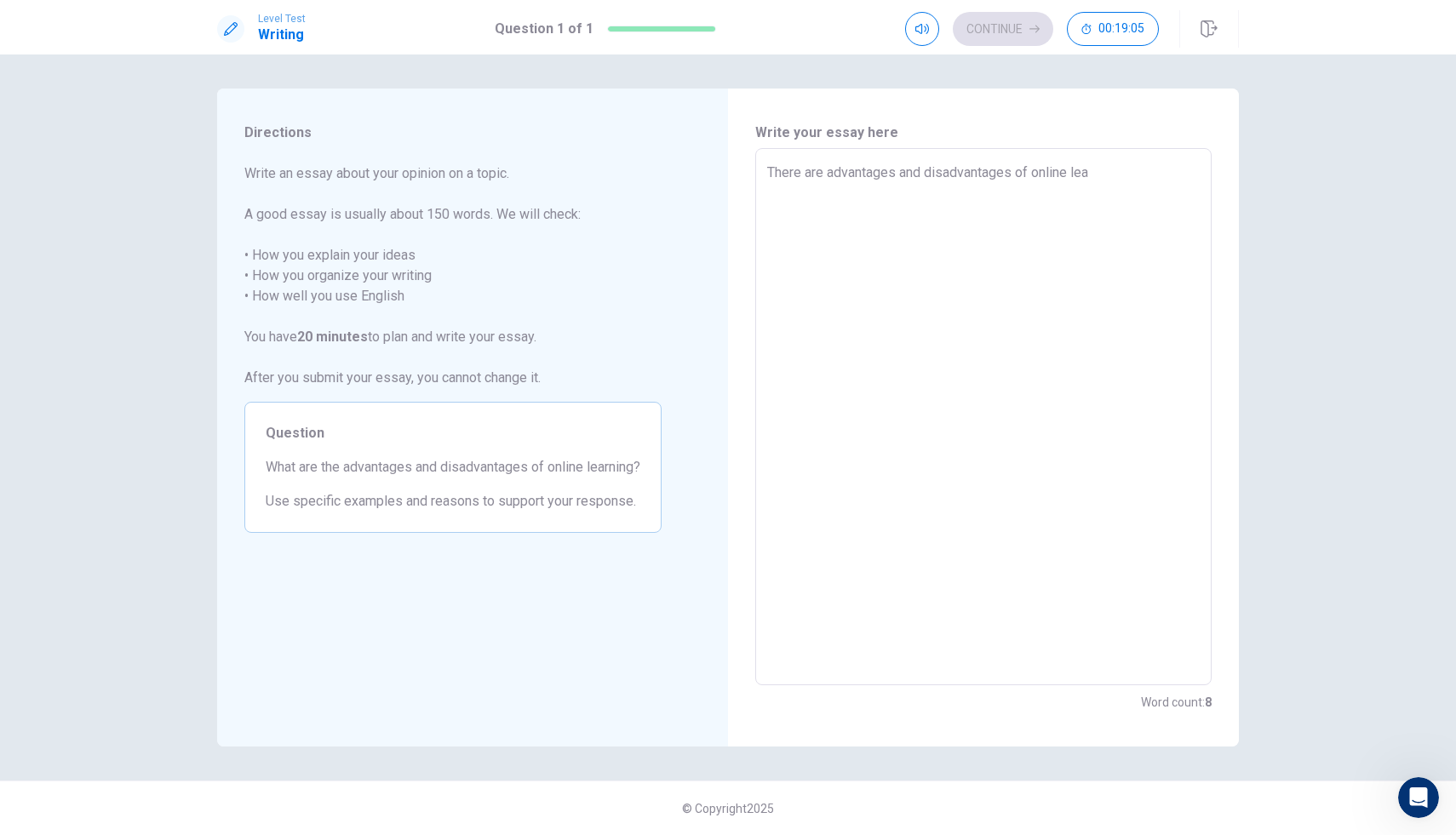
type textarea "There are advantages and disadvantages of online [PERSON_NAME]"
type textarea "x"
type textarea "There are advantages and disadvantages of online learn"
type textarea "x"
type textarea "There are advantages and disadvantages of online learni"
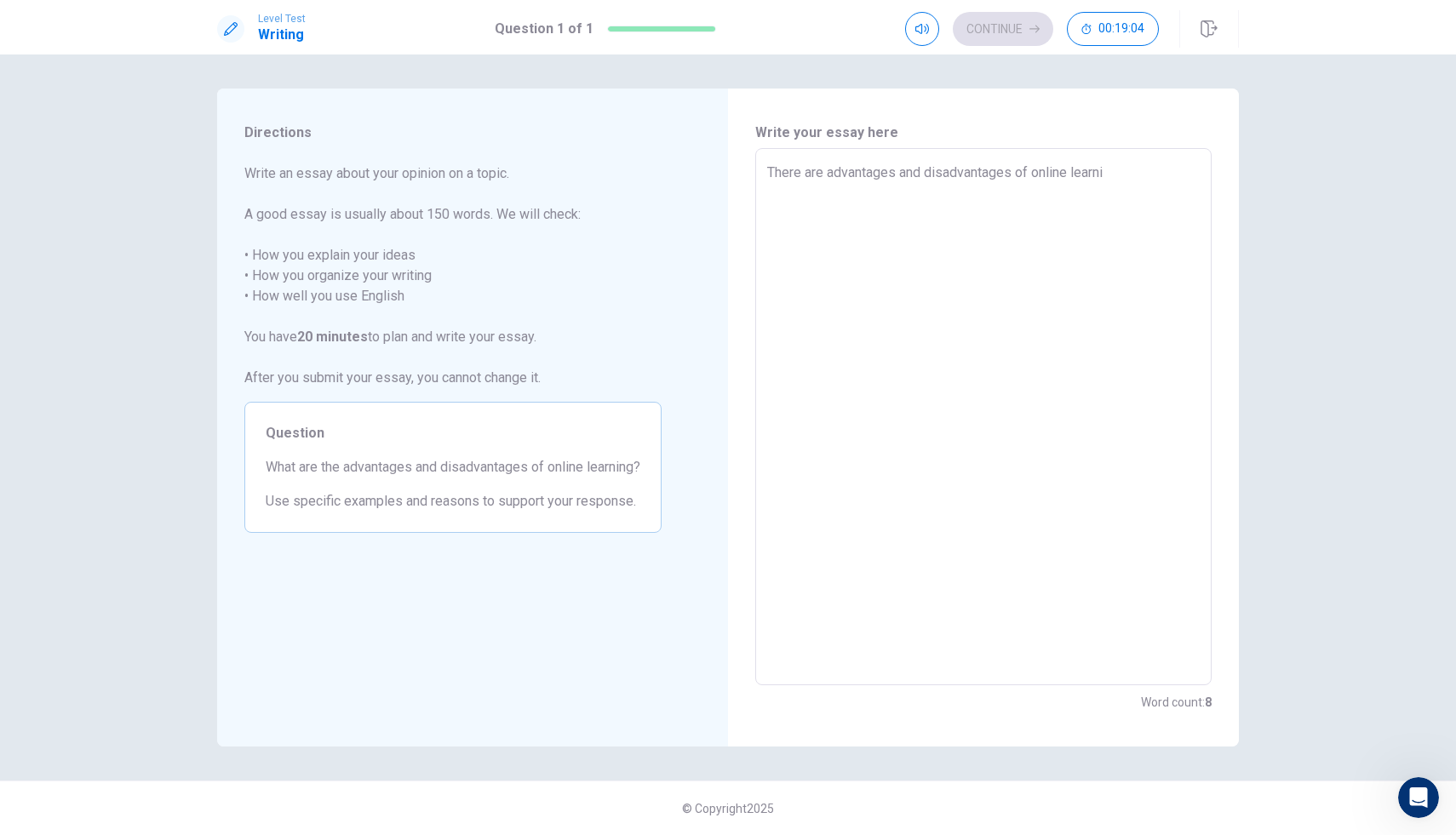
type textarea "x"
type textarea "There are advantages and disadvantages of online learnin"
type textarea "x"
type textarea "There are advantages and disadvantages of online learning"
type textarea "x"
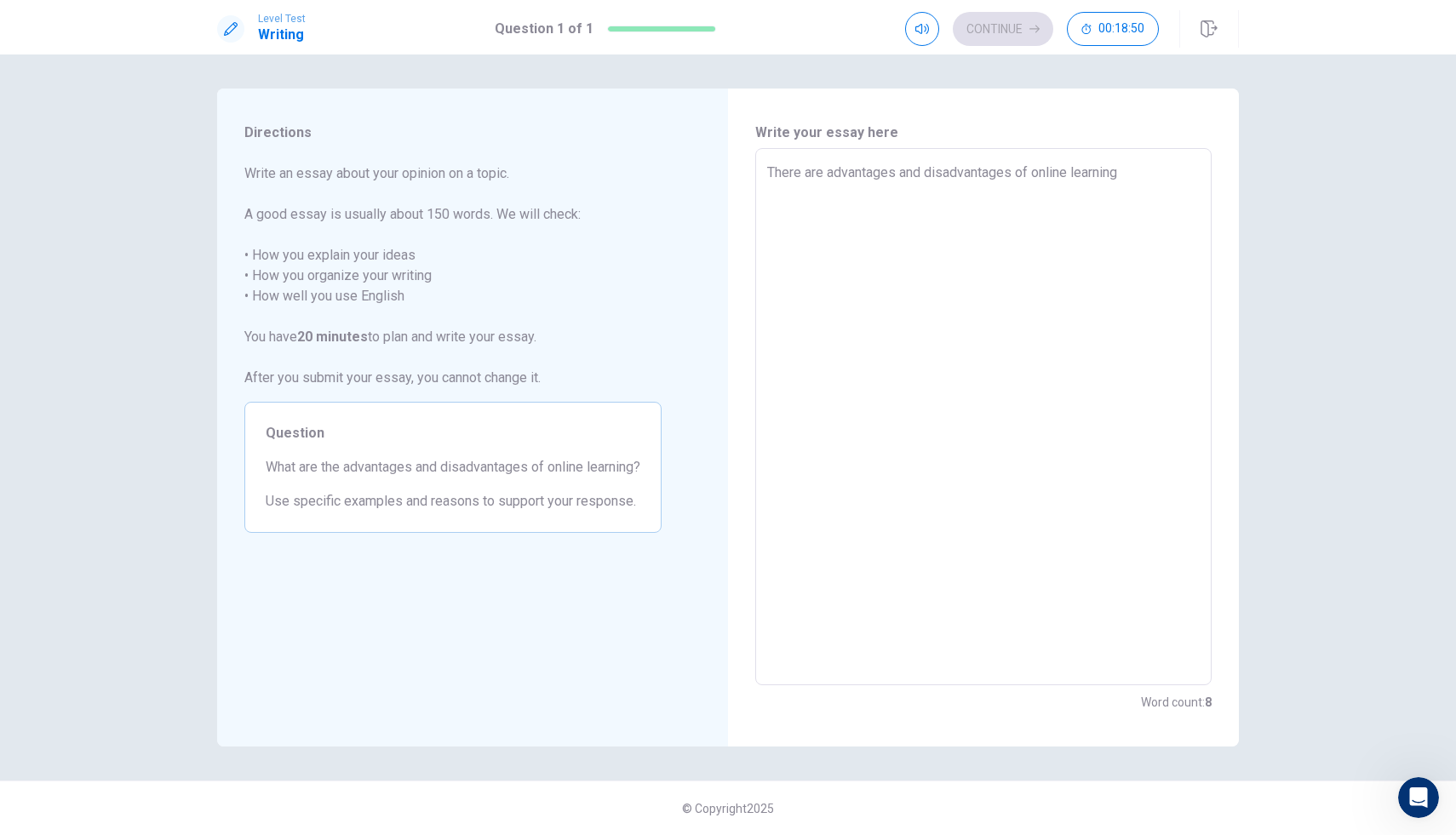
type textarea "There are advantages and disadvantages of online learning."
type textarea "x"
type textarea "There are advantages and disadvantages of online learning.L"
type textarea "x"
type textarea "There are advantages and disadvantages of online learning.Le"
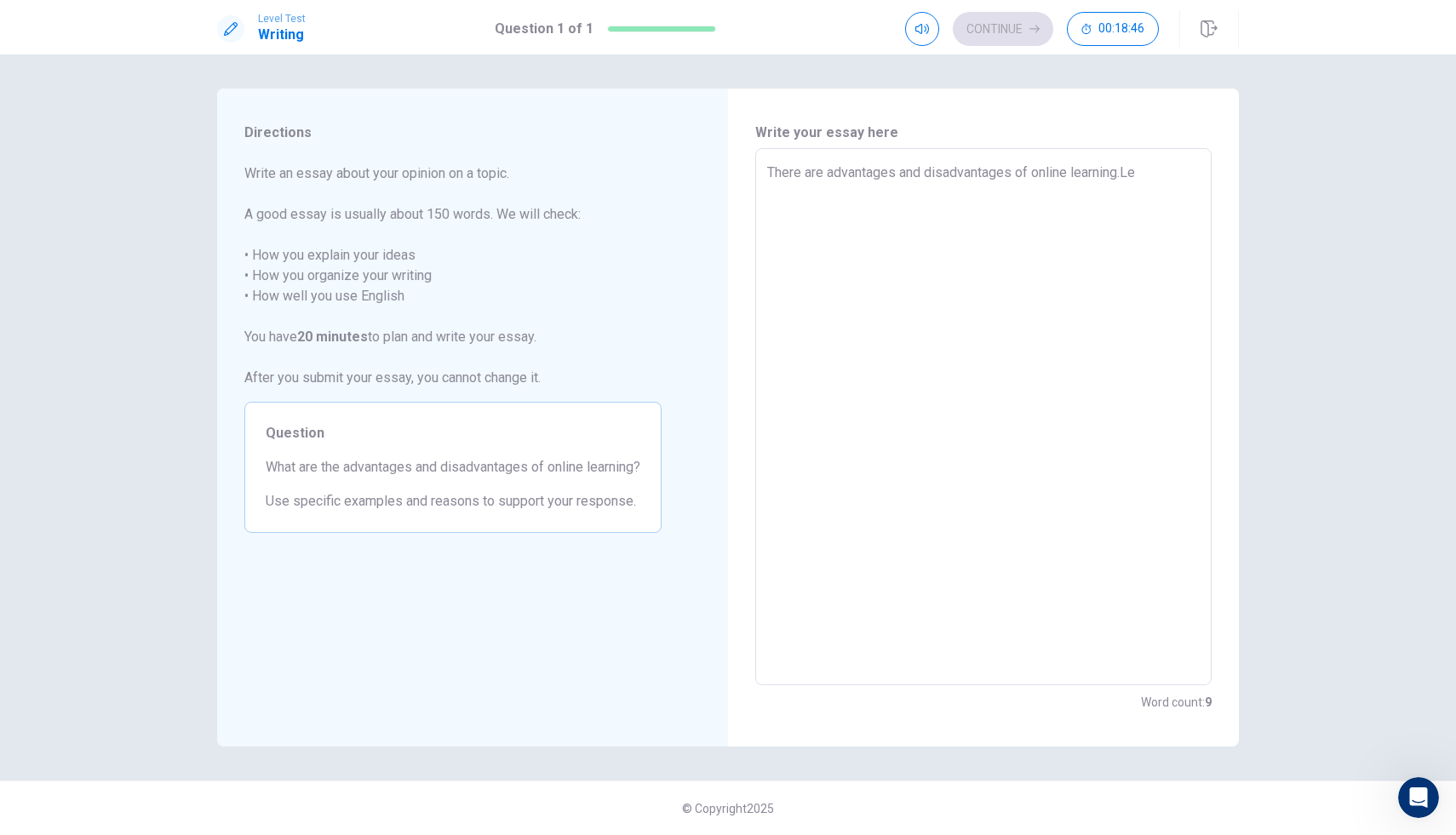
type textarea "x"
type textarea "There are advantages and disadvantages of online learning.Let"
type textarea "x"
type textarea "There are advantages and disadvantages of online learning.Lets"
type textarea "x"
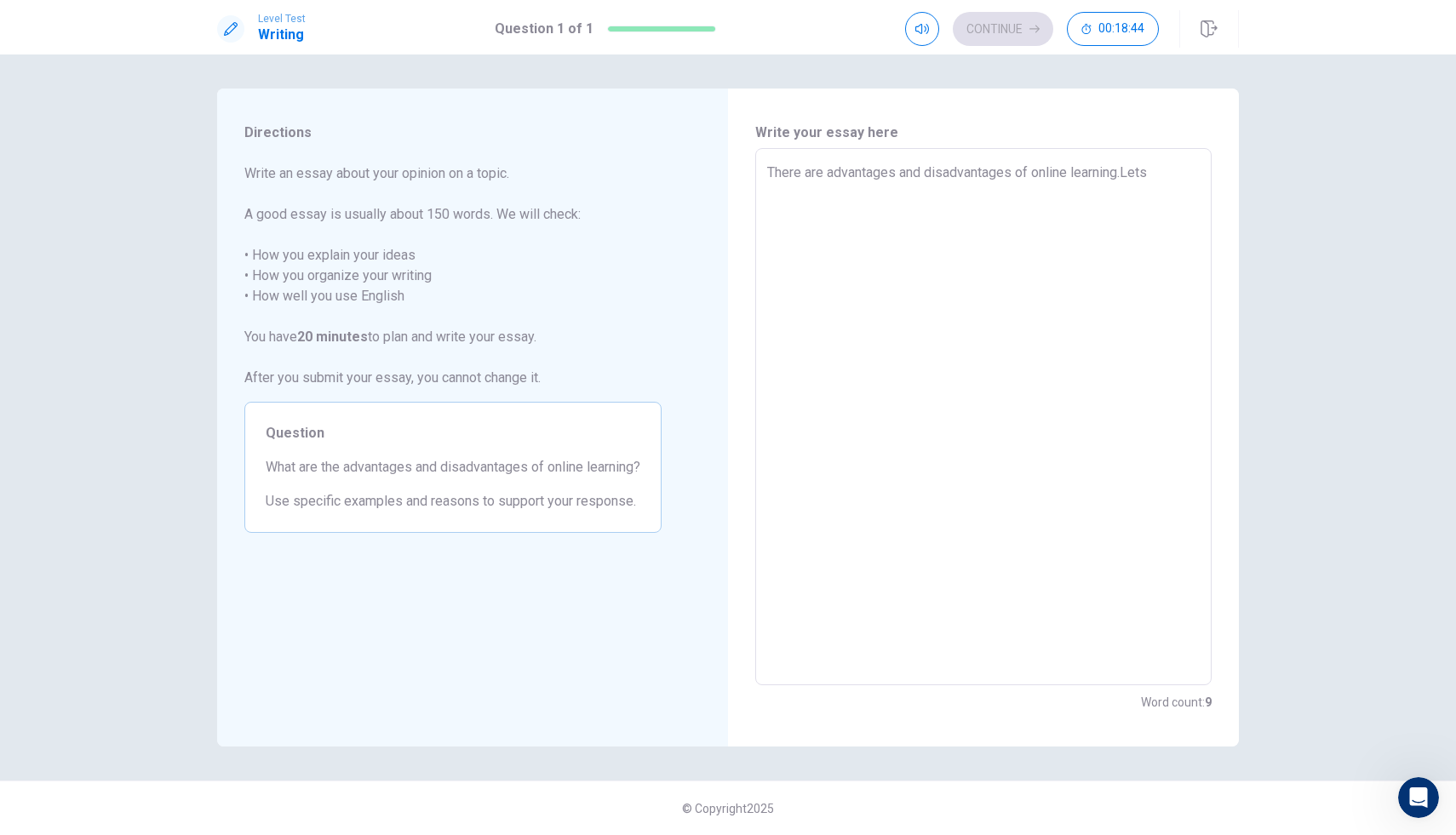
type textarea "There are advantages and disadvantages of online learning.Lets"
type textarea "x"
type textarea "There are advantages and disadvantages of online learning.Lets t"
type textarea "x"
type textarea "There are advantages and disadvantages of online learning.Lets ta"
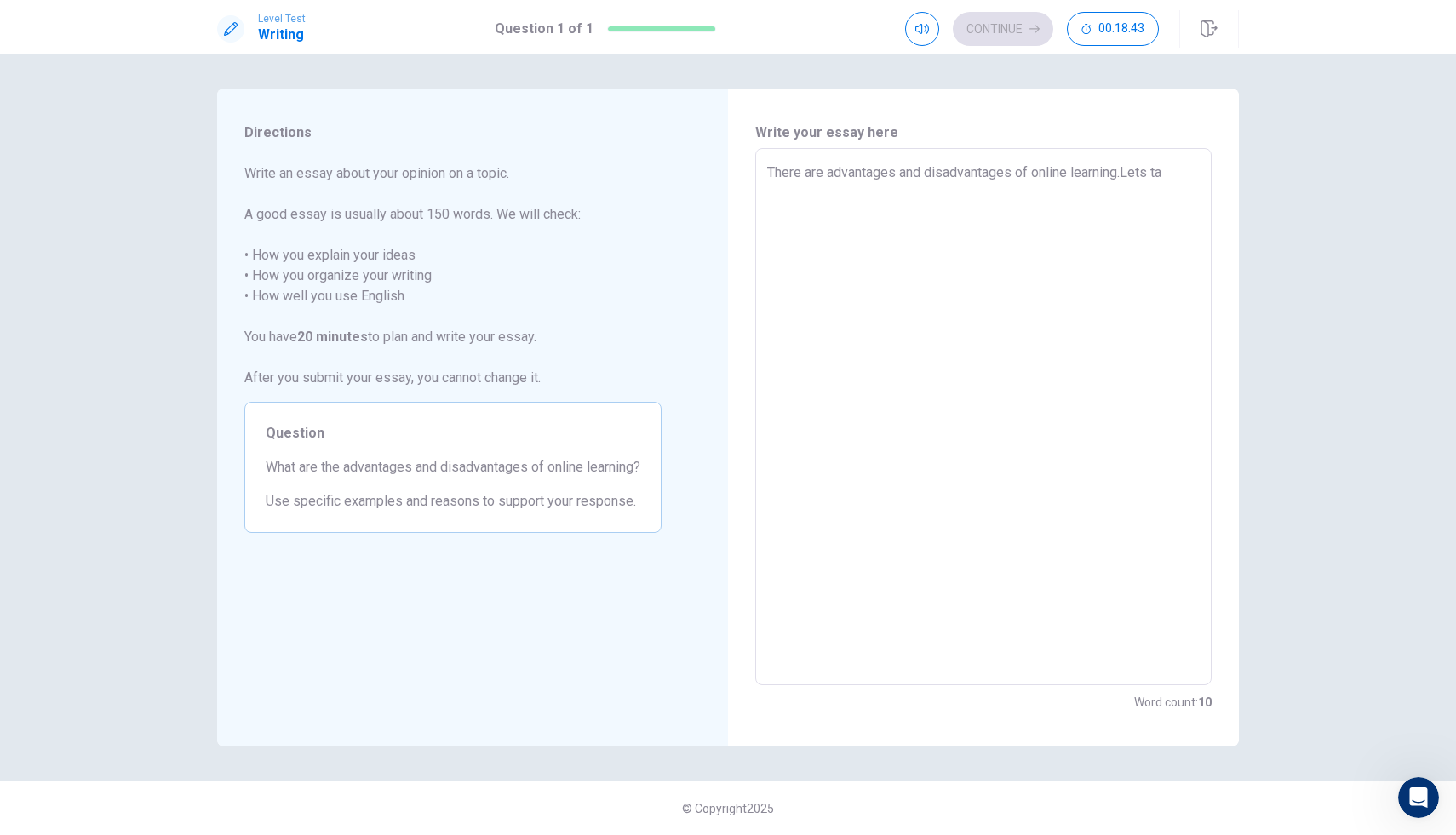
type textarea "x"
type textarea "There are advantages and disadvantages of online learning.Lets tal"
type textarea "x"
type textarea "There are advantages and disadvantages of online learning.Lets talk"
type textarea "x"
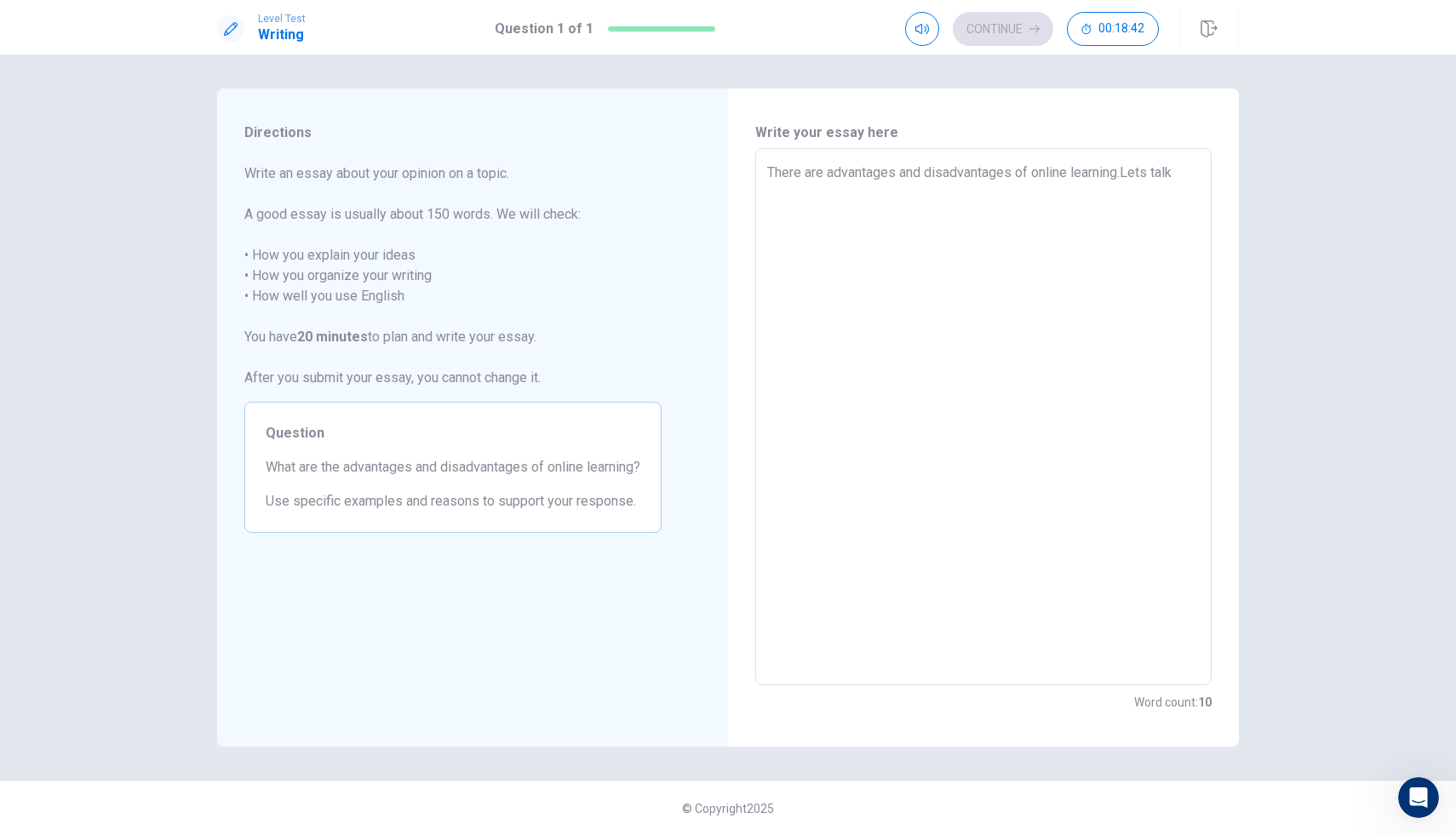
type textarea "There are advantages and disadvantages of online learning.Lets talk"
type textarea "x"
type textarea "There are advantages and disadvantages of online learning.Lets talk a"
type textarea "x"
type textarea "There are advantages and disadvantages of online learning.Lets talk ab"
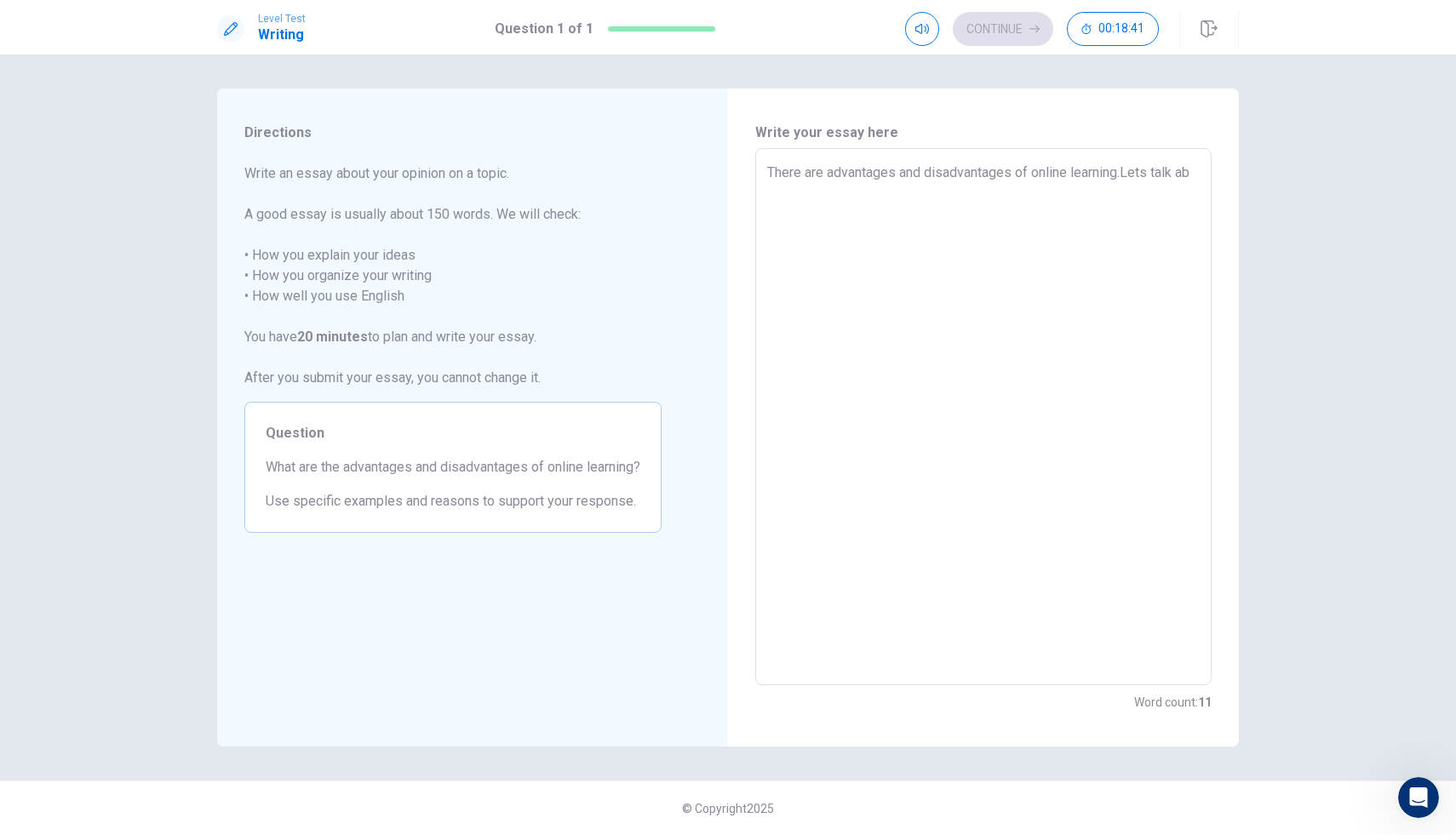
type textarea "x"
type textarea "There are advantages and disadvantages of online learning.Lets talk abo"
type textarea "x"
type textarea "There are advantages and disadvantages of online learning.Lets talk abou"
type textarea "x"
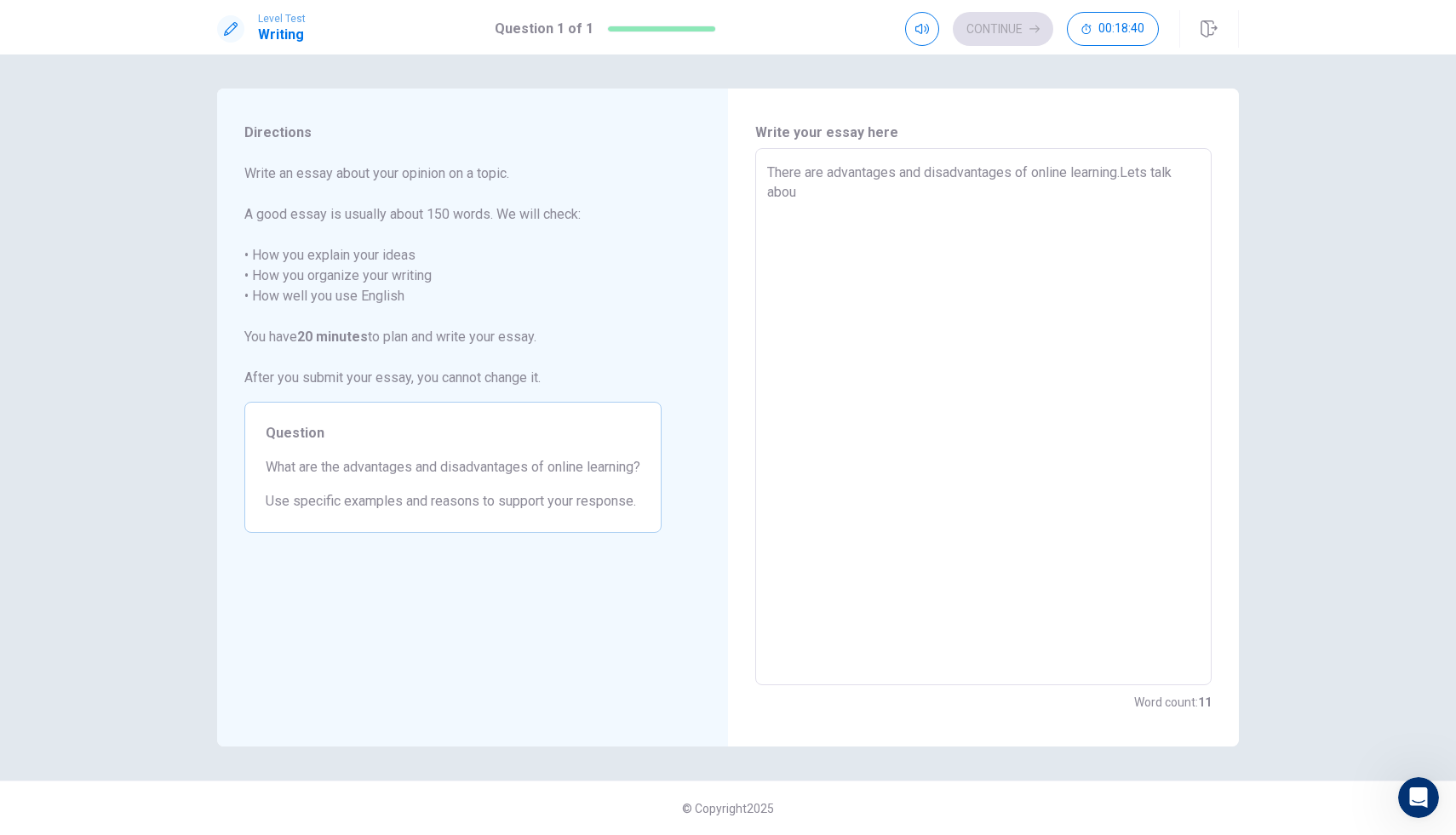
type textarea "There are advantages and disadvantages of online learning.Lets talk about"
type textarea "x"
type textarea "There are advantages and disadvantages of online learning.Lets talk about"
type textarea "x"
type textarea "There are advantages and disadvantages of online learning.Lets talk about t"
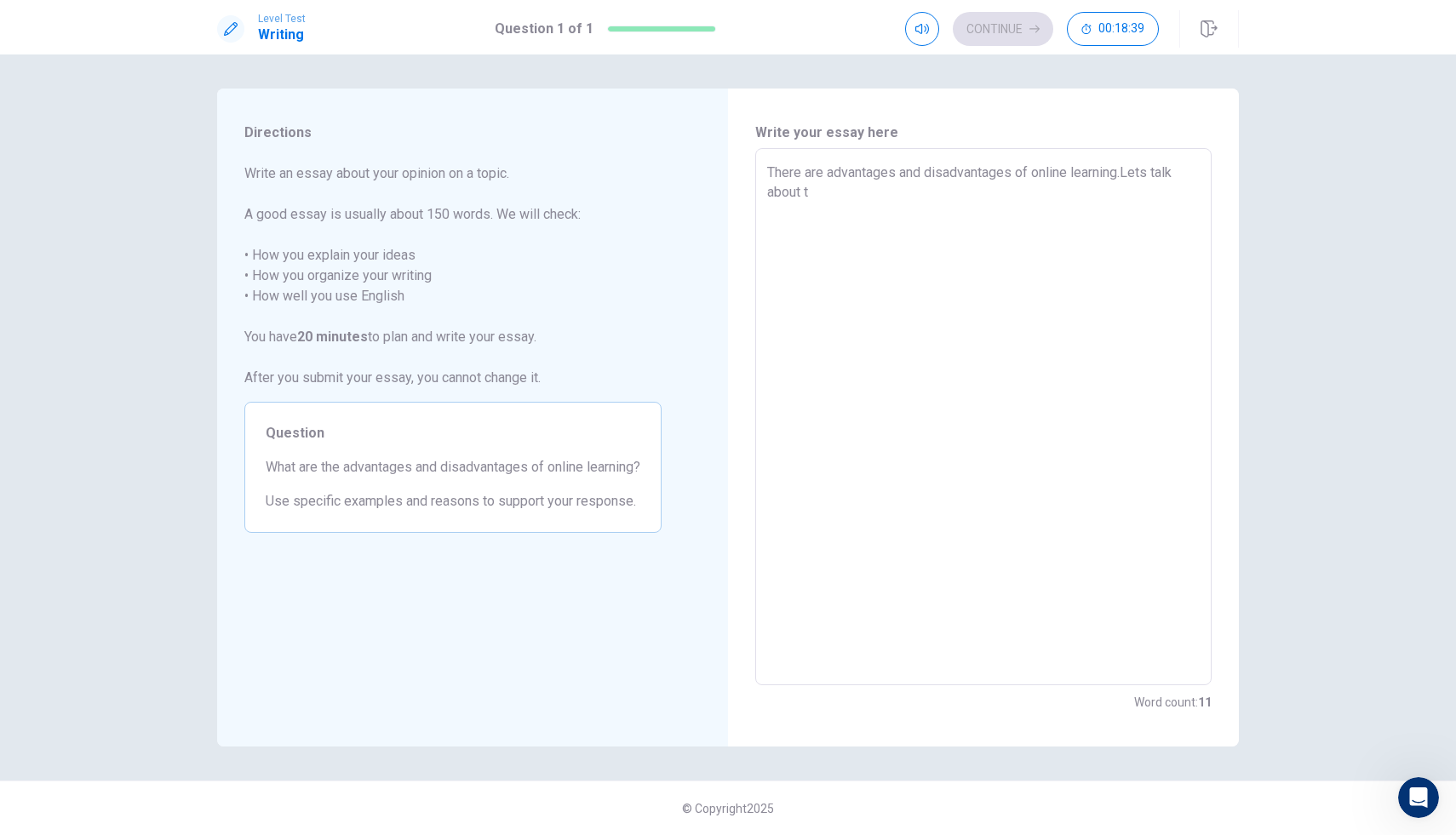
type textarea "x"
type textarea "There are advantages and disadvantages of online learning.Lets talk about th"
type textarea "x"
type textarea "There are advantages and disadvantages of online learning.Lets talk about the"
type textarea "x"
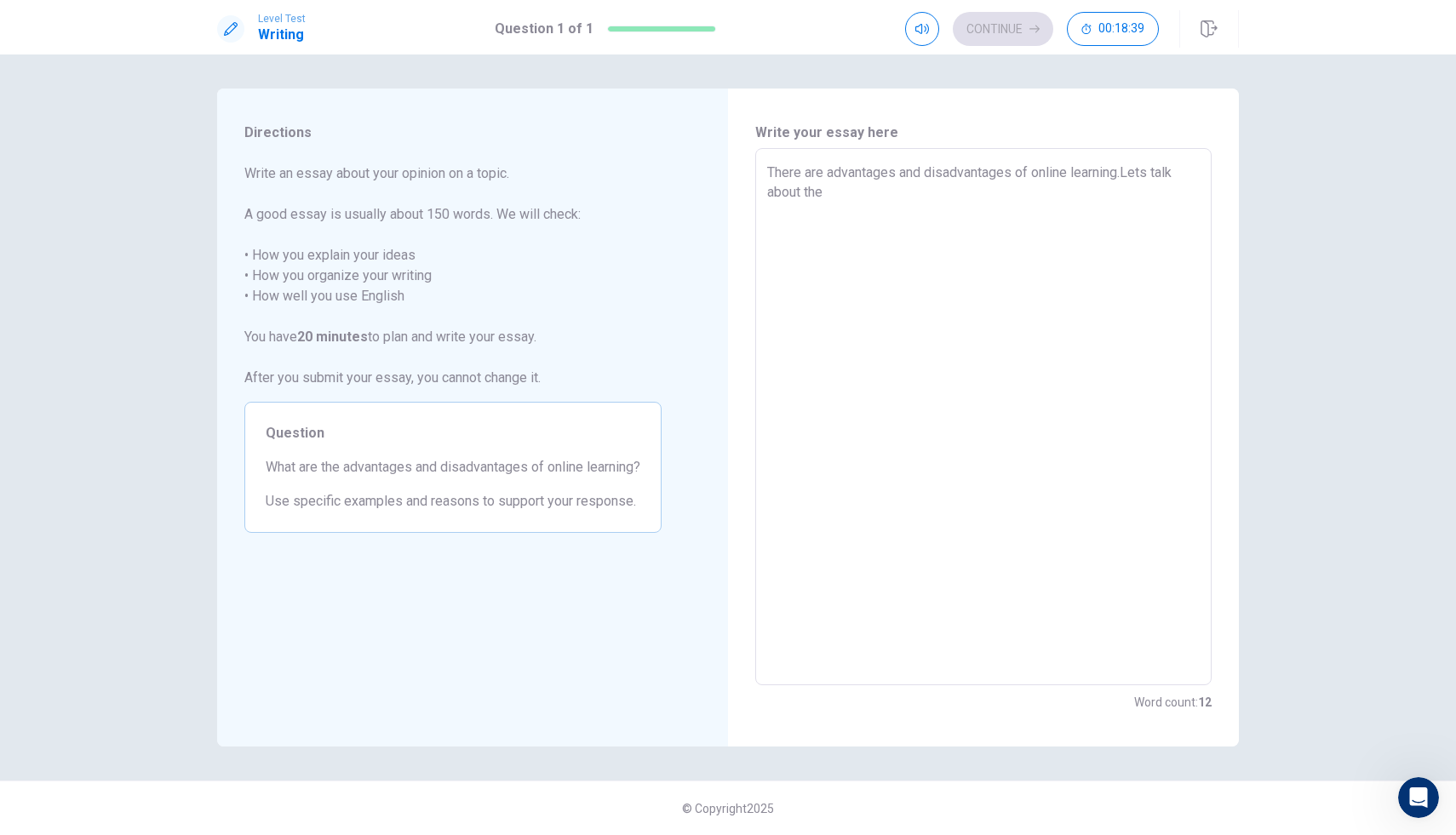
type textarea "There are advantages and disadvantages of online learning.Lets talk about the"
type textarea "x"
type textarea "There are advantages and disadvantages of online learning.Lets talk about the d"
type textarea "x"
type textarea "There are advantages and disadvantages of online learning.Lets talk about the da"
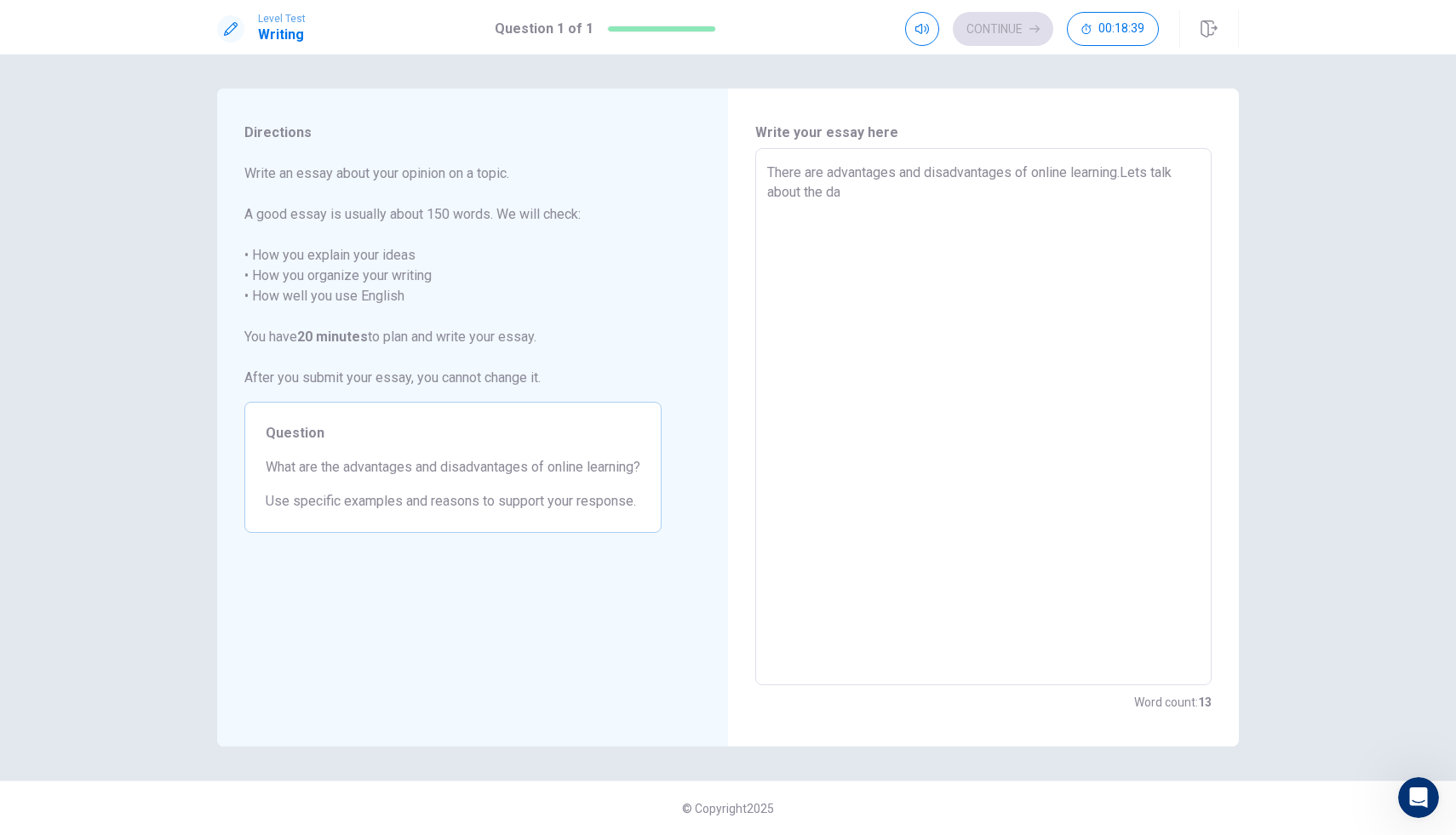
type textarea "x"
type textarea "There are advantages and disadvantages of online learning.Lets talk about the d"
type textarea "x"
type textarea "There are advantages and disadvantages of online learning.Lets talk about the"
type textarea "x"
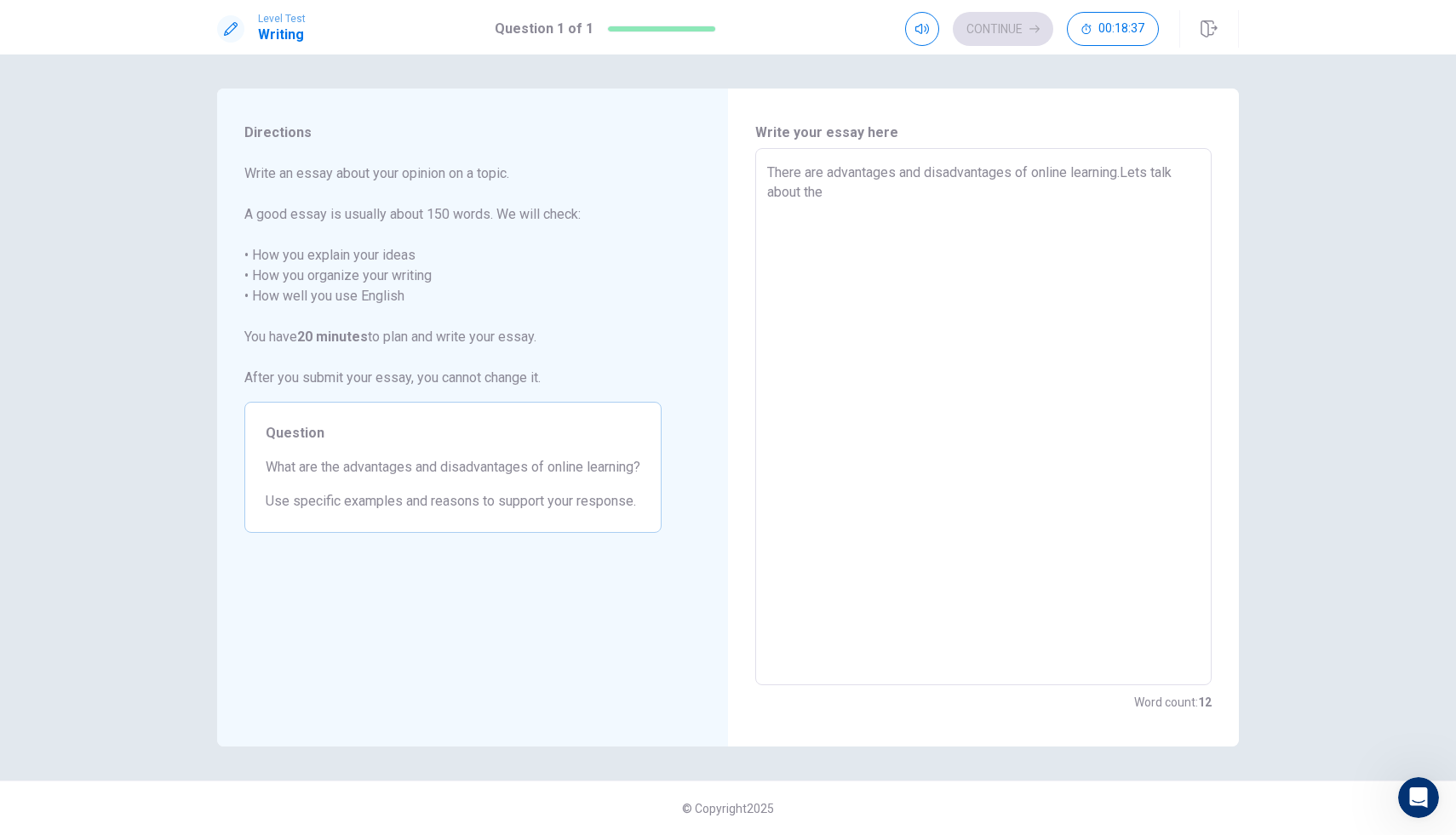
type textarea "There are advantages and disadvantages of online learning.Lets talk about the a"
type textarea "x"
type textarea "There are advantages and disadvantages of online learning.Lets talk about the ad"
type textarea "x"
type textarea "There are advantages and disadvantages of online learning.Lets talk about the a…"
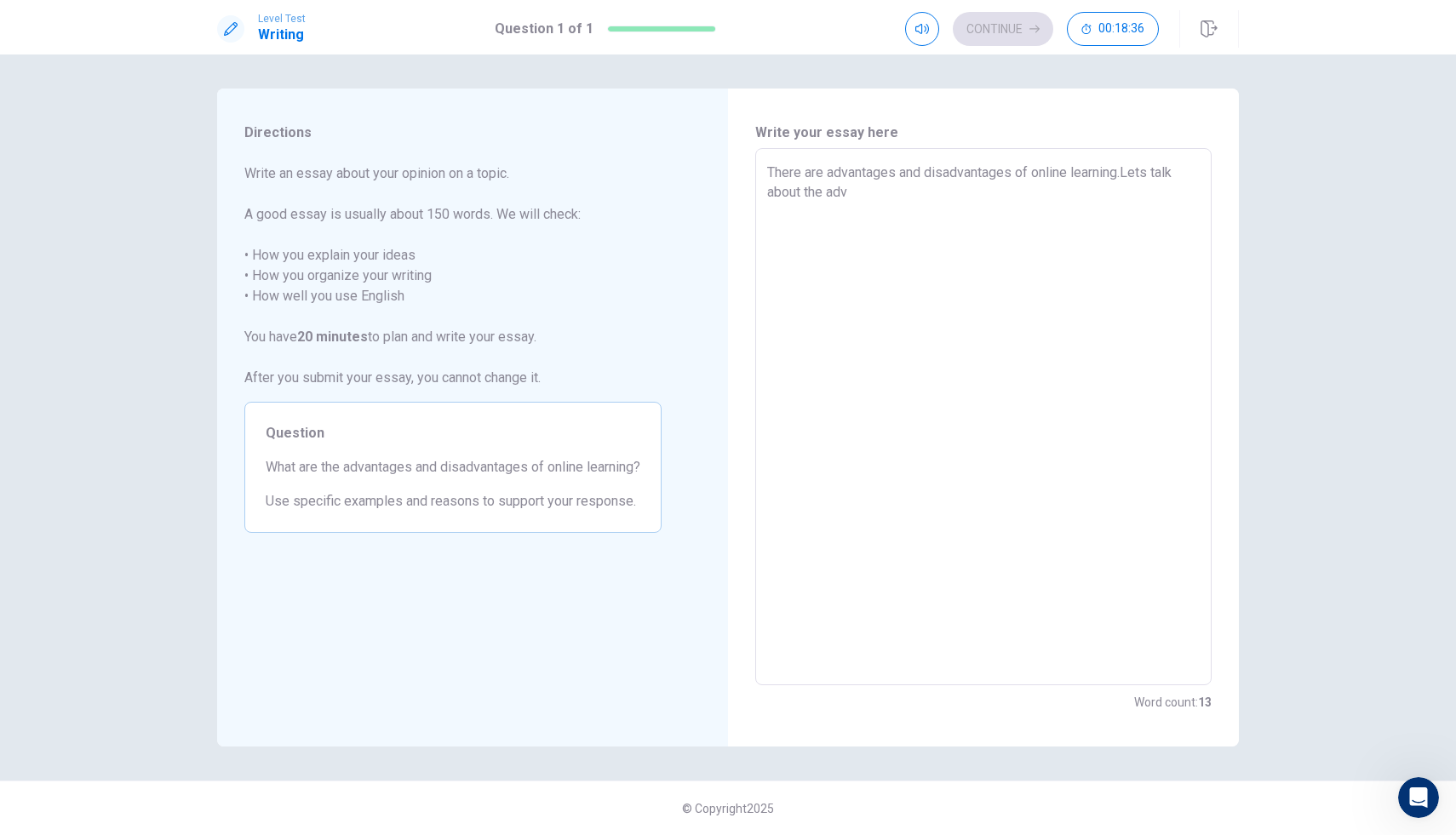
type textarea "x"
type textarea "There are advantages and disadvantages of online learning.Lets talk about the a…"
type textarea "x"
type textarea "There are advantages and disadvantages of online learning.Lets talk about the a…"
type textarea "x"
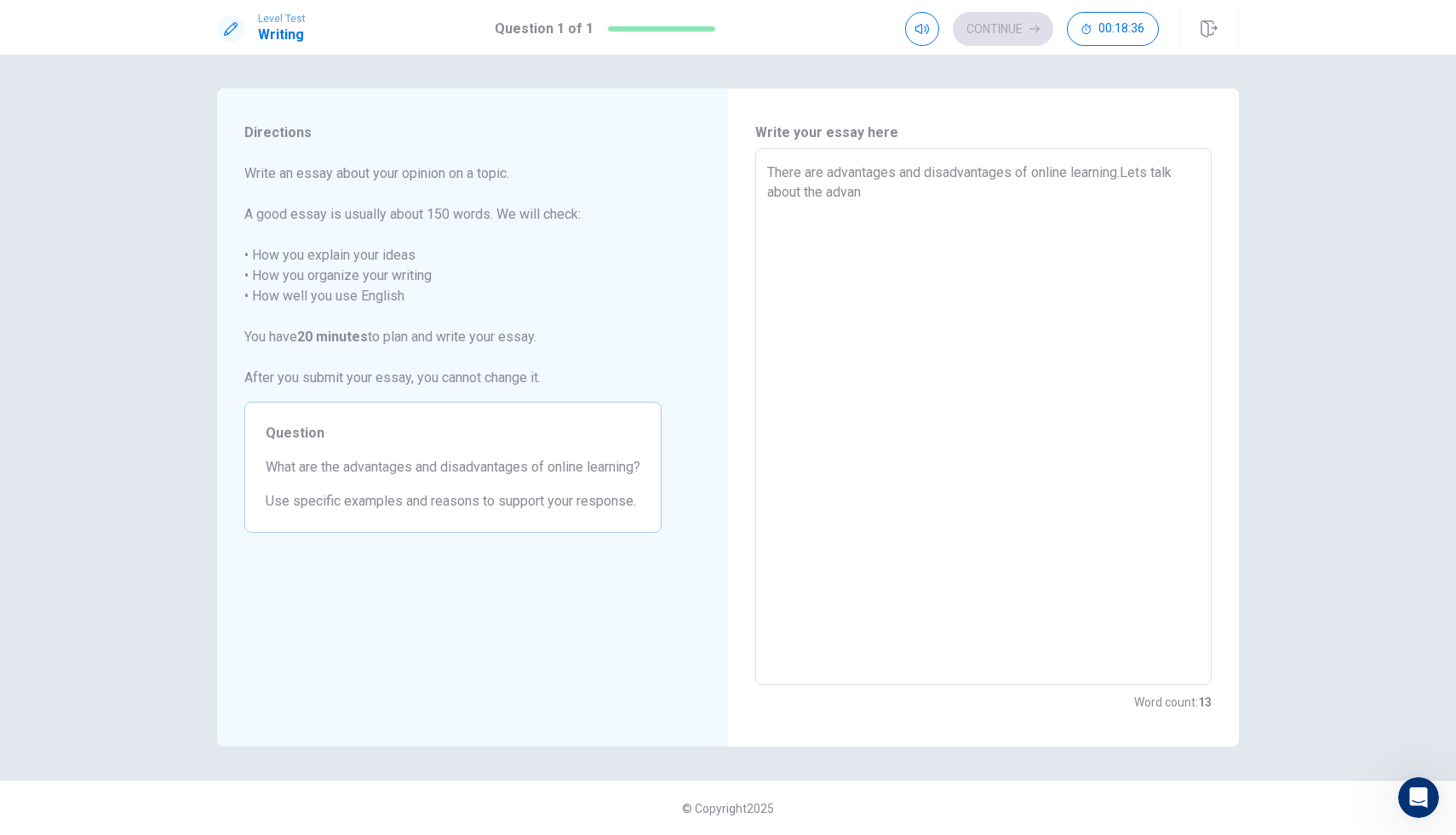
type textarea "There are advantages and disadvantages of online learning.Lets talk about the a…"
type textarea "x"
type textarea "There are advantages and disadvantages of online learning.Lets talk about the a…"
type textarea "x"
type textarea "There are advantages and disadvantages of online learning.Lets talk about the a…"
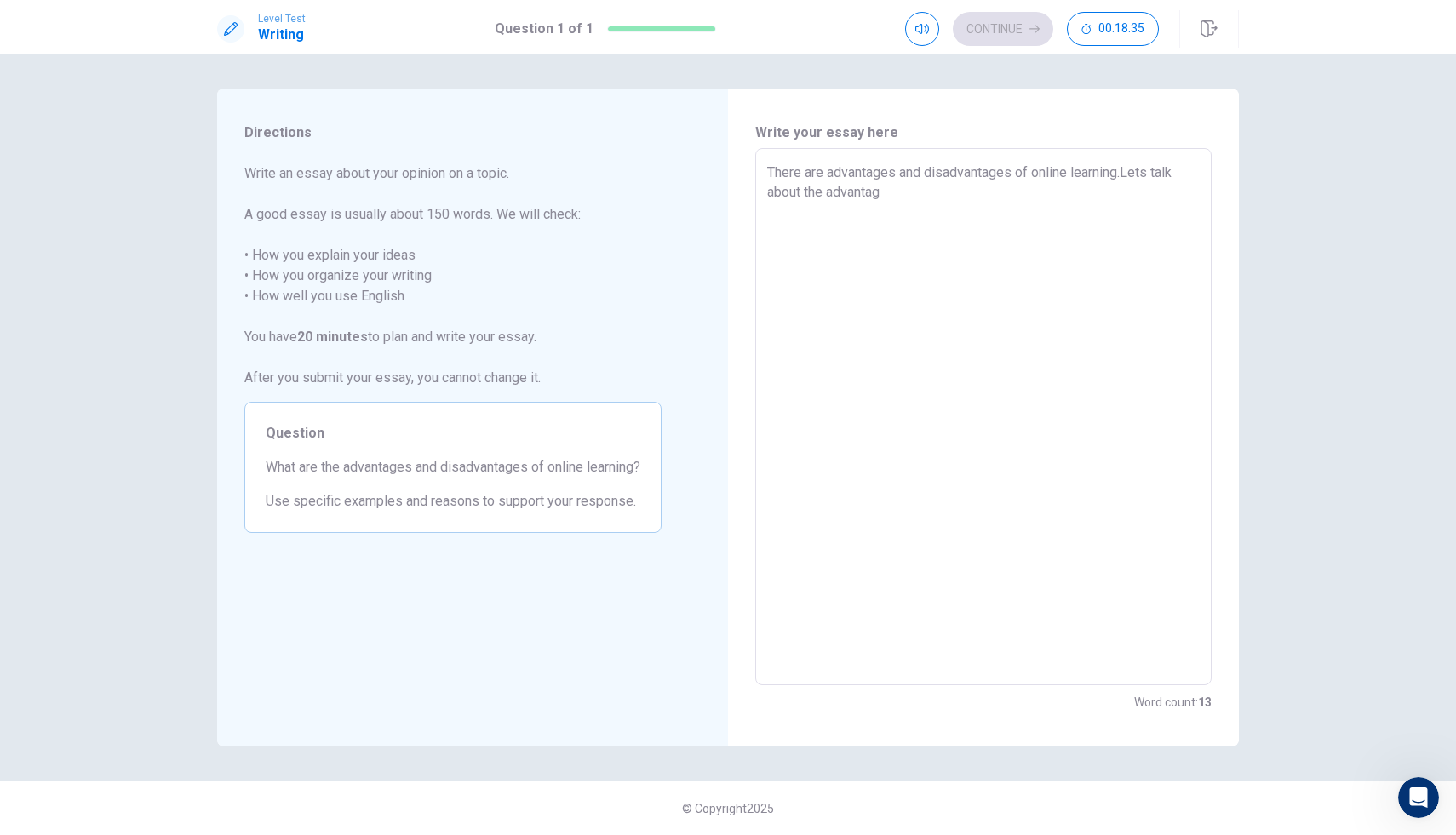
type textarea "x"
type textarea "There are advantages and disadvantages of online learning.Lets talk about the a…"
type textarea "x"
type textarea "There are advantages and disadvantages of online learning.Lets talk about the a…"
type textarea "x"
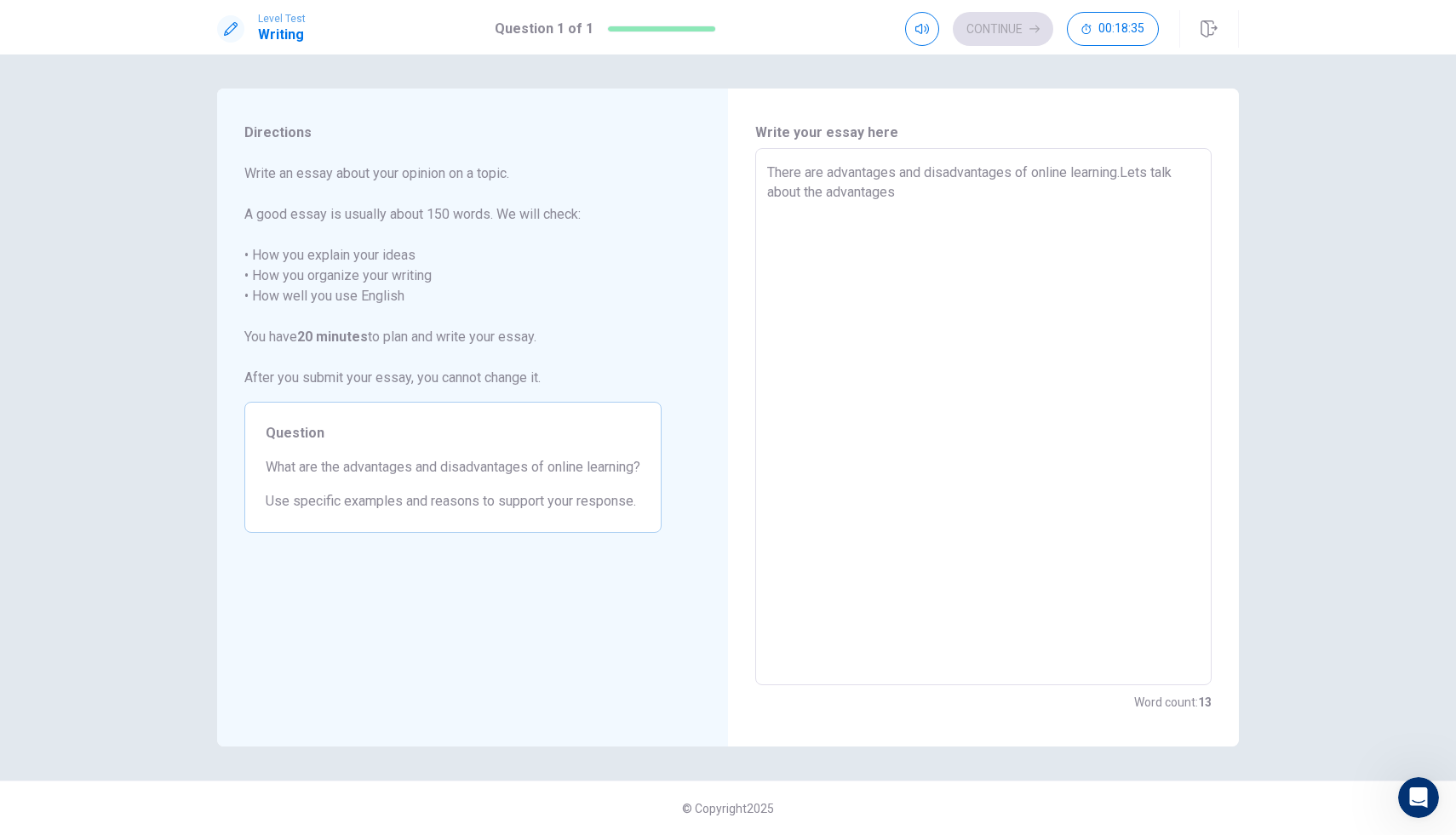
type textarea "There are advantages and disadvantages of online learning.Lets talk about the a…"
type textarea "x"
type textarea "There are advantages and disadvantages of online learning.Lets talk about the a…"
type textarea "x"
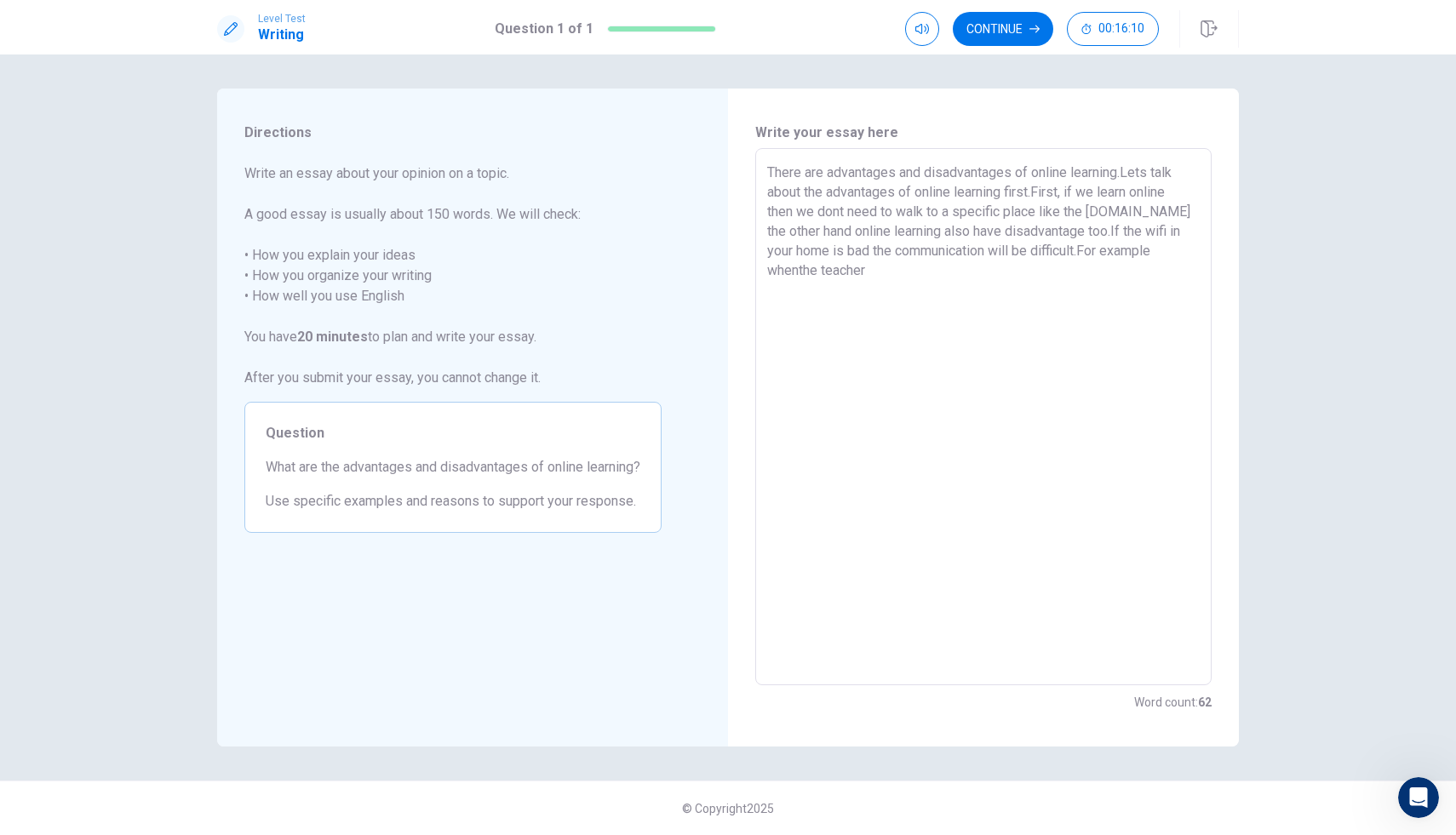
click at [800, 271] on textarea "There are advantages and disadvantages of online learning.Lets talk about the a…" at bounding box center [984, 417] width 433 height 509
click at [893, 268] on textarea "There are advantages and disadvantages of online learning.Lets talk about the a…" at bounding box center [984, 417] width 433 height 509
click at [955, 290] on textarea "There are advantages and disadvantages of online learning.Lets talk about the a…" at bounding box center [984, 417] width 433 height 509
click at [1003, 289] on textarea "There are advantages and disadvantages of online learning.Lets talk about the a…" at bounding box center [984, 417] width 433 height 509
click at [1010, 290] on textarea "There are advantages and disadvantages of online learning.Lets talk about the a…" at bounding box center [984, 417] width 433 height 509
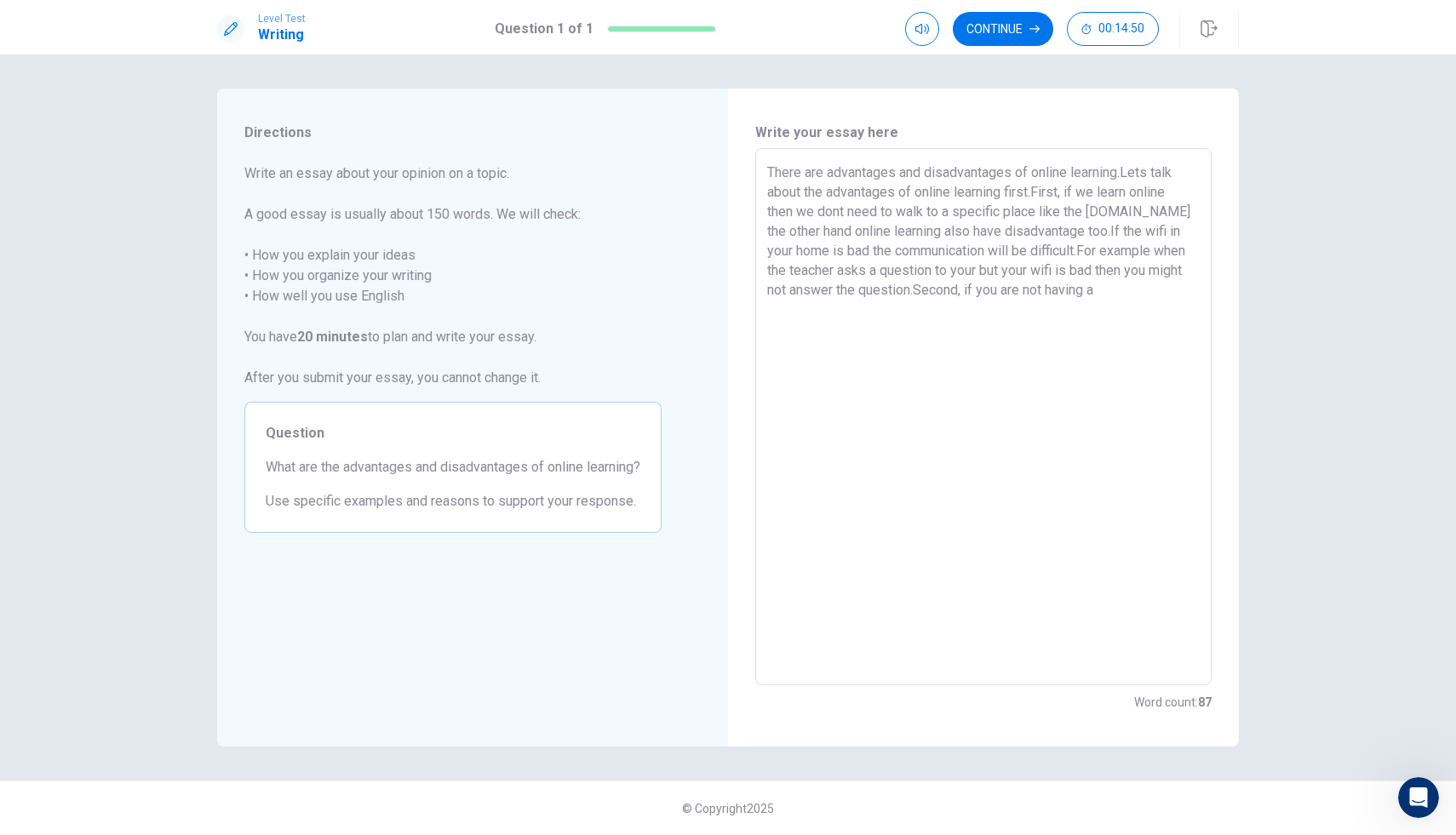
click at [1153, 293] on textarea "There are advantages and disadvantages of online learning.Lets talk about the a…" at bounding box center [984, 417] width 433 height 509
click at [1042, 328] on textarea "There are advantages and disadvantages of online learning.Lets talk about the a…" at bounding box center [984, 417] width 433 height 509
click at [1140, 331] on textarea "There are advantages and disadvantages of online learning.Lets talk about the a…" at bounding box center [984, 417] width 433 height 509
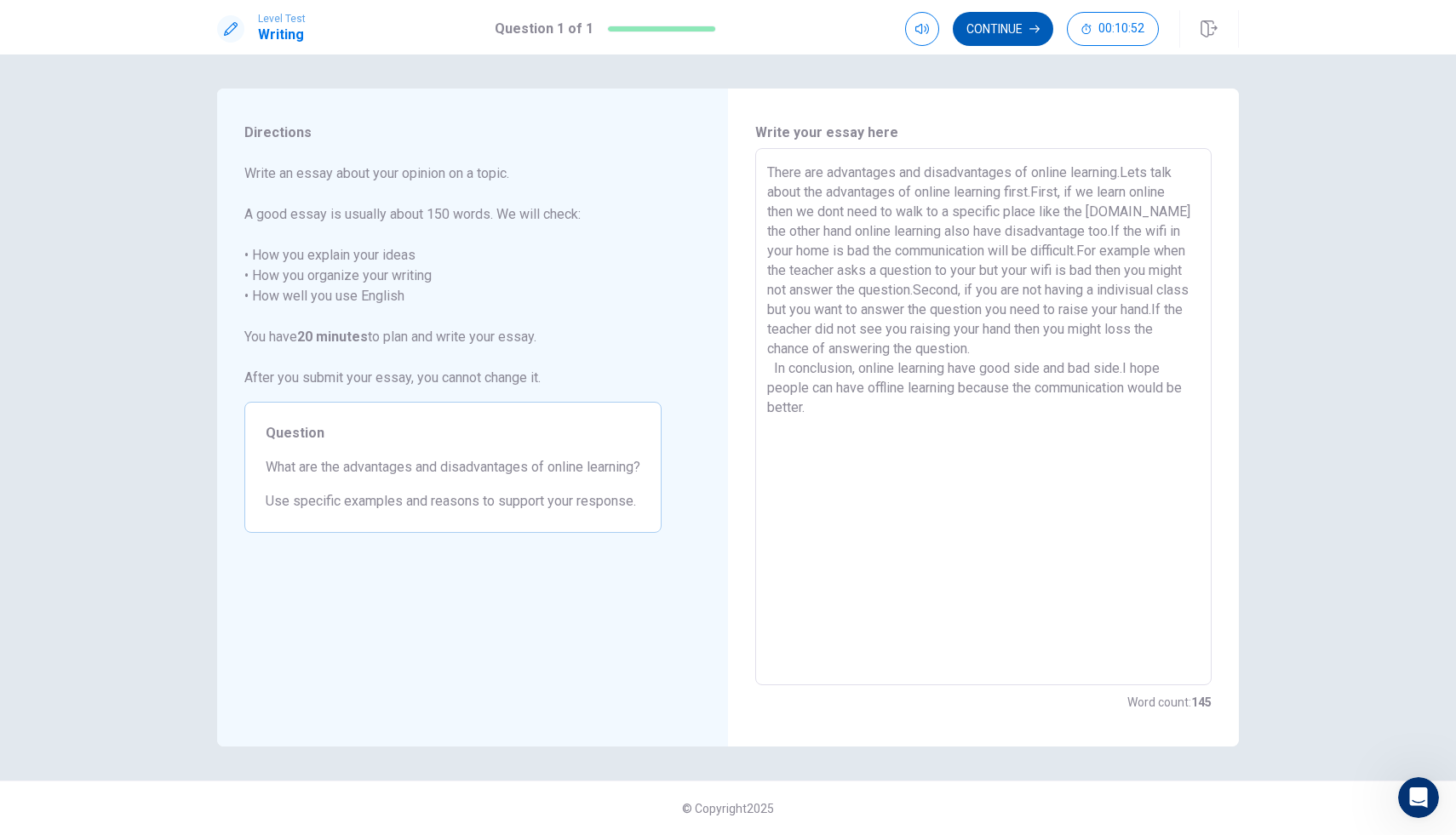
click at [1039, 33] on icon "button" at bounding box center [1034, 28] width 10 height 10
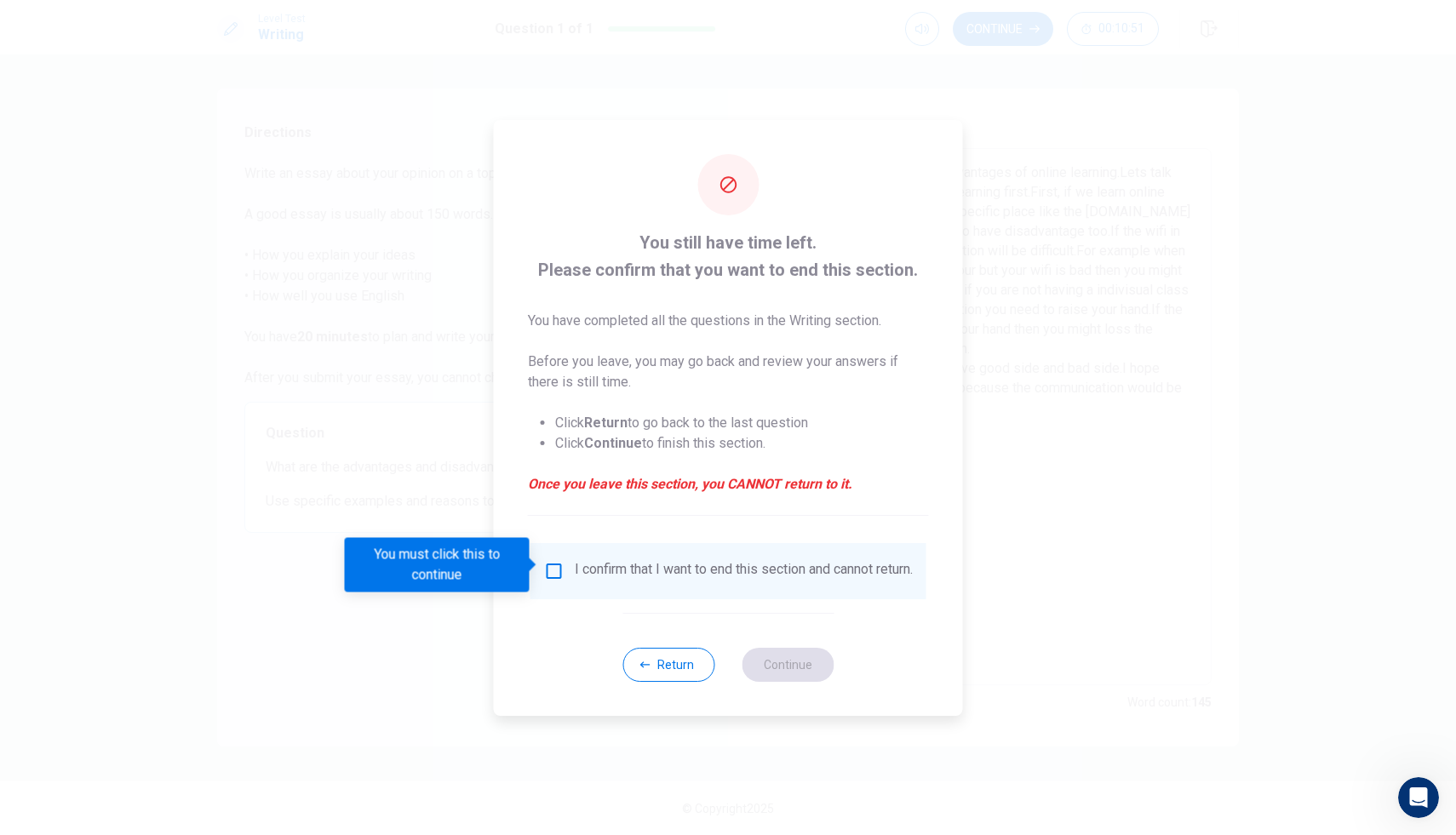
click at [550, 561] on input "You must click this to continue" at bounding box center [554, 571] width 21 height 21
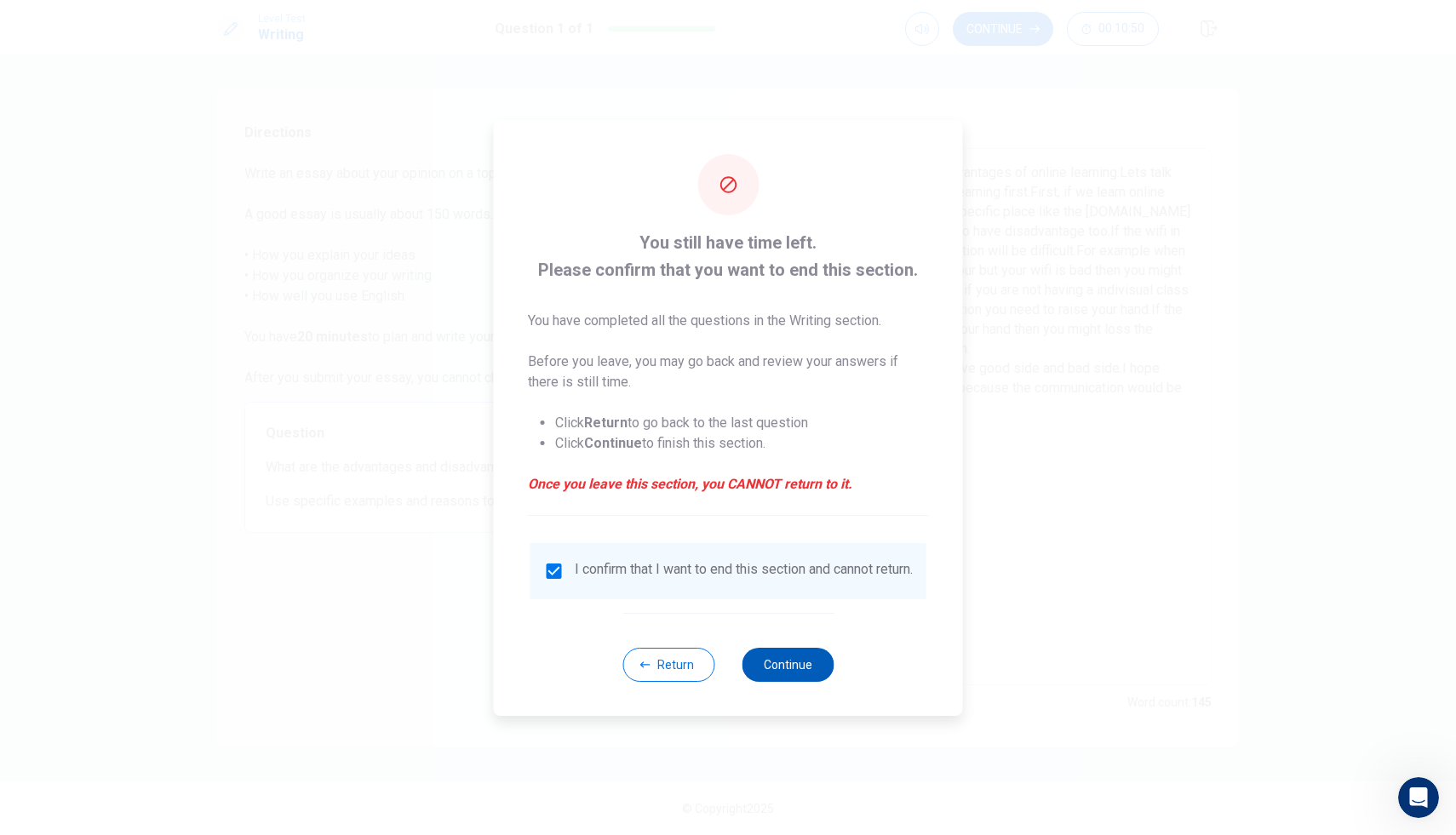
click at [787, 675] on button "Continue" at bounding box center [787, 665] width 92 height 34
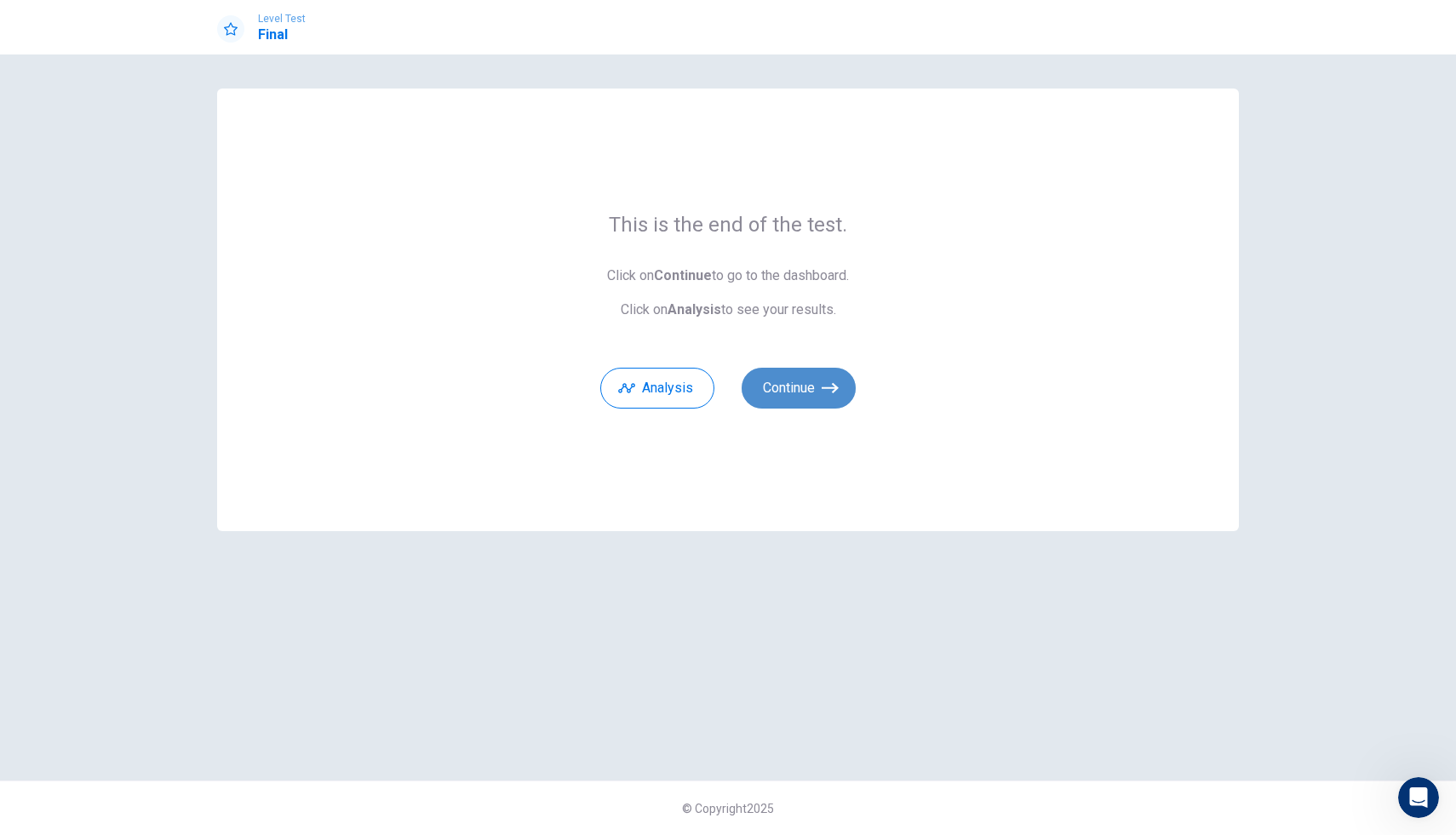
click at [810, 399] on button "Continue" at bounding box center [798, 388] width 114 height 41
